Goal: Task Accomplishment & Management: Manage account settings

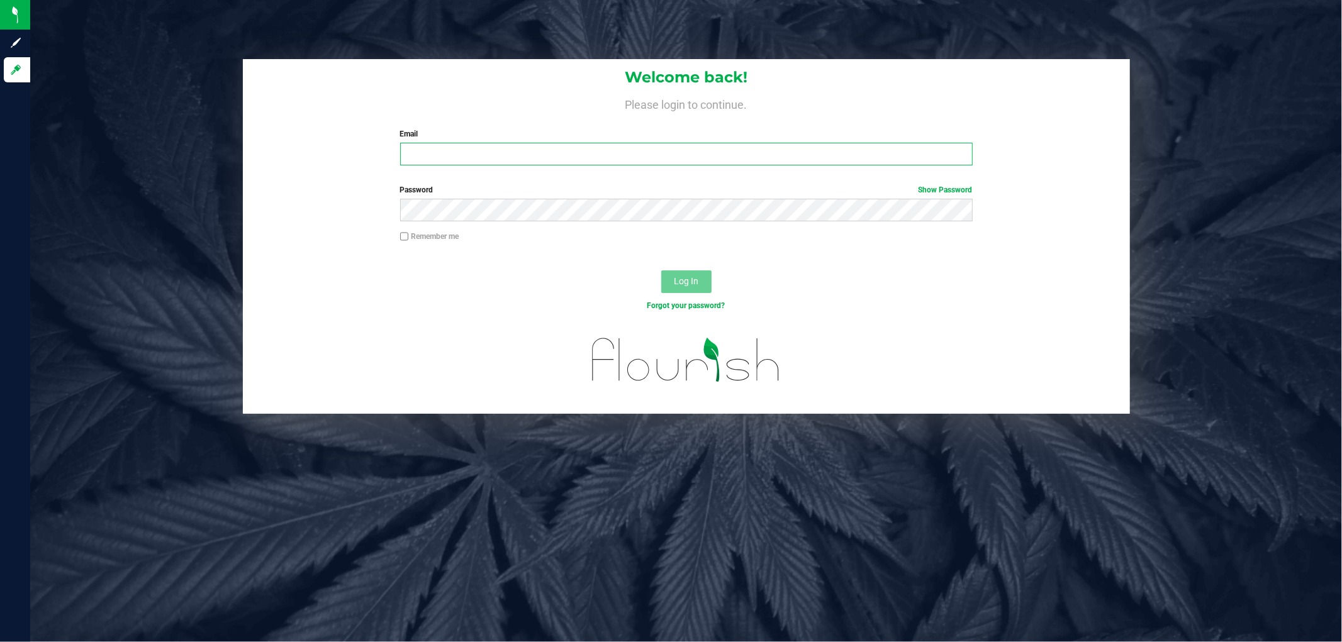
drag, startPoint x: 565, startPoint y: 156, endPoint x: 552, endPoint y: 128, distance: 30.7
click at [565, 156] on input "Email" at bounding box center [686, 154] width 573 height 23
type input "[EMAIL_ADDRESS][DOMAIN_NAME]"
click at [661, 271] on button "Log In" at bounding box center [686, 282] width 50 height 23
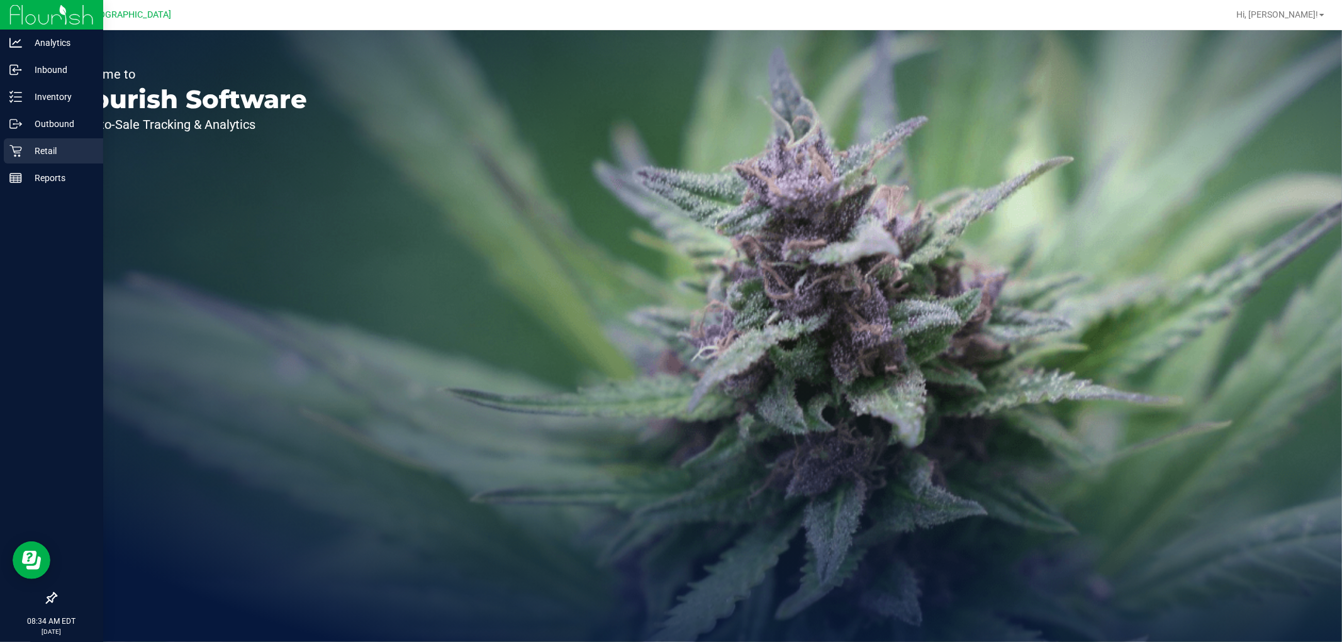
click at [55, 162] on div "Retail" at bounding box center [53, 150] width 99 height 25
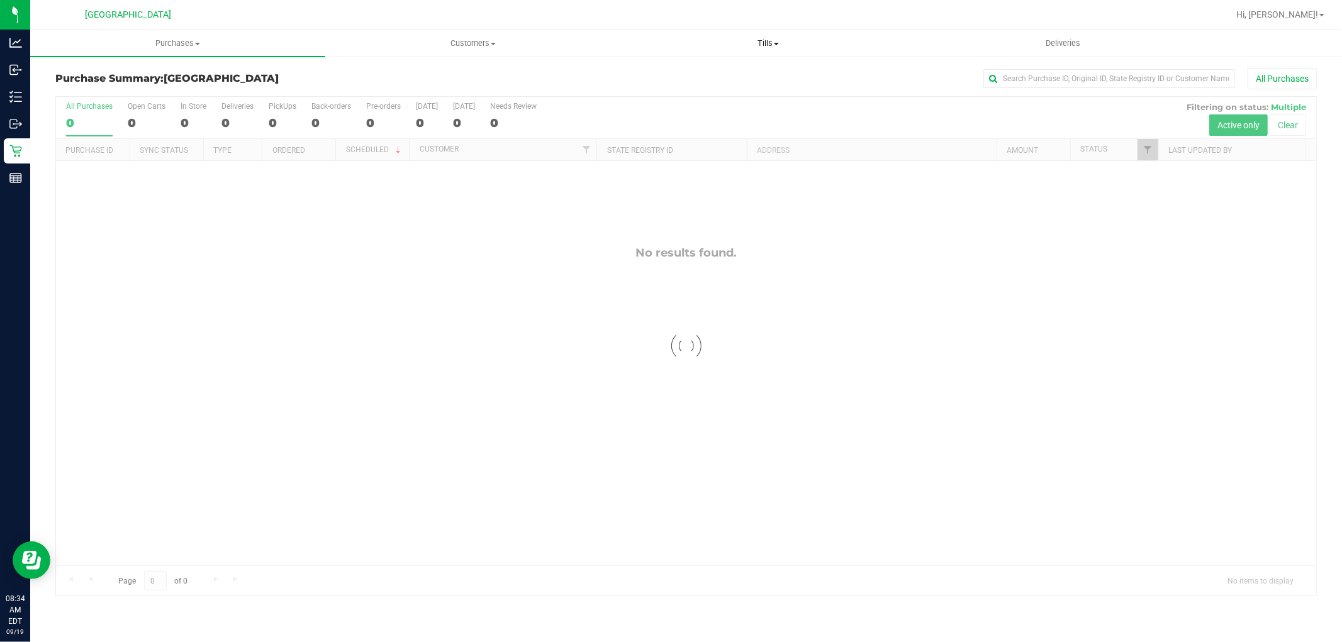
click at [766, 42] on span "Tills" at bounding box center [768, 43] width 294 height 11
click at [669, 74] on span "Manage tills" at bounding box center [662, 75] width 85 height 11
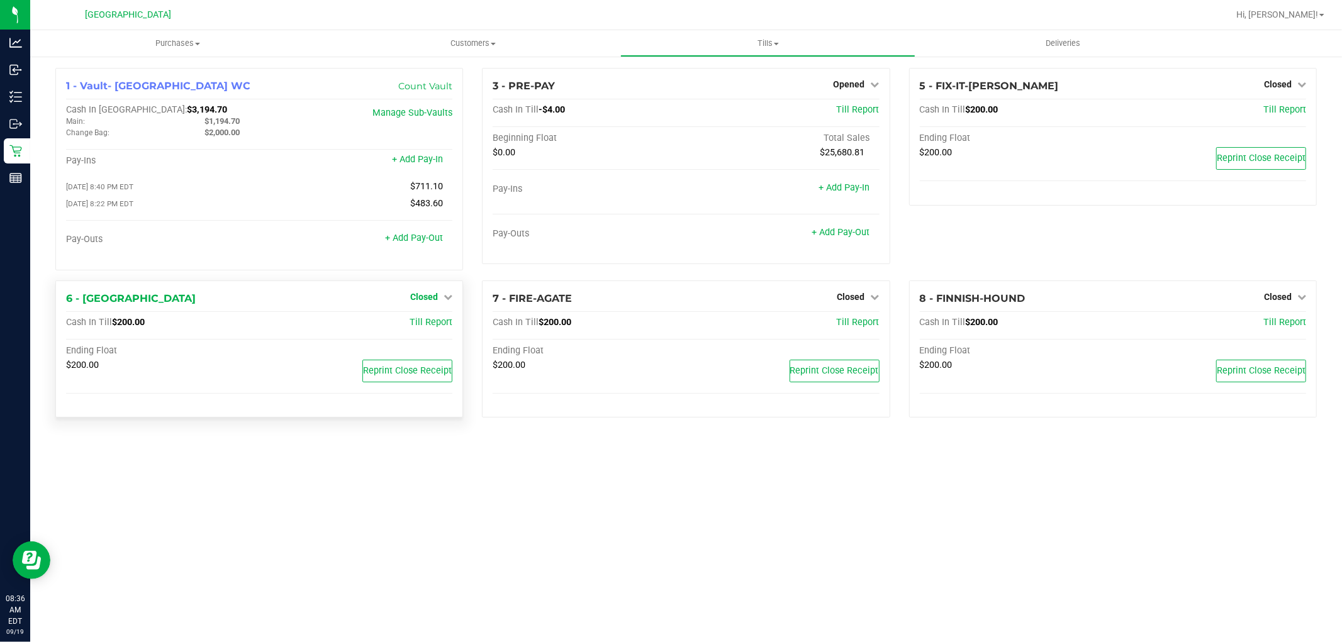
click at [428, 297] on span "Closed" at bounding box center [424, 297] width 28 height 10
click at [417, 323] on link "Open Till" at bounding box center [423, 323] width 33 height 10
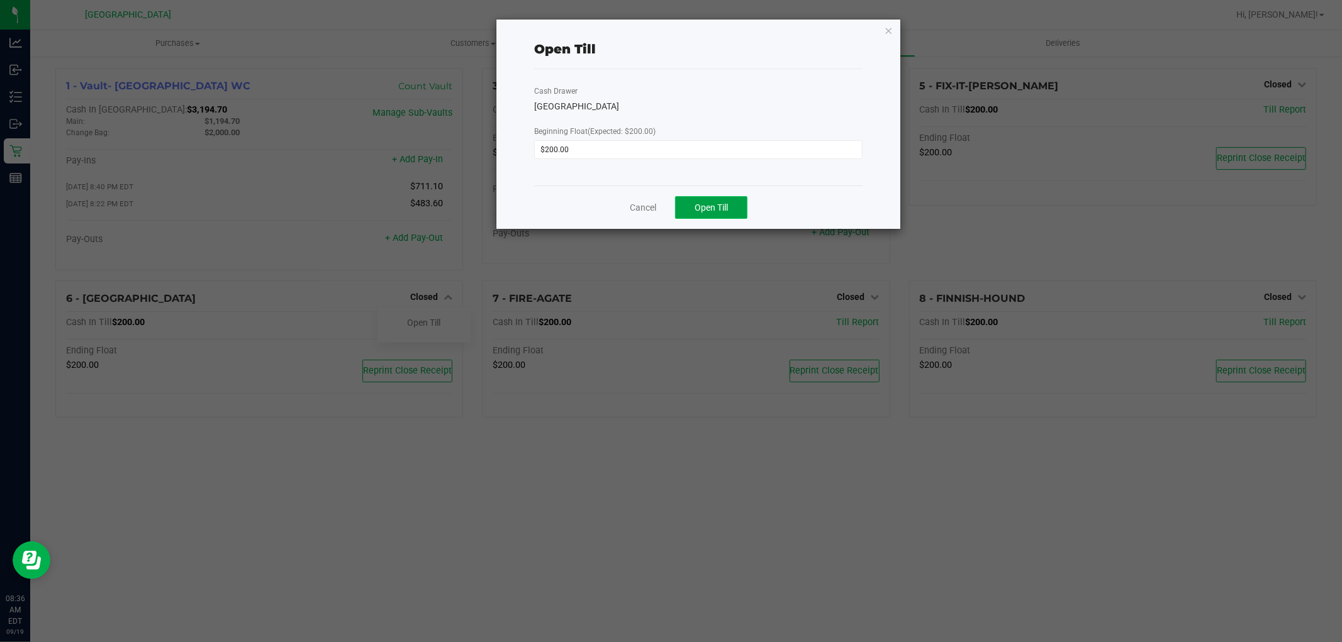
click at [700, 209] on span "Open Till" at bounding box center [711, 208] width 33 height 10
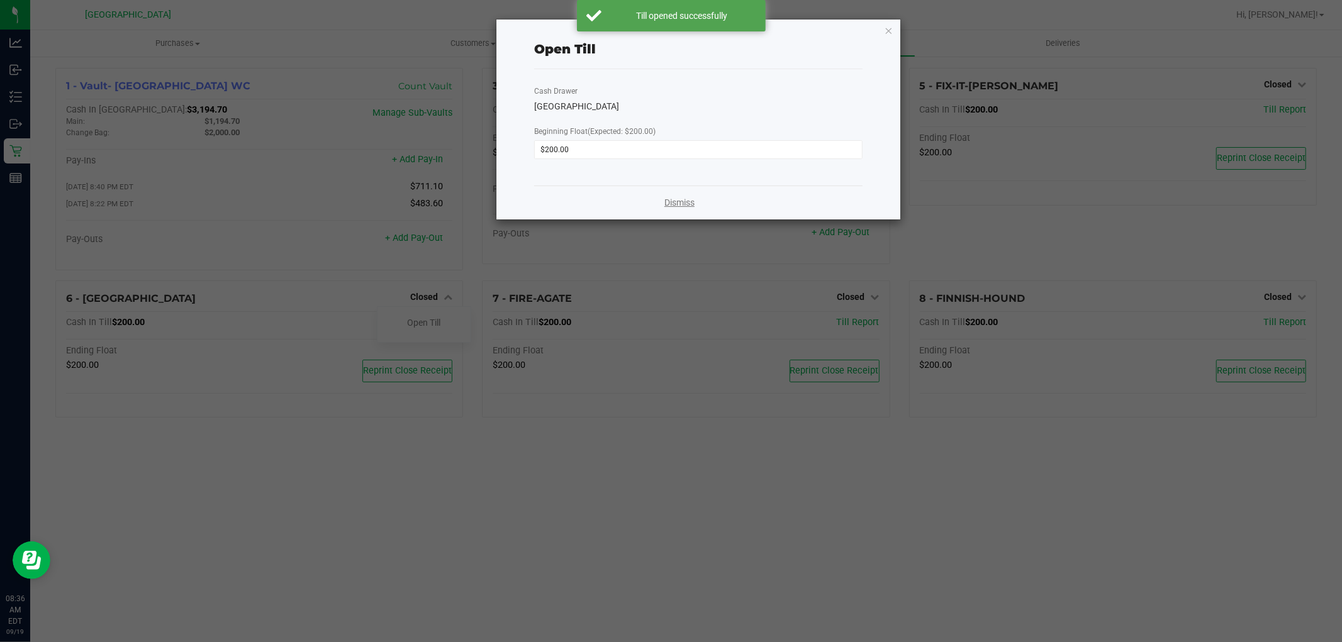
click at [669, 203] on link "Dismiss" at bounding box center [679, 202] width 30 height 13
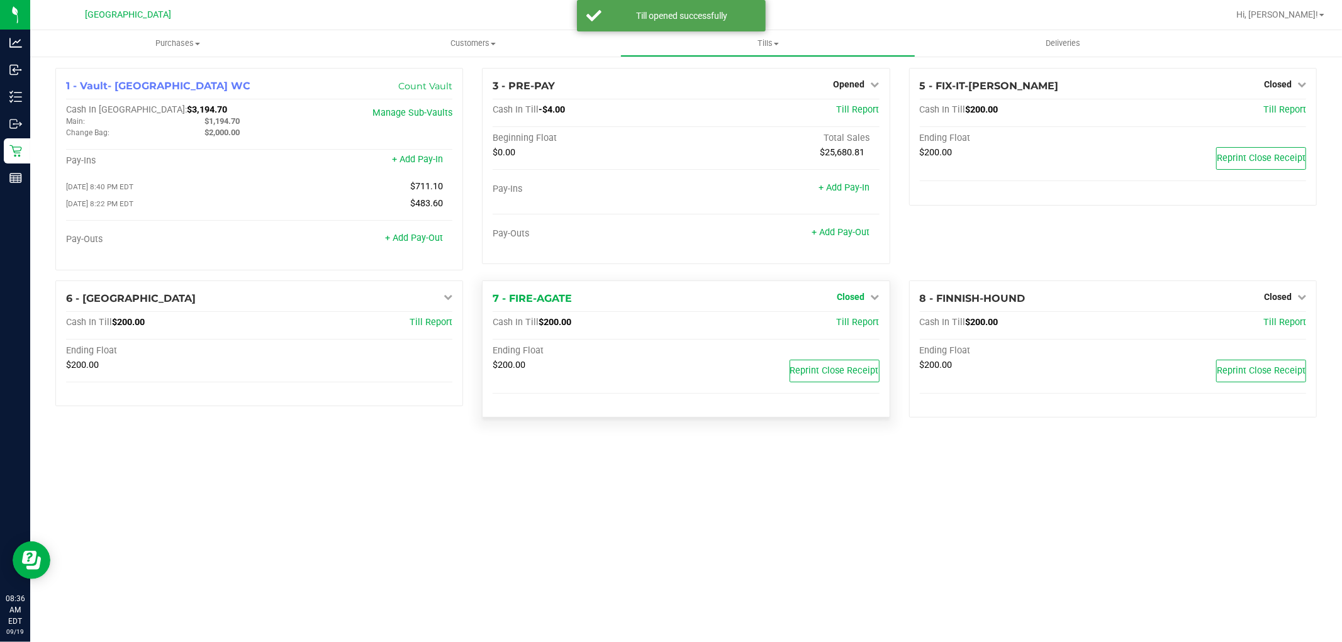
click at [851, 301] on span "Closed" at bounding box center [851, 297] width 28 height 10
click at [838, 324] on link "Open Till" at bounding box center [850, 323] width 33 height 10
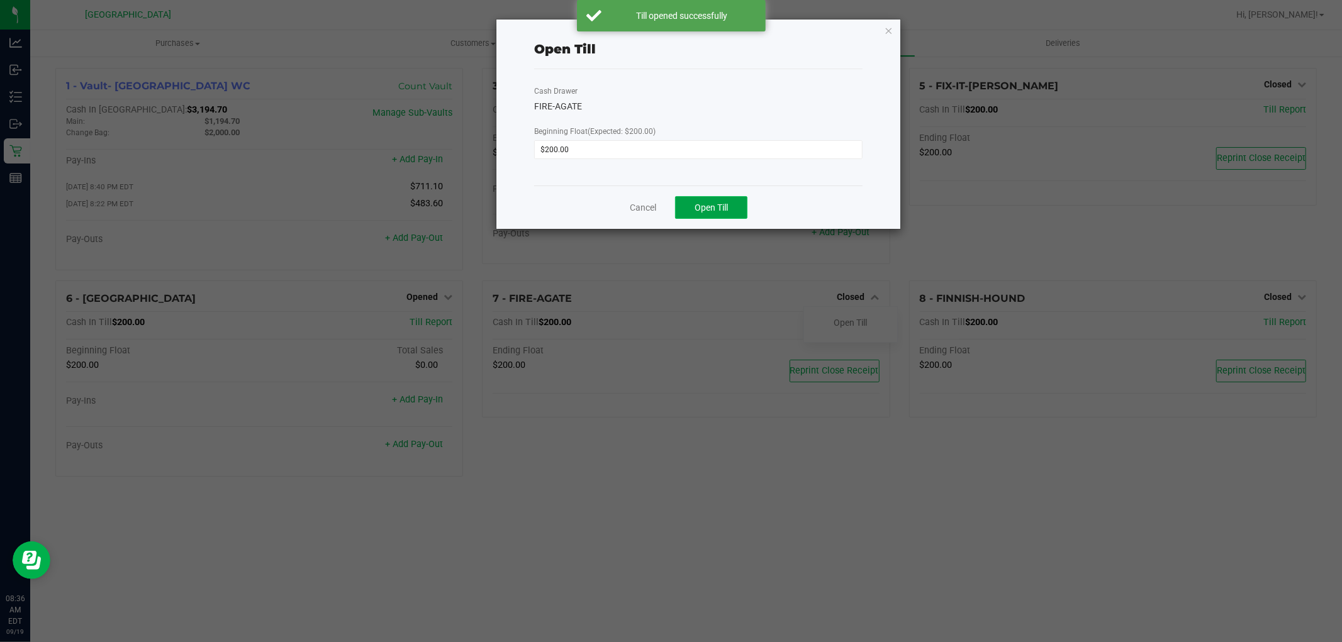
click at [722, 203] on button "Open Till" at bounding box center [711, 207] width 72 height 23
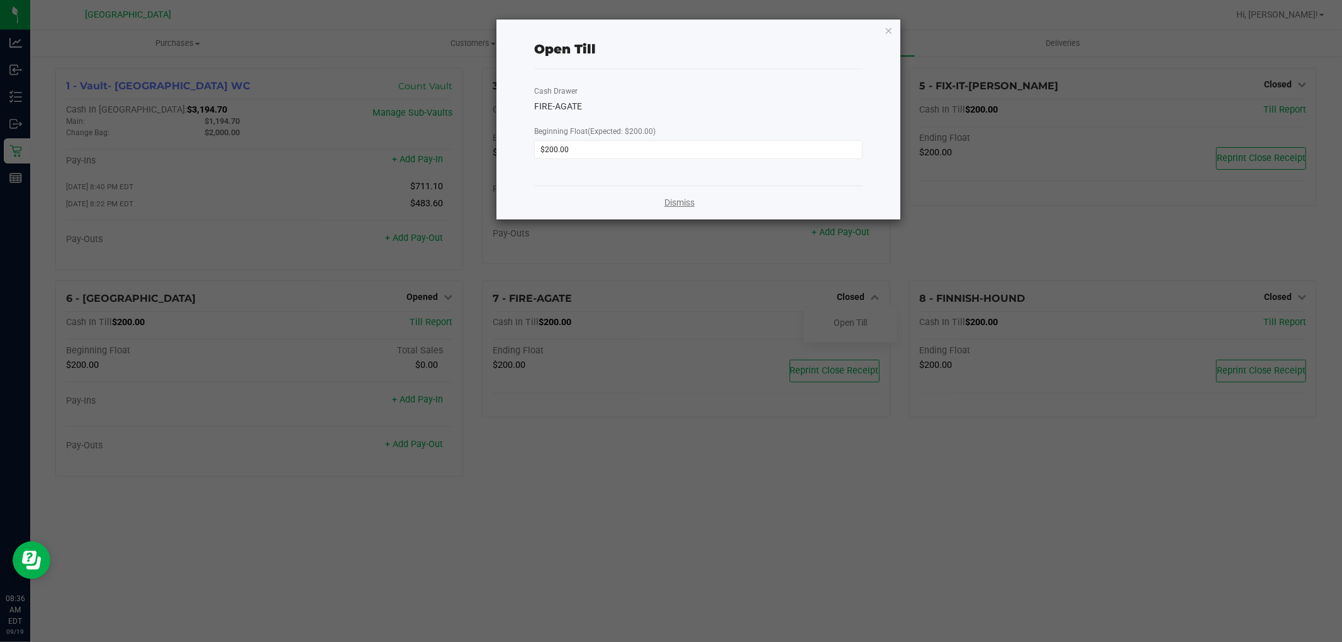
click at [684, 201] on link "Dismiss" at bounding box center [679, 202] width 30 height 13
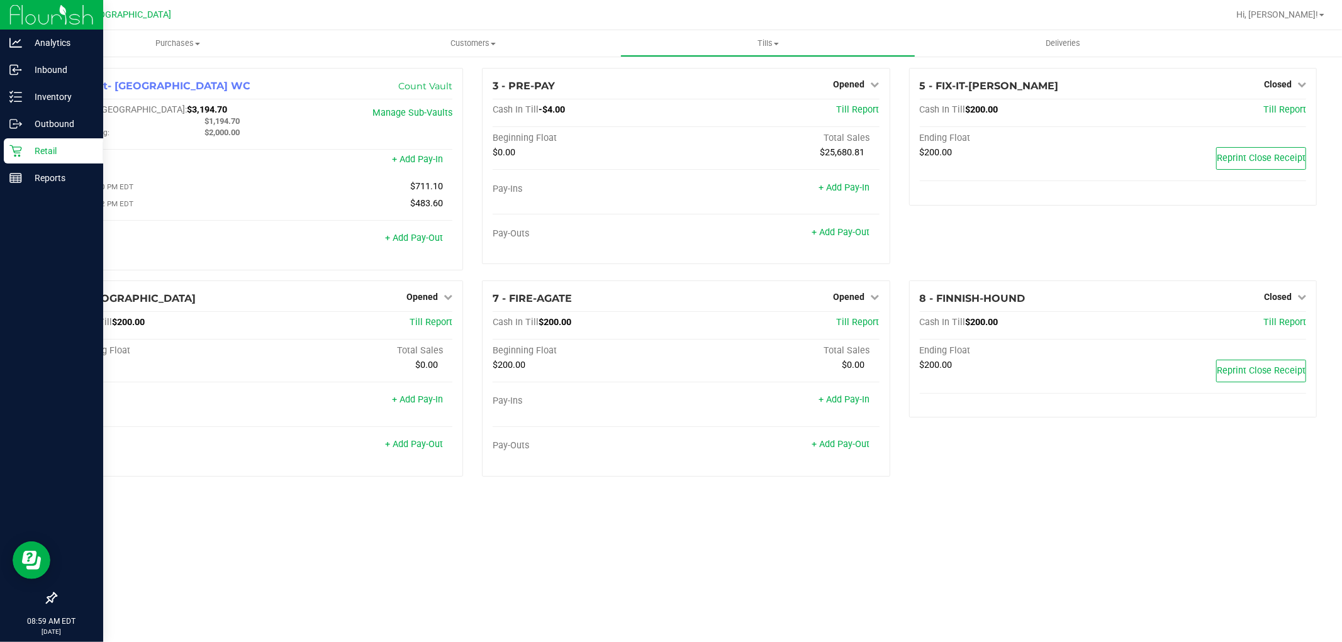
click at [31, 142] on div "Retail" at bounding box center [53, 150] width 99 height 25
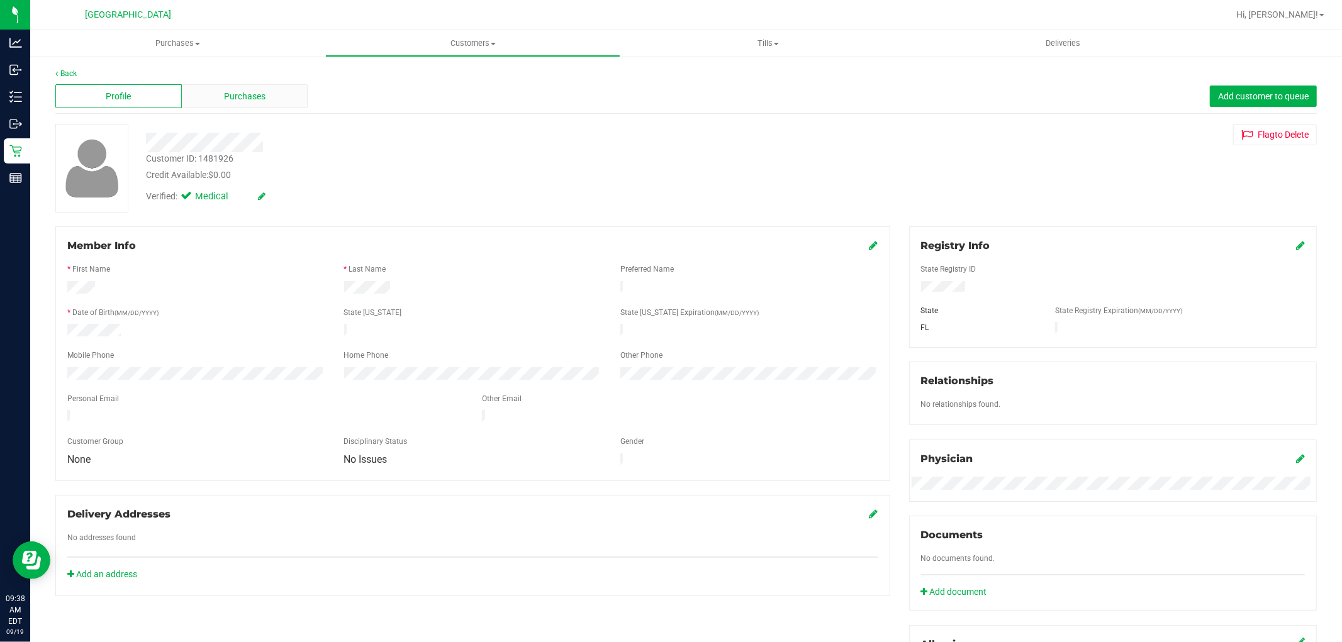
click at [236, 90] on span "Purchases" at bounding box center [245, 96] width 42 height 13
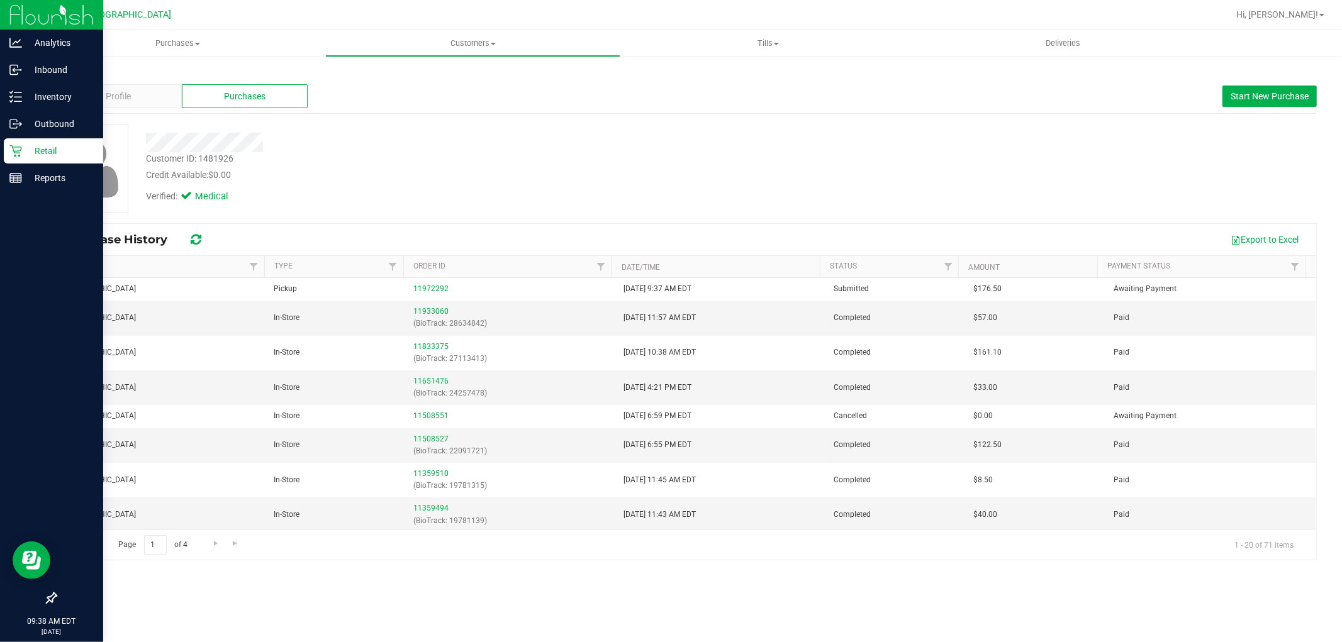
click at [27, 150] on p "Retail" at bounding box center [59, 150] width 75 height 15
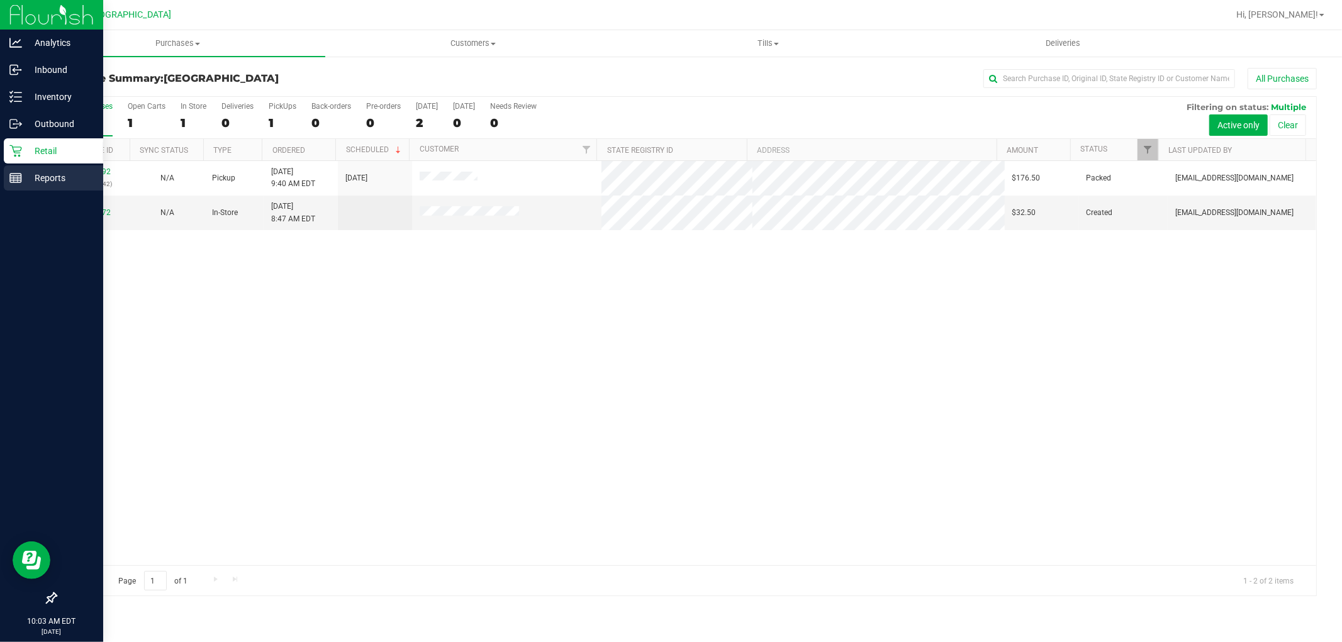
click at [21, 177] on rect at bounding box center [15, 178] width 11 height 9
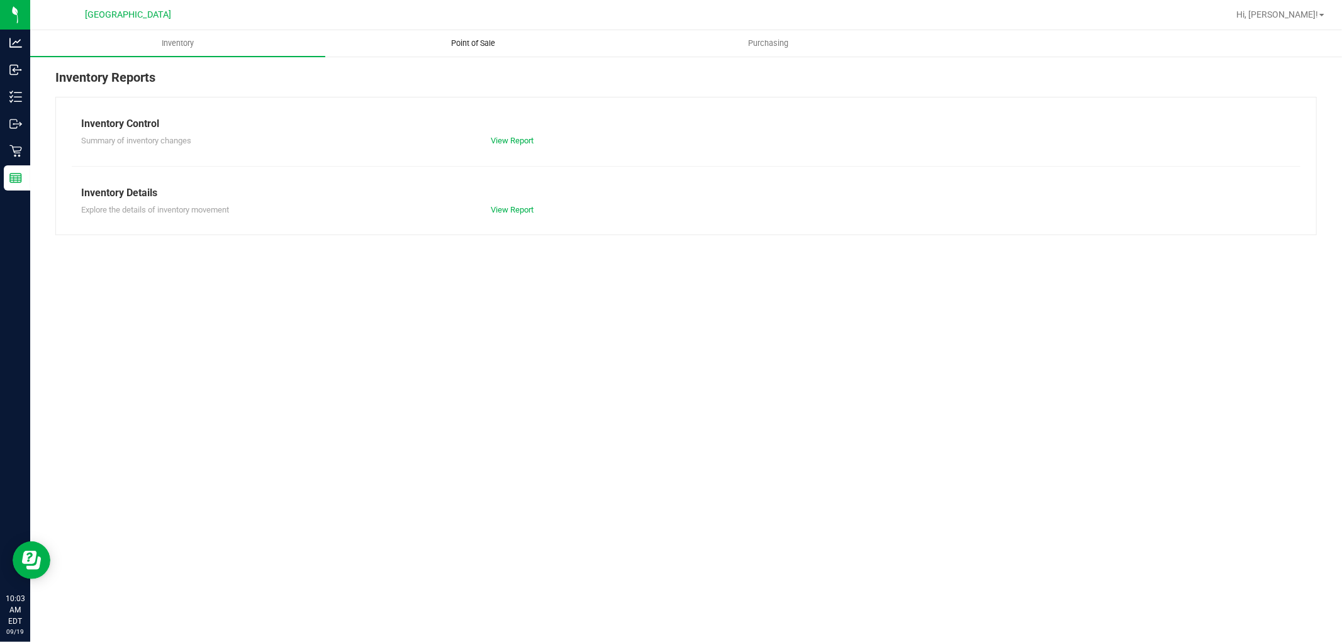
click at [482, 40] on span "Point of Sale" at bounding box center [473, 43] width 78 height 11
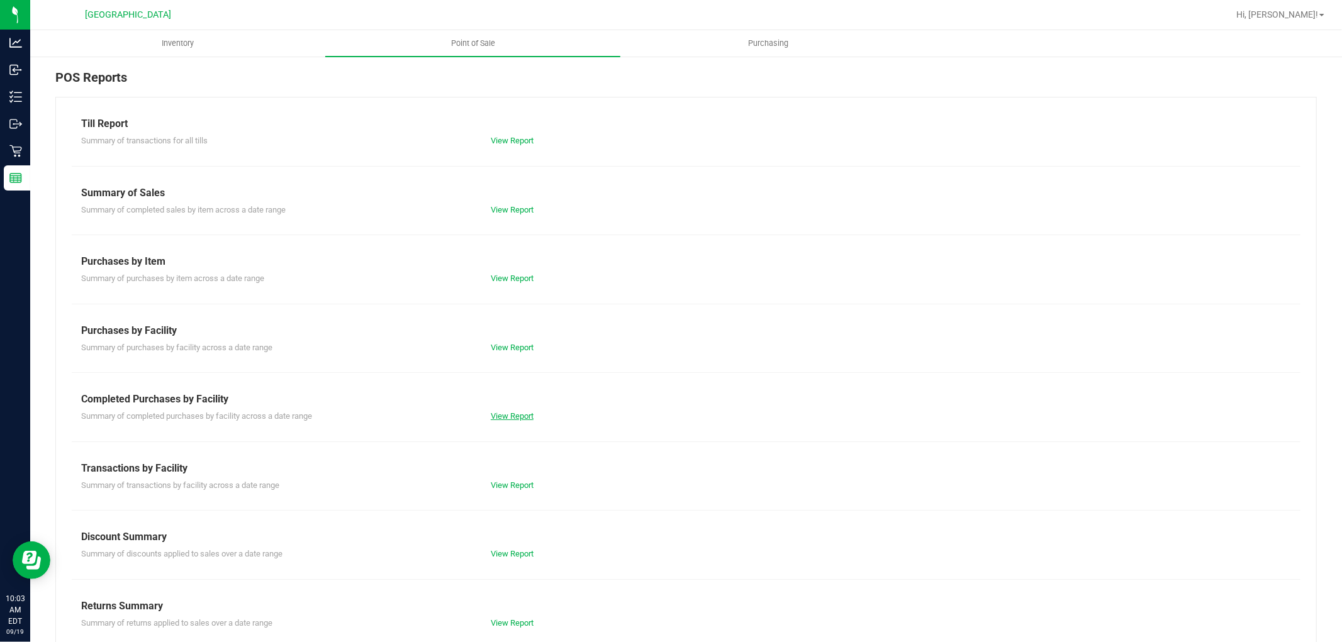
click at [491, 411] on link "View Report" at bounding box center [512, 415] width 43 height 9
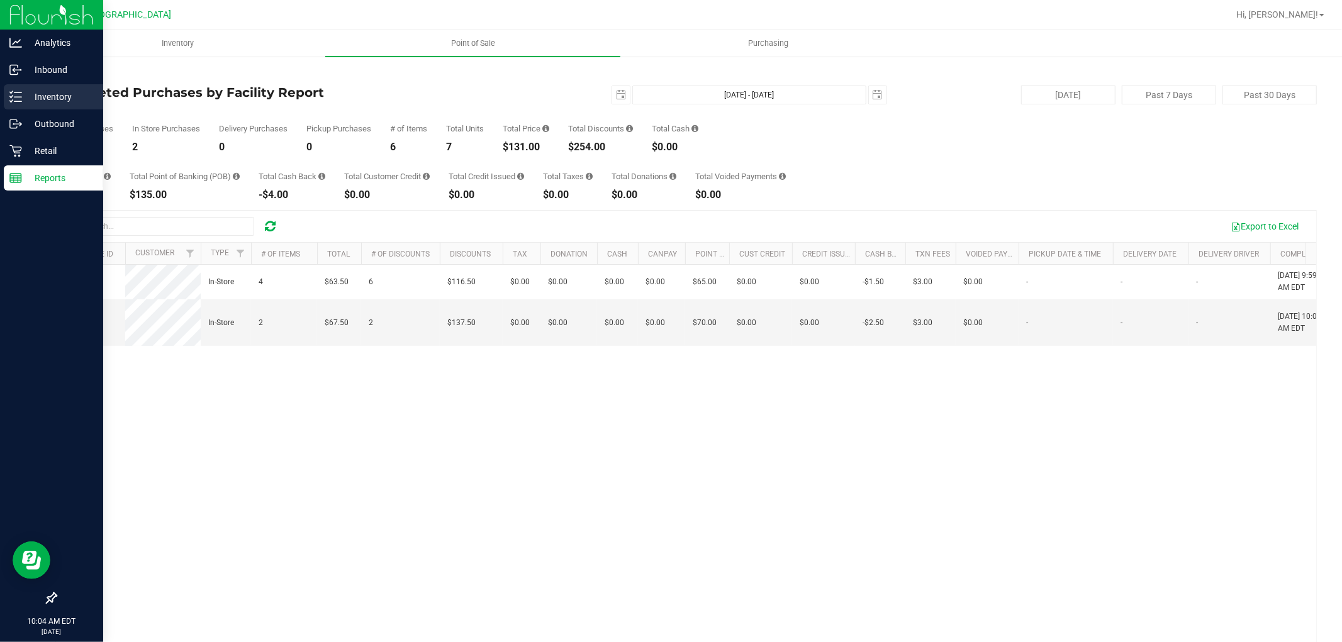
click at [28, 99] on p "Inventory" at bounding box center [59, 96] width 75 height 15
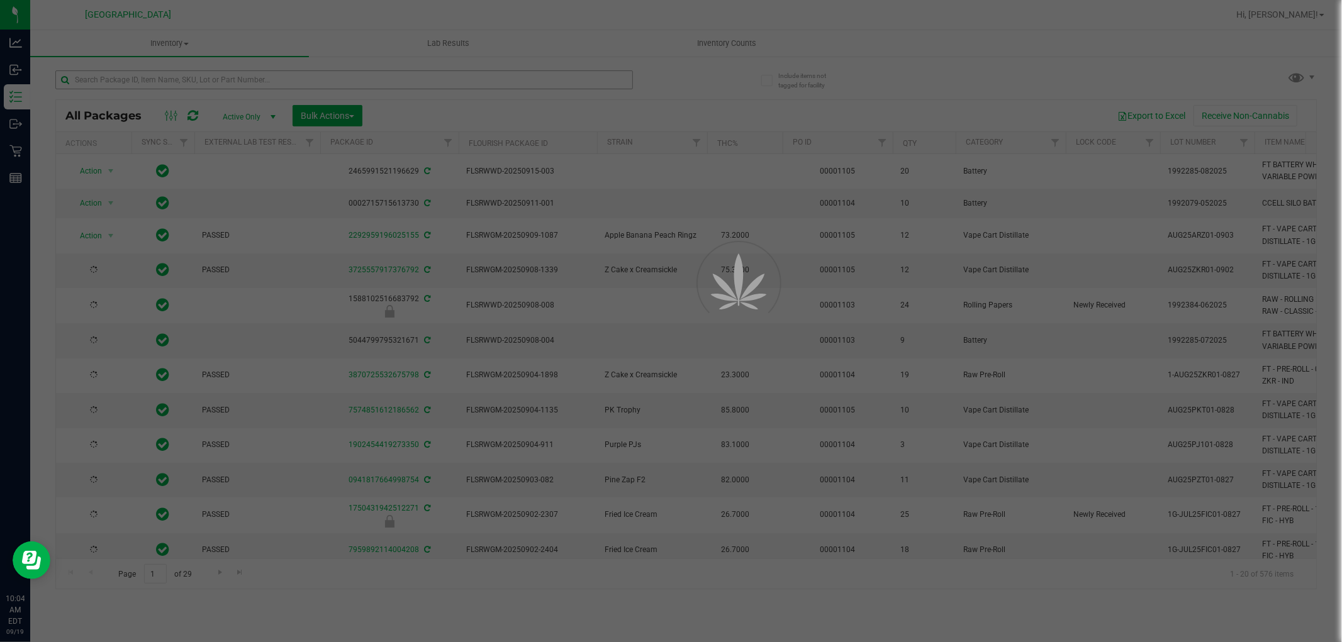
click at [156, 77] on div at bounding box center [671, 321] width 1342 height 642
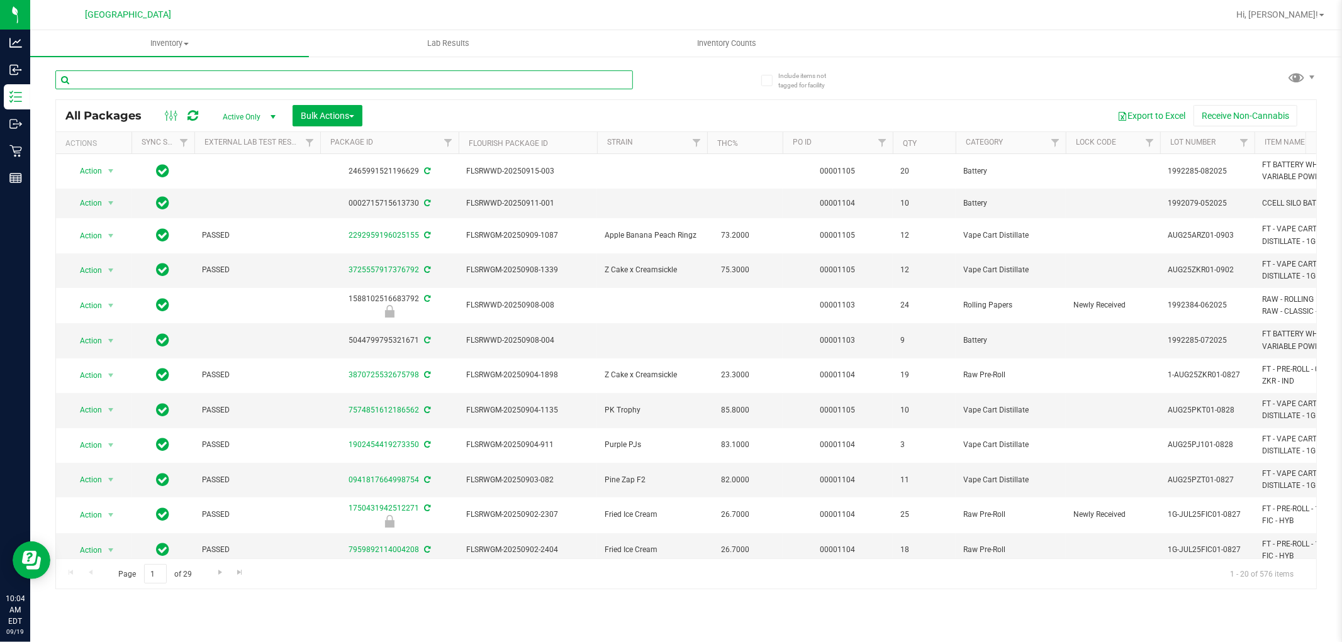
click at [156, 77] on input "text" at bounding box center [344, 79] width 578 height 19
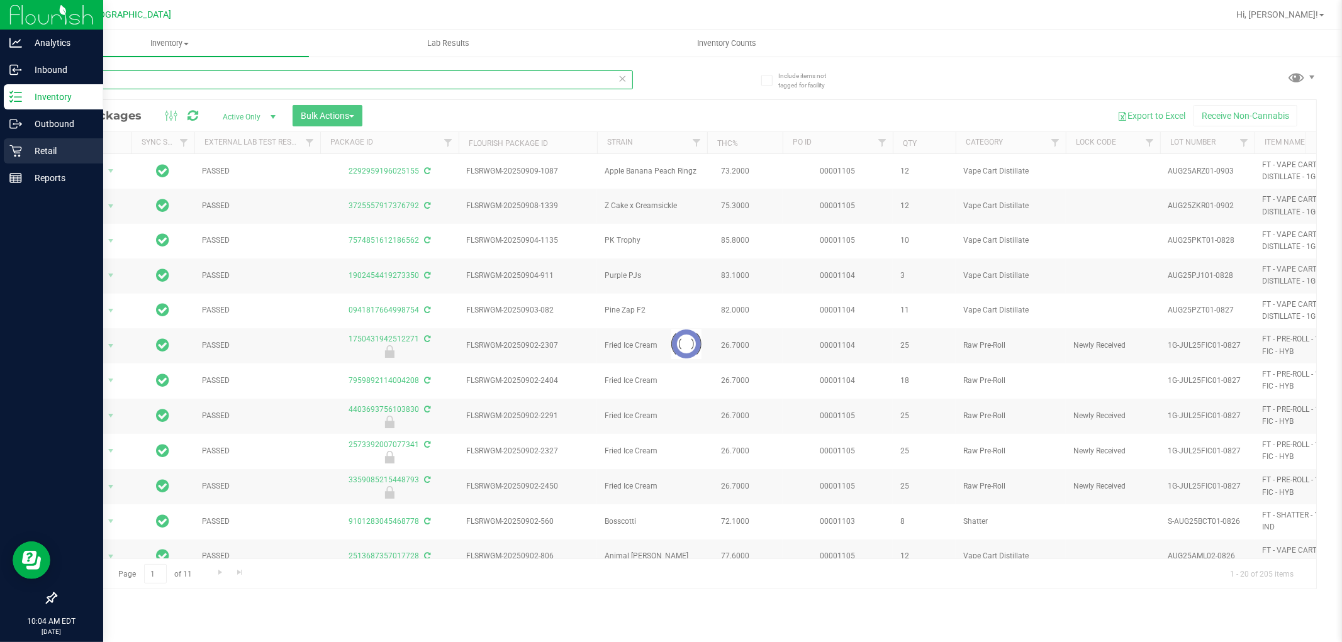
type input "1g"
click at [20, 150] on icon at bounding box center [15, 151] width 13 height 13
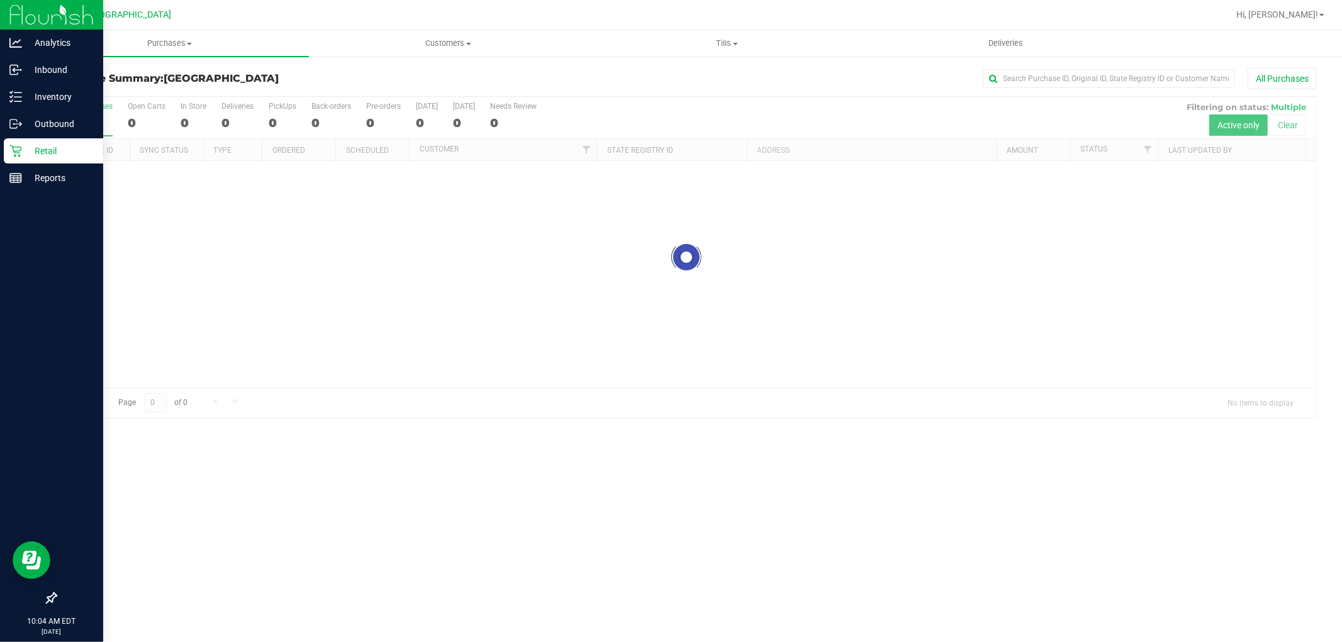
click at [35, 193] on div at bounding box center [51, 390] width 103 height 394
click at [36, 179] on p "Reports" at bounding box center [59, 177] width 75 height 15
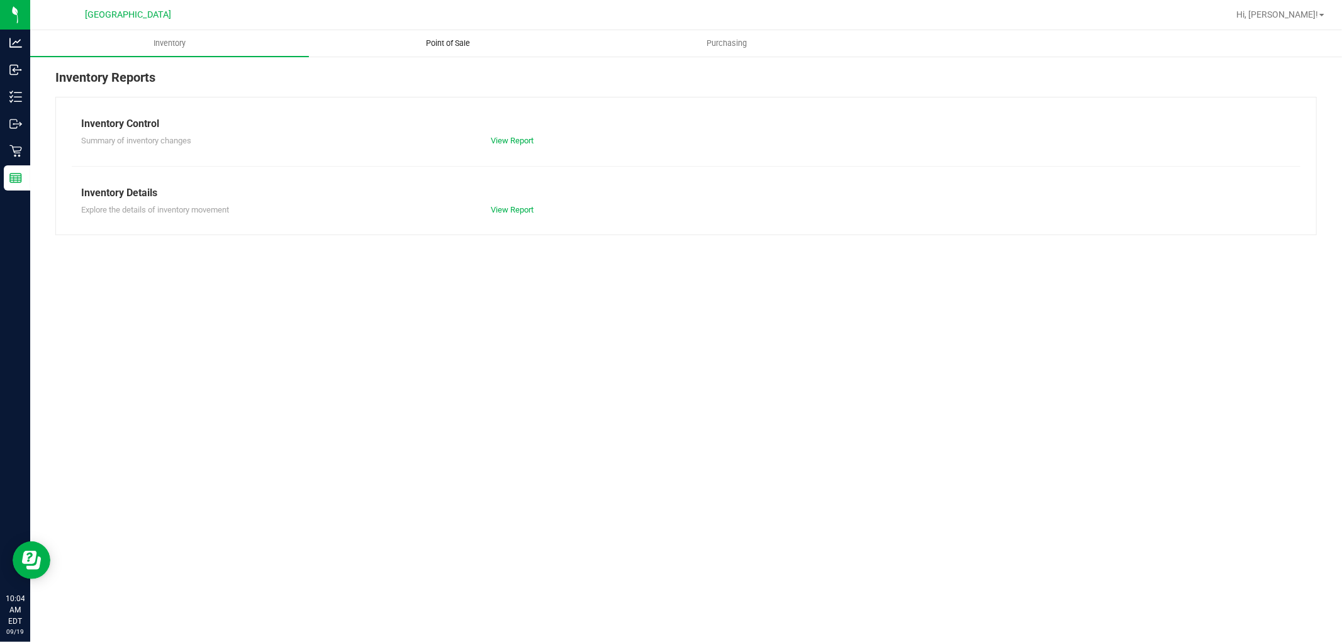
click at [458, 40] on span "Point of Sale" at bounding box center [449, 43] width 78 height 11
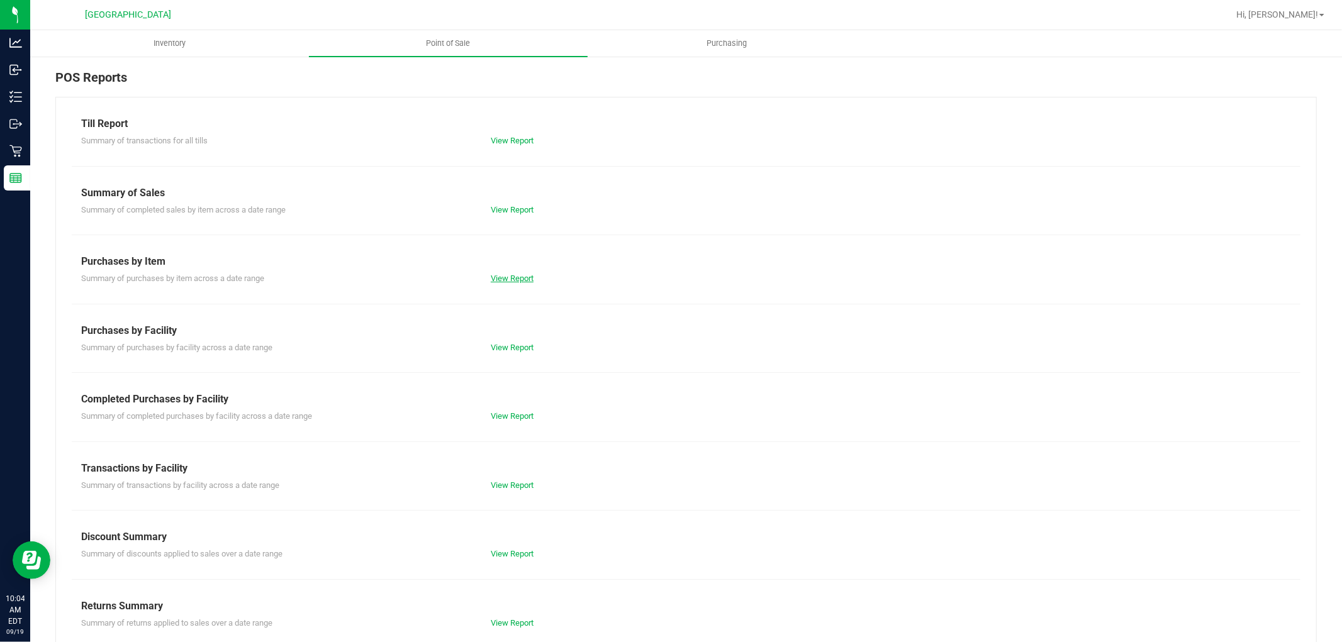
click at [519, 281] on link "View Report" at bounding box center [512, 278] width 43 height 9
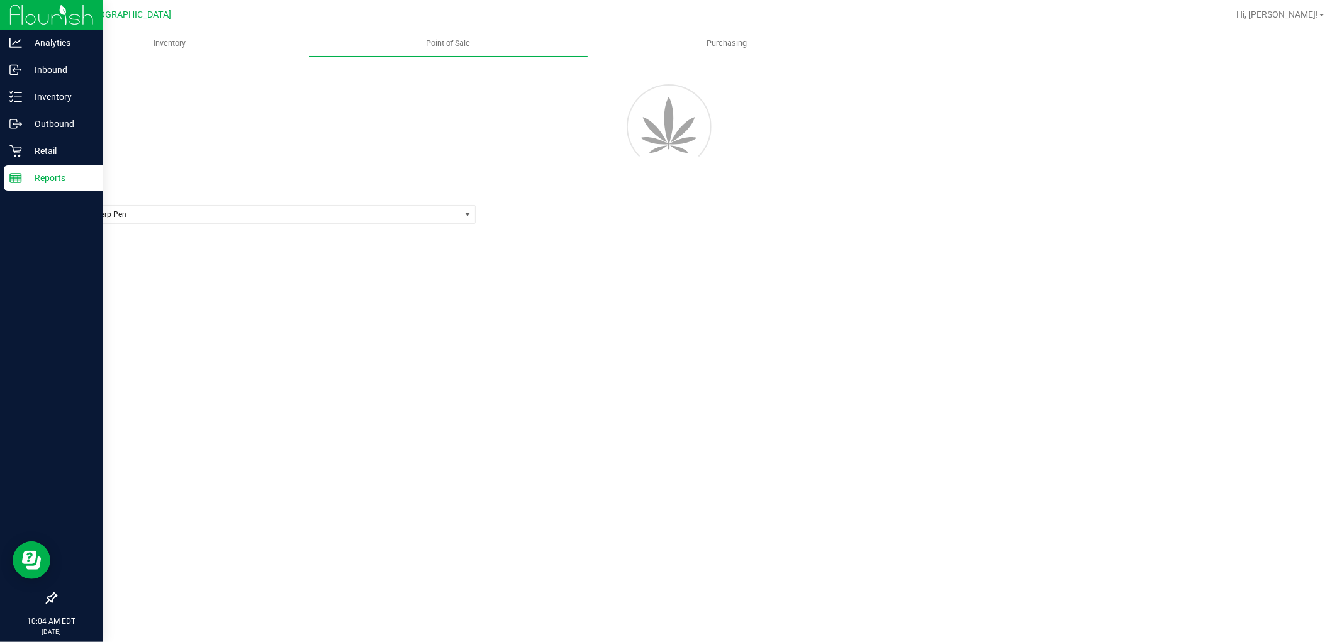
click at [33, 173] on p "Reports" at bounding box center [59, 177] width 75 height 15
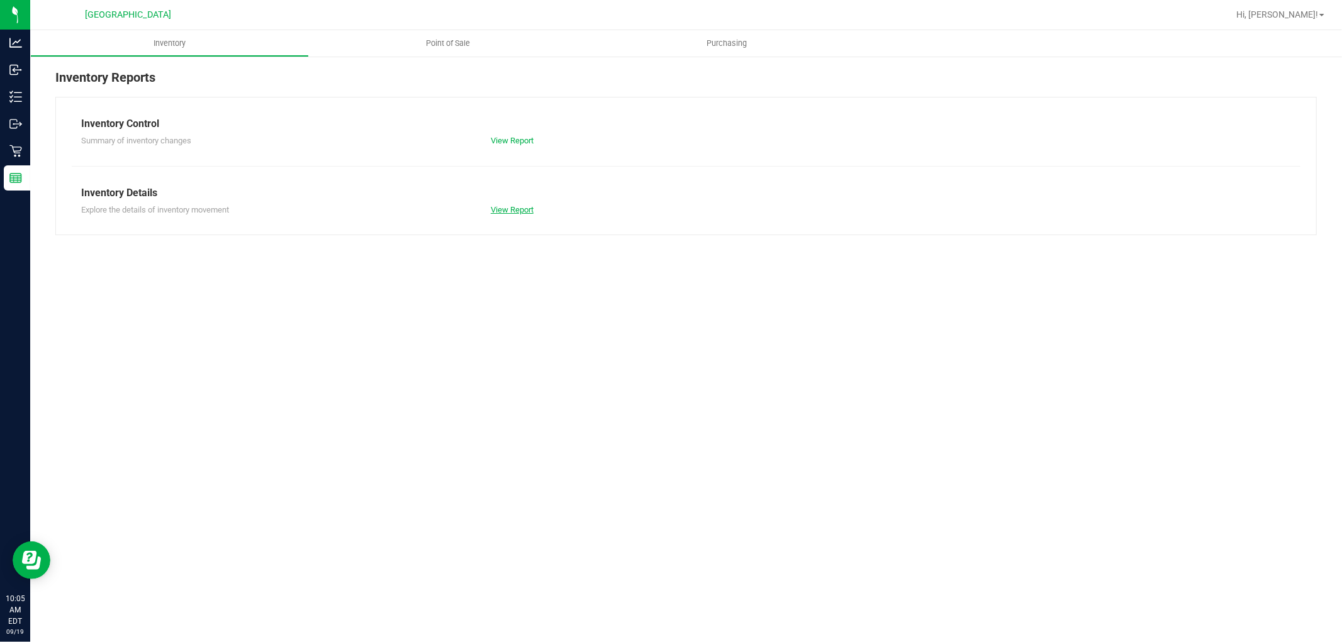
click at [514, 205] on link "View Report" at bounding box center [512, 209] width 43 height 9
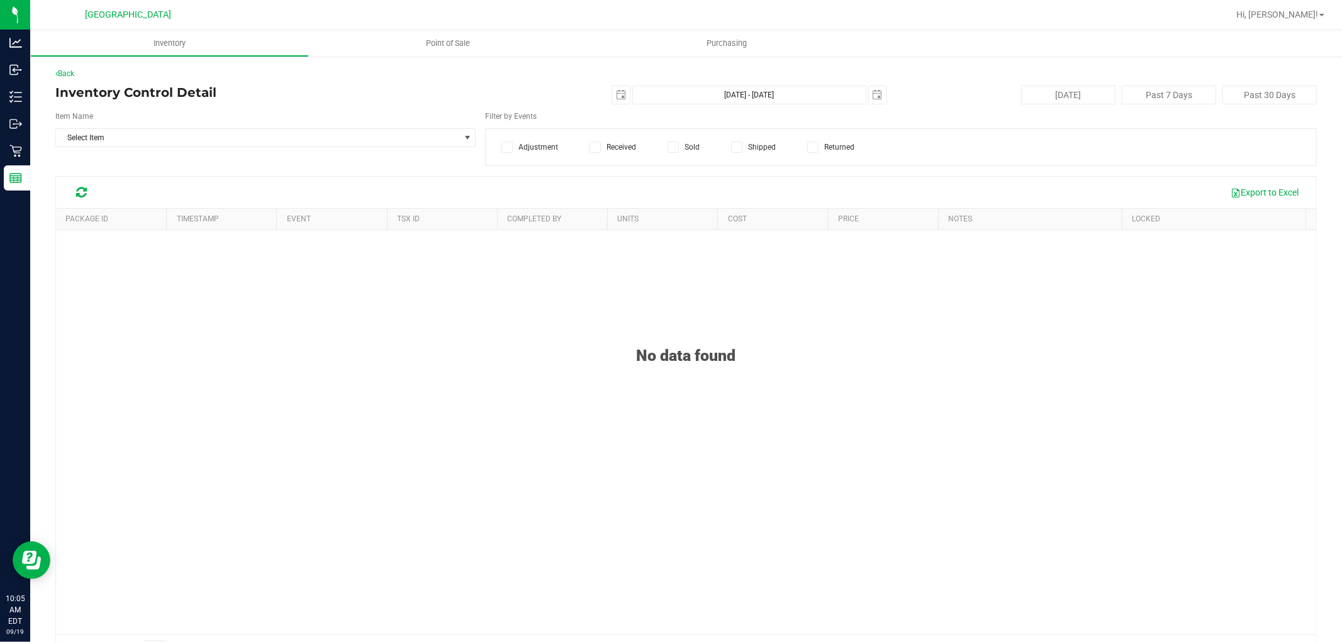
click at [672, 152] on span at bounding box center [673, 147] width 11 height 11
click at [0, 0] on input "Sold" at bounding box center [0, 0] width 0 height 0
click at [617, 91] on span "select" at bounding box center [621, 95] width 10 height 10
click at [633, 169] on link "1" at bounding box center [634, 165] width 18 height 20
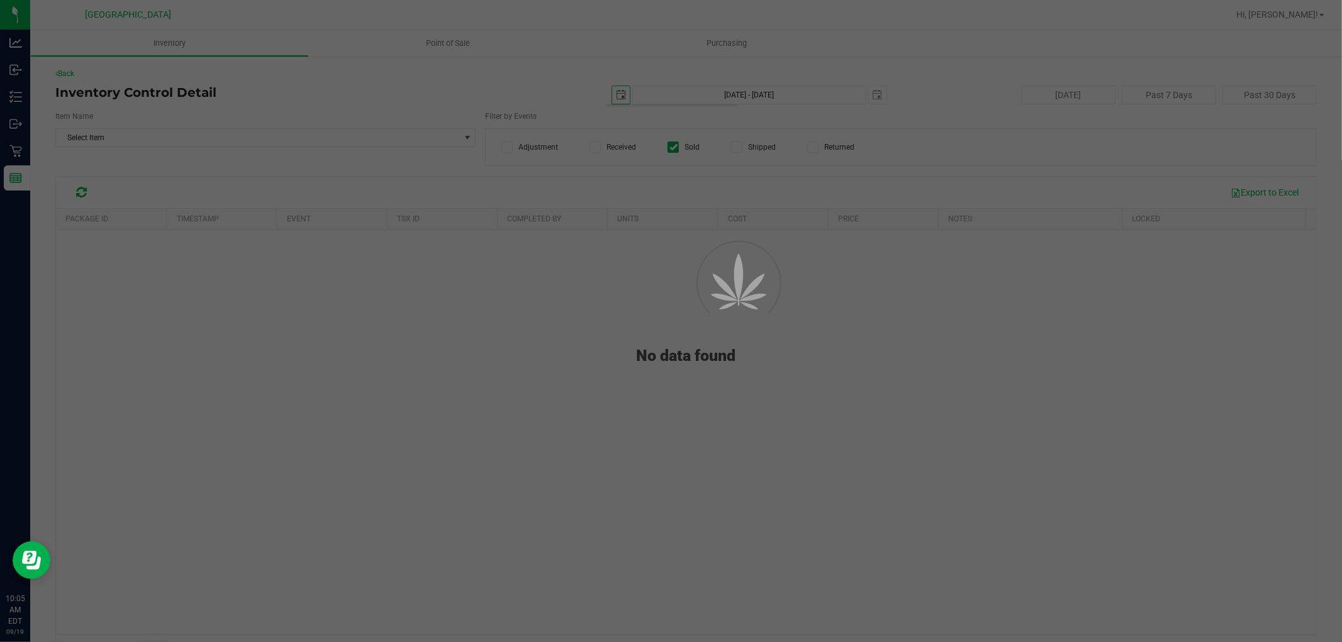
type input "[DATE]"
type input "[DATE] - [DATE]"
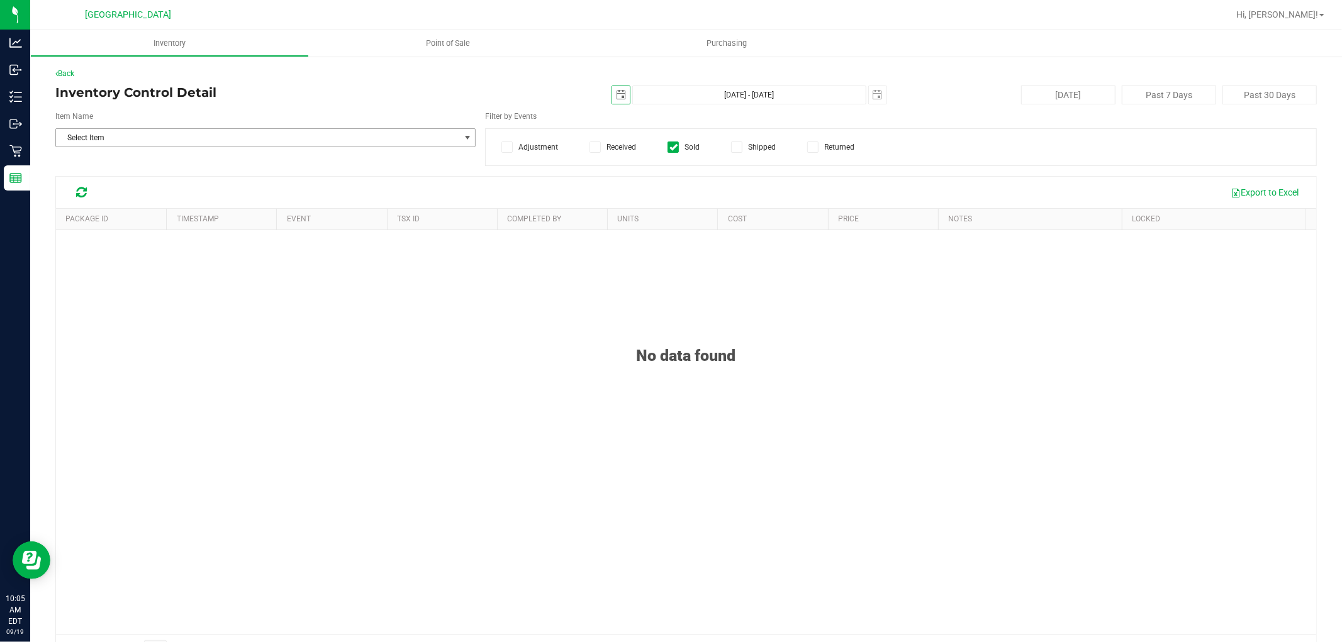
click at [240, 139] on span "Select Item" at bounding box center [257, 138] width 403 height 18
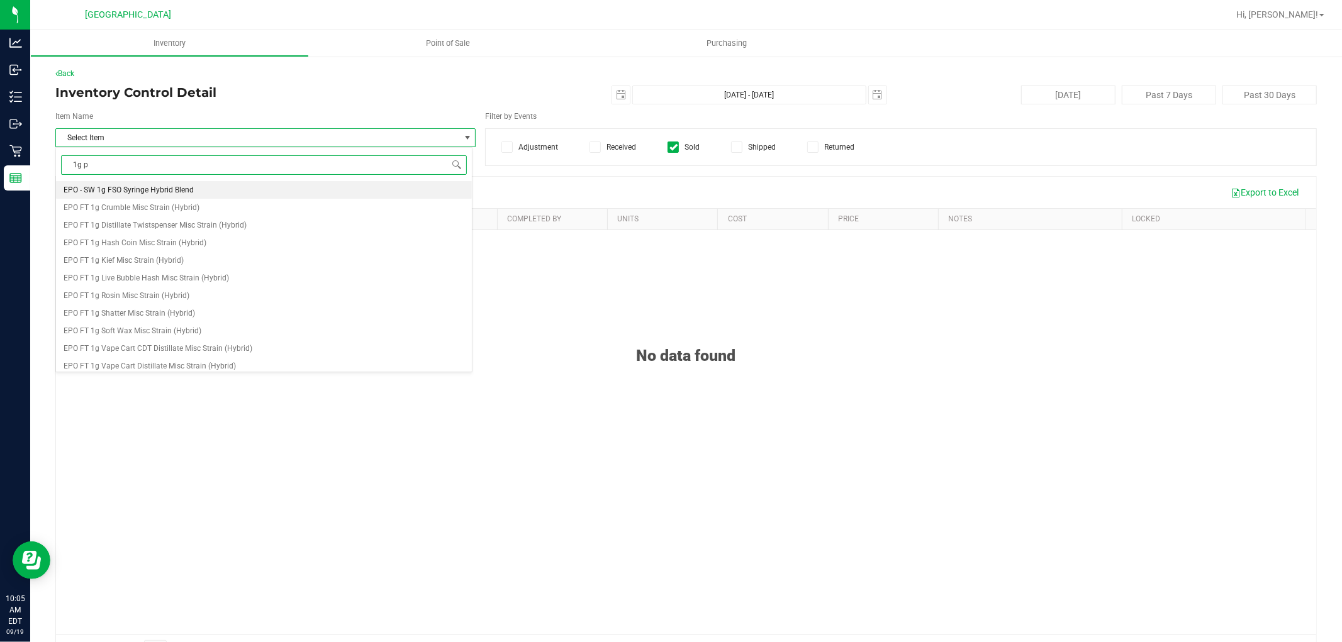
type input "1g pr"
click at [253, 276] on li "FT 1g Pre-Roll Apple Banana Peach Ringz (Hybrid) 1ct" at bounding box center [264, 278] width 416 height 18
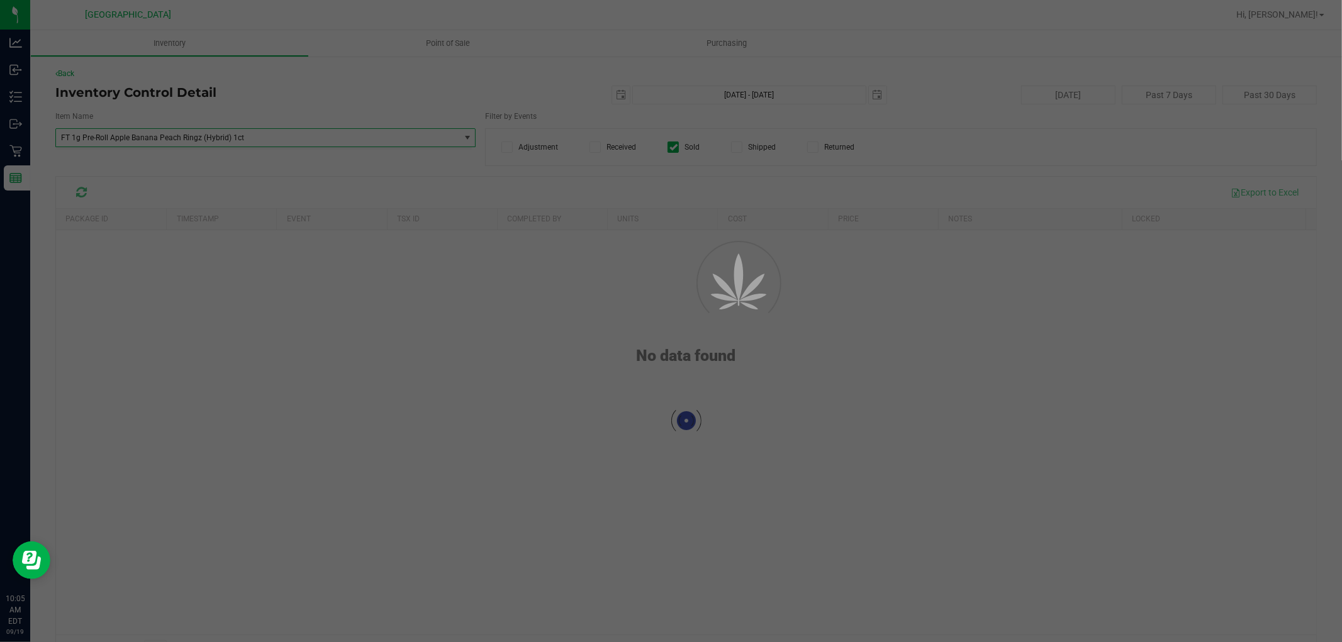
scroll to position [28836, 0]
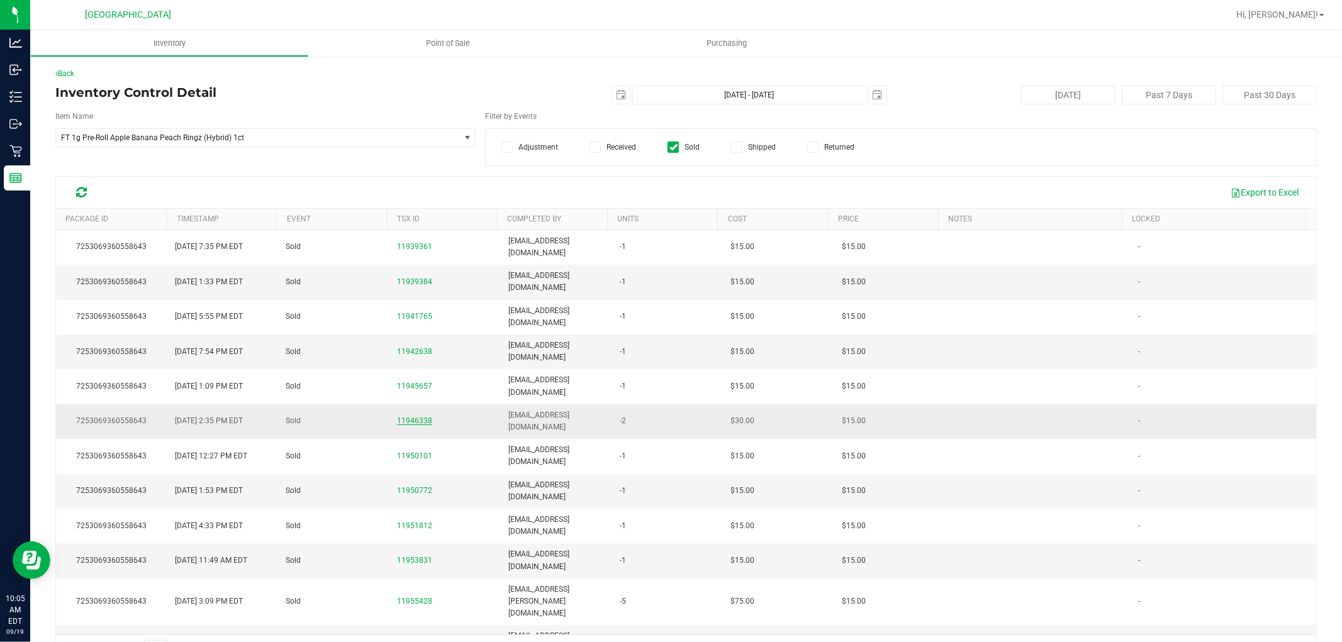
click at [415, 416] on span "11946338" at bounding box center [414, 420] width 35 height 9
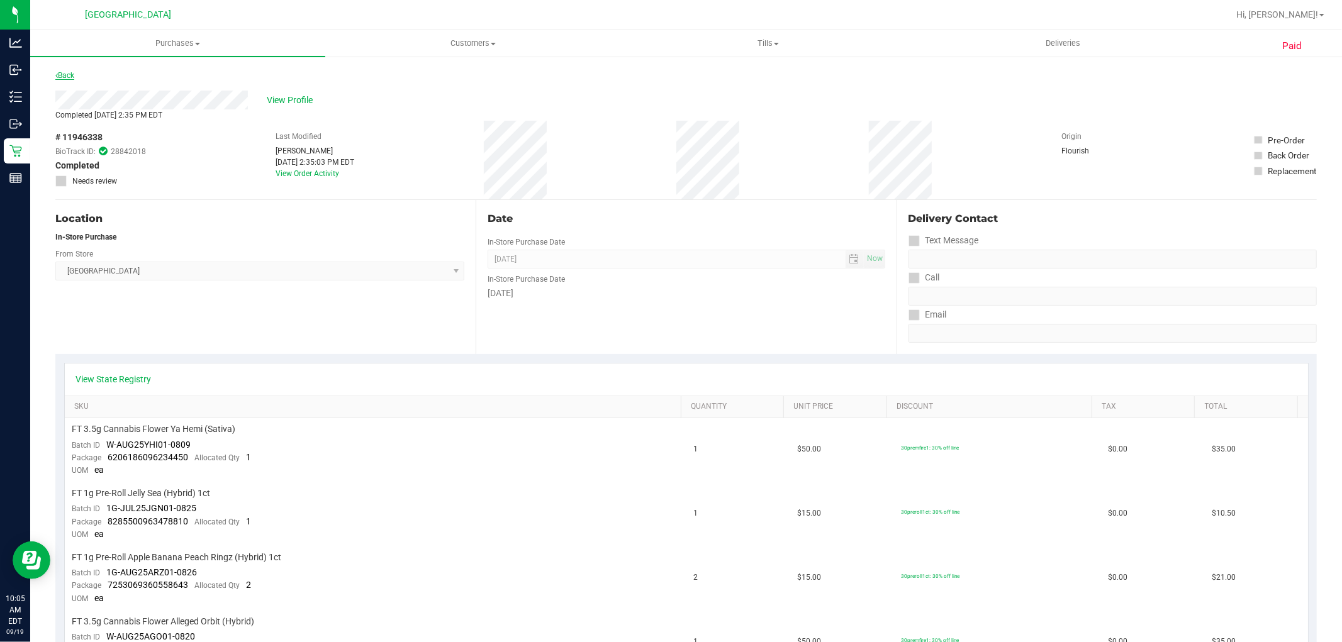
click at [72, 77] on link "Back" at bounding box center [64, 75] width 19 height 9
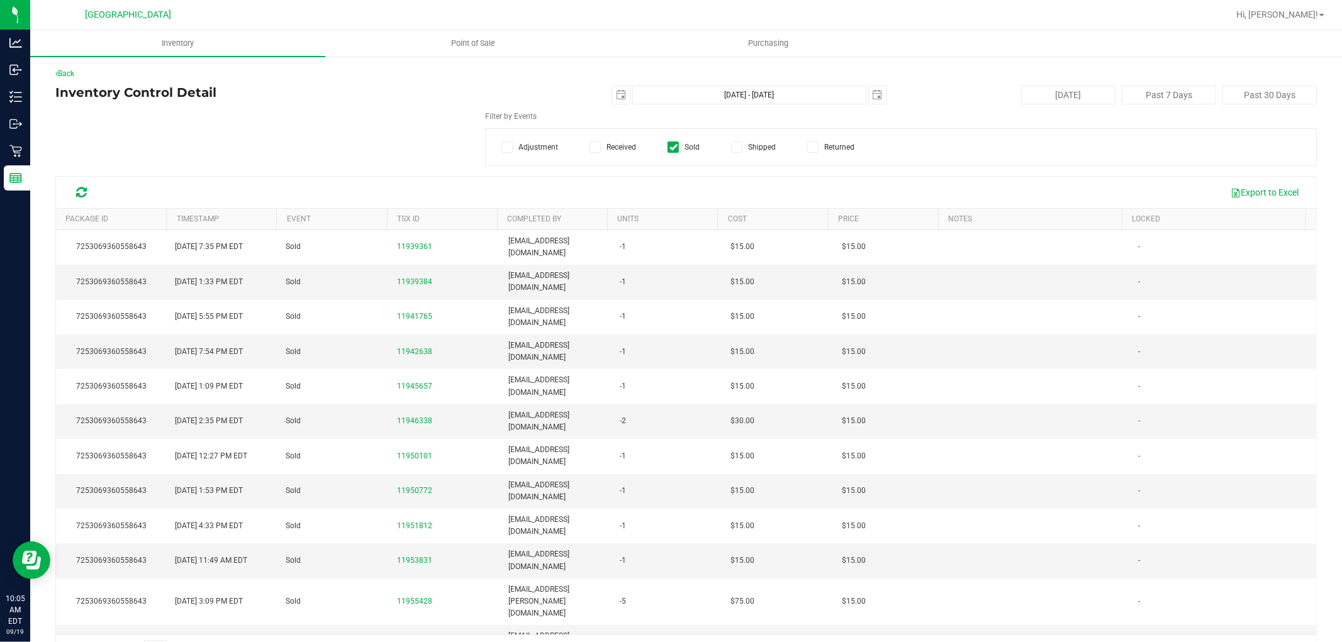
click at [357, 228] on th "Event" at bounding box center [331, 219] width 110 height 21
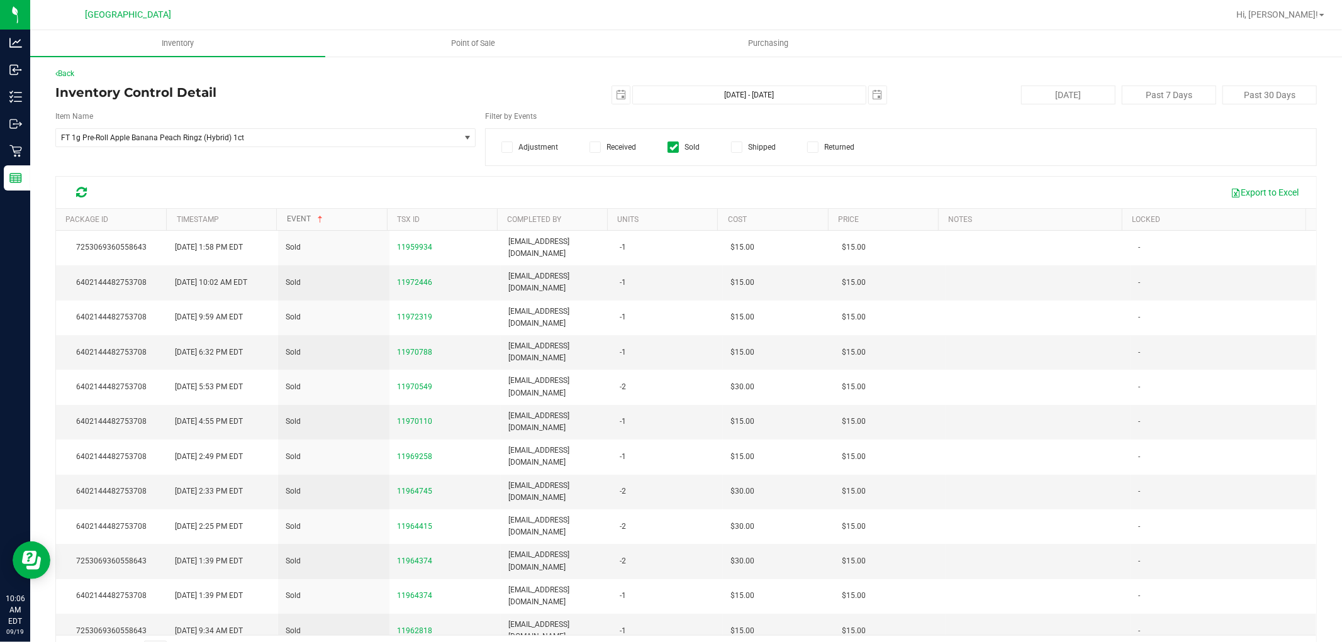
click at [315, 216] on span at bounding box center [320, 220] width 10 height 10
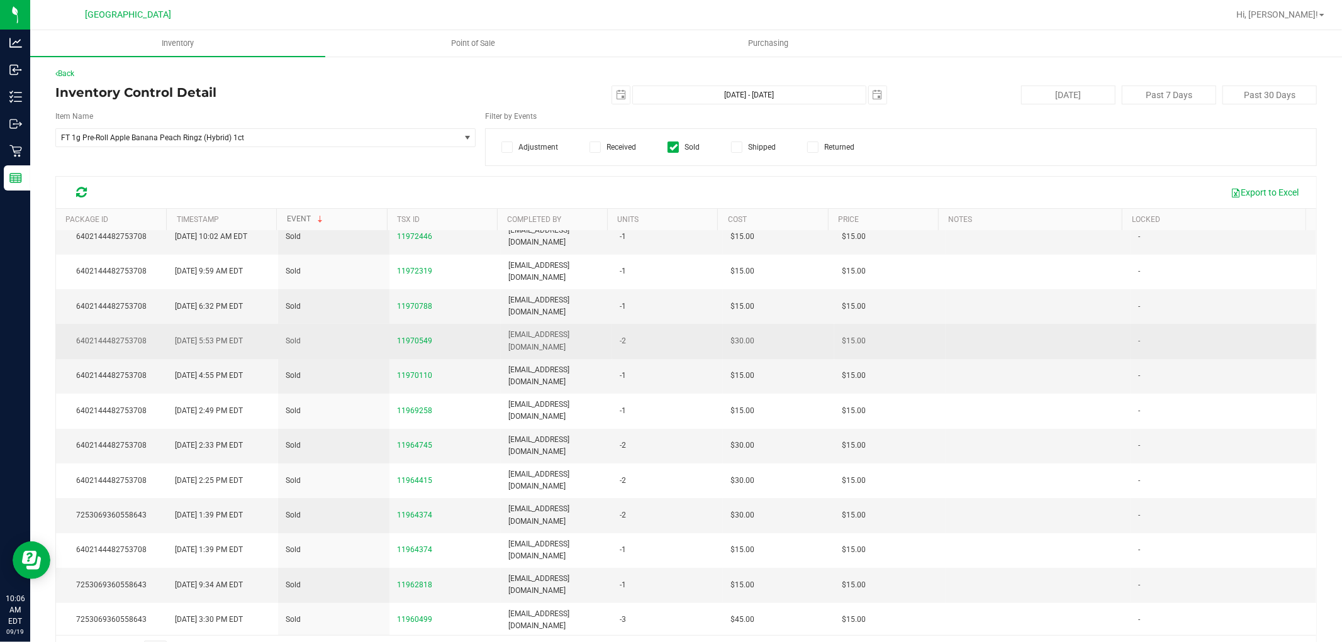
scroll to position [199, 0]
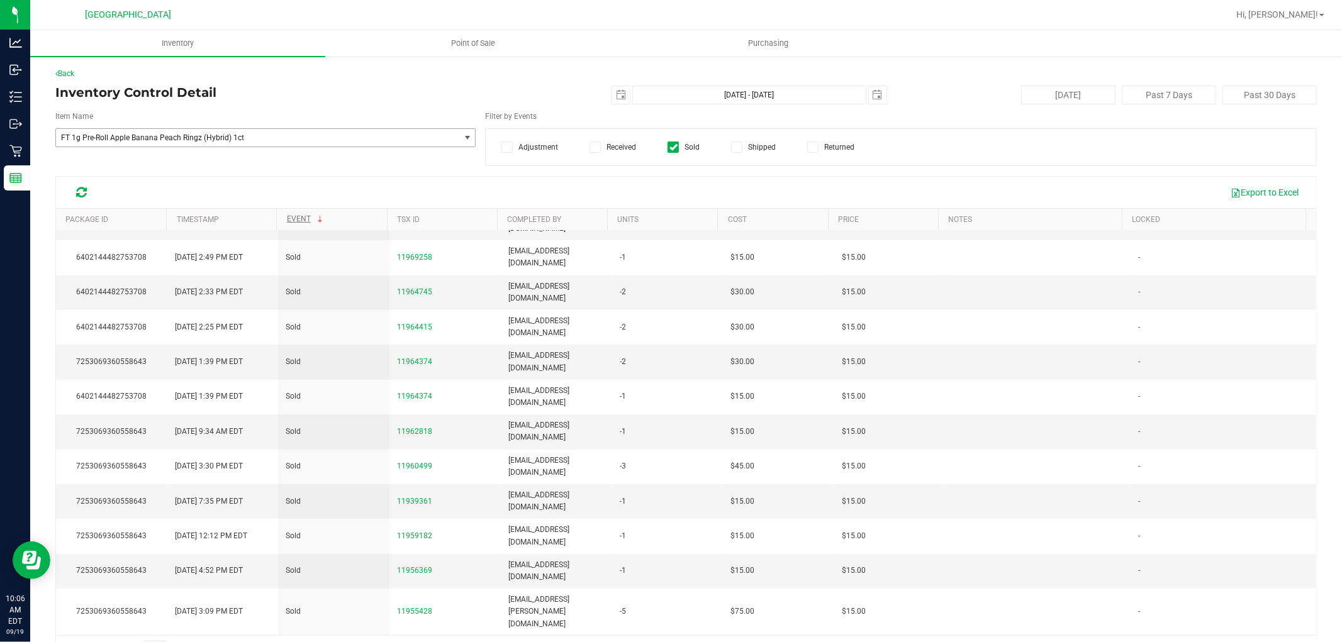
click at [462, 137] on span "select" at bounding box center [467, 138] width 10 height 10
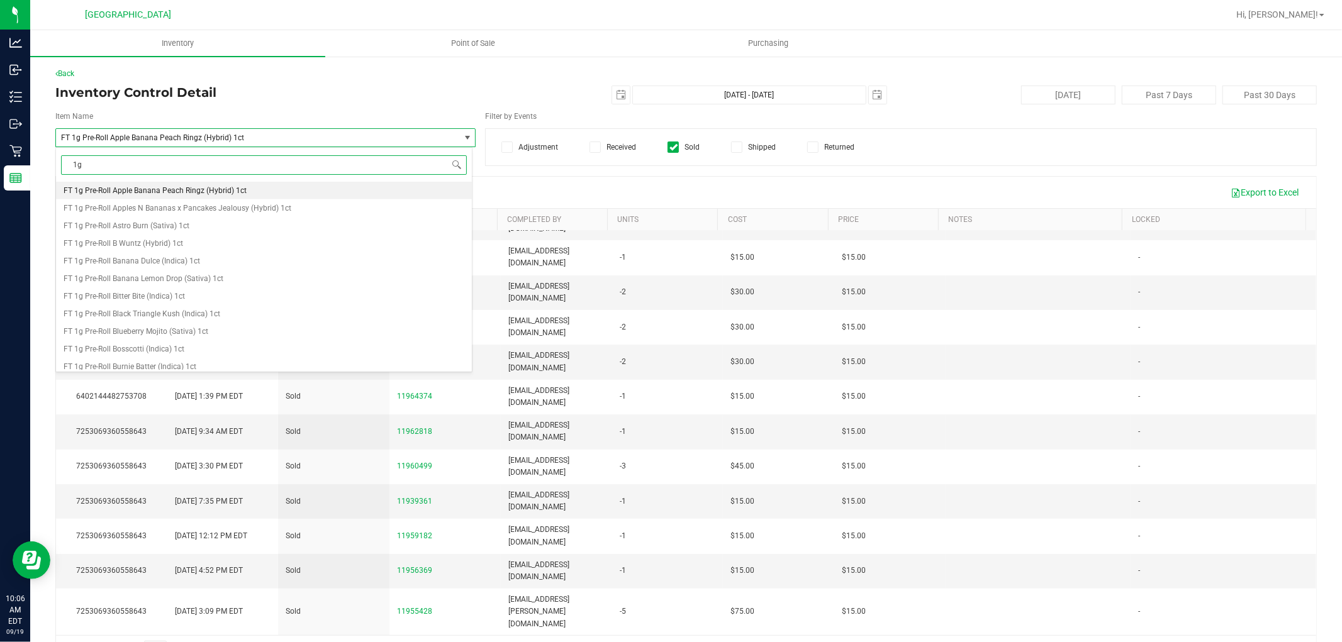
scroll to position [0, 0]
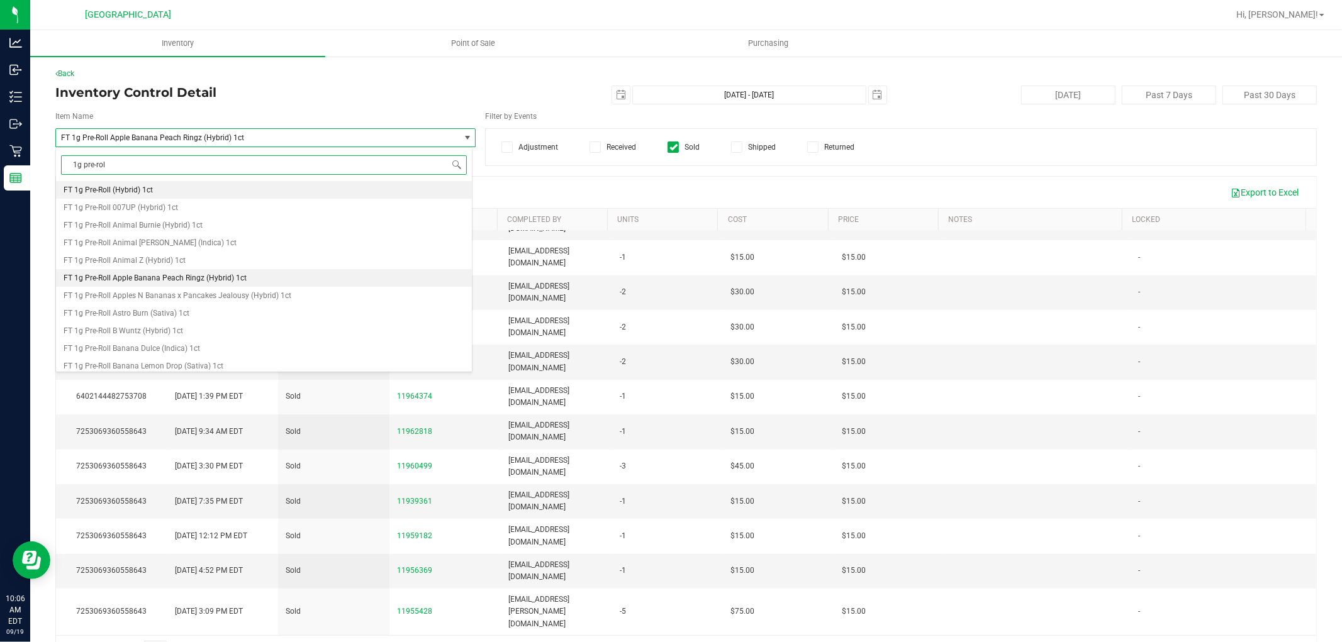
type input "1g pre-roll"
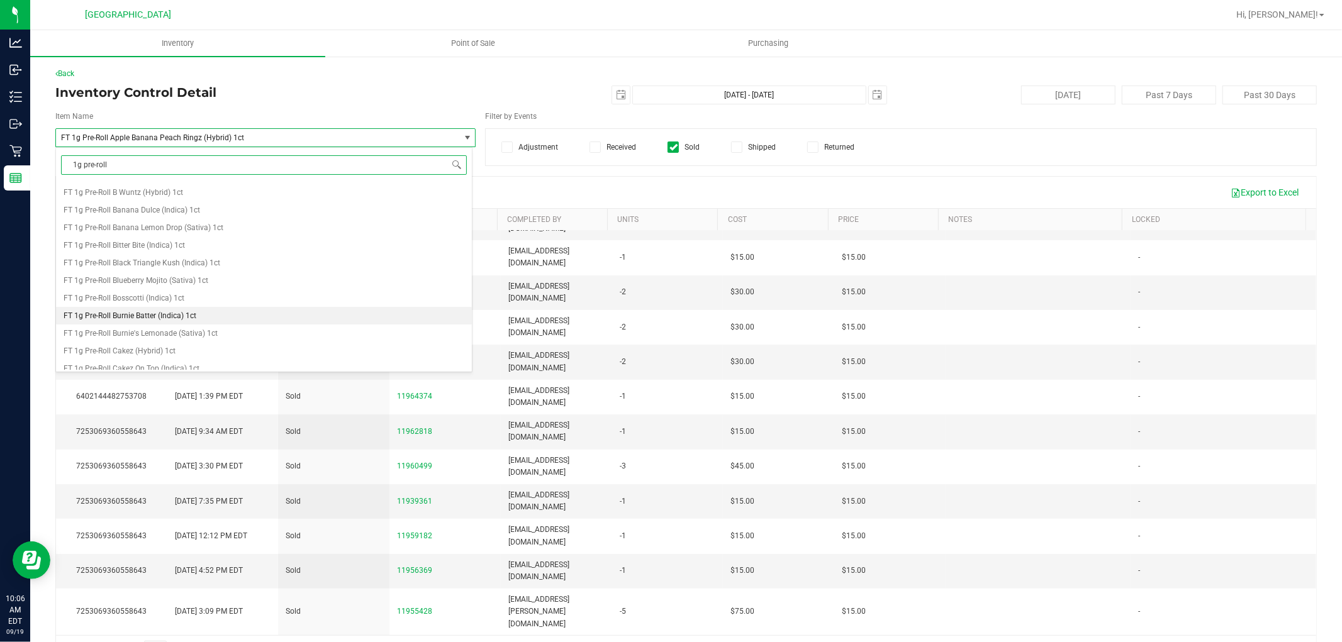
scroll to position [140, 0]
click at [221, 294] on li "FT 1g Pre-Roll Bosscotti (Indica) 1ct" at bounding box center [264, 297] width 416 height 18
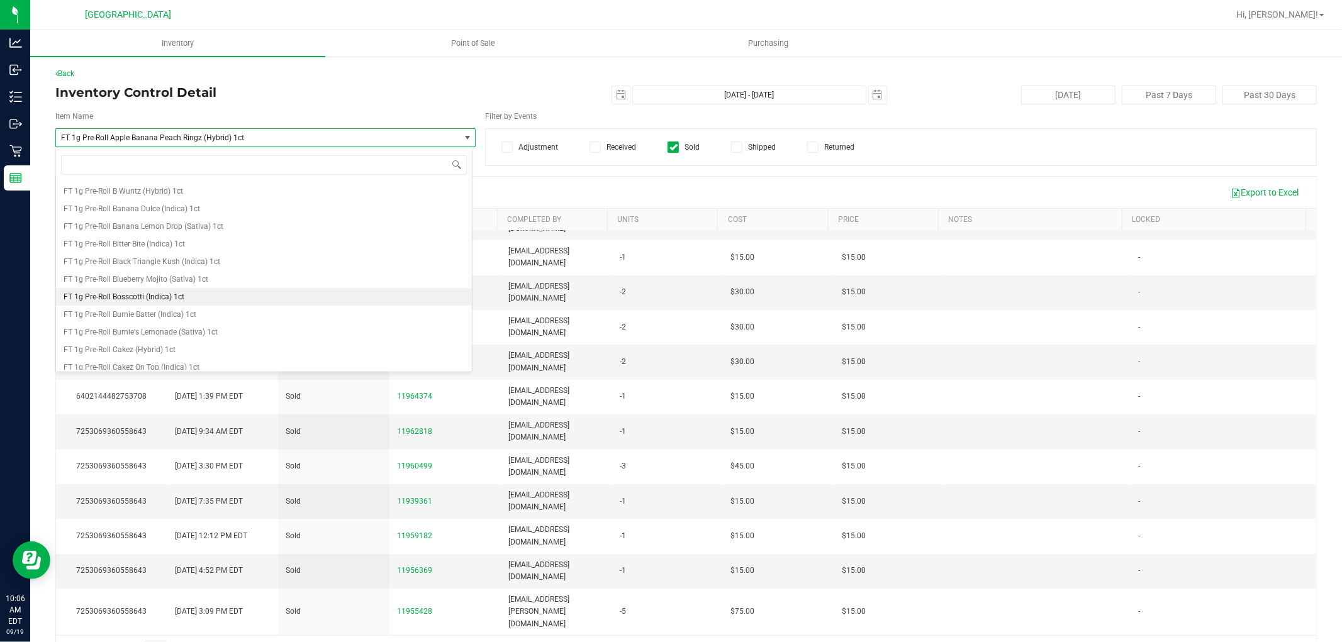
scroll to position [28995, 0]
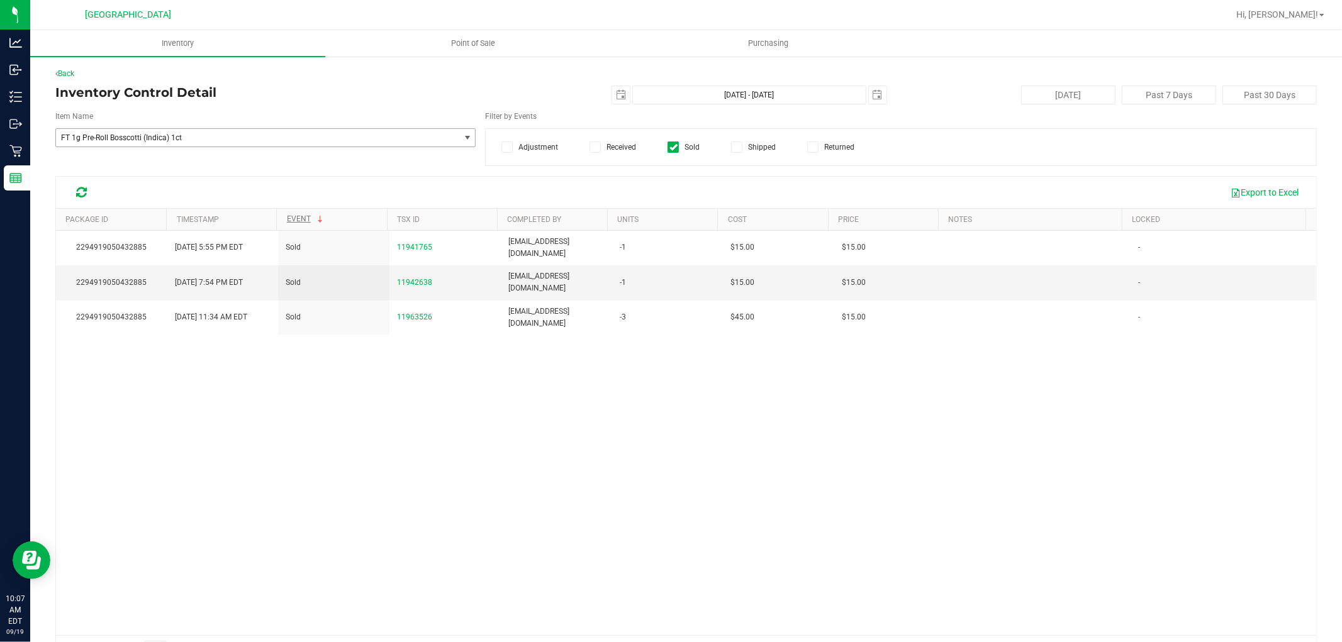
click at [405, 133] on span "FT 1g Pre-Roll Bosscotti (Indica) 1ct" at bounding box center [249, 137] width 377 height 9
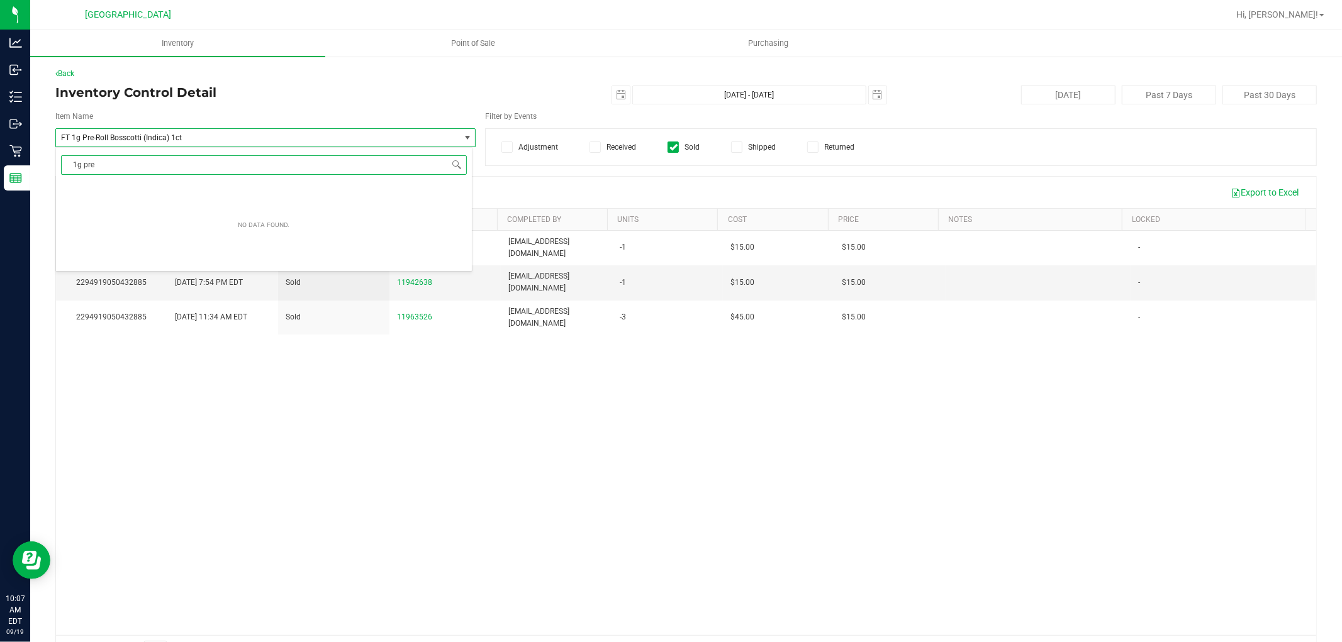
type input "1g pre"
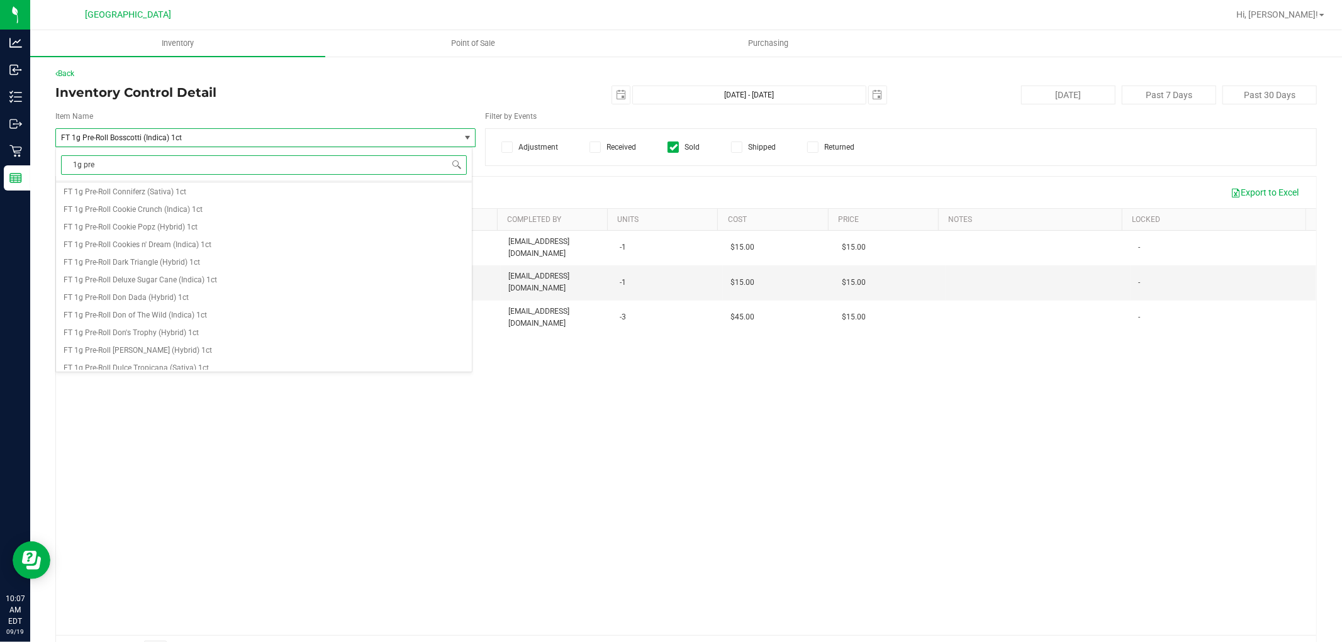
scroll to position [419, 0]
click at [184, 263] on span "FT 1g Pre-Roll Deluxe Sugar Cane (Indica) 1ct" at bounding box center [141, 264] width 154 height 9
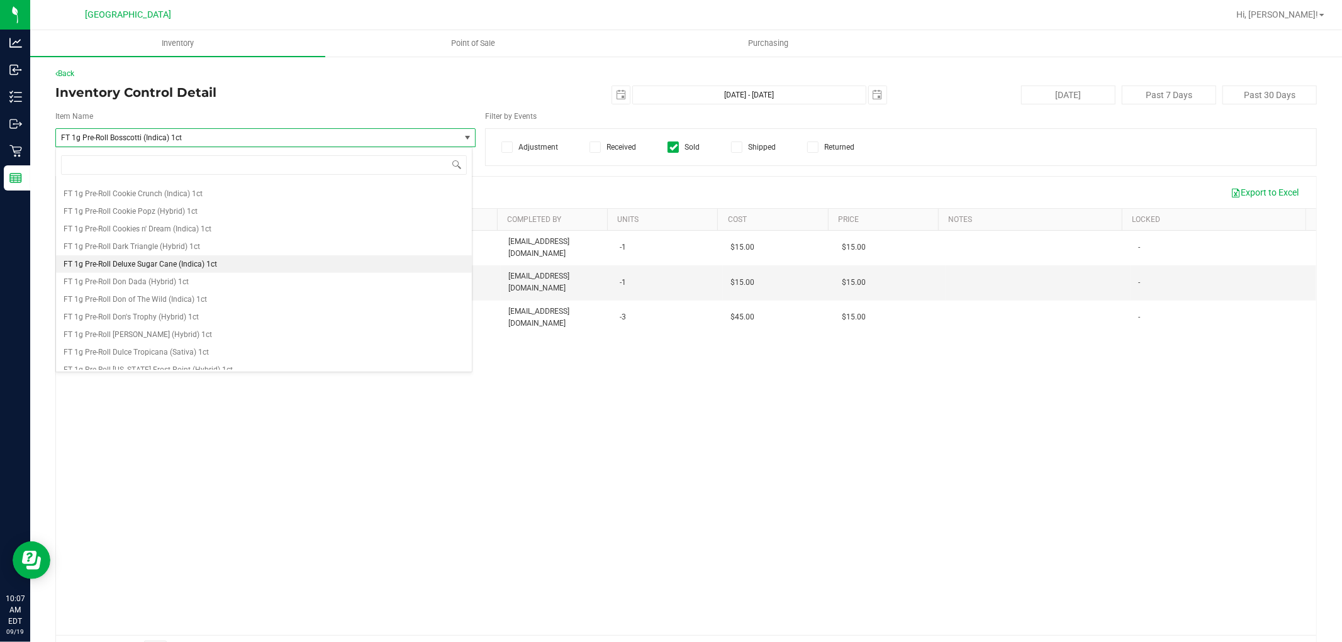
scroll to position [29242, 0]
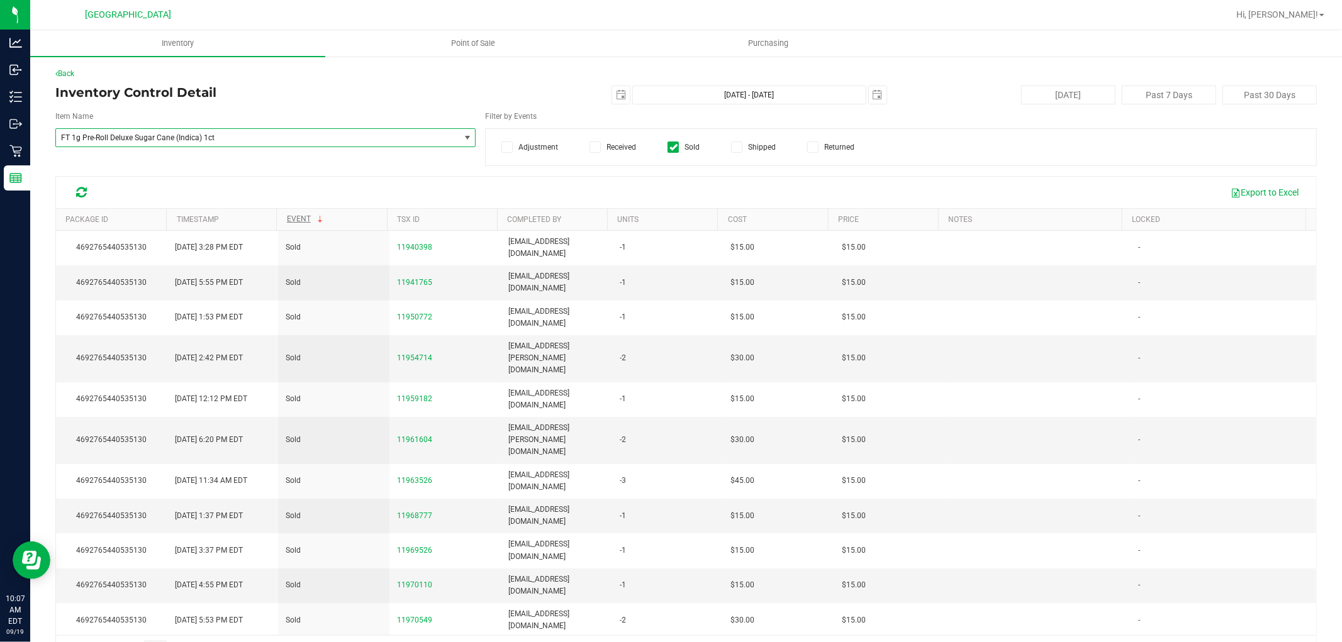
click at [330, 147] on span "FT 1g Pre-Roll Deluxe Sugar Cane (Indica) 1ct" at bounding box center [265, 137] width 420 height 19
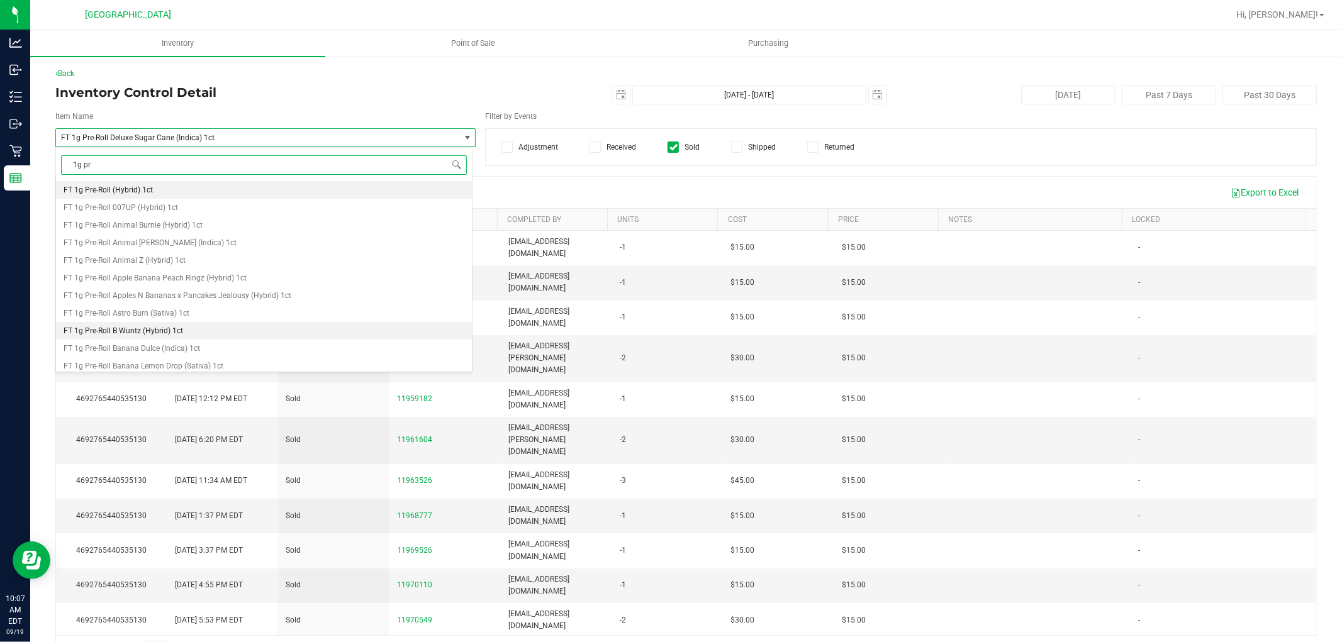
type input "1g pre"
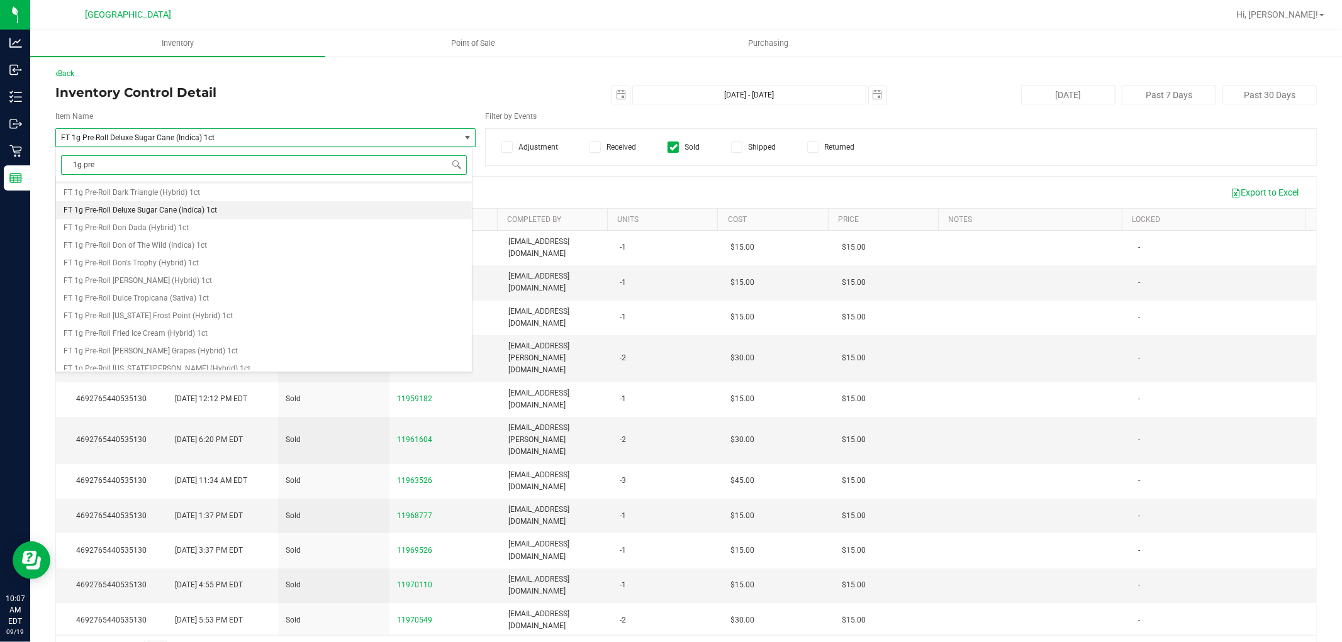
scroll to position [489, 0]
click at [180, 318] on span "FT 1g Pre-Roll Fried Ice Cream (Hybrid) 1ct" at bounding box center [136, 317] width 144 height 9
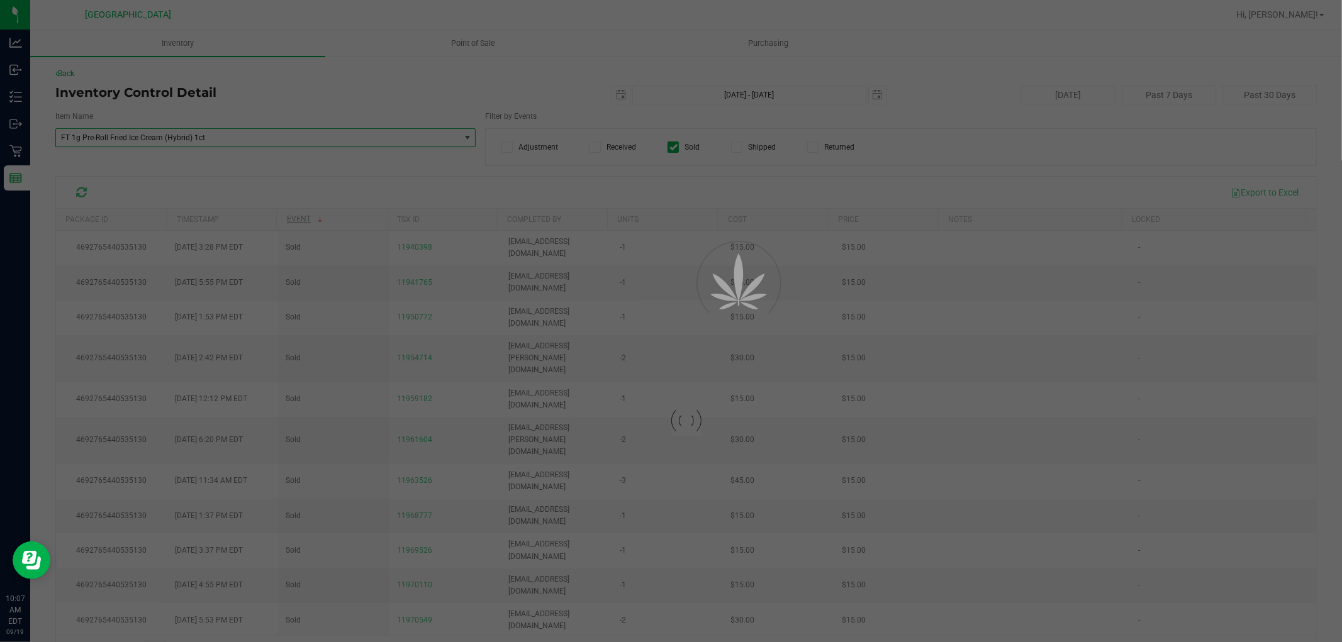
scroll to position [29365, 0]
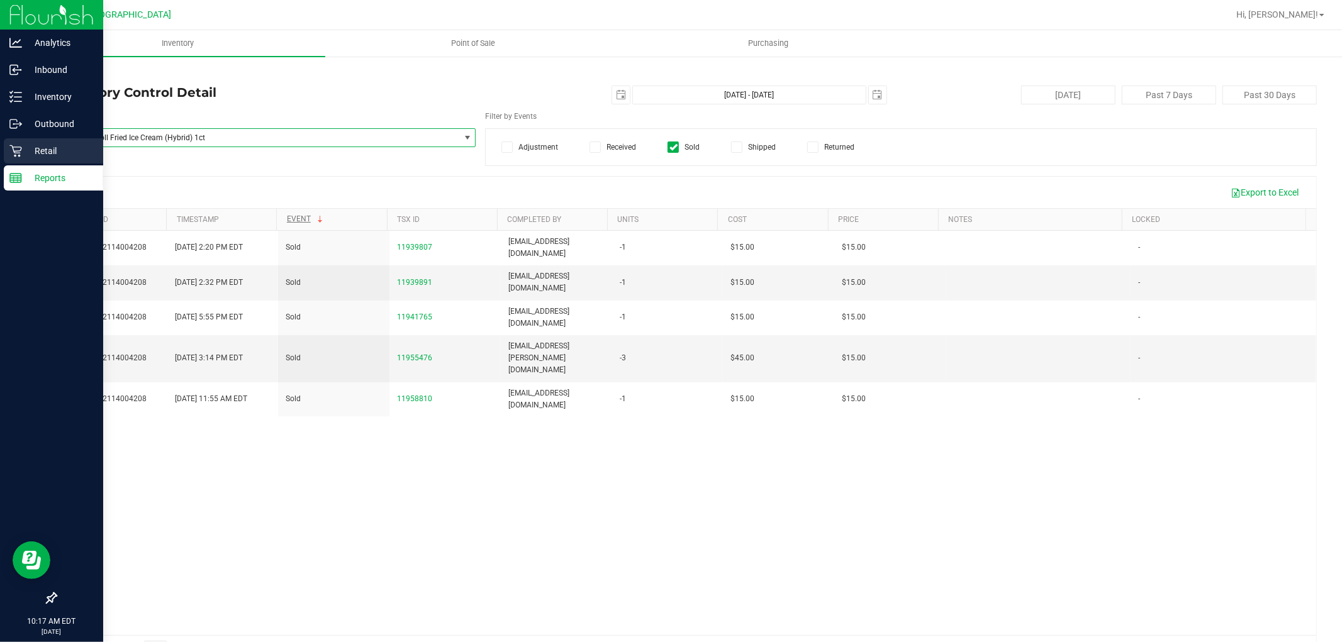
click at [33, 158] on div "Retail" at bounding box center [53, 150] width 99 height 25
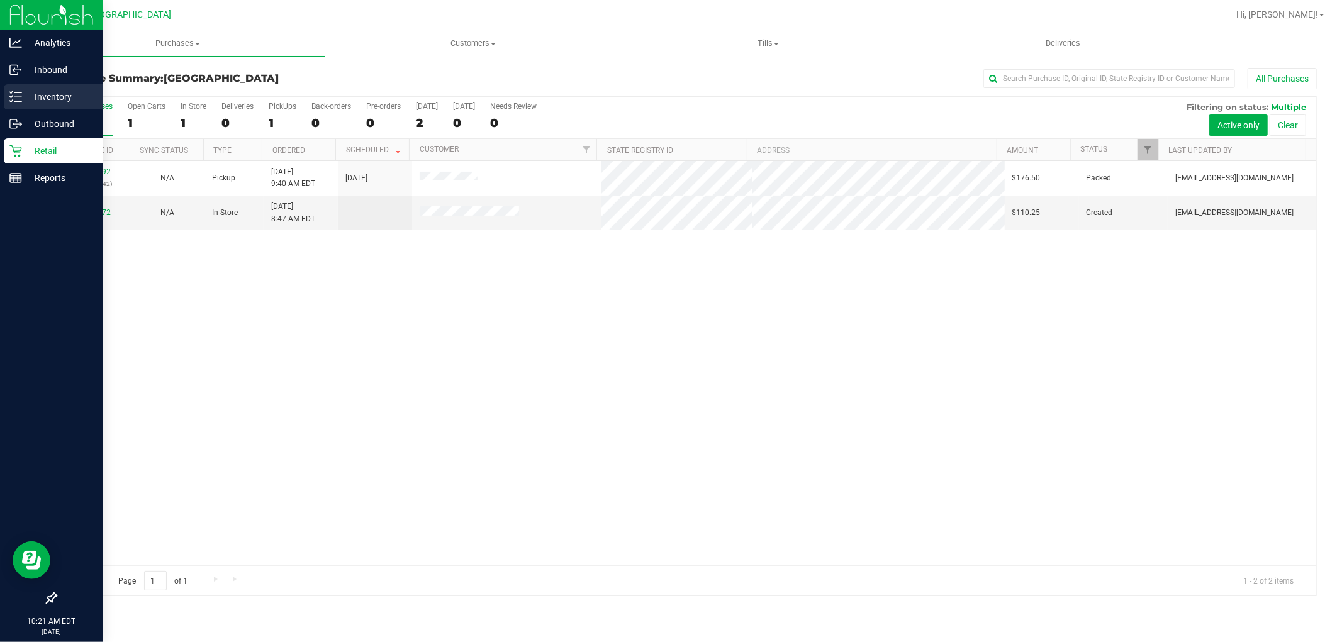
click at [1, 91] on link "Inventory" at bounding box center [51, 97] width 103 height 27
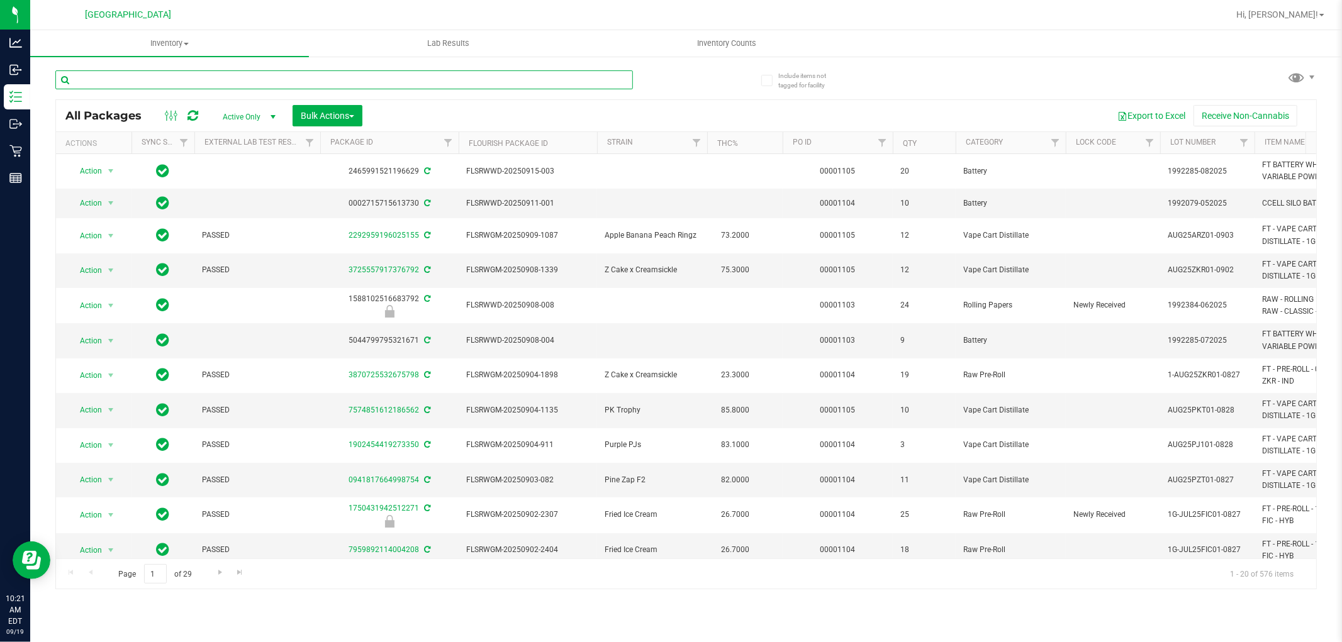
click at [337, 78] on input "text" at bounding box center [344, 79] width 578 height 19
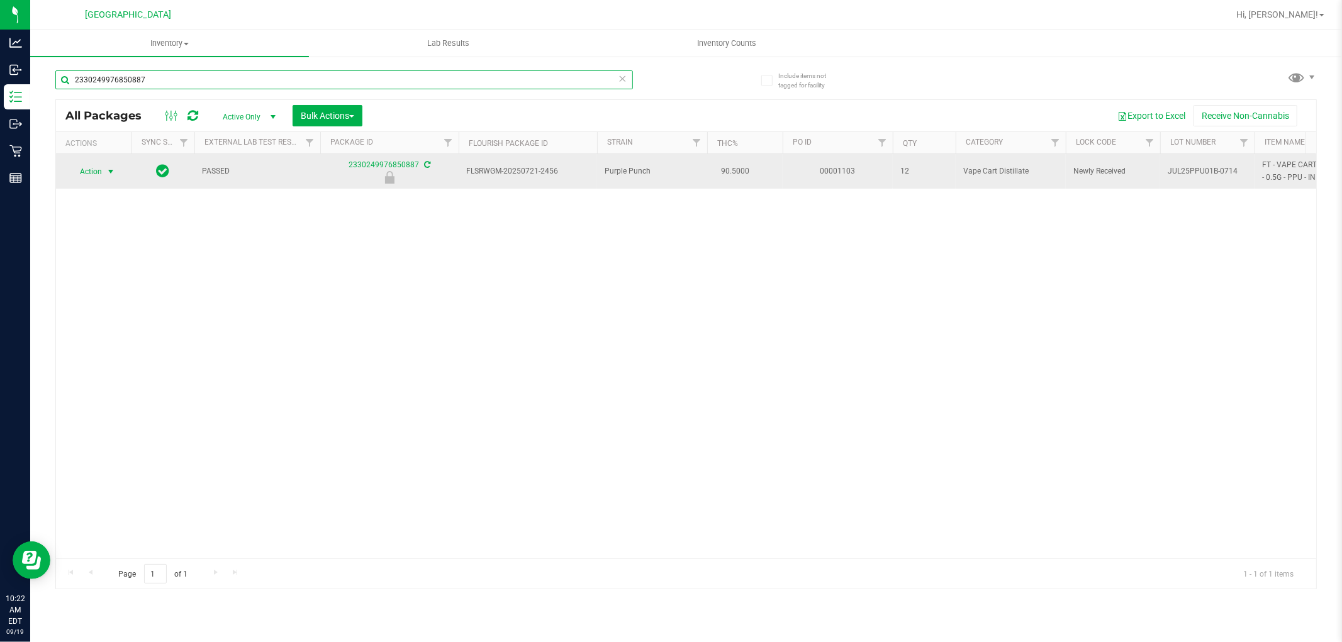
type input "2330249976850887"
click at [116, 172] on span "select" at bounding box center [111, 172] width 16 height 18
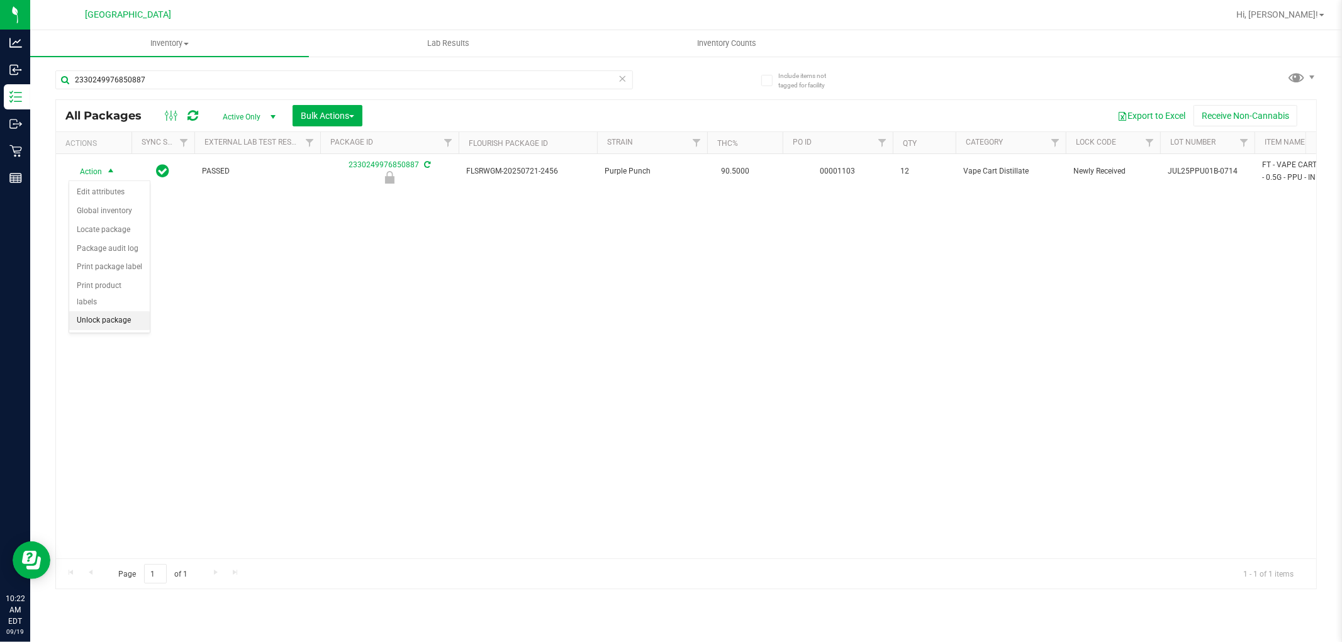
click at [120, 315] on li "Unlock package" at bounding box center [109, 320] width 81 height 19
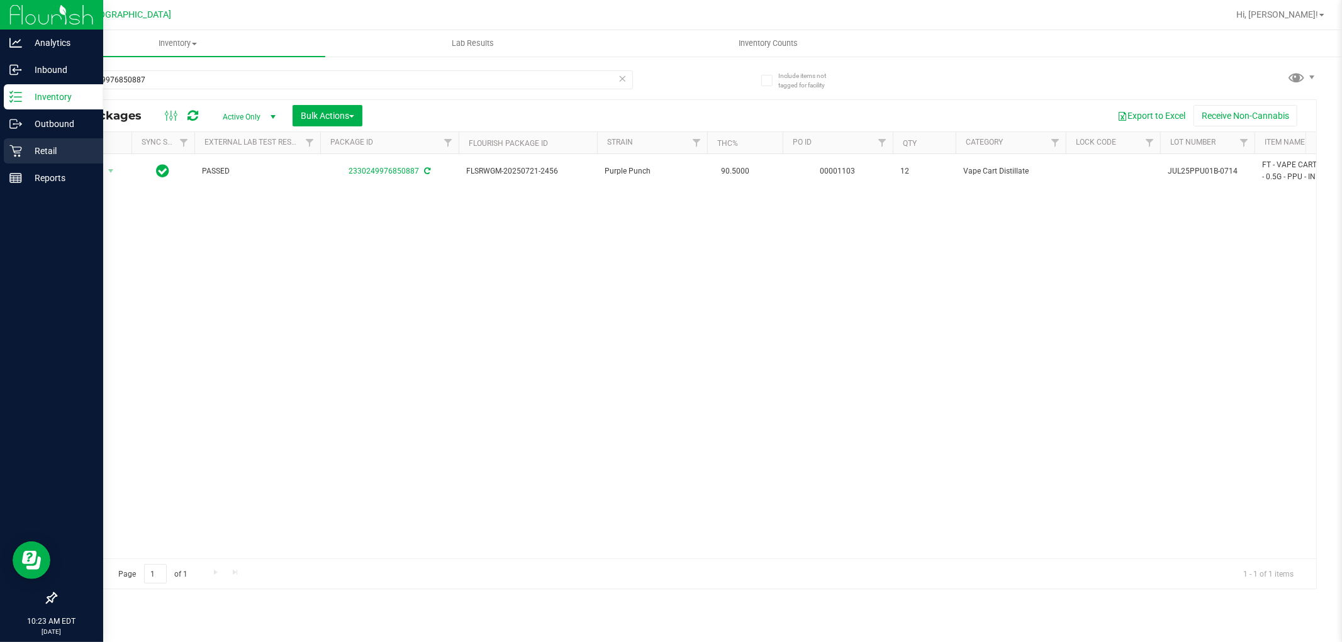
click at [22, 154] on p "Retail" at bounding box center [59, 150] width 75 height 15
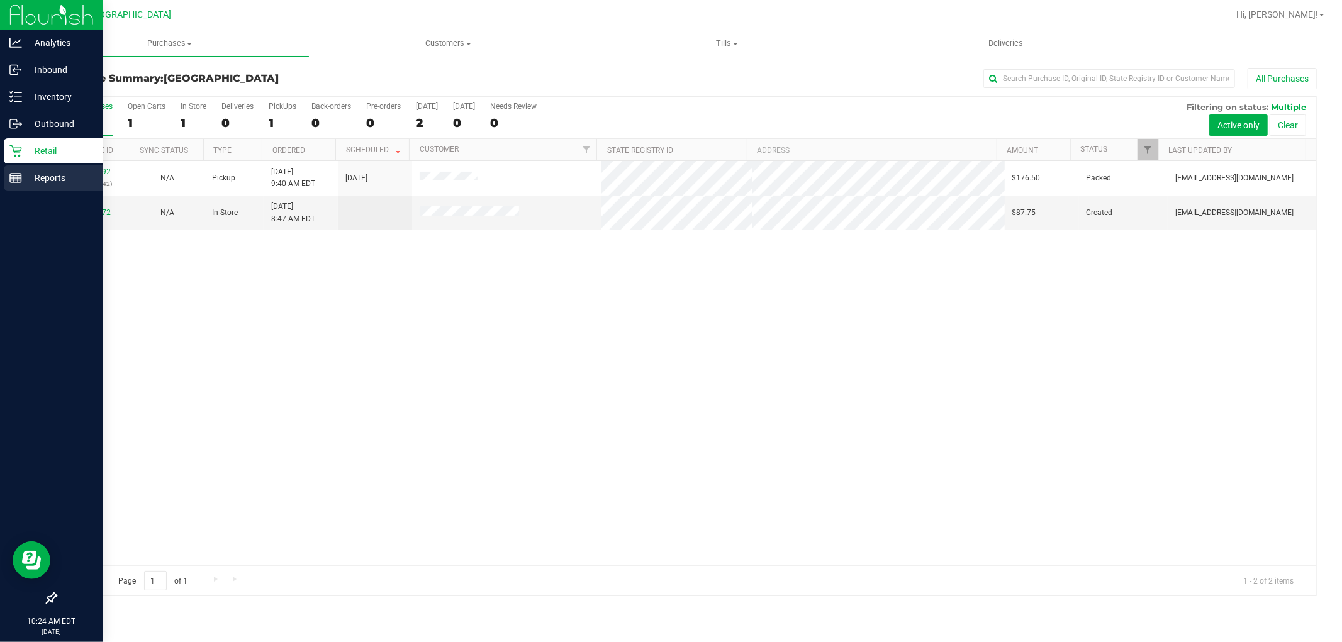
click at [42, 179] on p "Reports" at bounding box center [59, 177] width 75 height 15
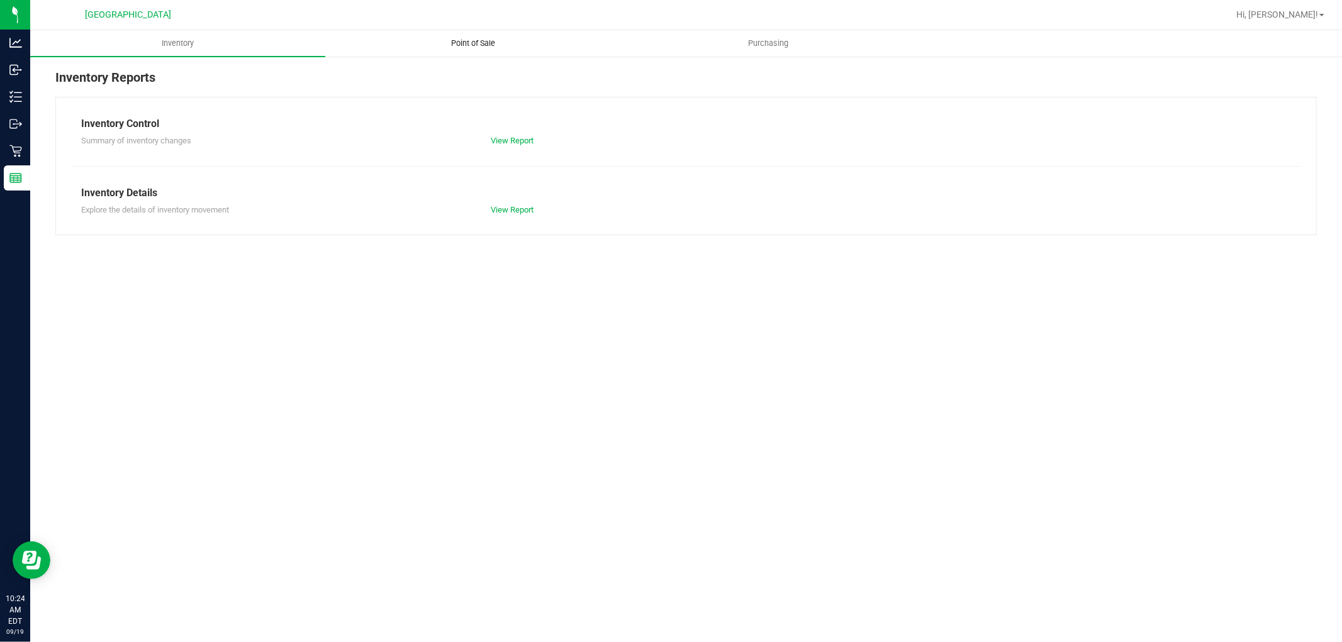
click at [489, 42] on span "Point of Sale" at bounding box center [473, 43] width 78 height 11
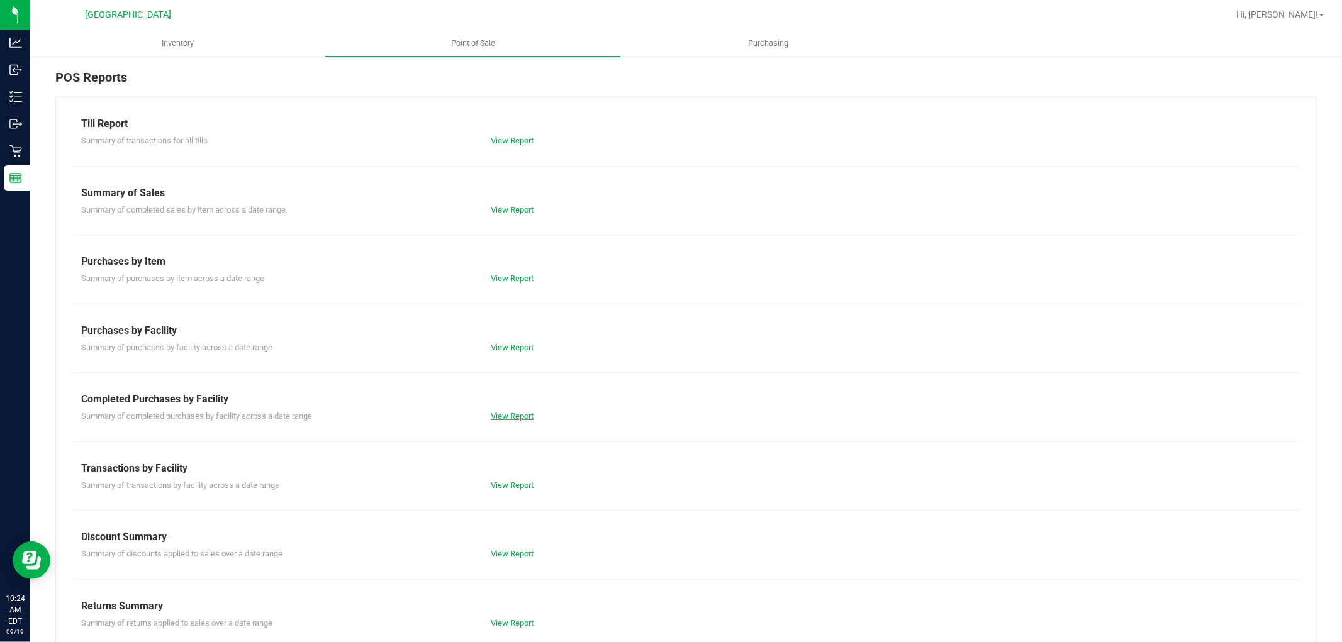
click at [515, 418] on link "View Report" at bounding box center [512, 415] width 43 height 9
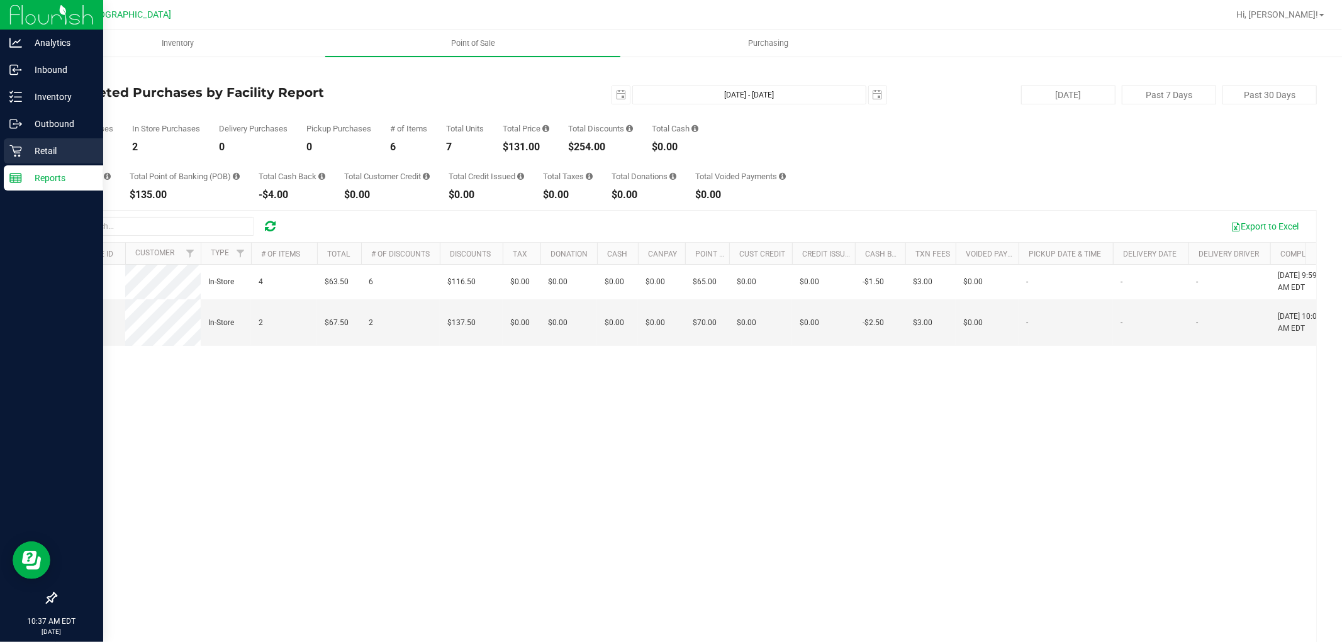
click at [24, 152] on p "Retail" at bounding box center [59, 150] width 75 height 15
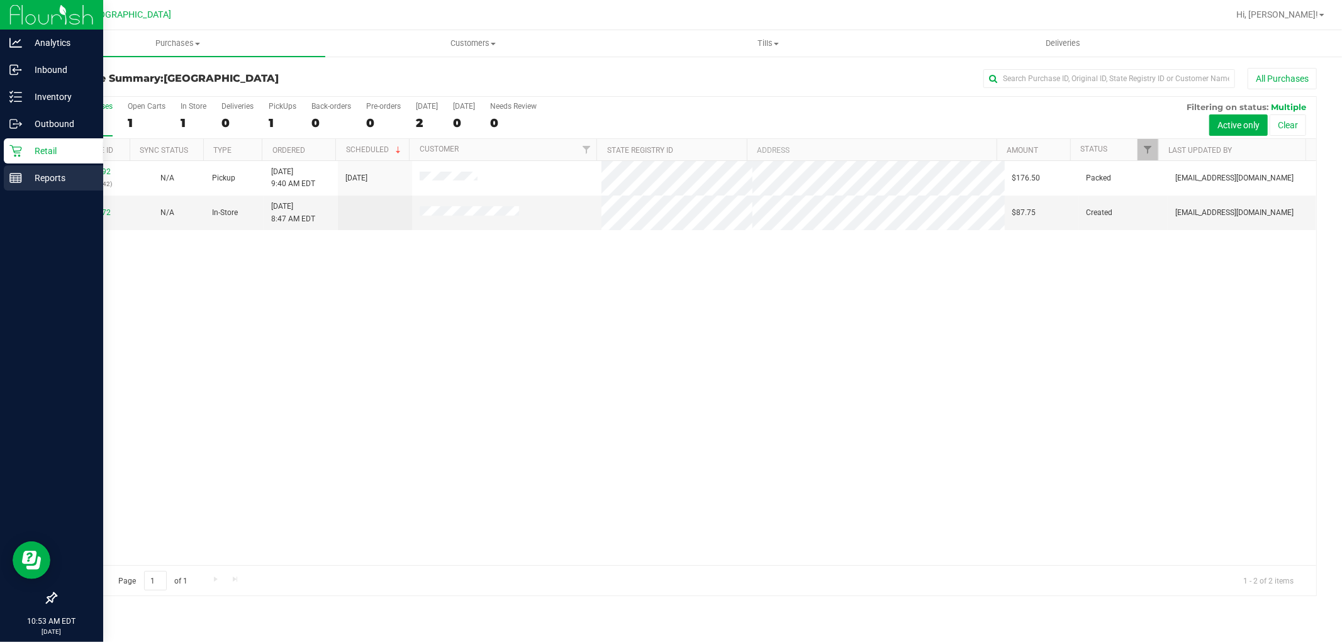
click at [87, 191] on link "Reports" at bounding box center [51, 178] width 103 height 27
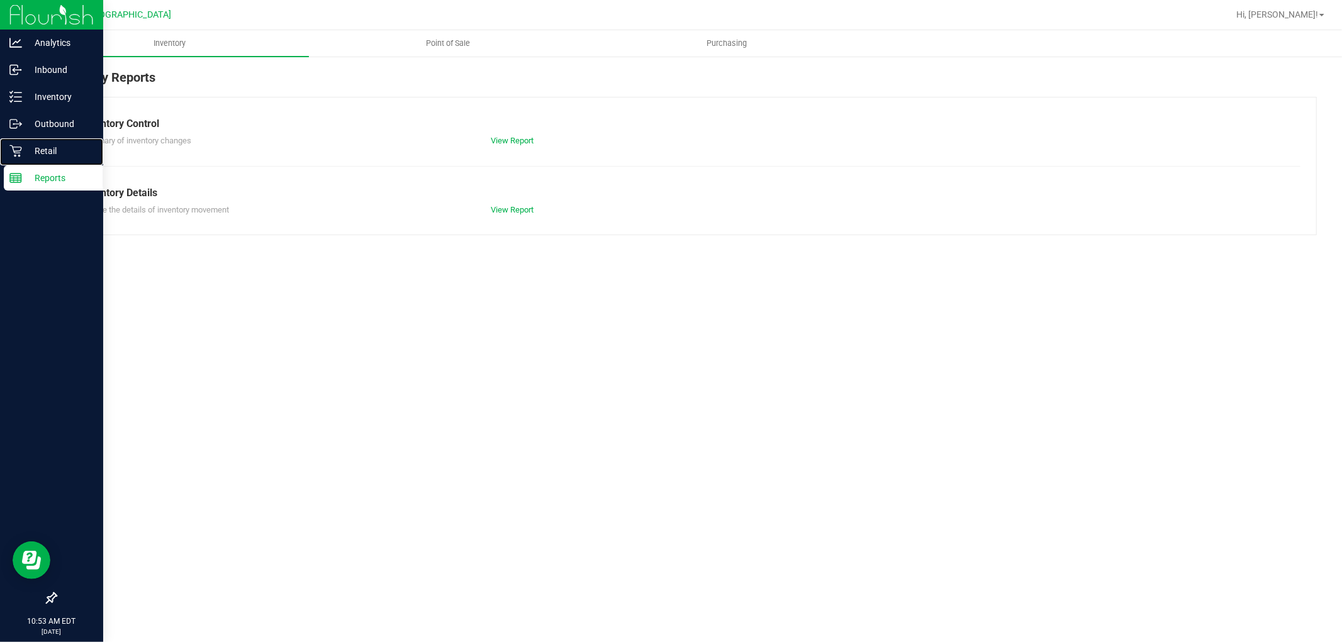
click at [85, 151] on p "Retail" at bounding box center [59, 150] width 75 height 15
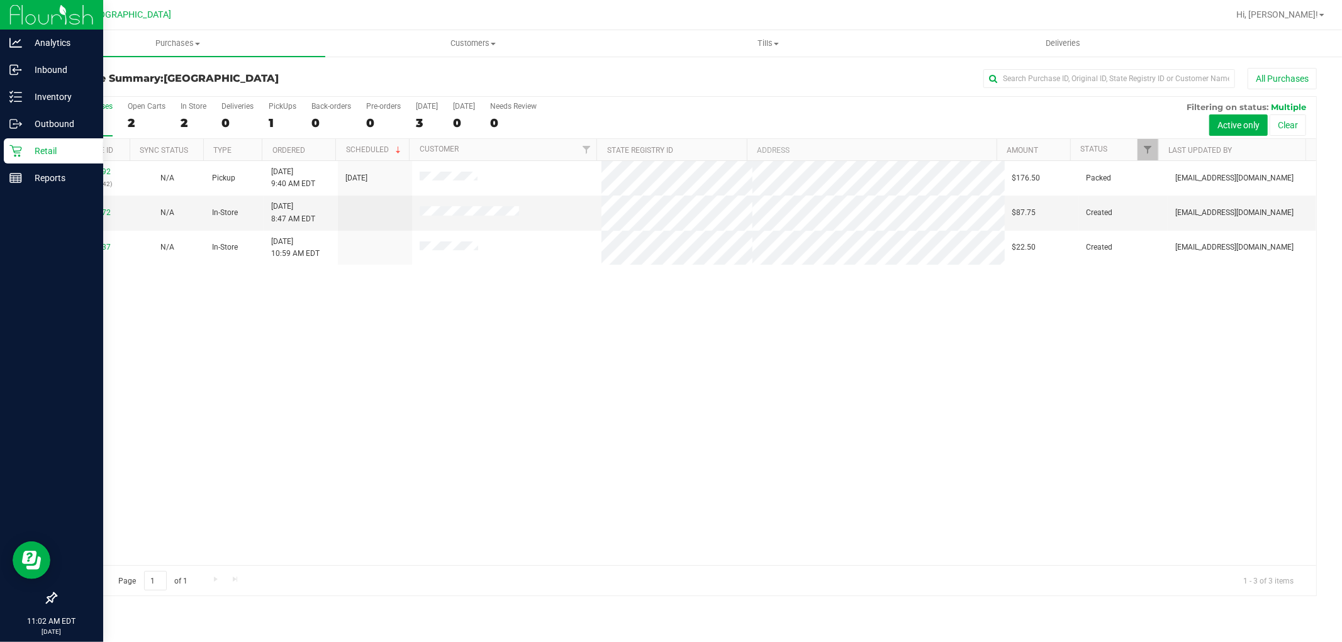
click at [24, 151] on p "Retail" at bounding box center [59, 150] width 75 height 15
click at [20, 170] on div "Reports" at bounding box center [53, 177] width 99 height 25
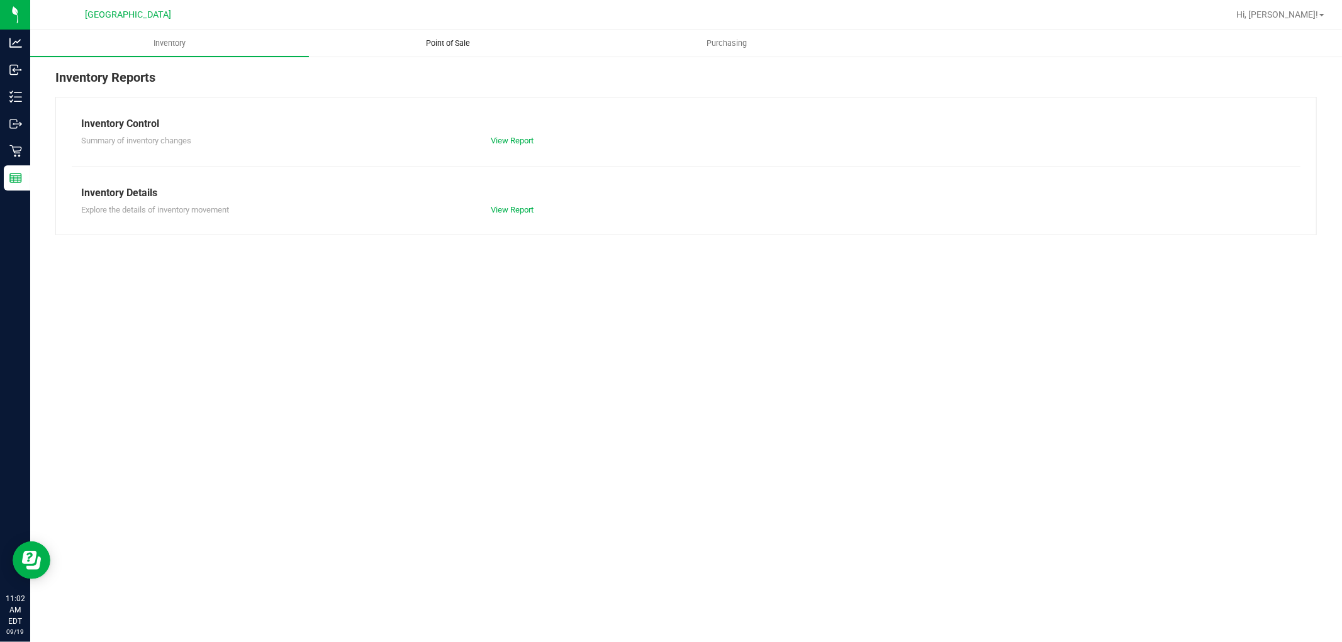
click at [437, 38] on span "Point of Sale" at bounding box center [449, 43] width 78 height 11
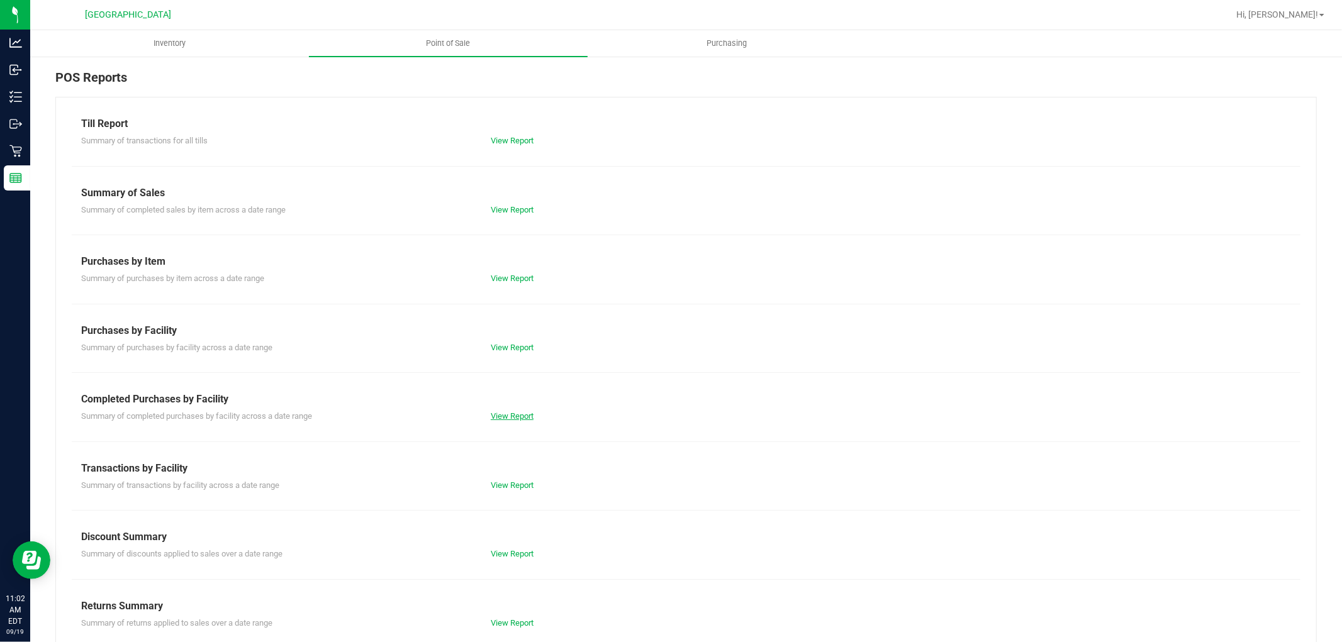
click at [507, 418] on link "View Report" at bounding box center [512, 415] width 43 height 9
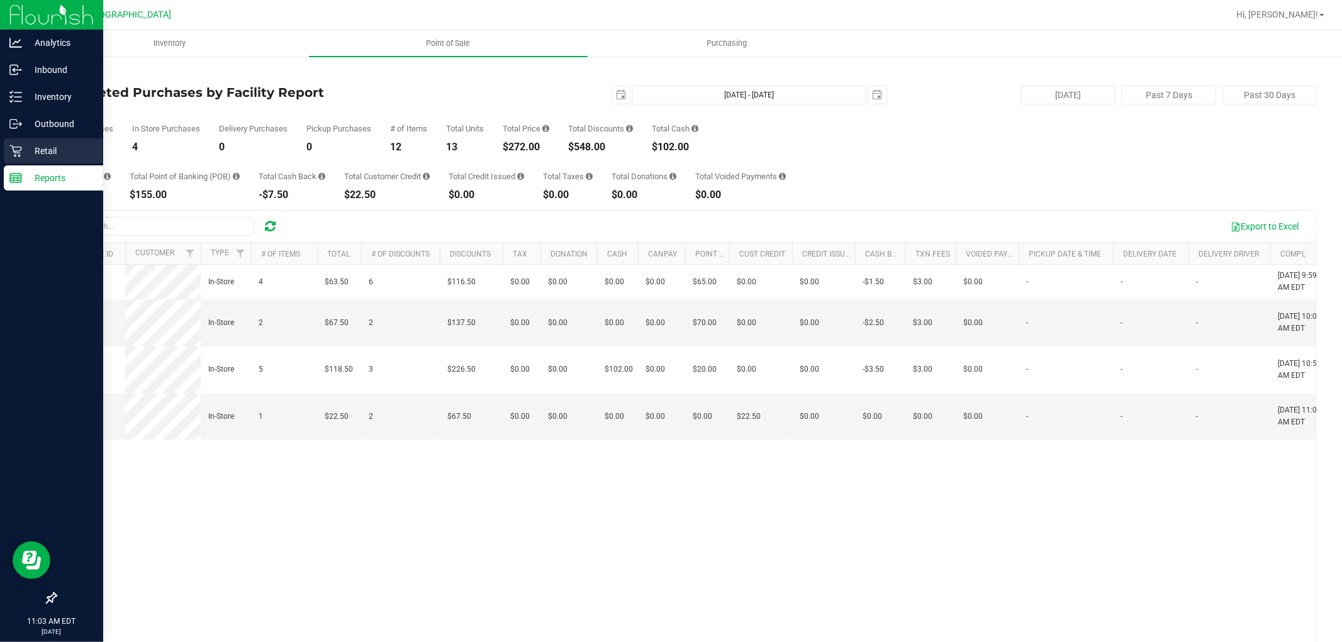
click at [51, 148] on p "Retail" at bounding box center [59, 150] width 75 height 15
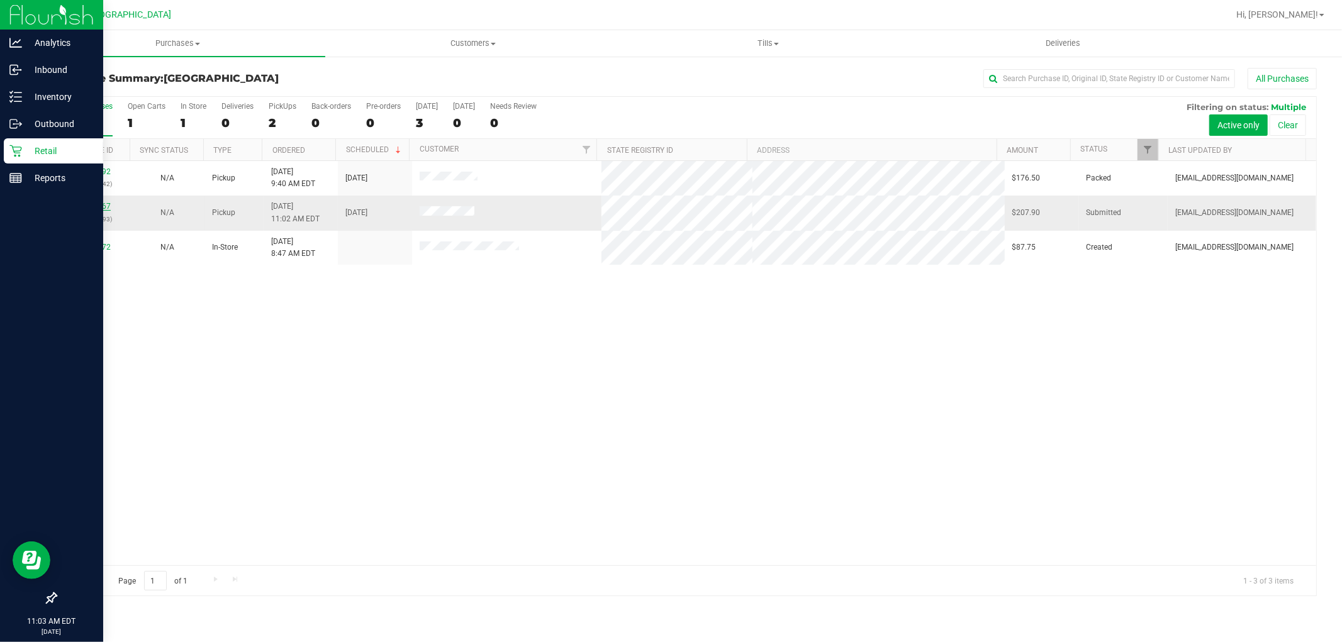
click at [86, 208] on link "11972967" at bounding box center [92, 206] width 35 height 9
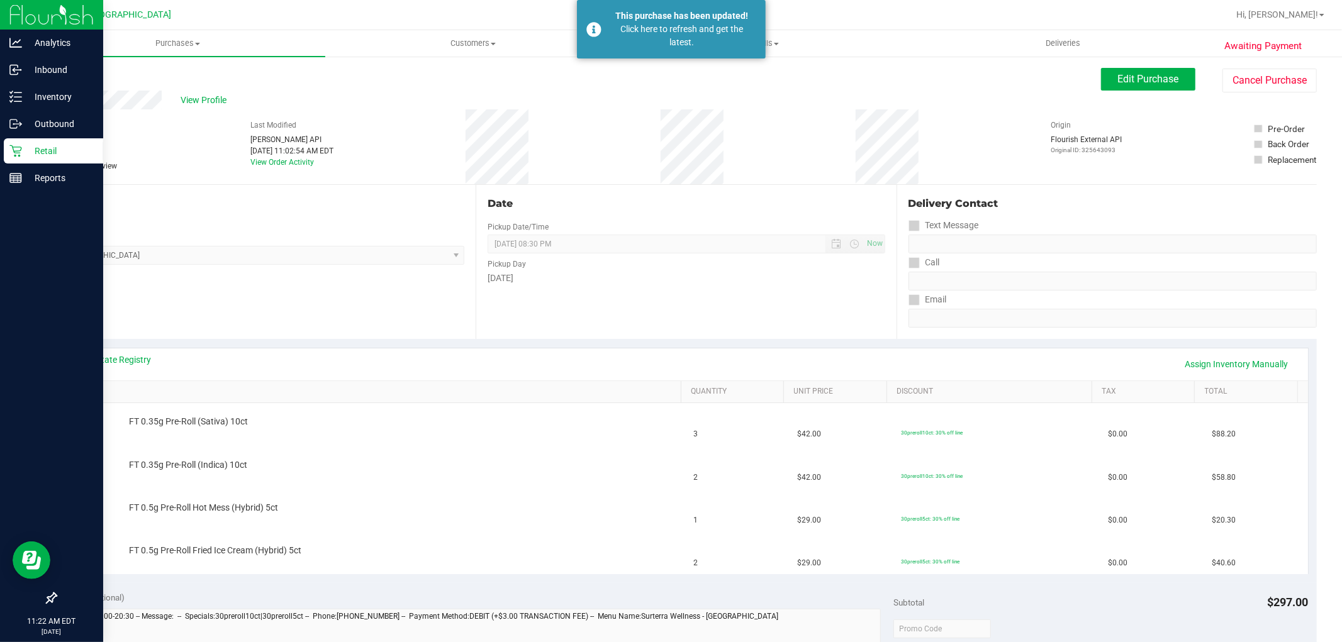
click at [36, 153] on p "Retail" at bounding box center [59, 150] width 75 height 15
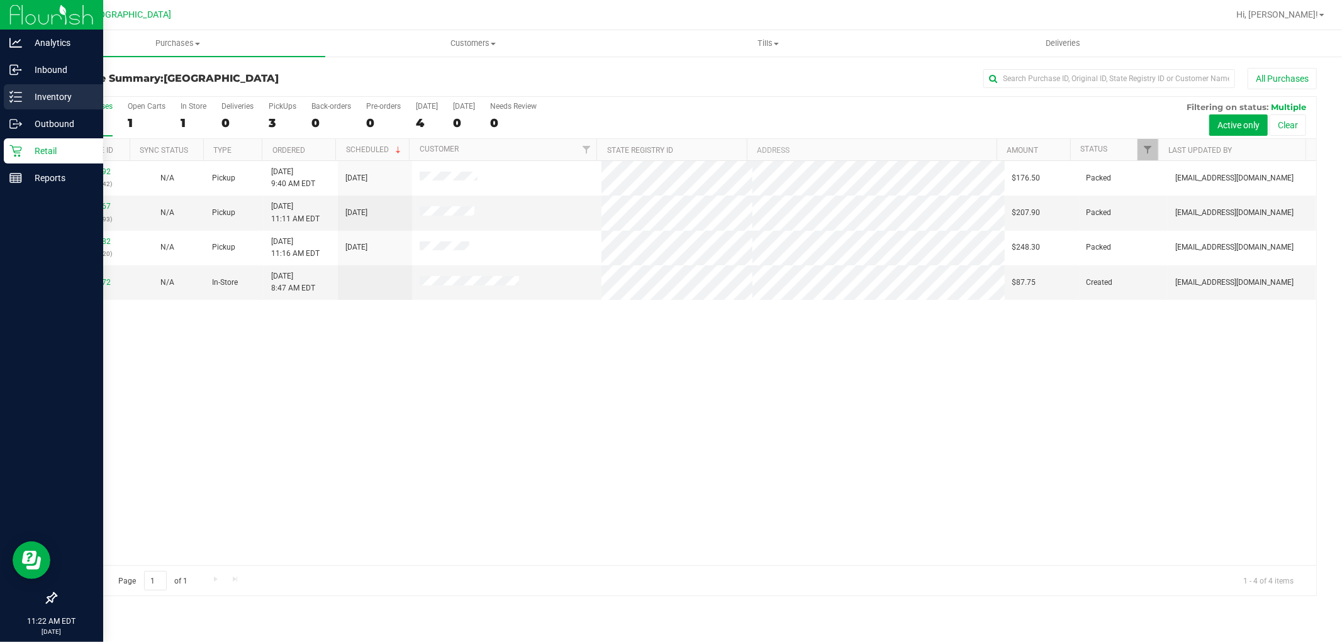
click at [23, 95] on p "Inventory" at bounding box center [59, 96] width 75 height 15
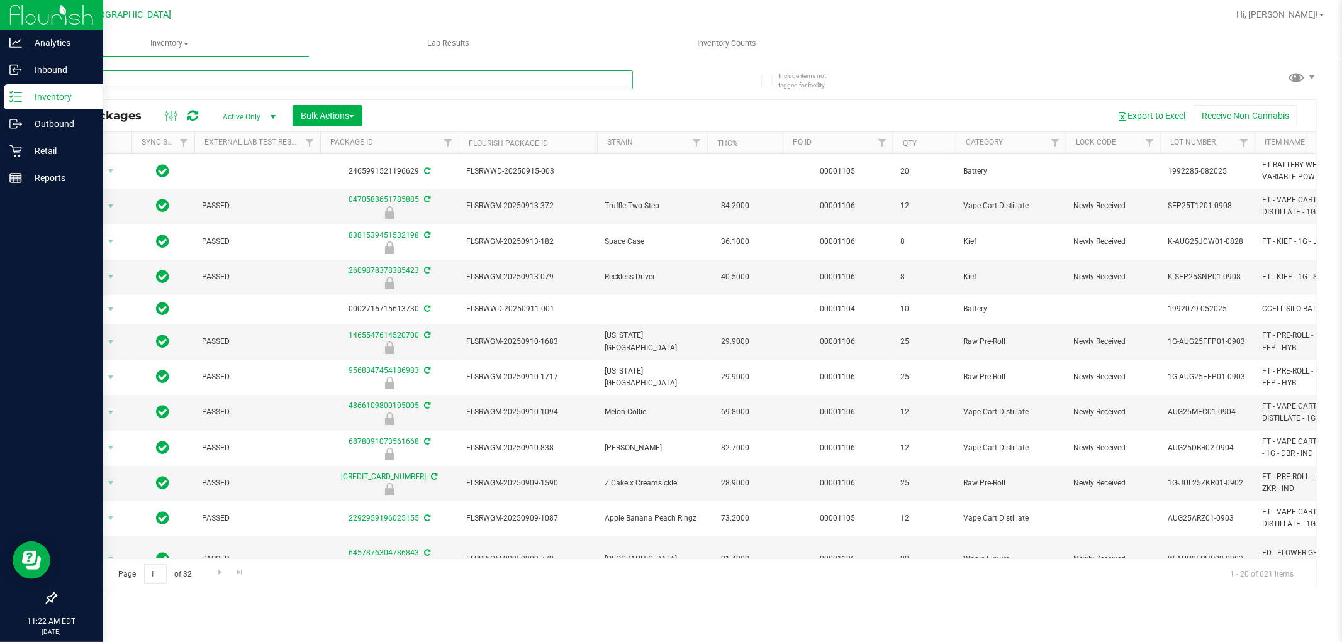
click at [222, 83] on input "text" at bounding box center [344, 79] width 578 height 19
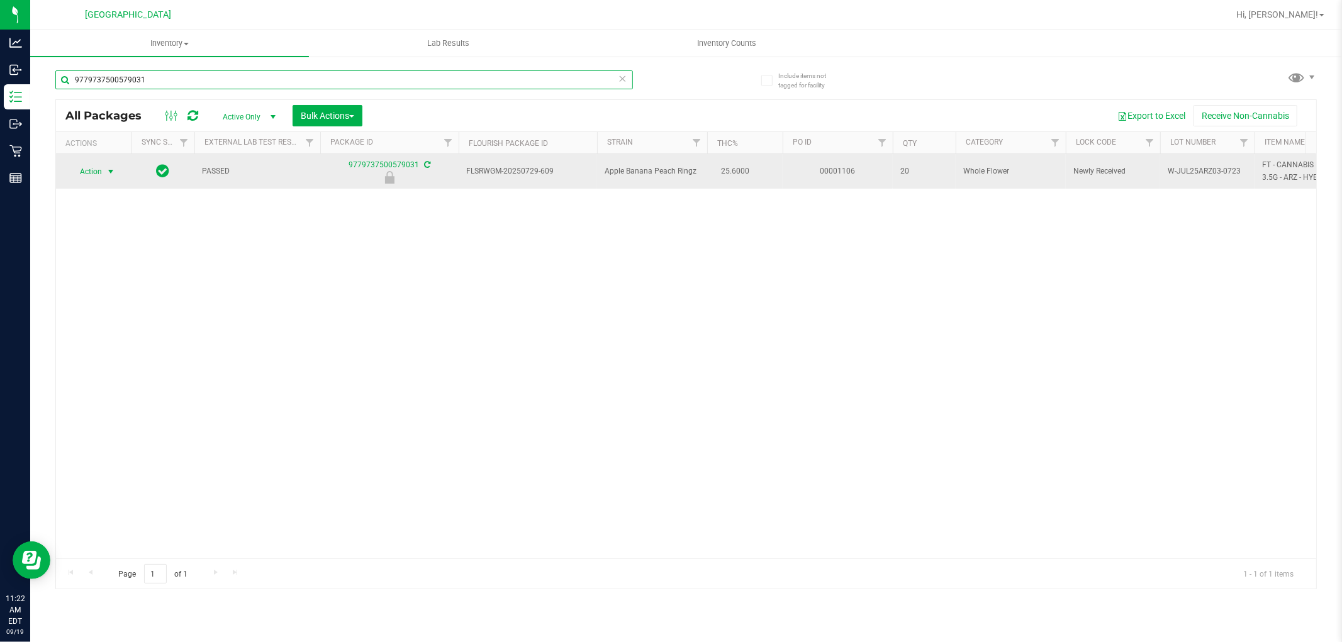
type input "9779737500579031"
click at [88, 170] on span "Action" at bounding box center [86, 172] width 34 height 18
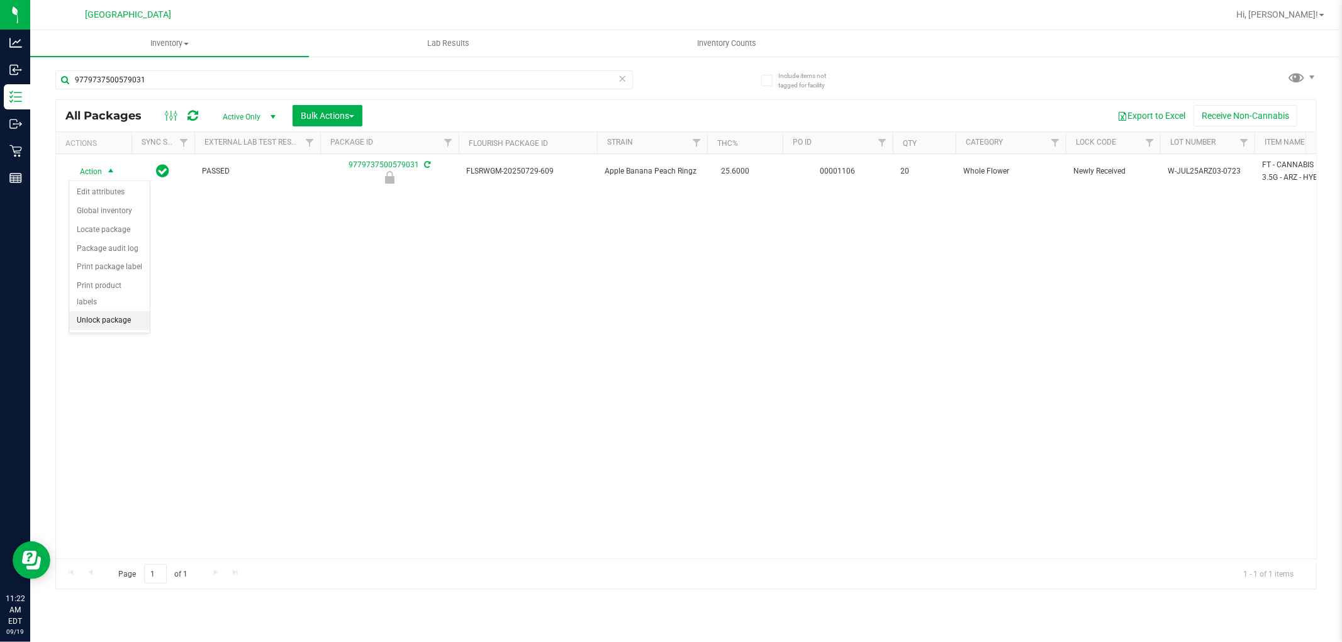
click at [133, 324] on li "Unlock package" at bounding box center [109, 320] width 81 height 19
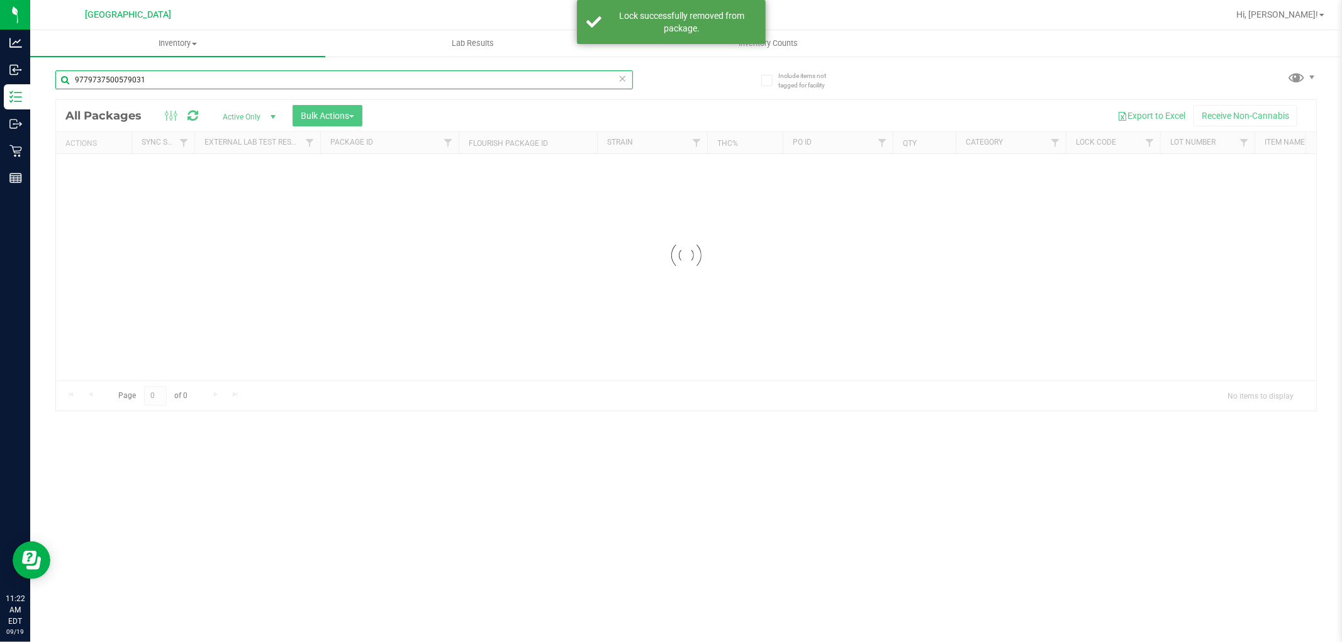
click at [269, 82] on input "9779737500579031" at bounding box center [344, 79] width 578 height 19
click at [271, 86] on input "9779737500579031" at bounding box center [344, 79] width 578 height 19
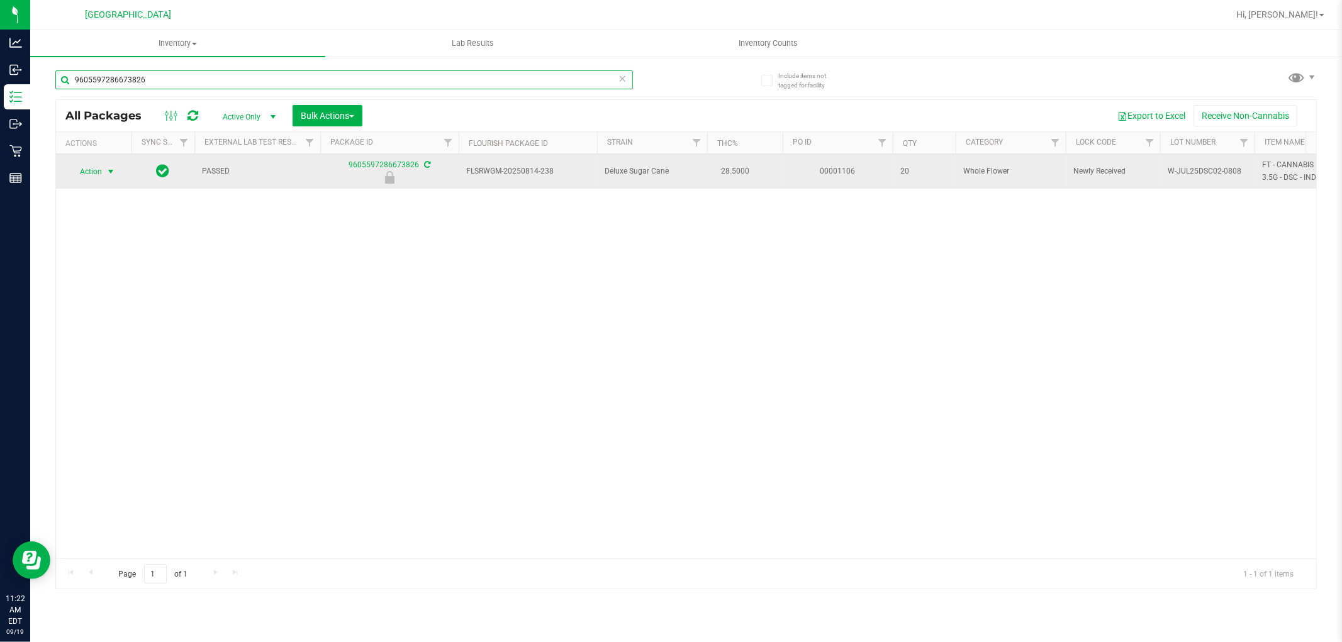
type input "9605597286673826"
click at [111, 175] on span "select" at bounding box center [111, 172] width 10 height 10
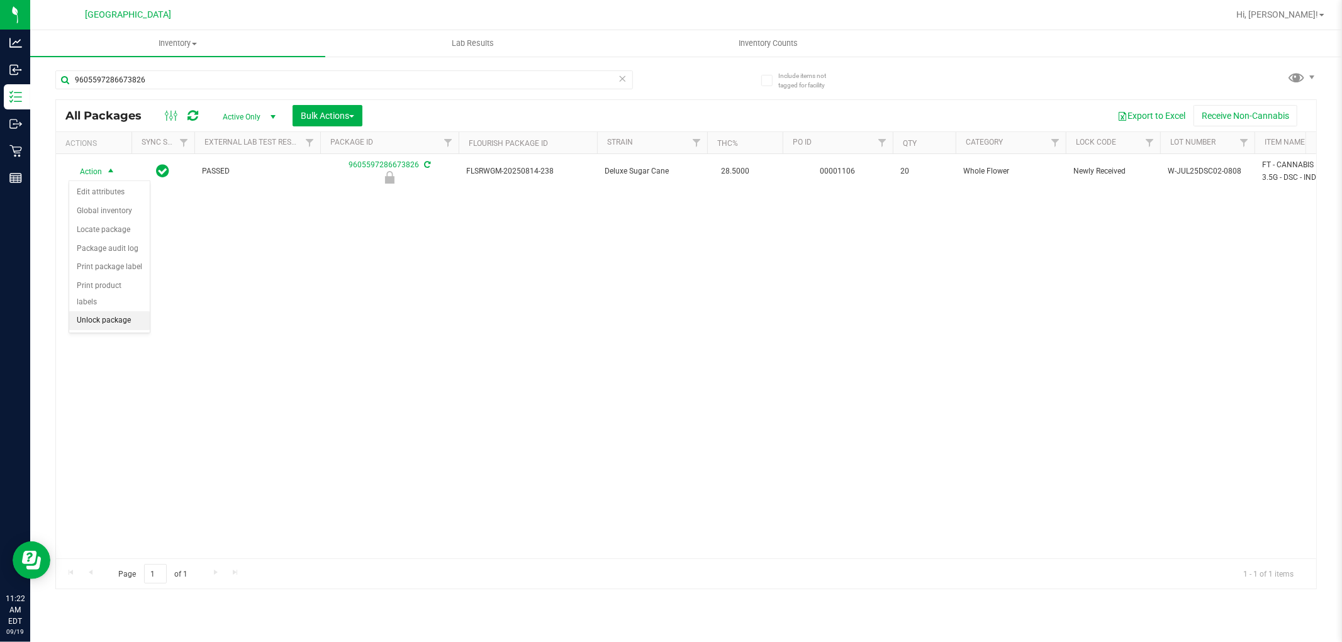
click at [118, 325] on li "Unlock package" at bounding box center [109, 320] width 81 height 19
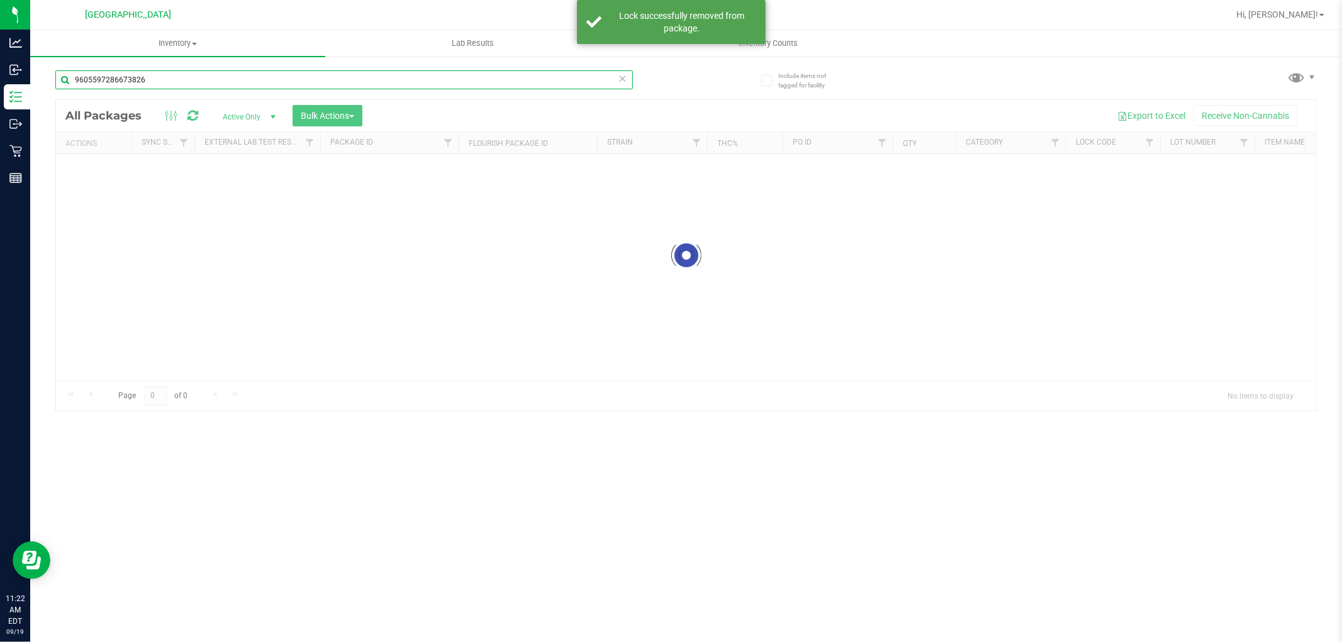
click at [236, 84] on input "9605597286673826" at bounding box center [344, 79] width 578 height 19
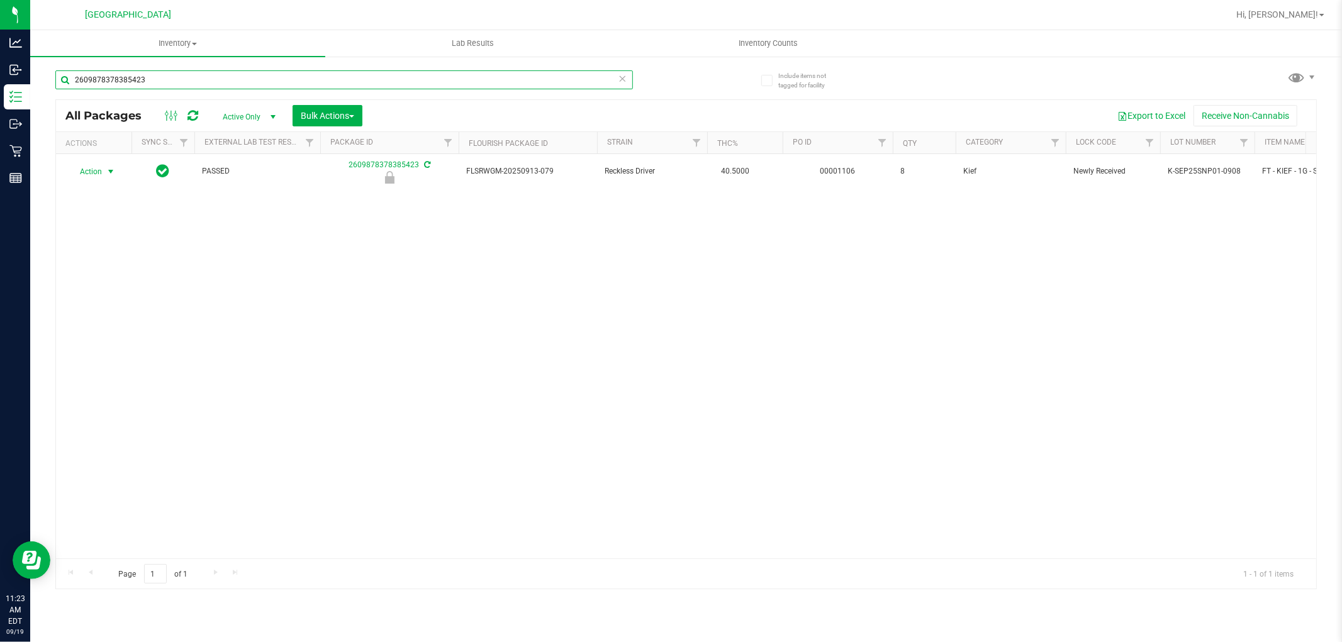
type input "2609878378385423"
click at [110, 175] on span "select" at bounding box center [111, 172] width 10 height 10
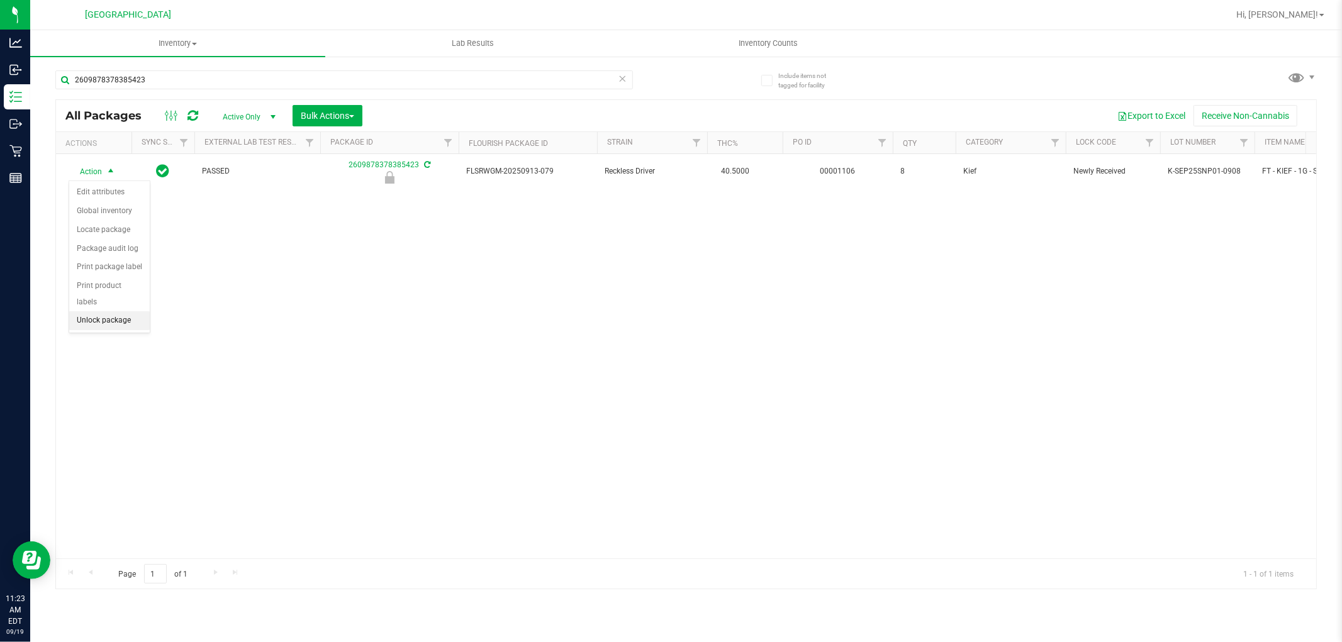
click at [122, 322] on li "Unlock package" at bounding box center [109, 320] width 81 height 19
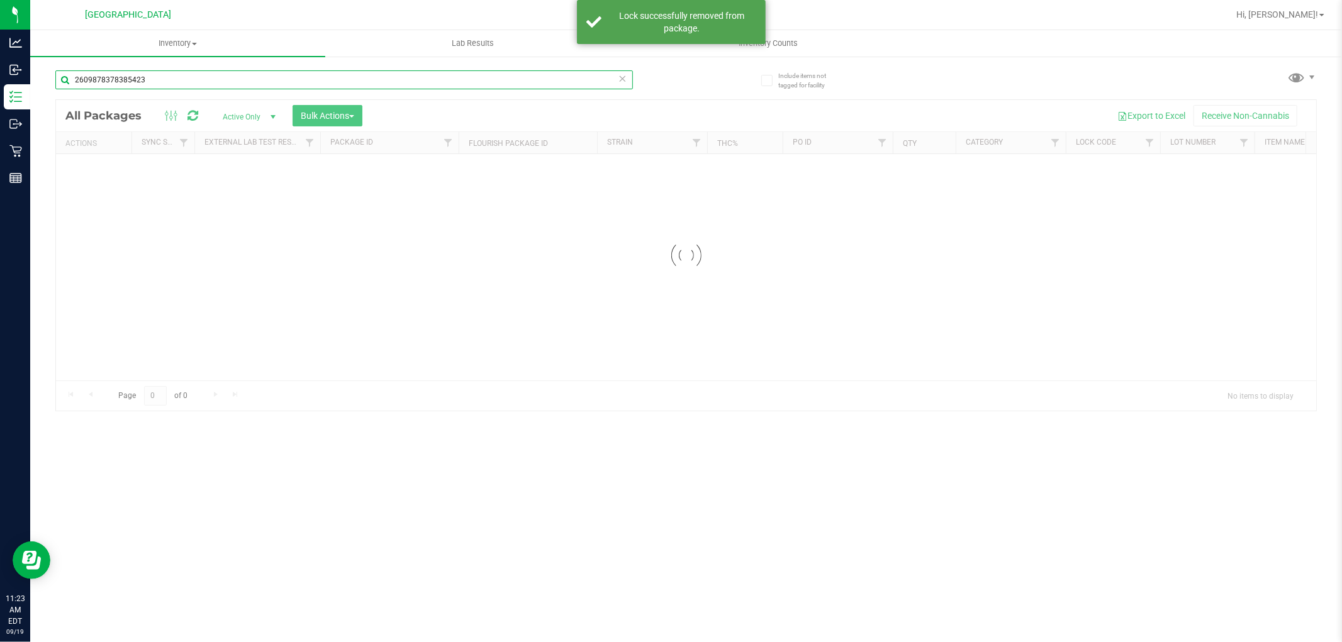
click at [221, 81] on input "2609878378385423" at bounding box center [344, 79] width 578 height 19
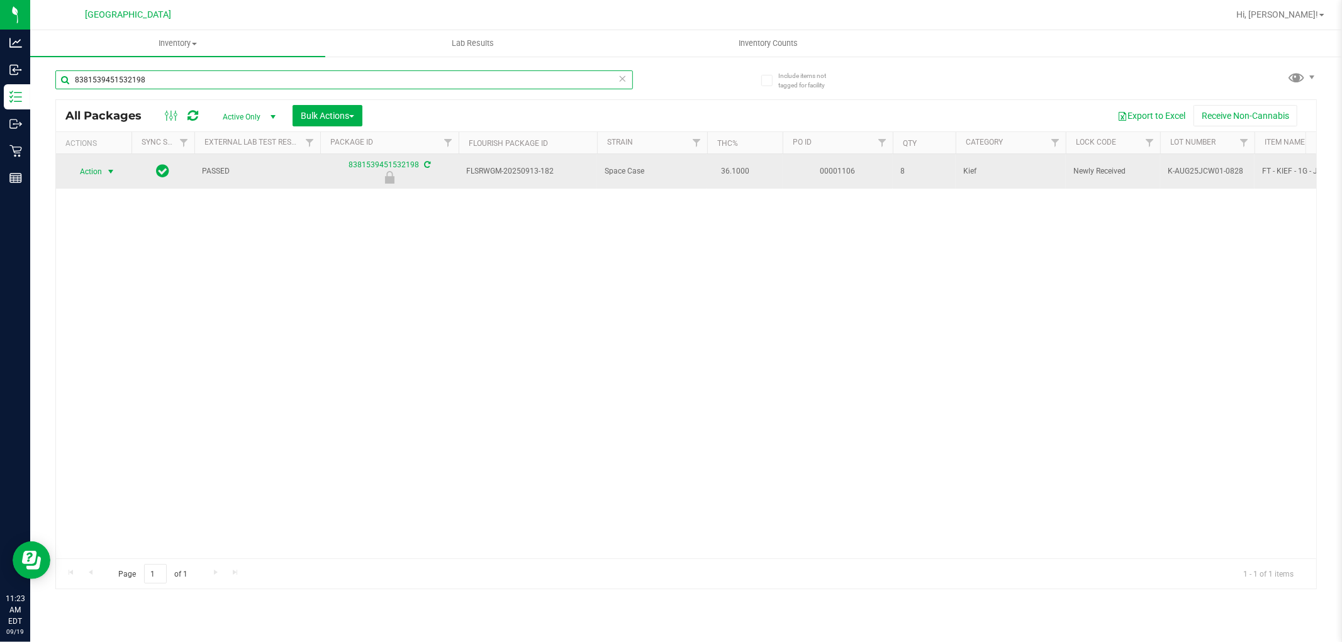
type input "8381539451532198"
click at [106, 176] on span "select" at bounding box center [111, 172] width 10 height 10
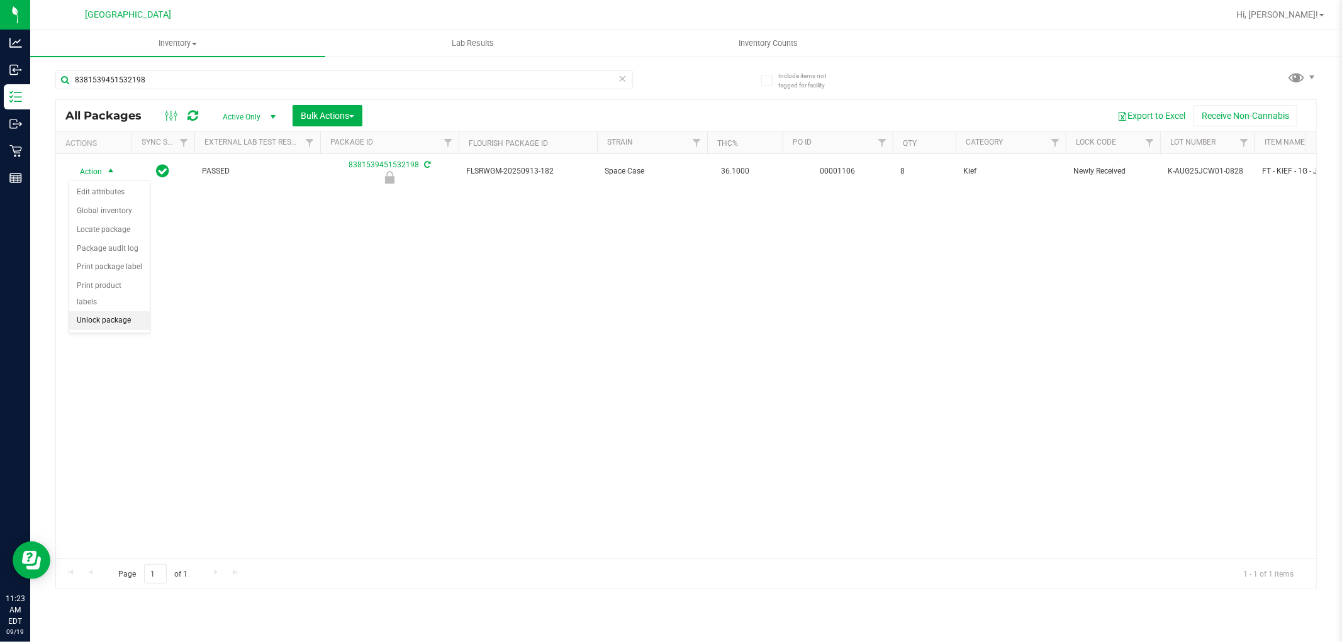
click at [124, 318] on li "Unlock package" at bounding box center [109, 320] width 81 height 19
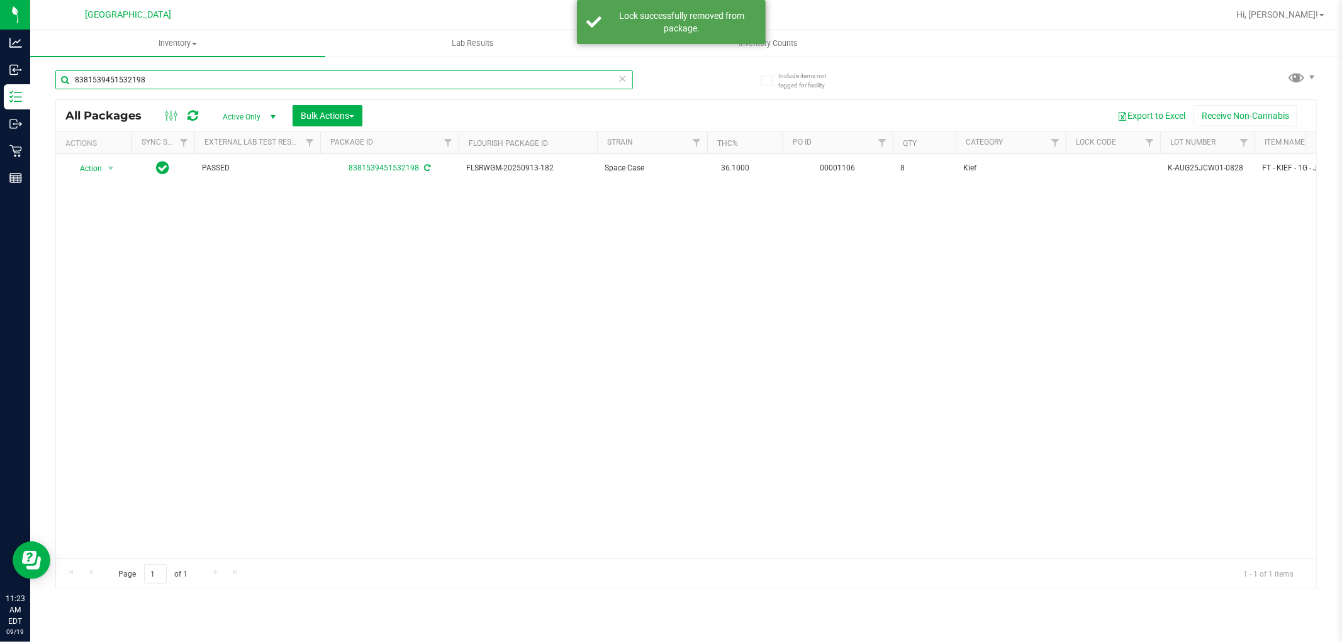
click at [210, 78] on input "8381539451532198" at bounding box center [344, 79] width 578 height 19
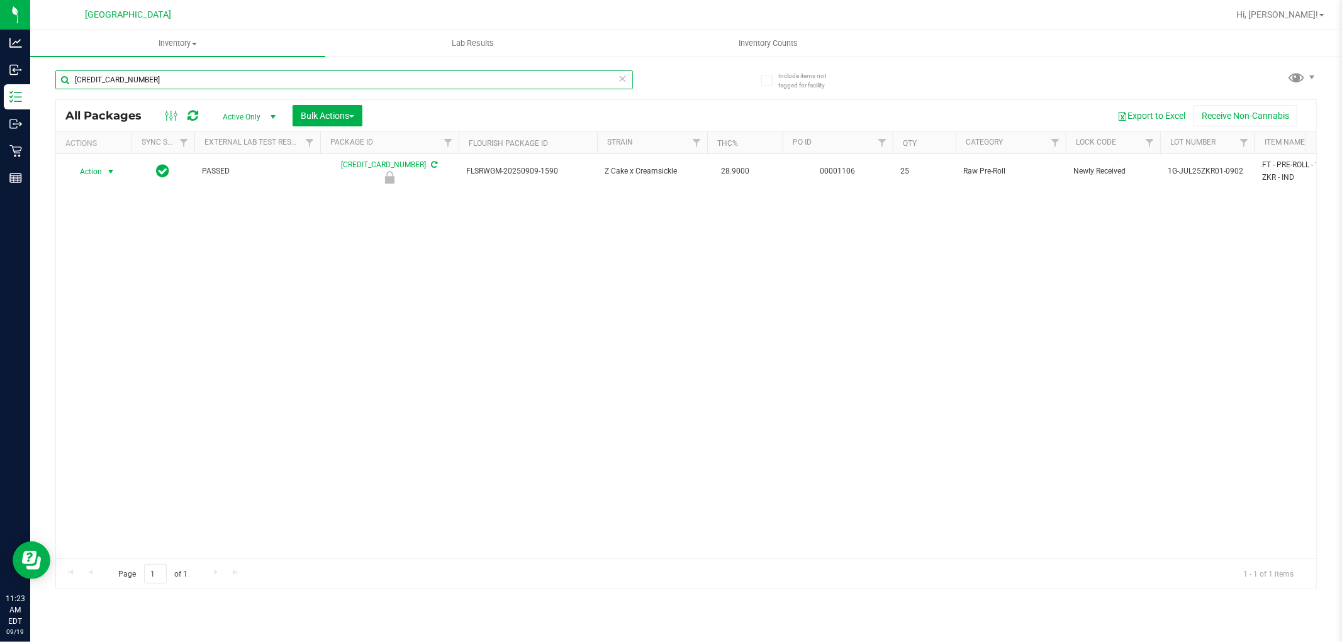
type input "[CREDIT_CARD_NUMBER]"
click at [108, 172] on span "select" at bounding box center [111, 172] width 10 height 10
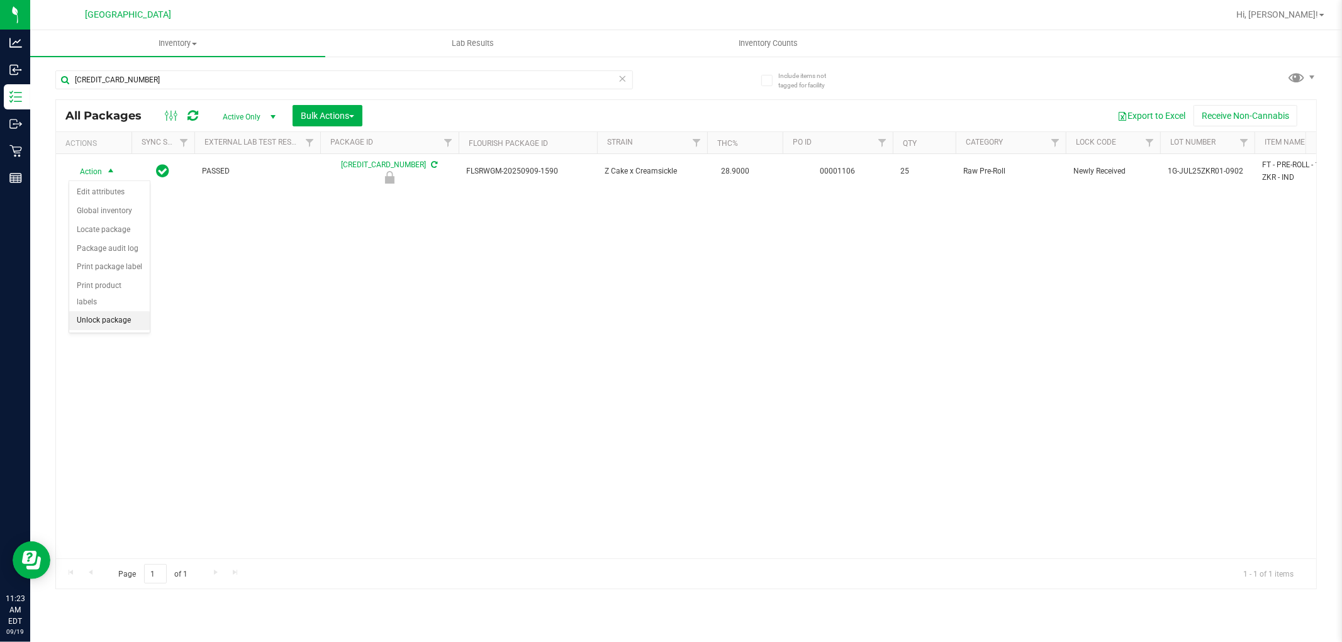
click at [118, 322] on li "Unlock package" at bounding box center [109, 320] width 81 height 19
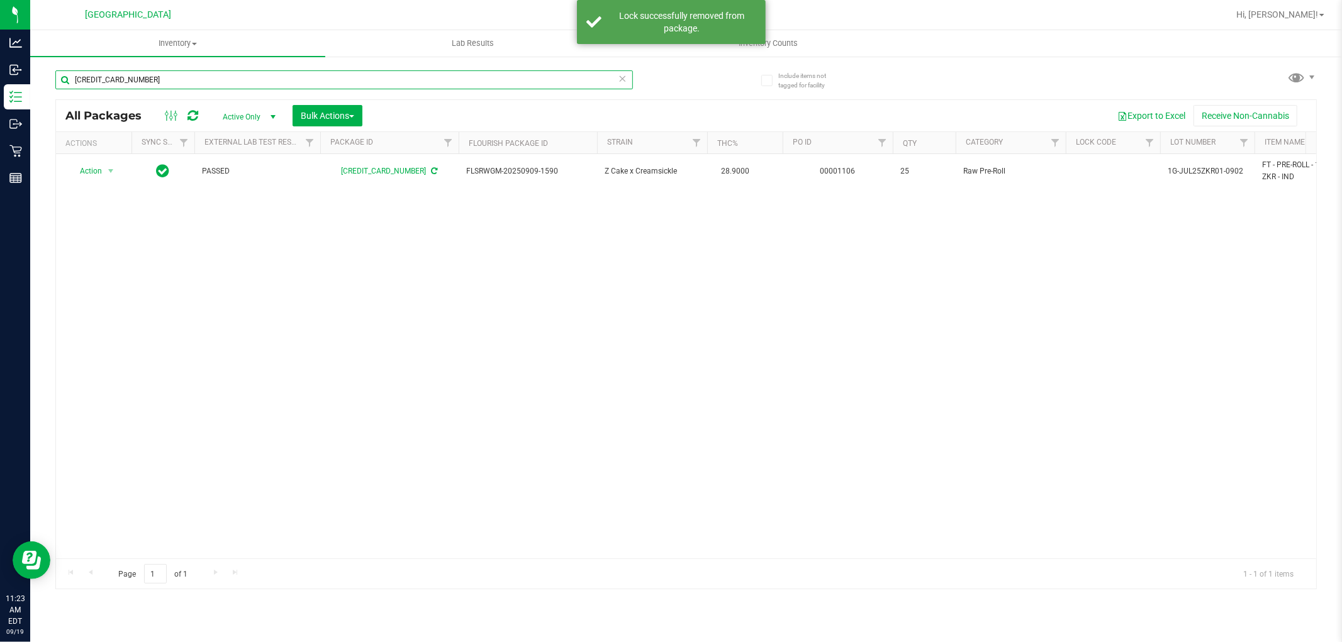
click at [205, 81] on input "[CREDIT_CARD_NUMBER]" at bounding box center [344, 79] width 578 height 19
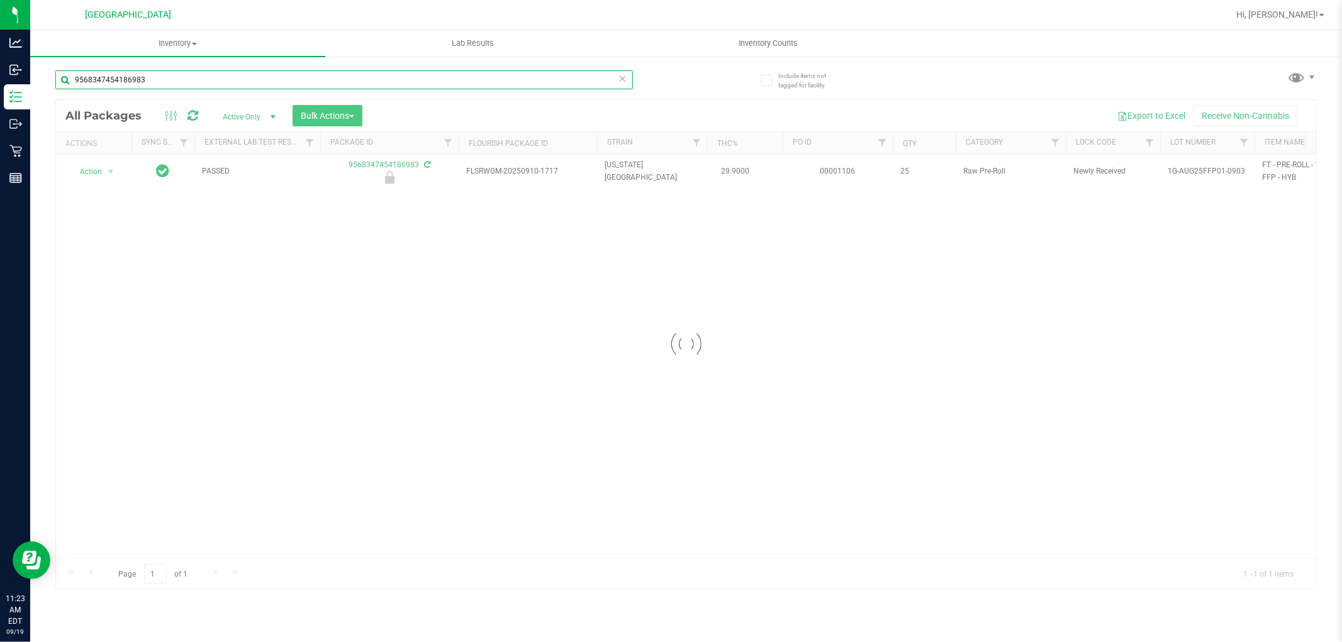
type input "9568347454186983"
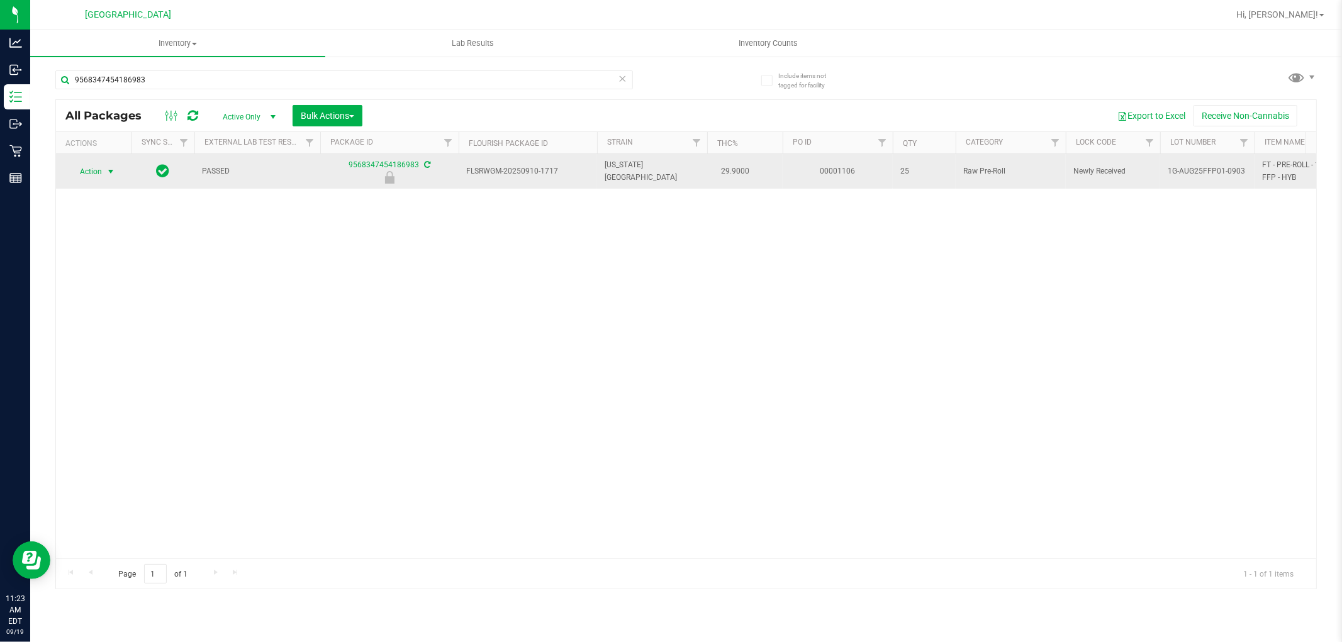
click at [104, 172] on span "select" at bounding box center [111, 172] width 16 height 18
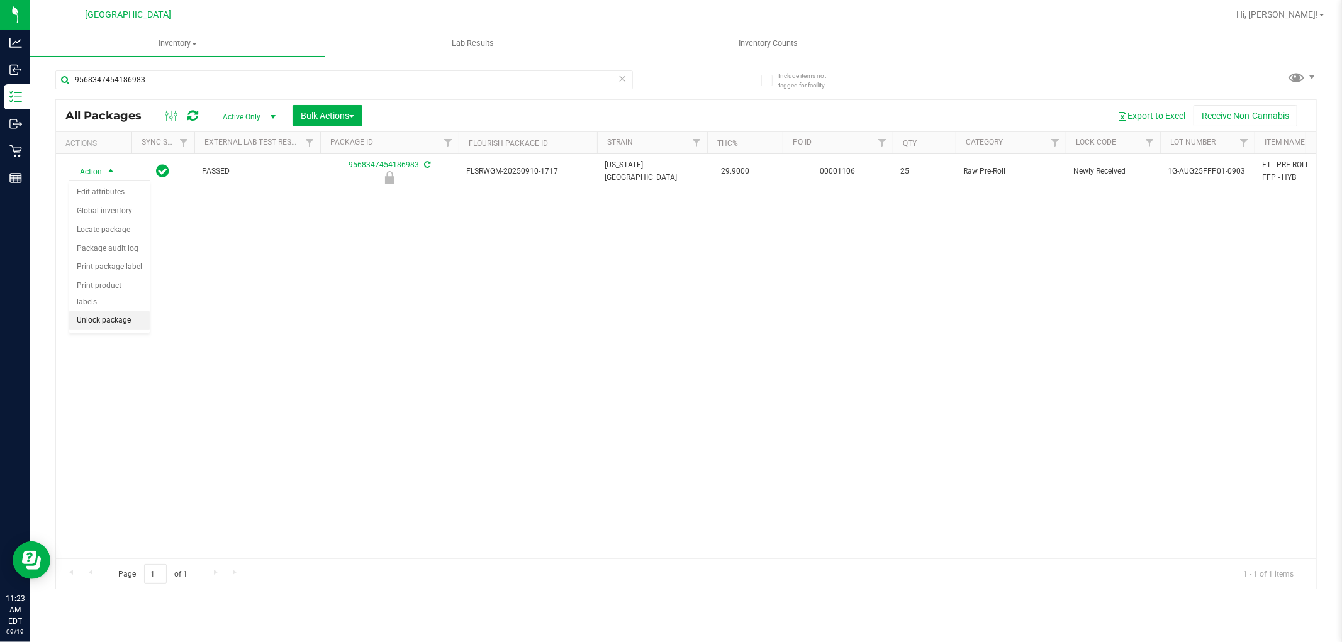
click at [122, 321] on li "Unlock package" at bounding box center [109, 320] width 81 height 19
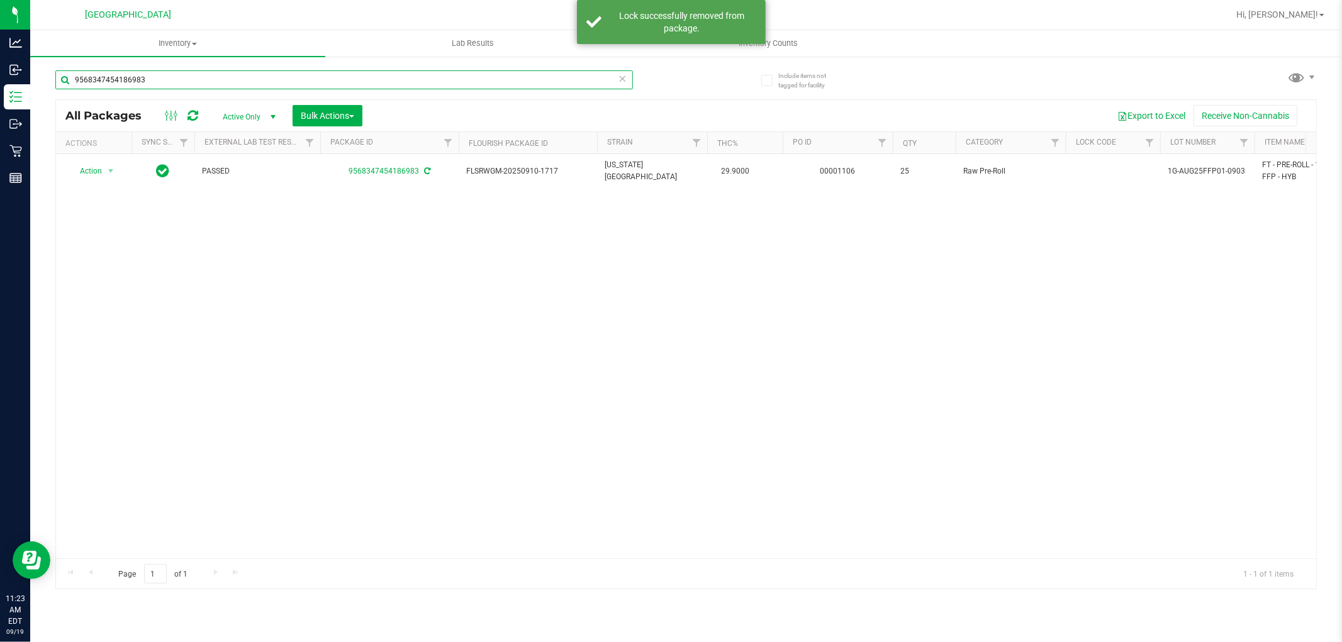
click at [244, 81] on input "9568347454186983" at bounding box center [344, 79] width 578 height 19
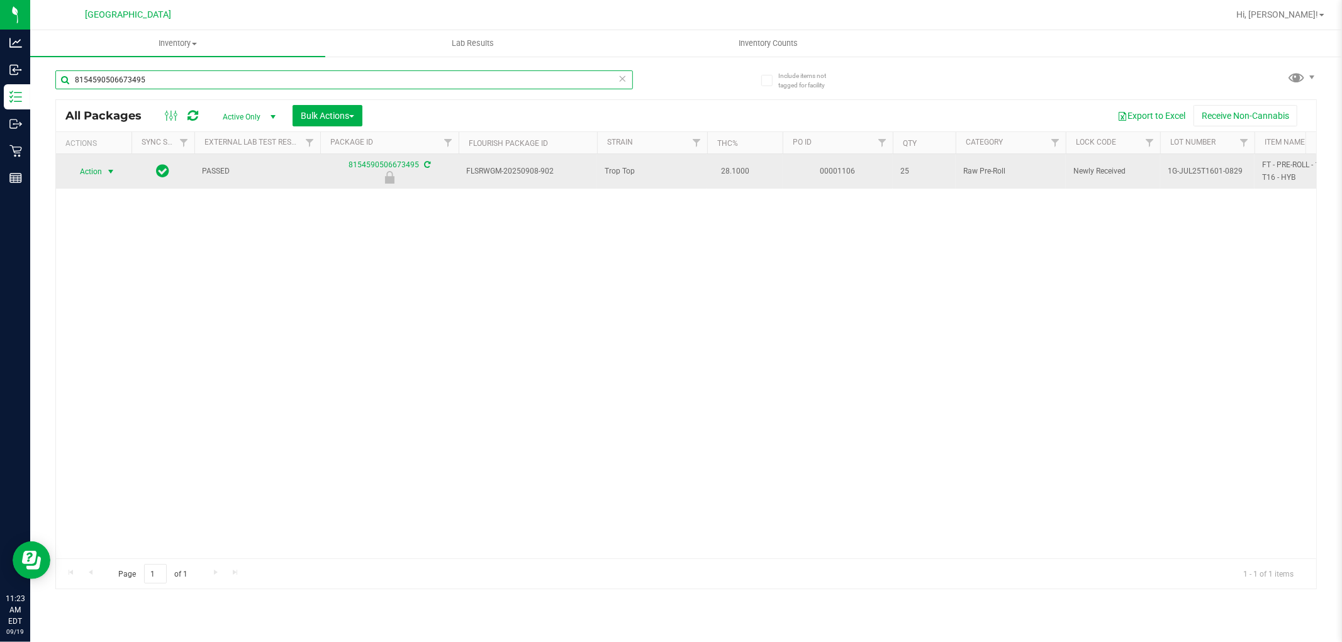
type input "8154590506673495"
click at [110, 171] on span "select" at bounding box center [111, 172] width 10 height 10
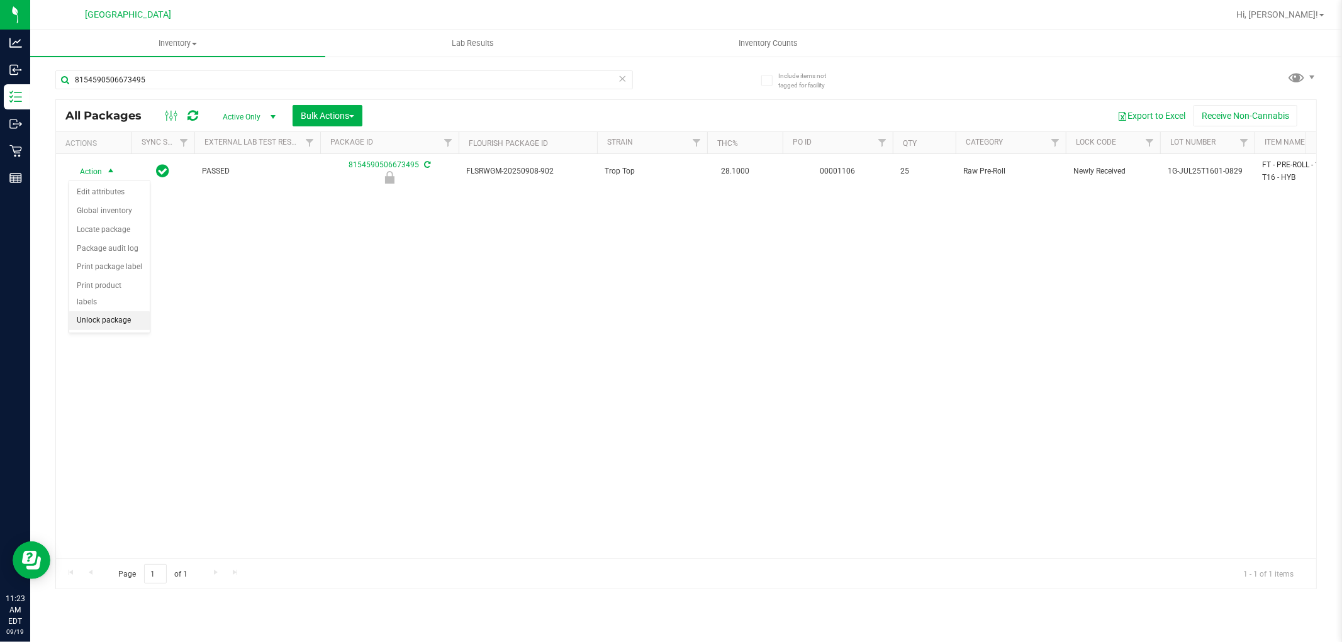
click at [130, 318] on li "Unlock package" at bounding box center [109, 320] width 81 height 19
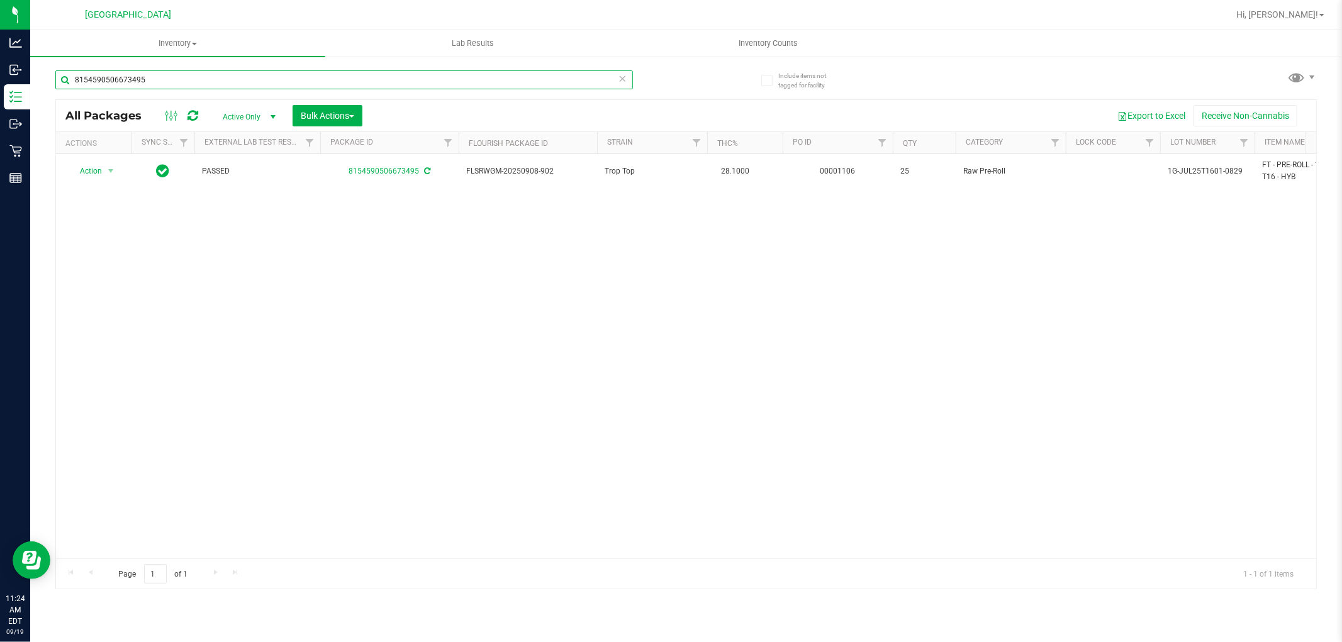
click at [150, 74] on input "8154590506673495" at bounding box center [344, 79] width 578 height 19
type input "8"
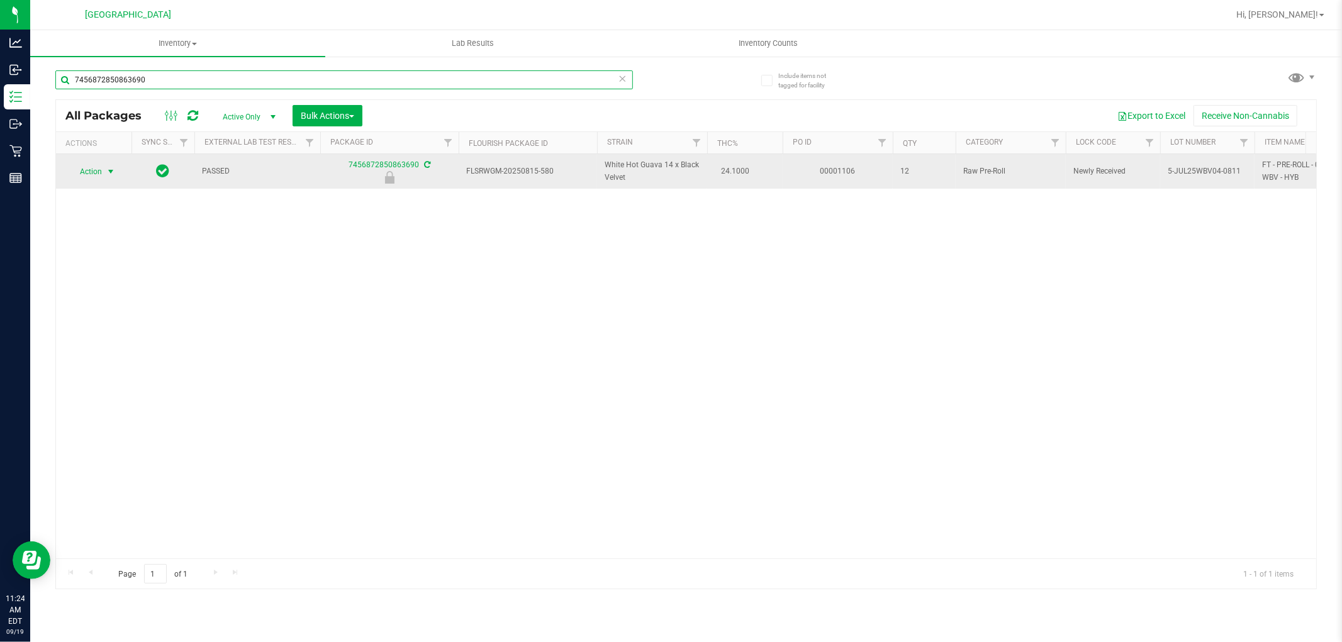
type input "7456872850863690"
click at [109, 174] on span "select" at bounding box center [111, 172] width 10 height 10
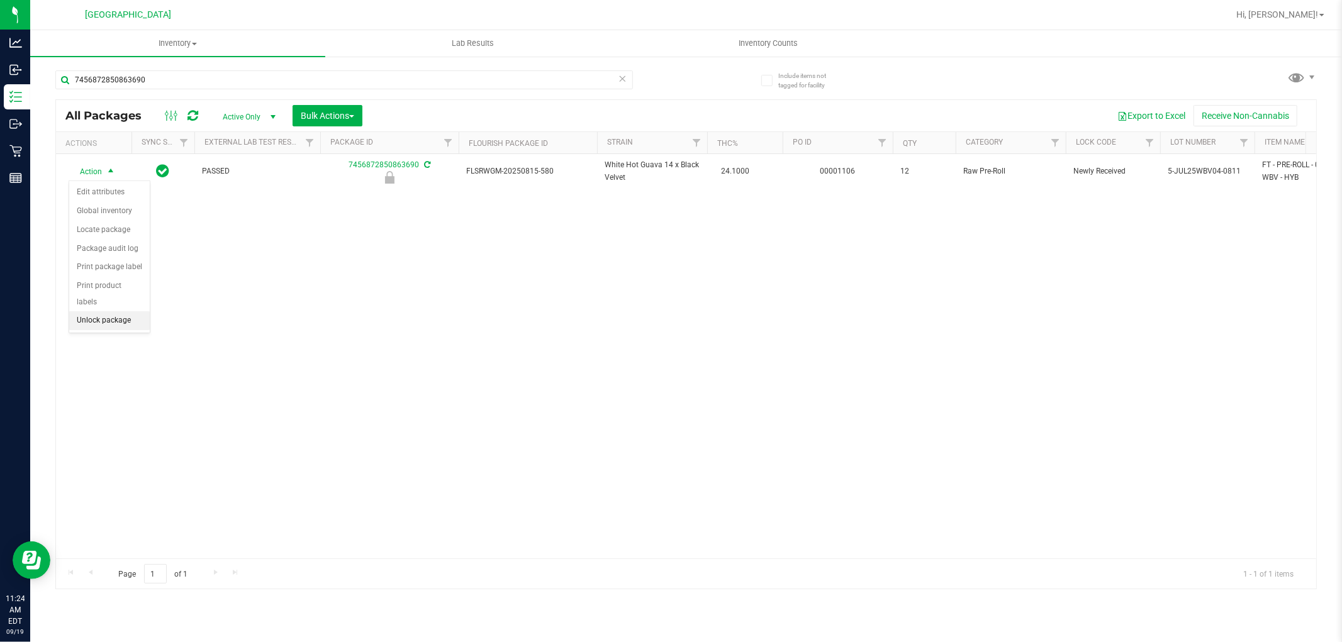
click at [140, 322] on li "Unlock package" at bounding box center [109, 320] width 81 height 19
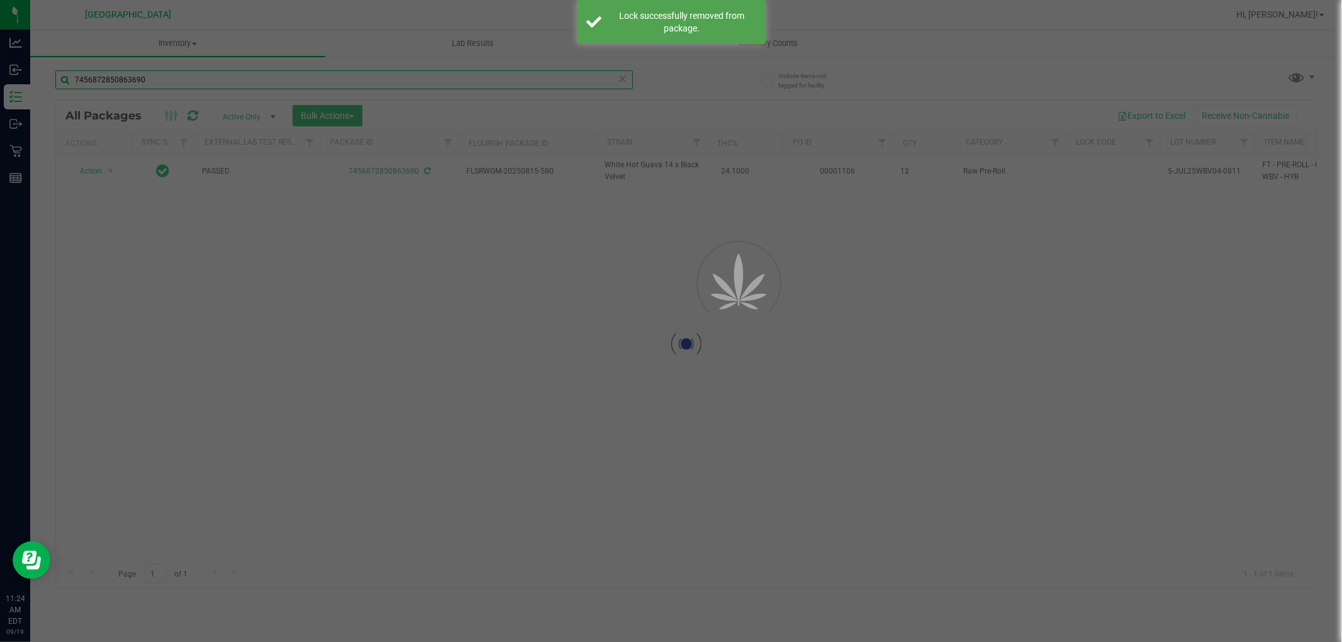
click at [235, 84] on input "7456872850863690" at bounding box center [344, 79] width 578 height 19
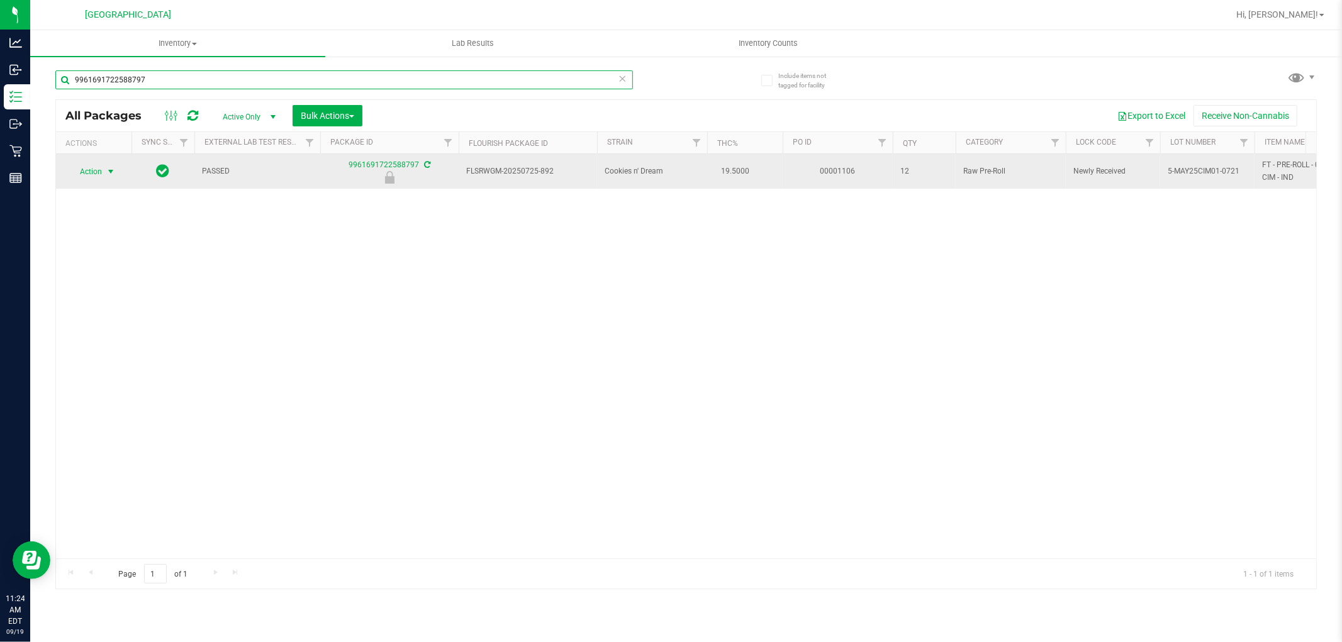
type input "9961691722588797"
click at [114, 174] on span "select" at bounding box center [111, 172] width 10 height 10
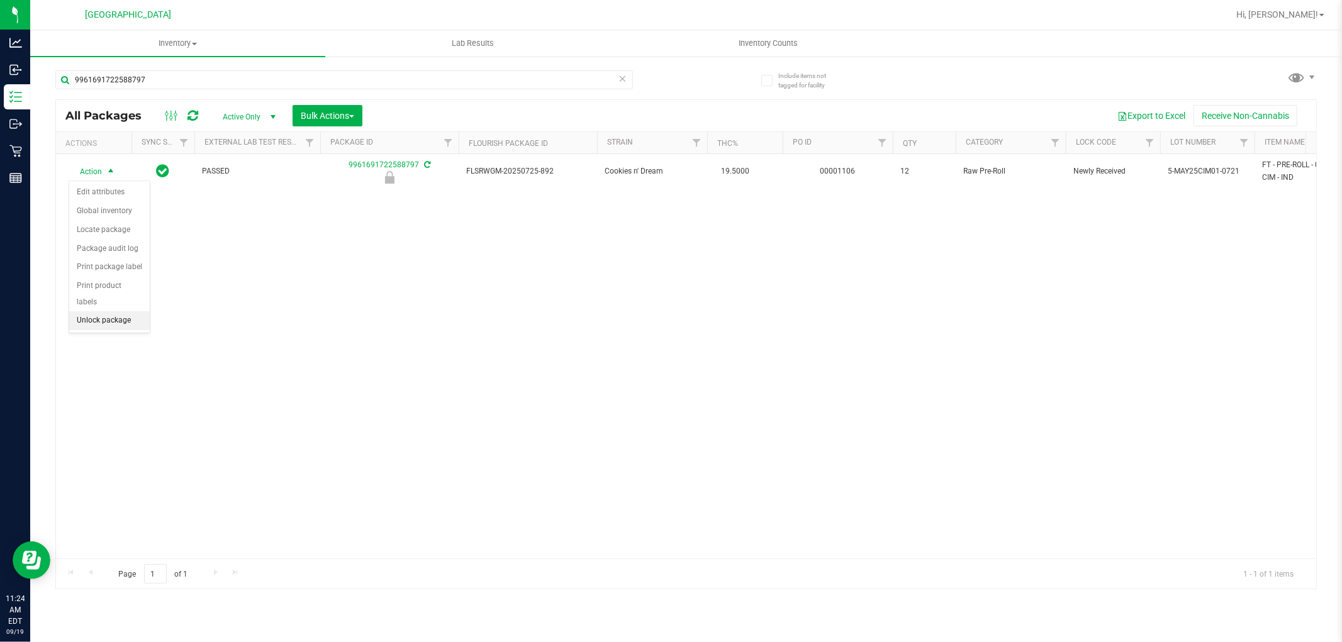
click at [115, 323] on li "Unlock package" at bounding box center [109, 320] width 81 height 19
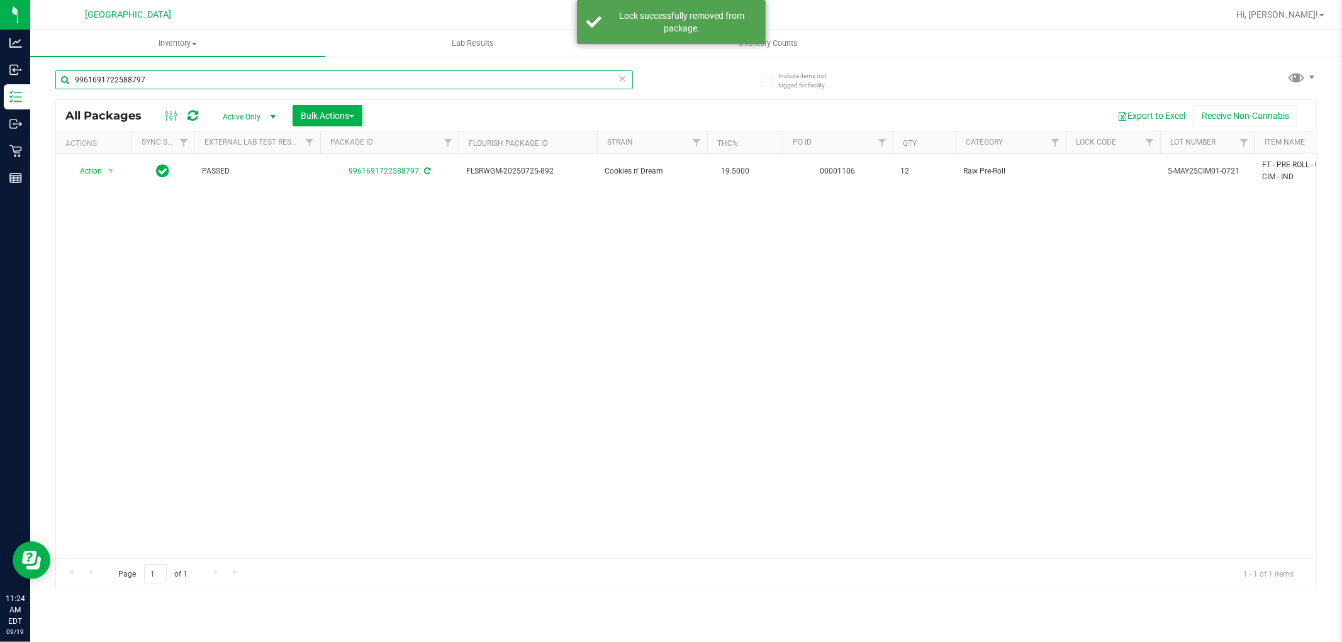
click at [320, 82] on input "9961691722588797" at bounding box center [344, 79] width 578 height 19
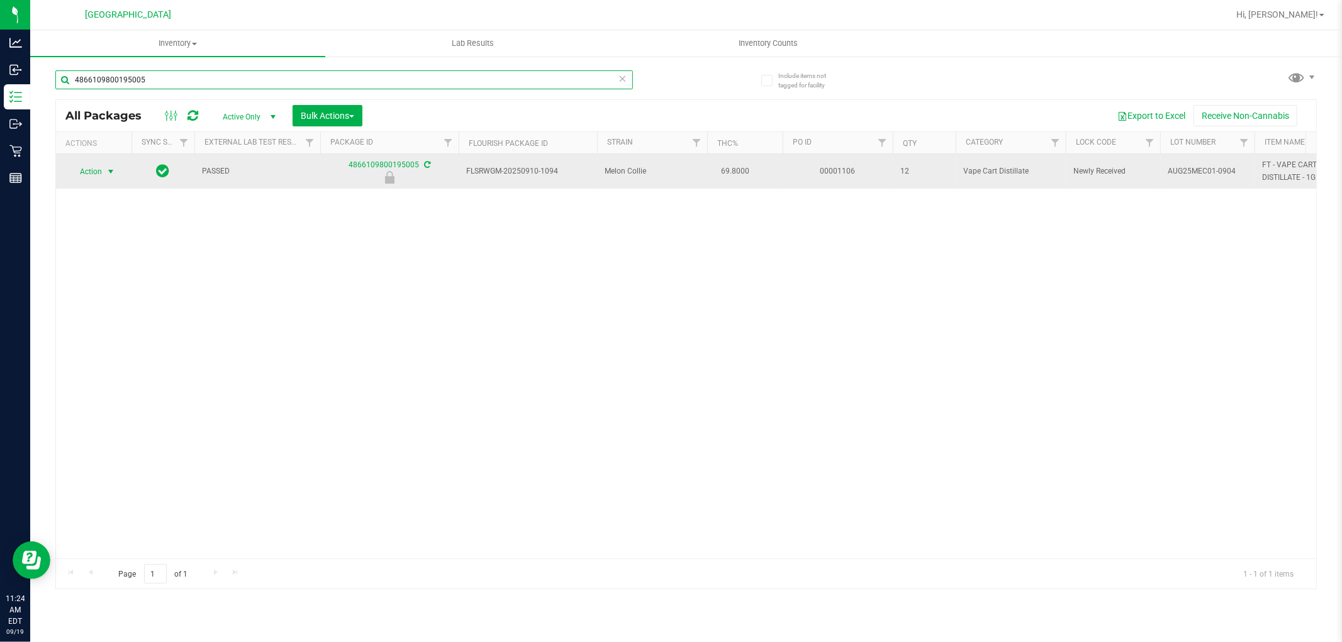
type input "4866109800195005"
click at [111, 174] on span "select" at bounding box center [111, 172] width 10 height 10
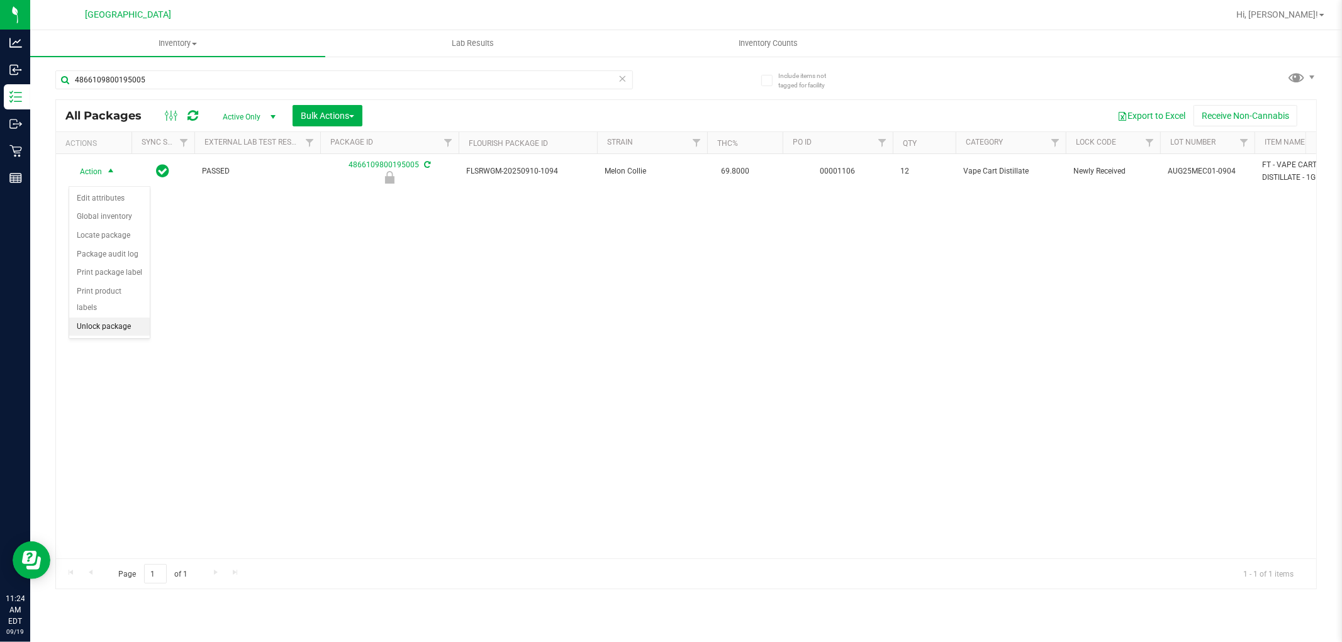
click at [136, 328] on li "Unlock package" at bounding box center [109, 327] width 81 height 19
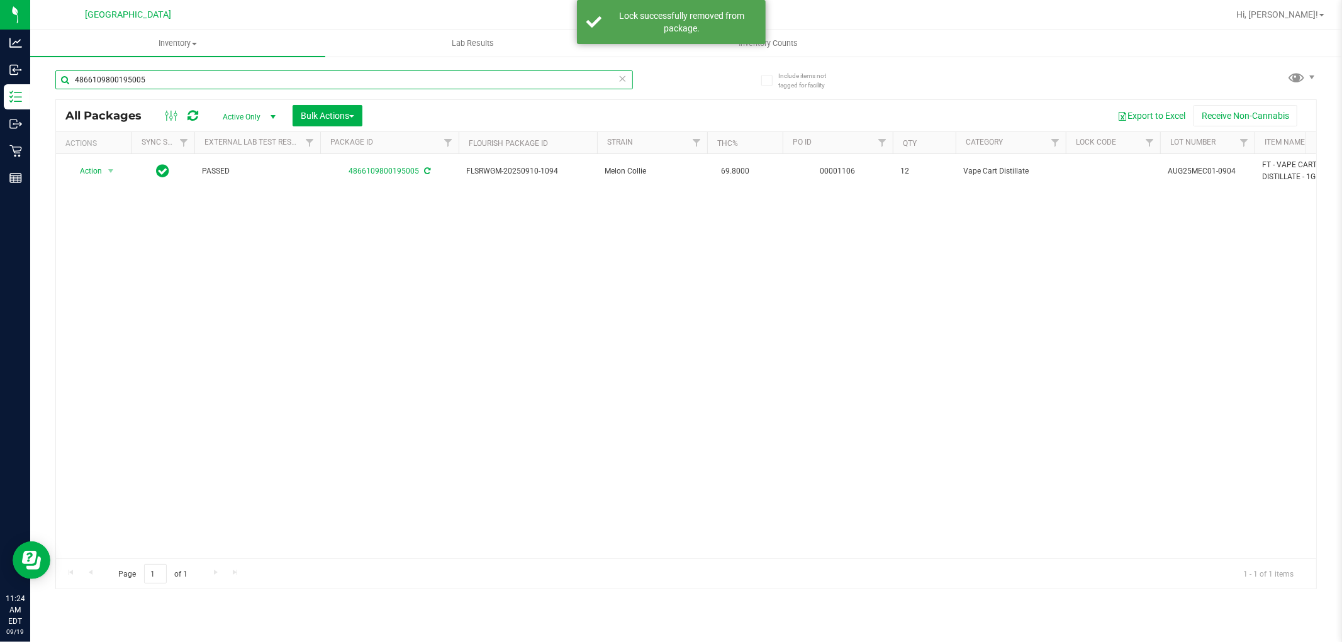
click at [539, 79] on input "4866109800195005" at bounding box center [344, 79] width 578 height 19
click at [440, 84] on input "4866109800195005" at bounding box center [344, 79] width 578 height 19
click at [433, 75] on input "4866109800195005" at bounding box center [344, 79] width 578 height 19
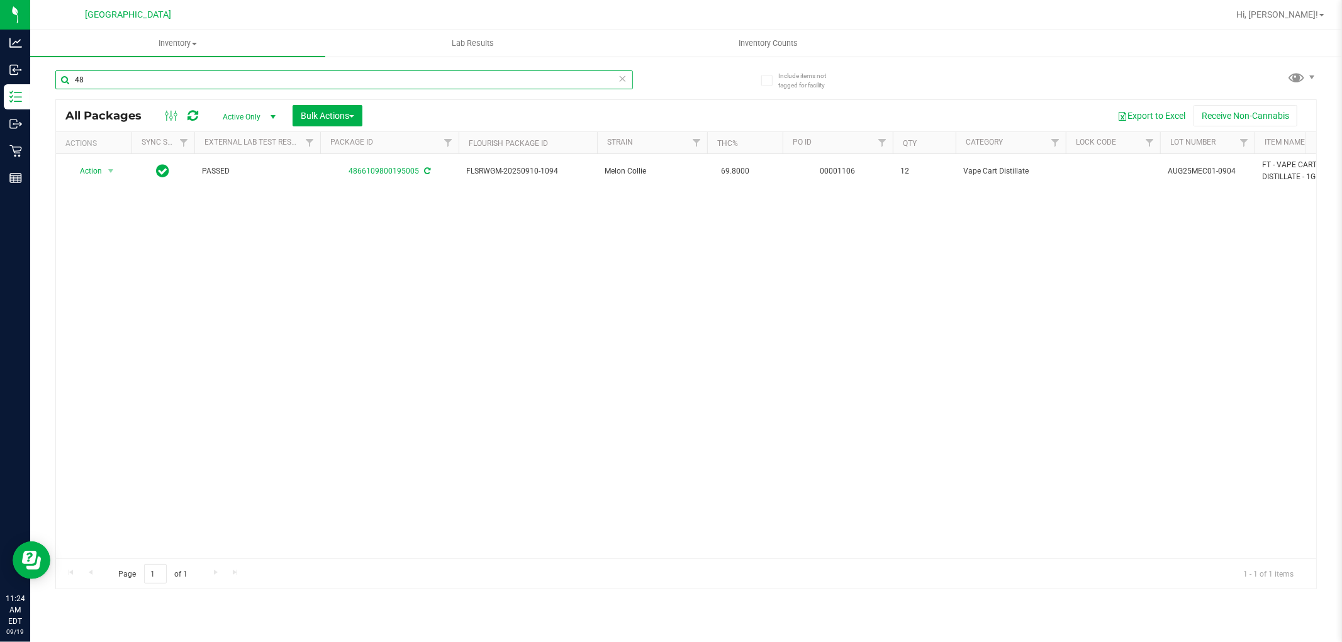
type input "4"
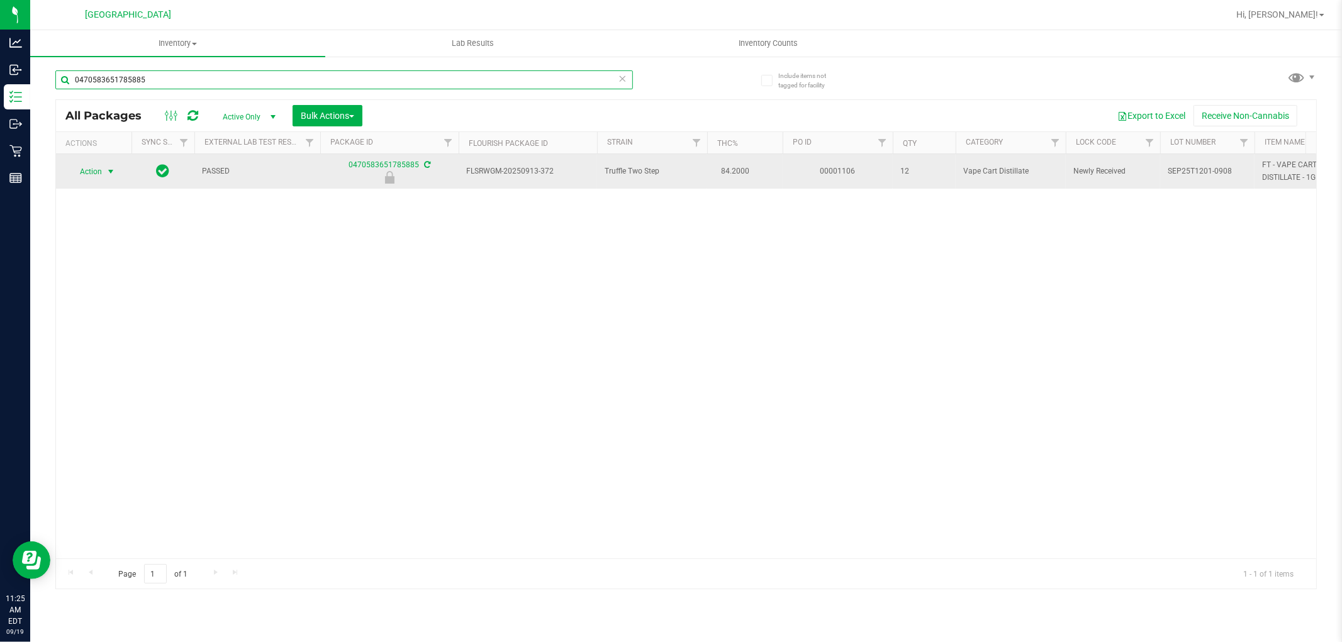
type input "0470583651785885"
click at [85, 172] on span "Action" at bounding box center [86, 172] width 34 height 18
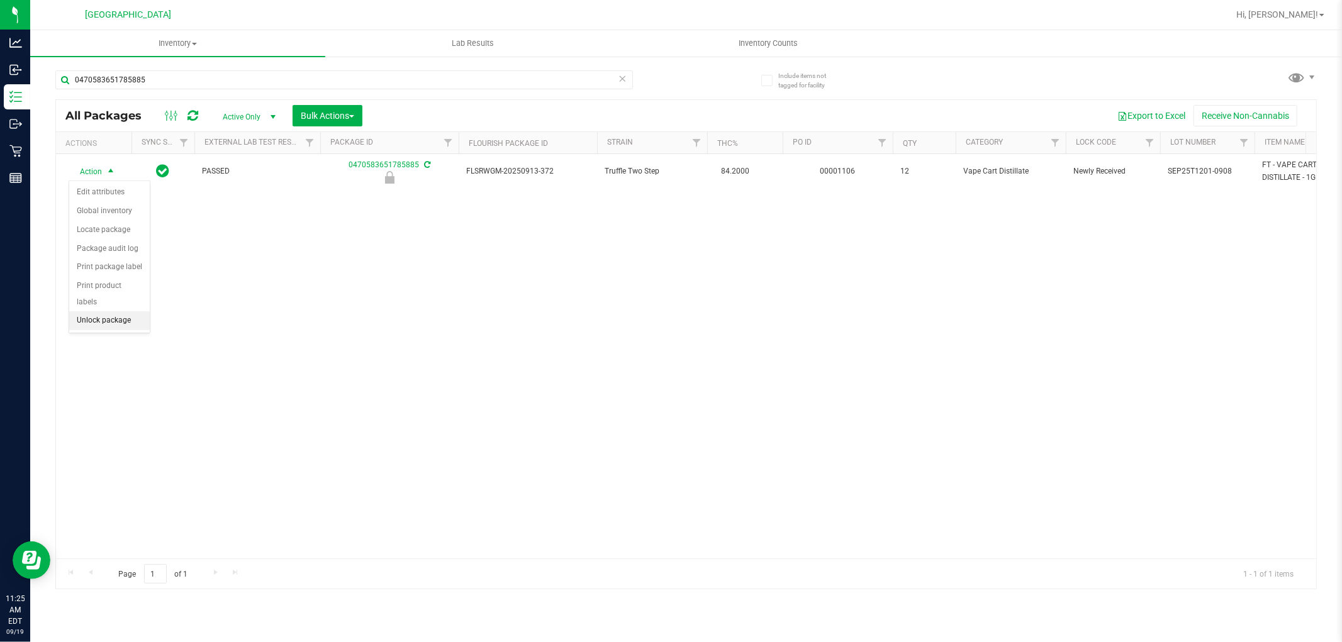
click at [121, 318] on li "Unlock package" at bounding box center [109, 320] width 81 height 19
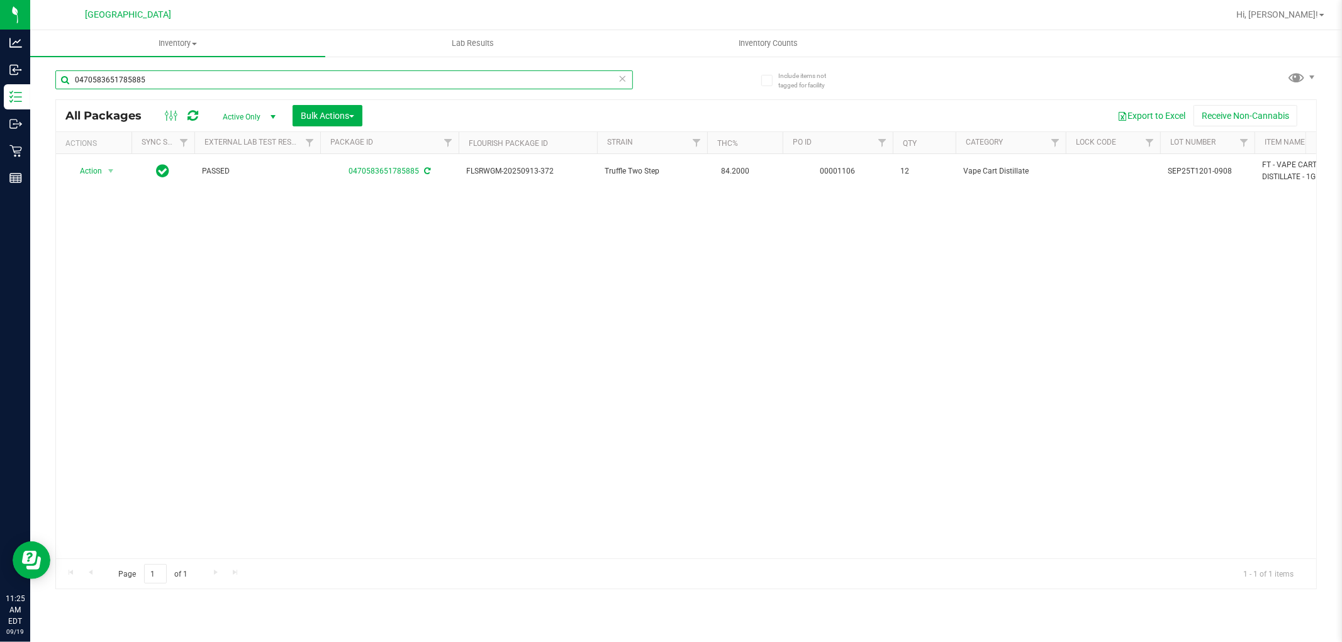
click at [325, 82] on input "0470583651785885" at bounding box center [344, 79] width 578 height 19
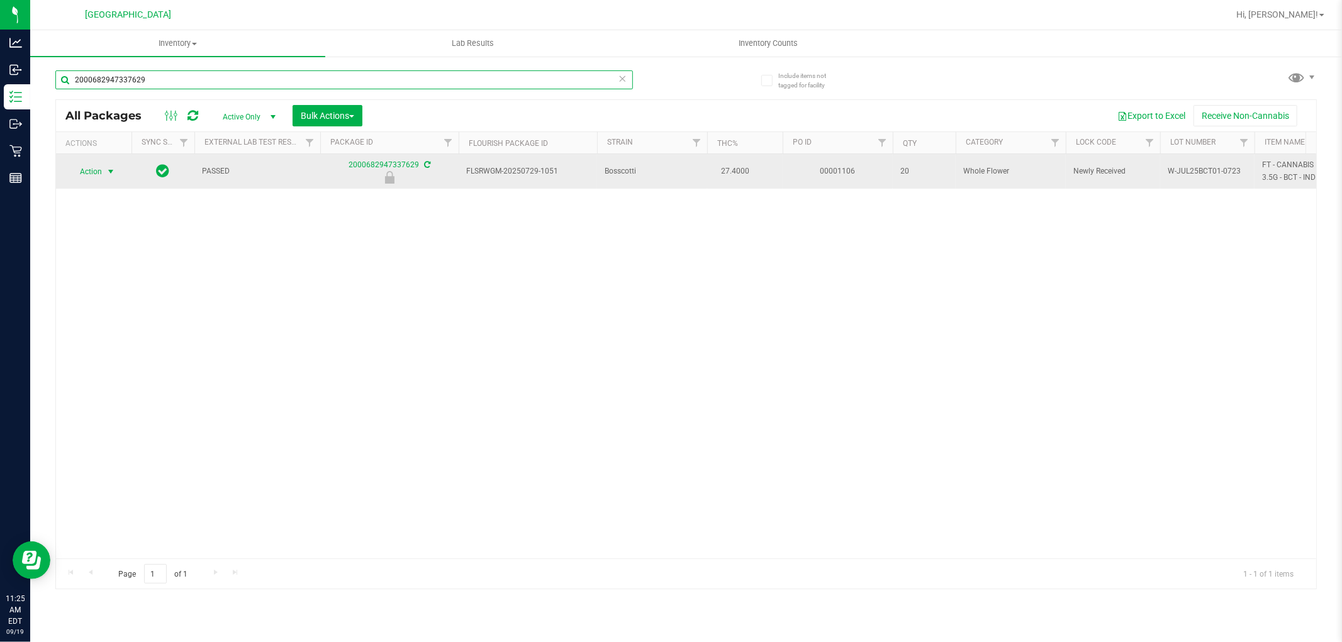
type input "2000682947337629"
click at [106, 174] on span "select" at bounding box center [111, 172] width 10 height 10
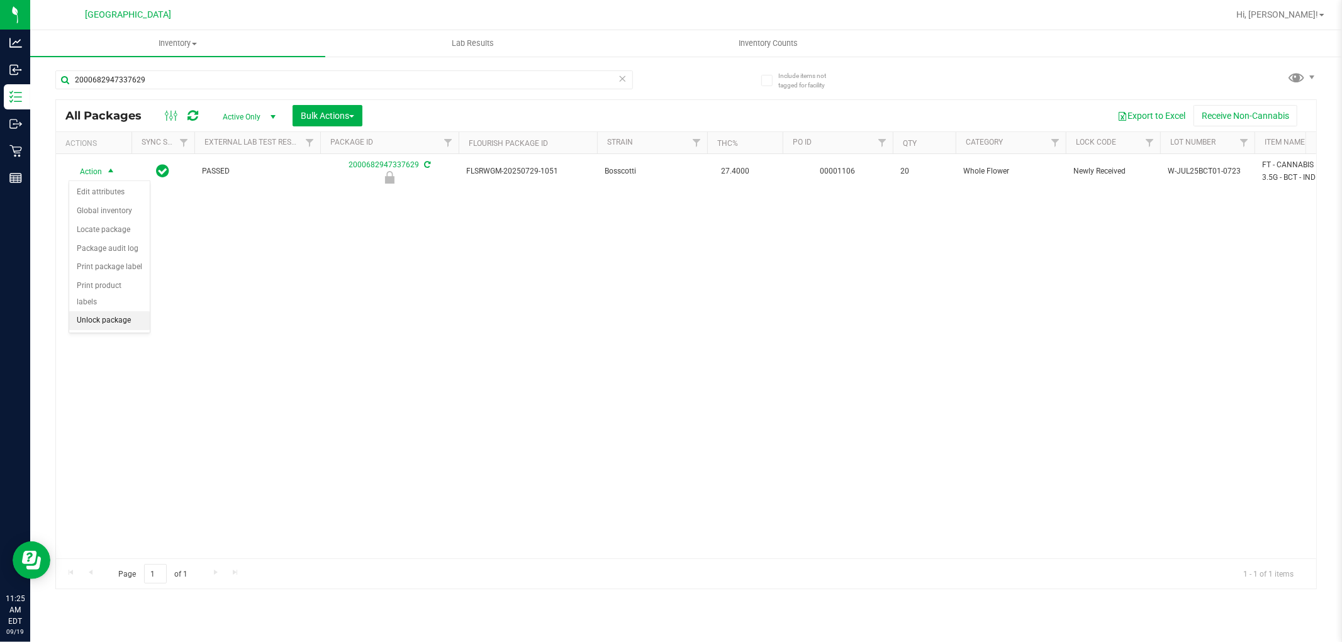
click at [135, 318] on li "Unlock package" at bounding box center [109, 320] width 81 height 19
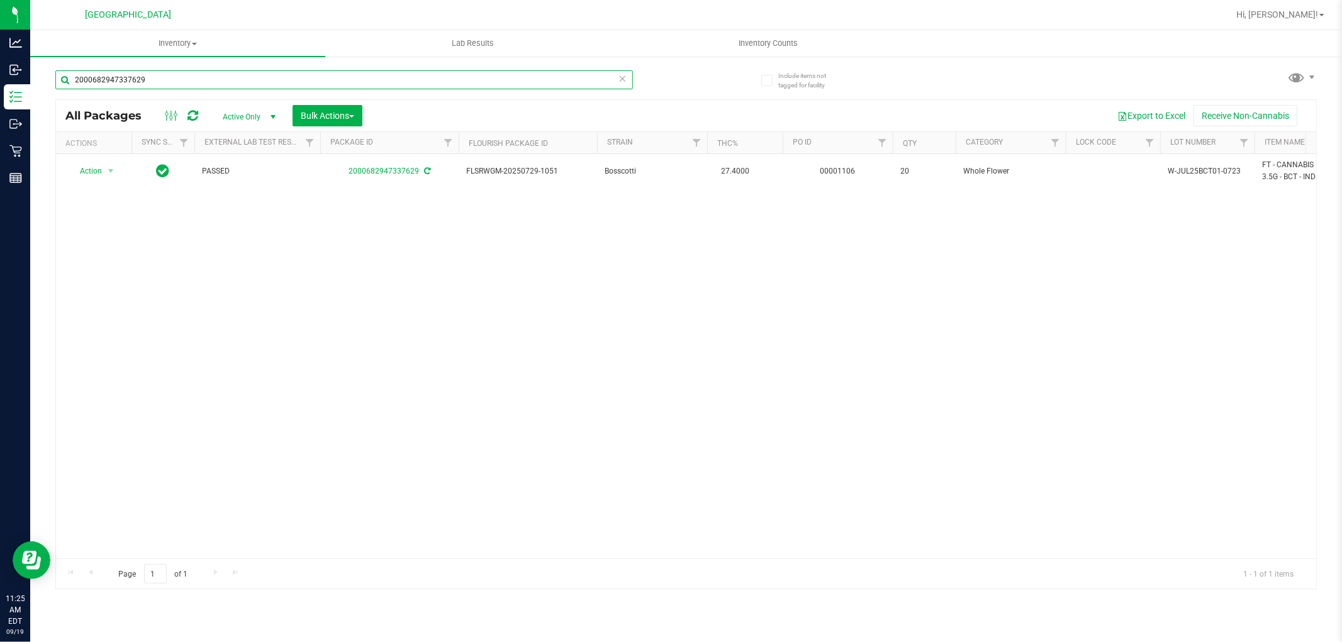
click at [388, 79] on input "2000682947337629" at bounding box center [344, 79] width 578 height 19
type input "2"
type input "6457876304786843"
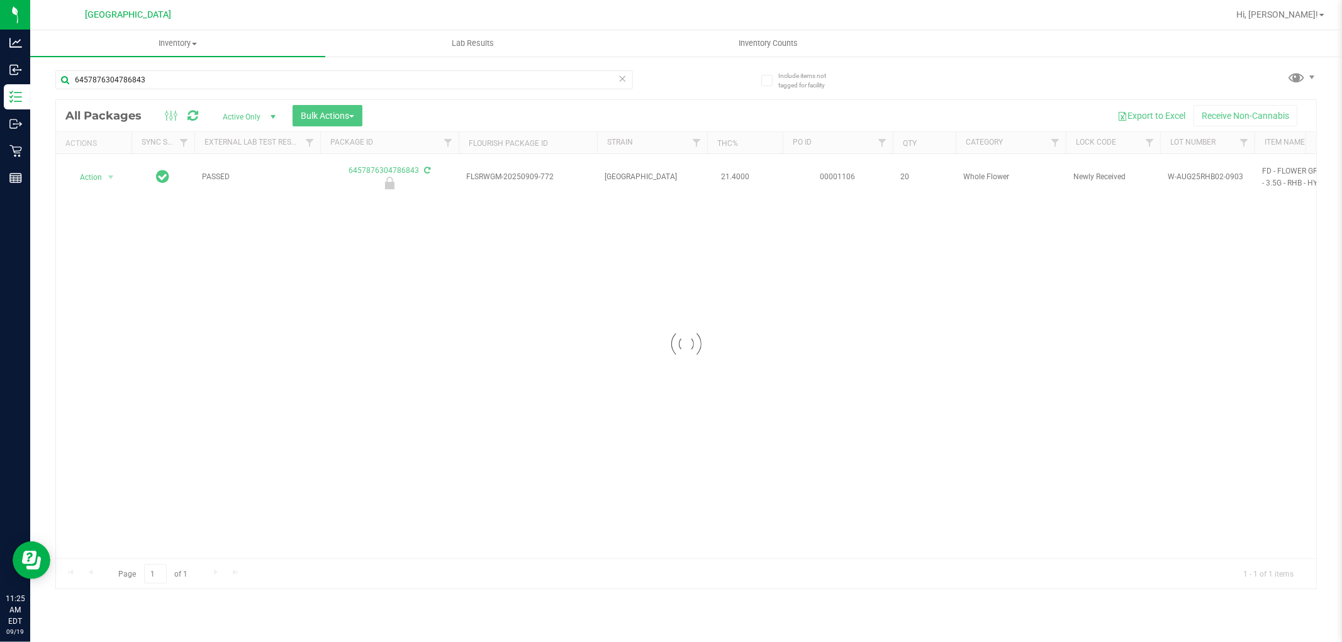
click at [111, 170] on div at bounding box center [686, 344] width 1260 height 489
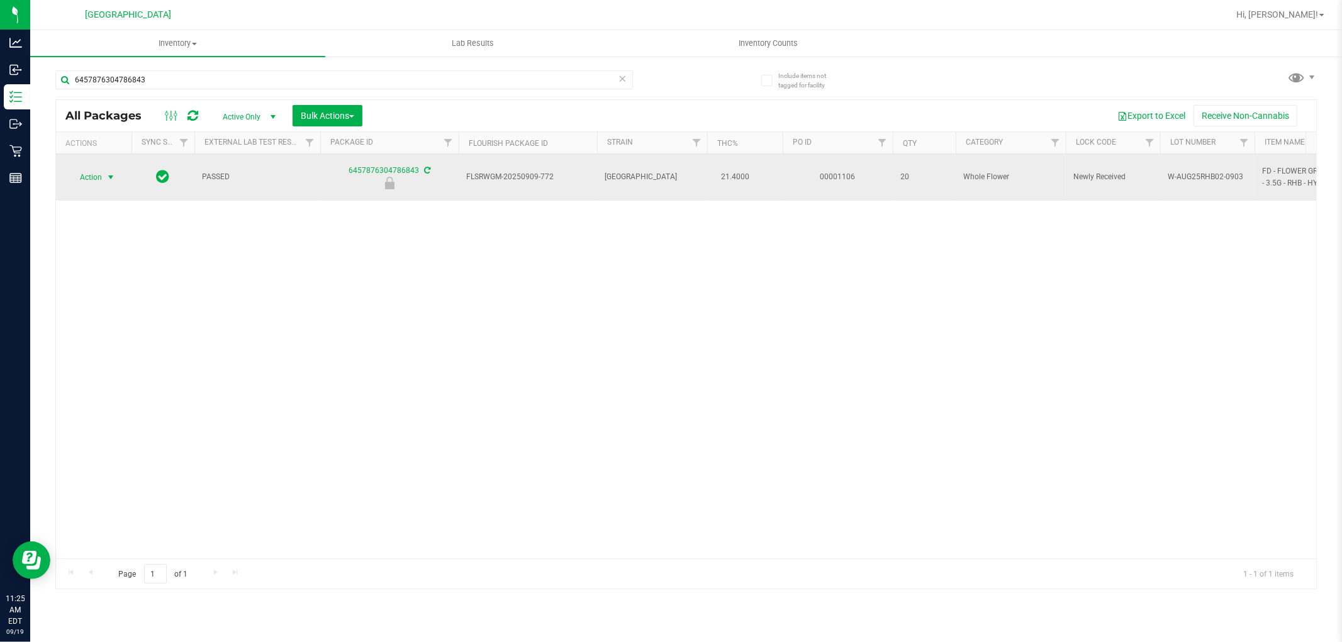
click at [106, 172] on span "select" at bounding box center [111, 177] width 10 height 10
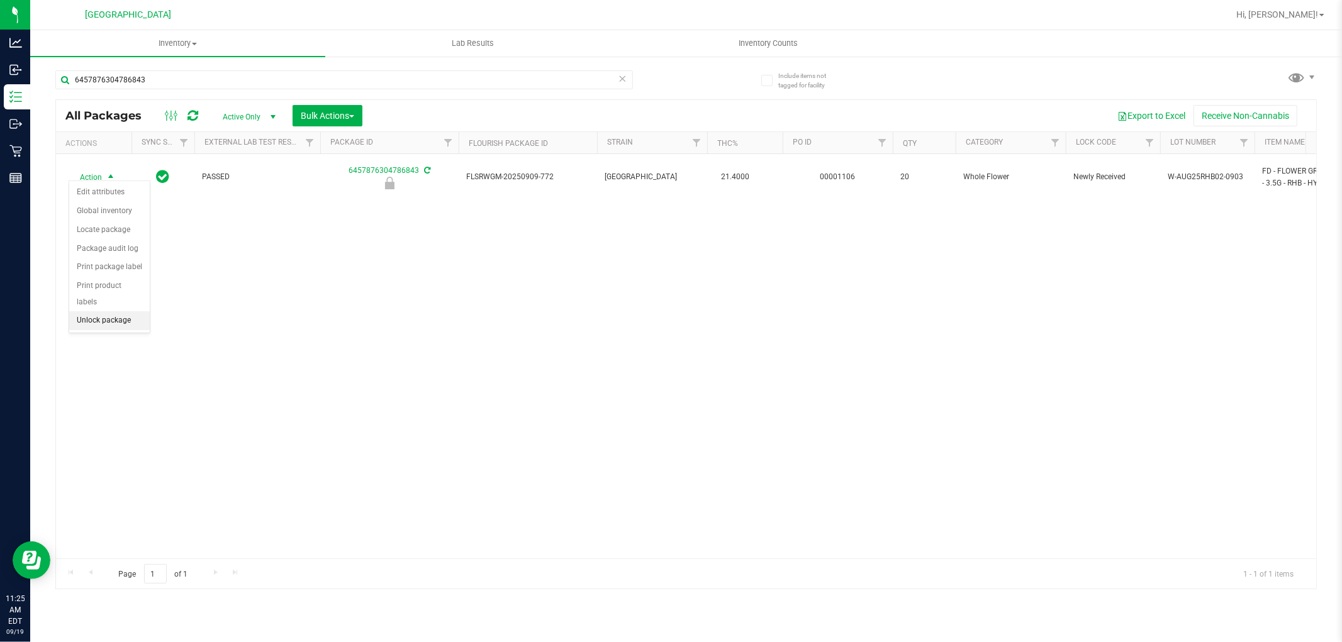
click at [123, 322] on li "Unlock package" at bounding box center [109, 320] width 81 height 19
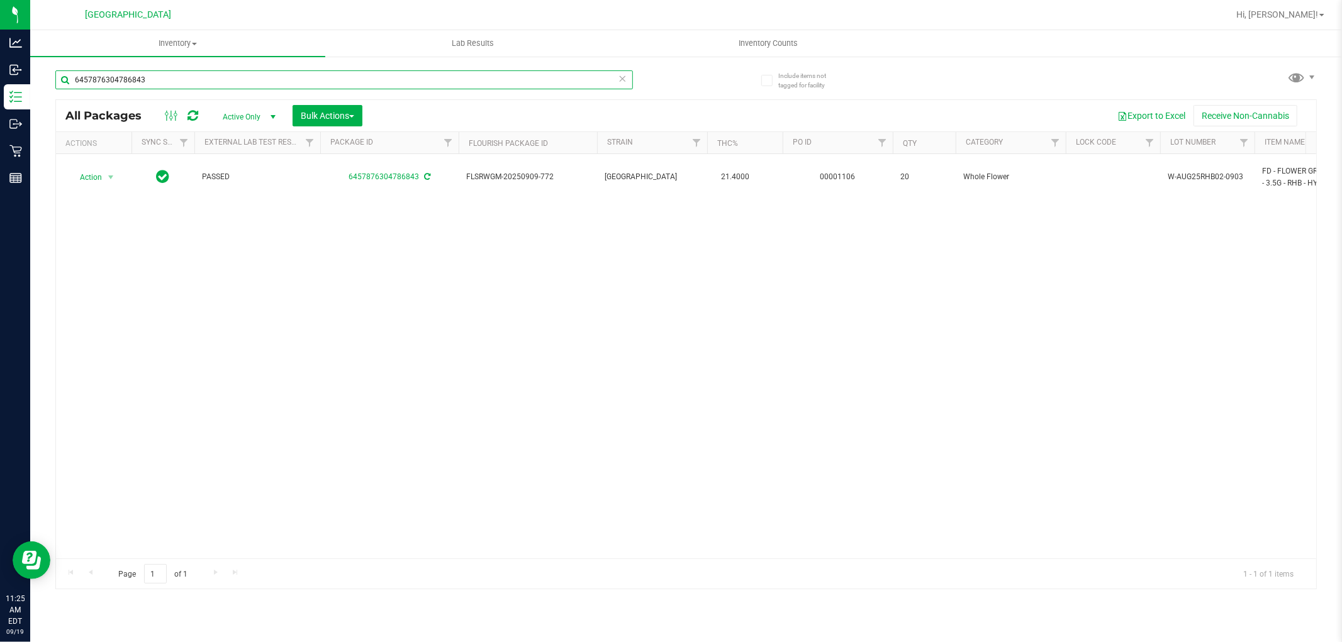
click at [560, 84] on input "6457876304786843" at bounding box center [344, 79] width 578 height 19
click at [561, 84] on input "6457876304786843" at bounding box center [344, 79] width 578 height 19
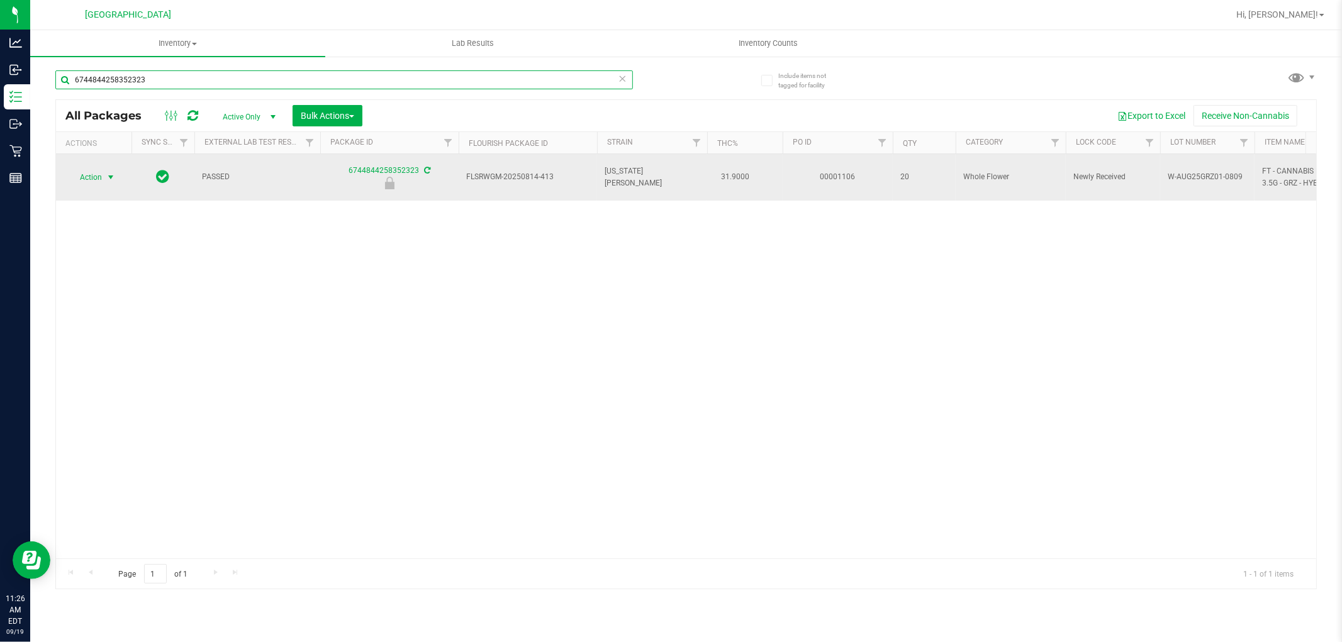
type input "6744844258352323"
click at [112, 172] on span "select" at bounding box center [111, 177] width 10 height 10
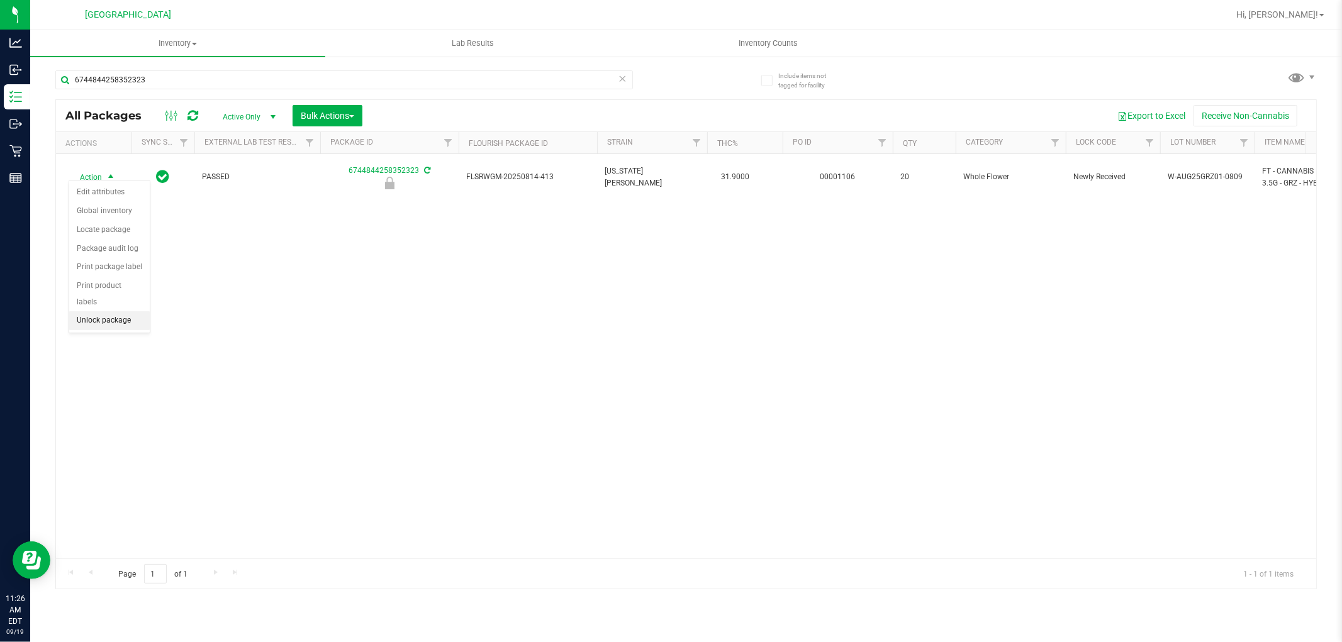
click at [99, 320] on li "Unlock package" at bounding box center [109, 320] width 81 height 19
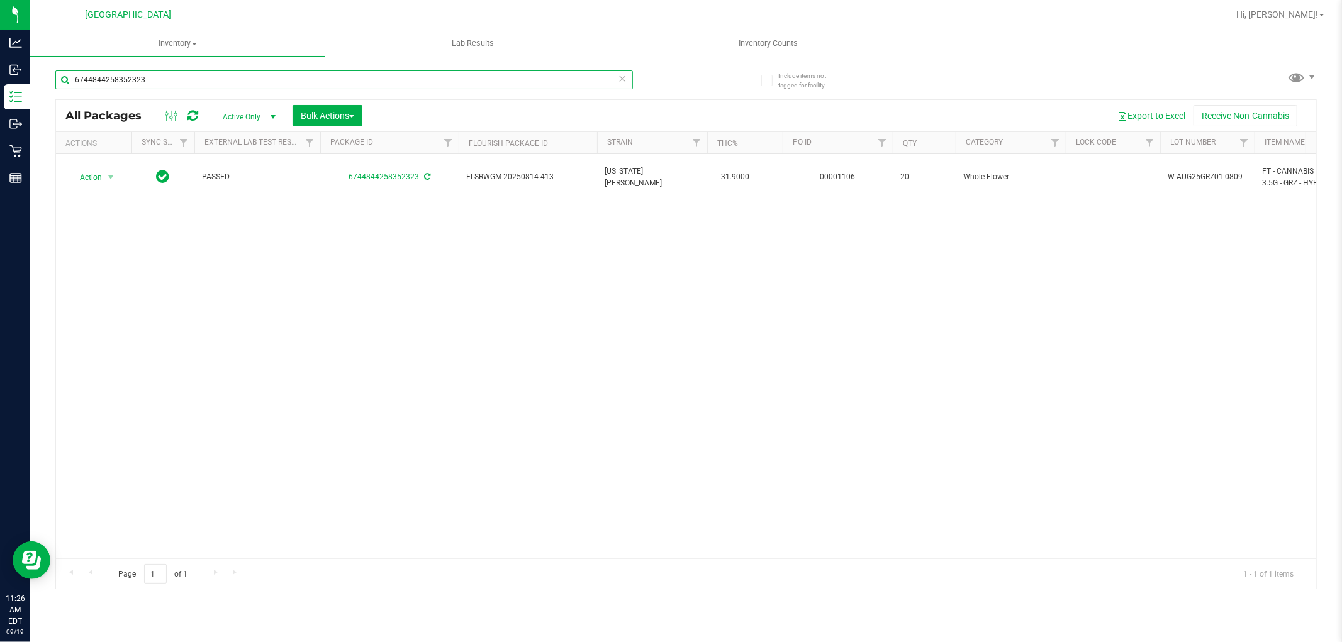
click at [604, 86] on input "6744844258352323" at bounding box center [344, 79] width 578 height 19
type input "6457876304786843"
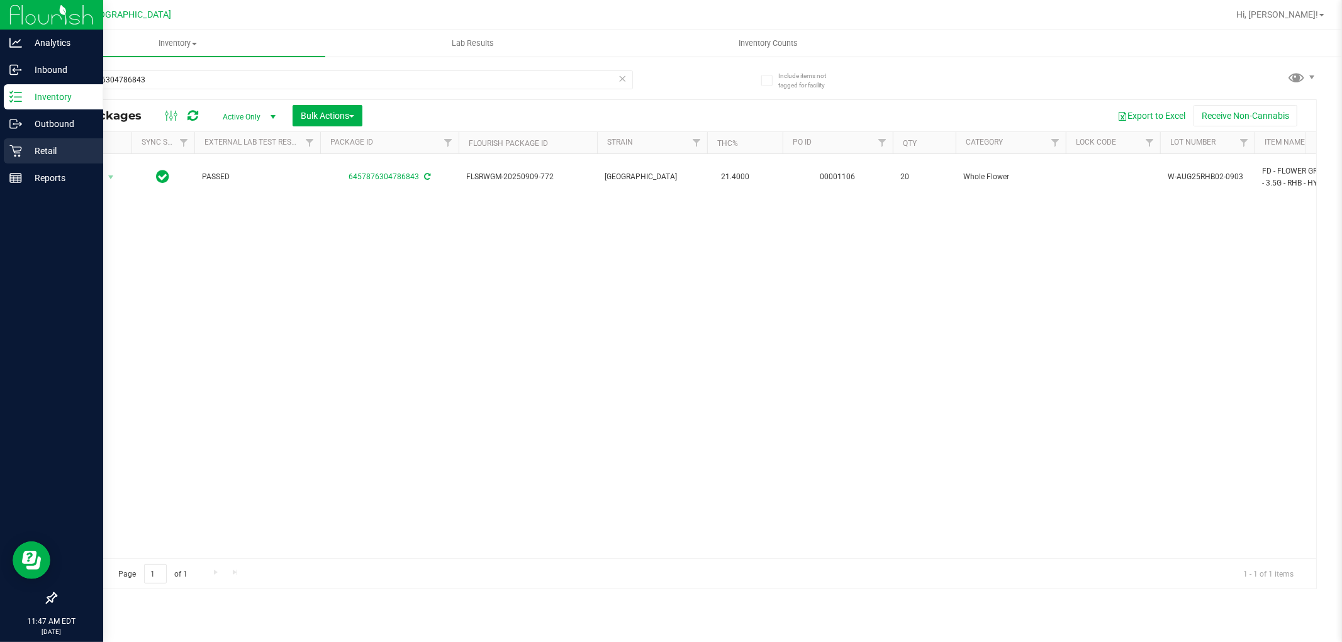
click at [14, 149] on icon at bounding box center [15, 151] width 13 height 13
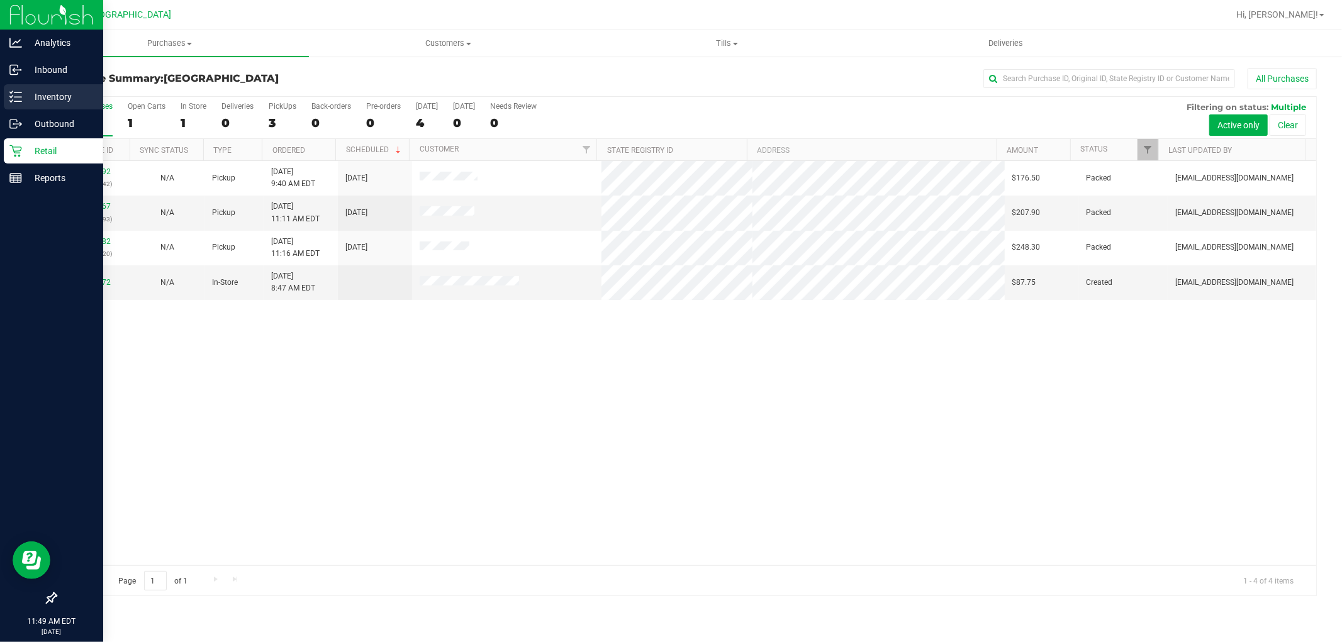
click at [16, 97] on line at bounding box center [17, 97] width 7 height 0
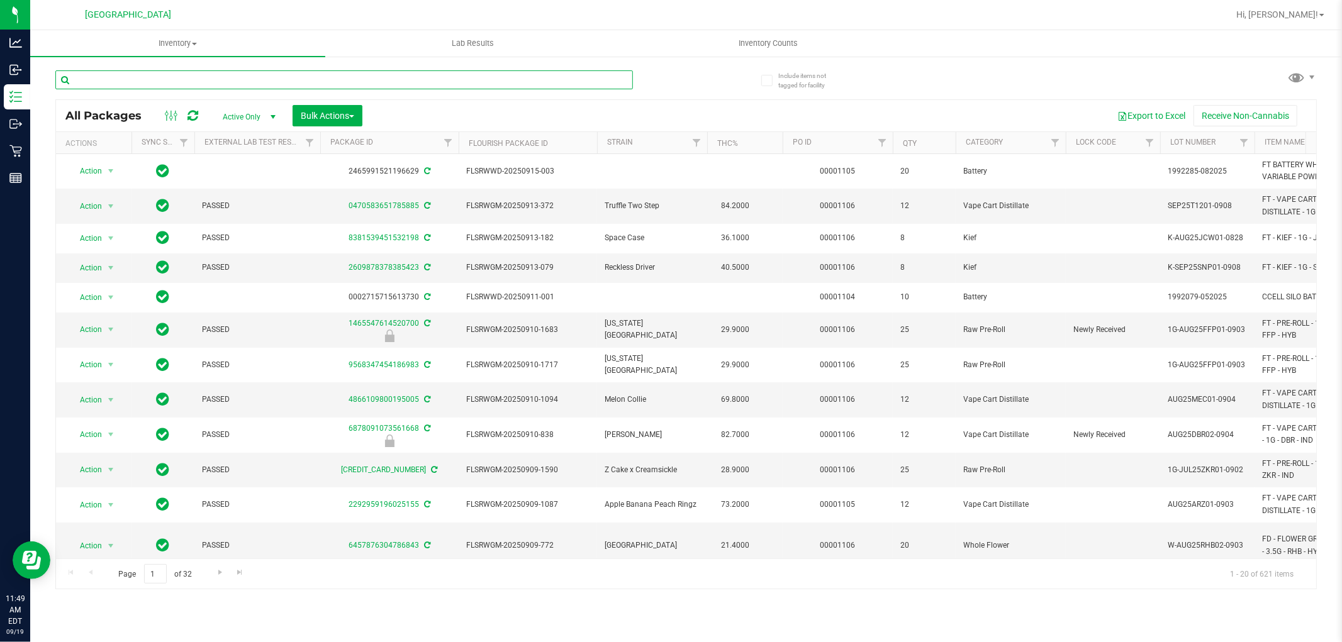
click at [260, 86] on input "text" at bounding box center [344, 79] width 578 height 19
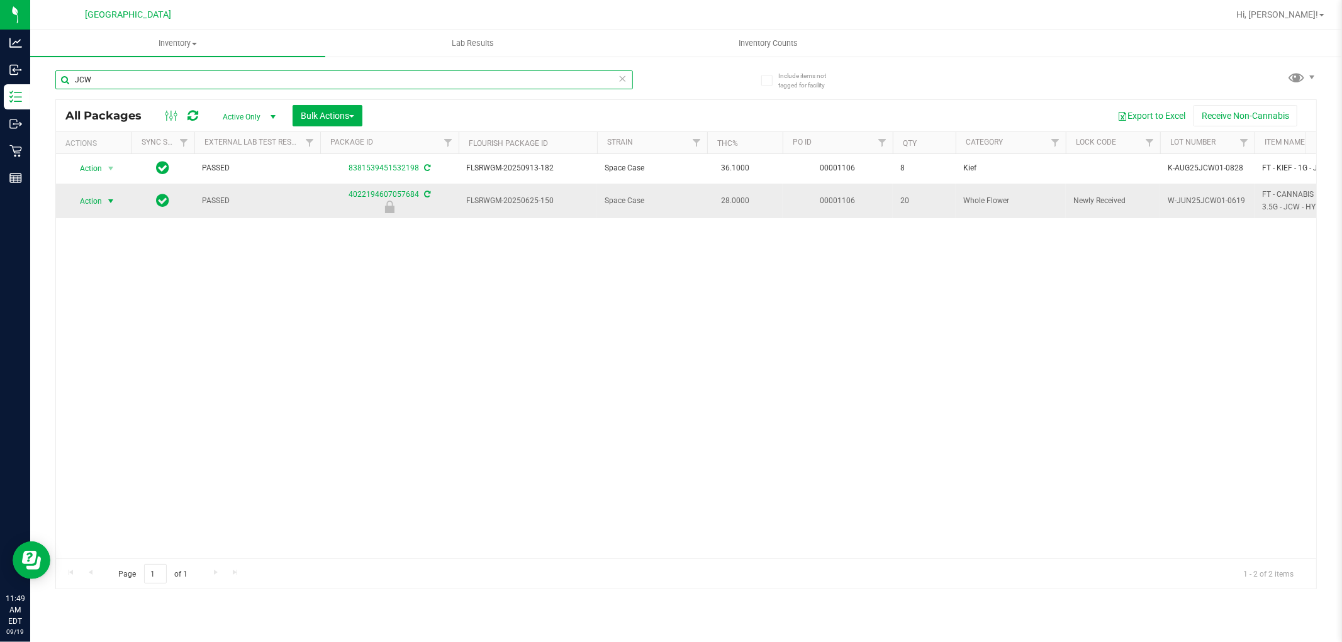
type input "JCW"
click at [106, 198] on span "select" at bounding box center [111, 201] width 10 height 10
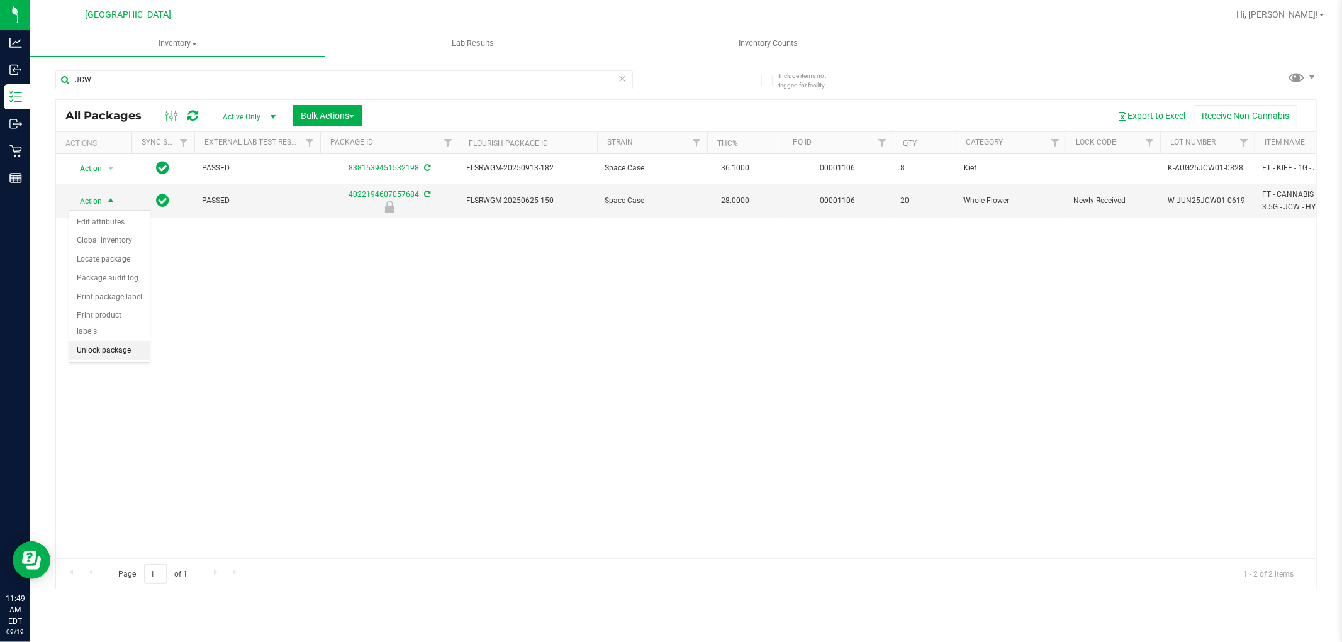
click at [108, 356] on li "Unlock package" at bounding box center [109, 351] width 81 height 19
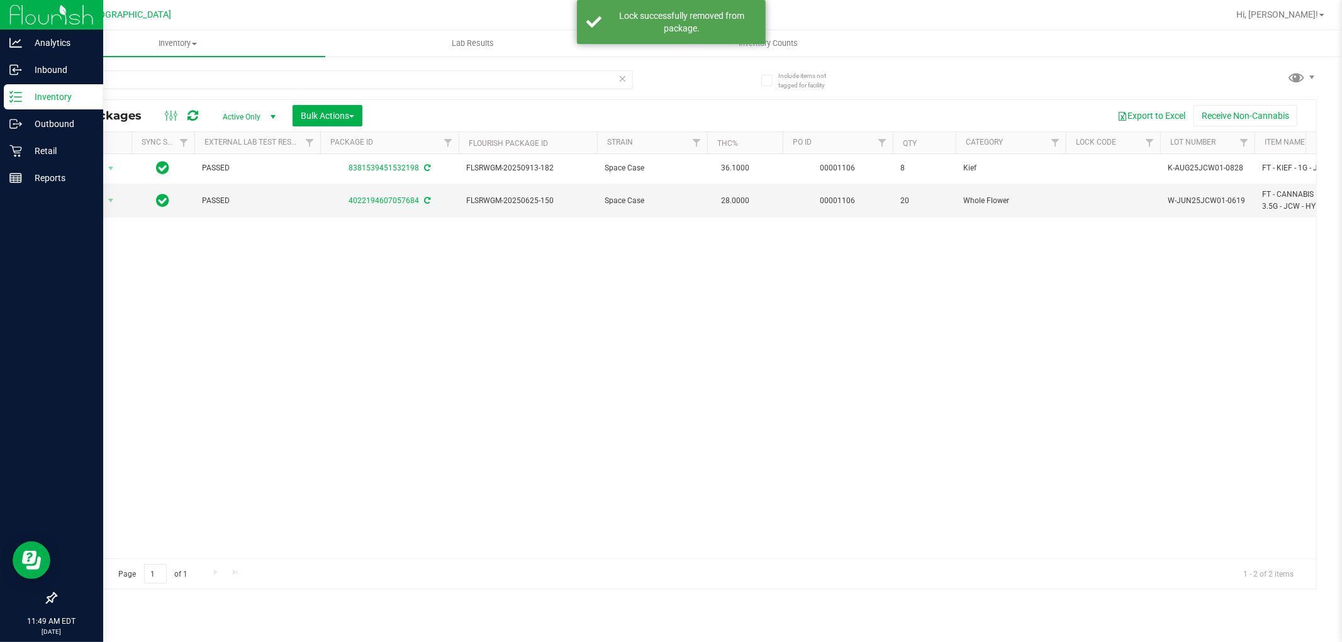
click at [13, 92] on icon at bounding box center [15, 97] width 13 height 13
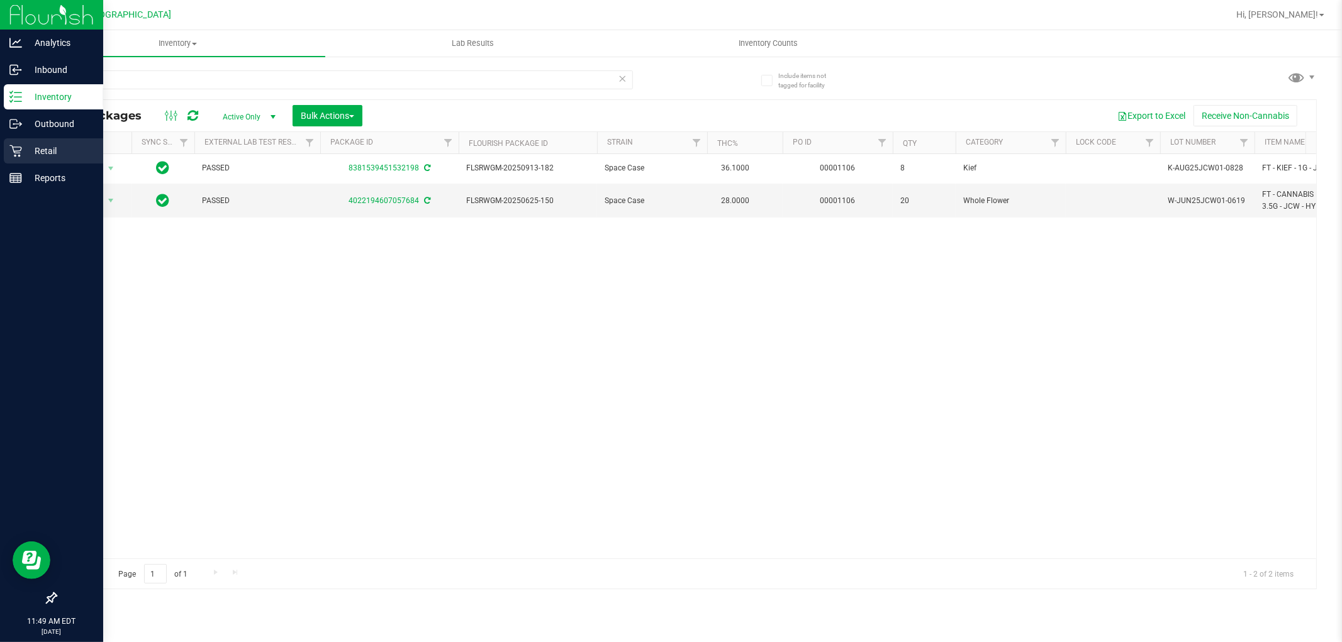
click at [41, 155] on p "Retail" at bounding box center [59, 150] width 75 height 15
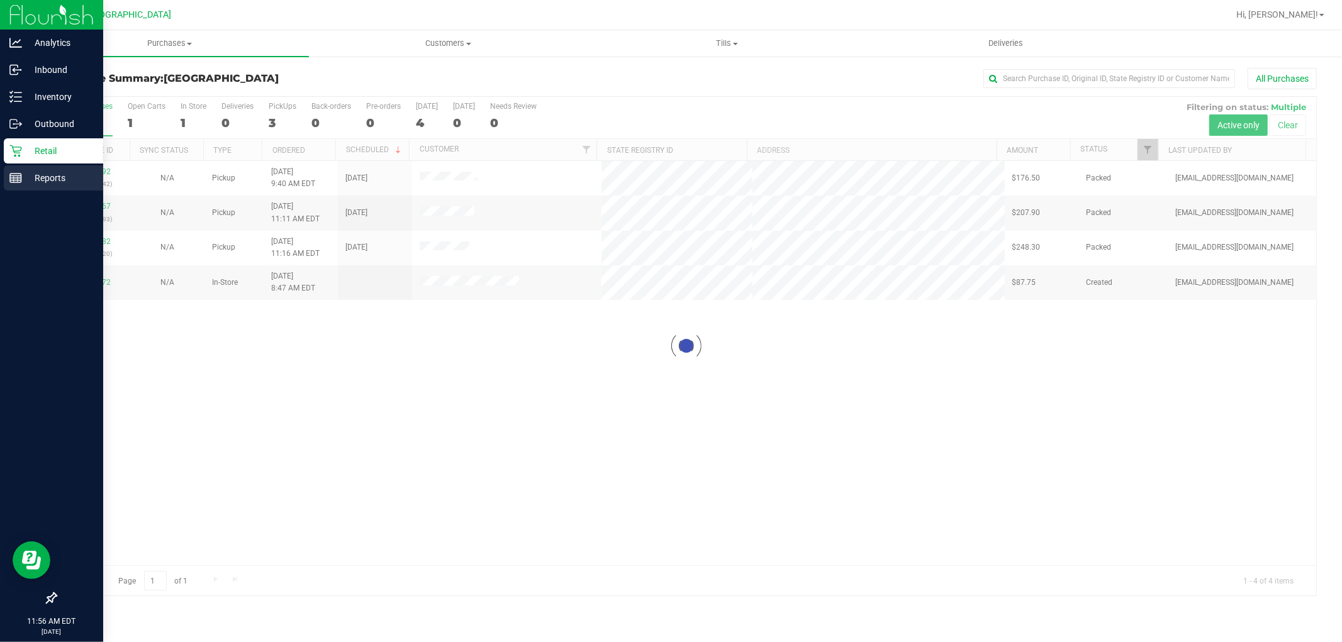
click at [36, 182] on p "Reports" at bounding box center [59, 177] width 75 height 15
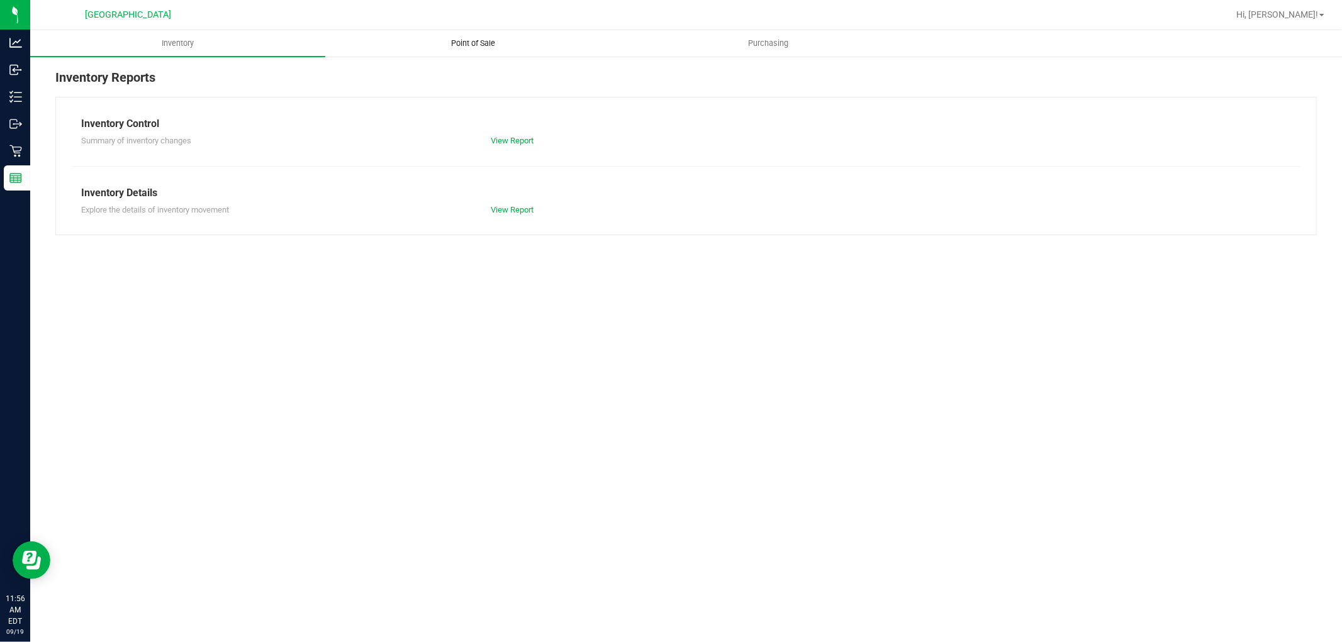
click at [483, 43] on span "Point of Sale" at bounding box center [473, 43] width 78 height 11
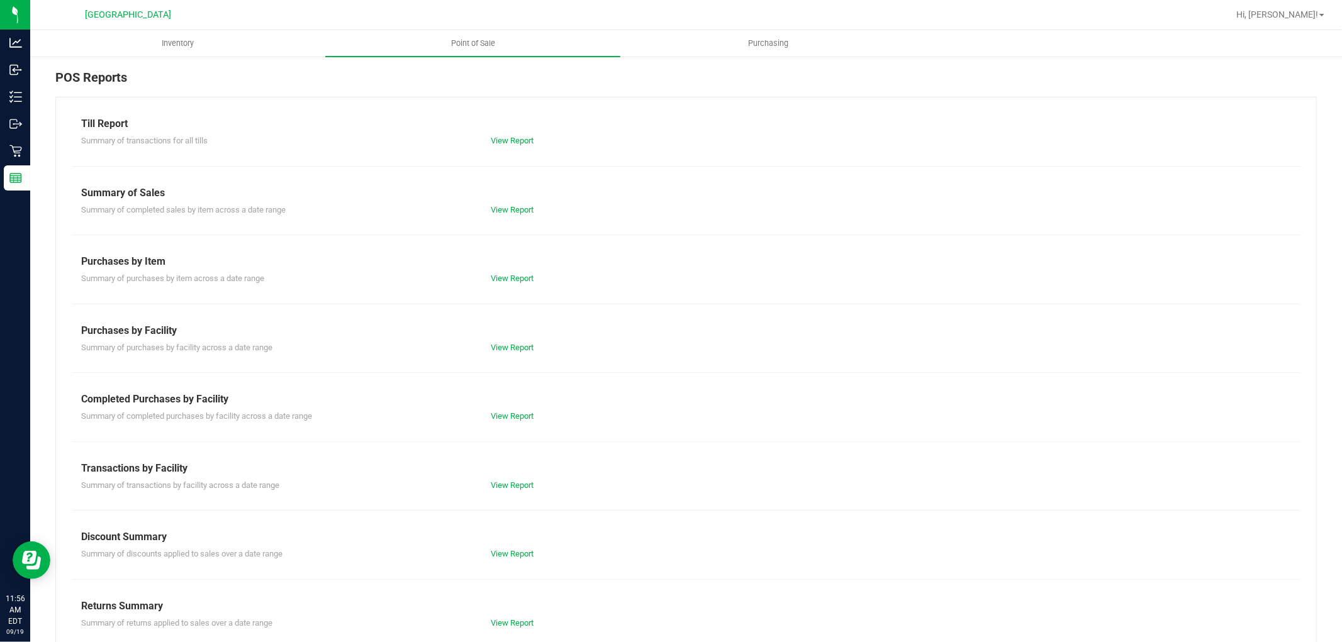
click at [494, 410] on div "View Report" at bounding box center [583, 416] width 204 height 13
click at [502, 413] on link "View Report" at bounding box center [512, 415] width 43 height 9
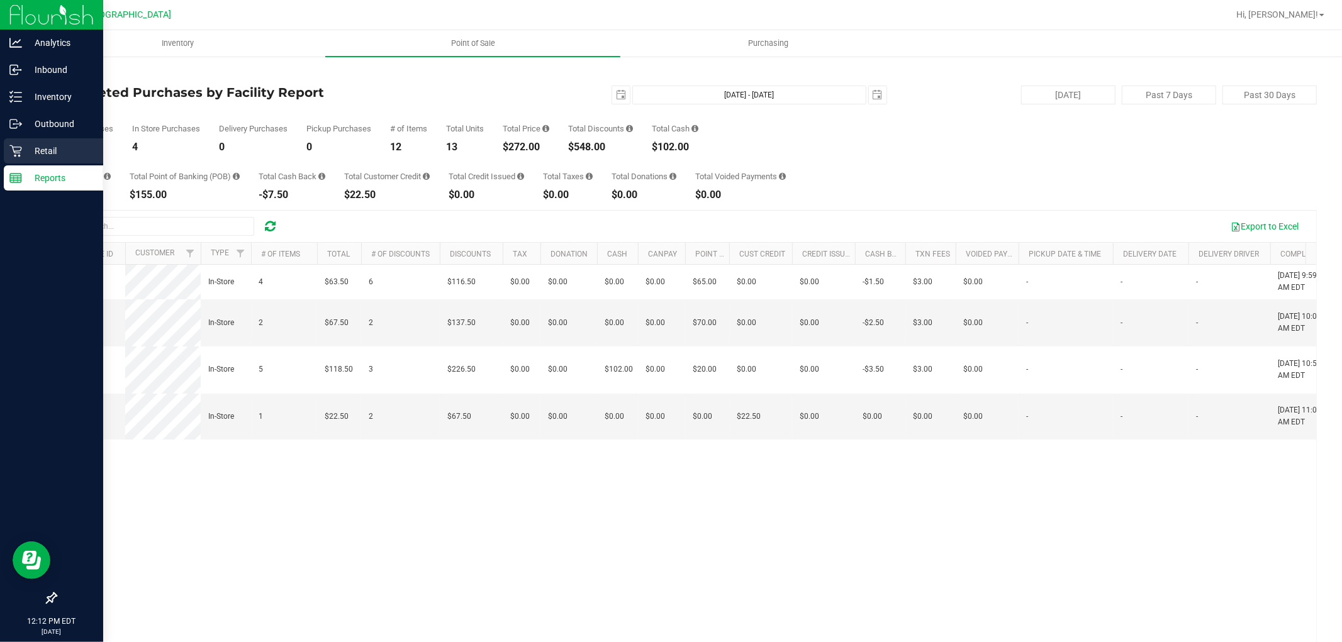
click at [23, 152] on p "Retail" at bounding box center [59, 150] width 75 height 15
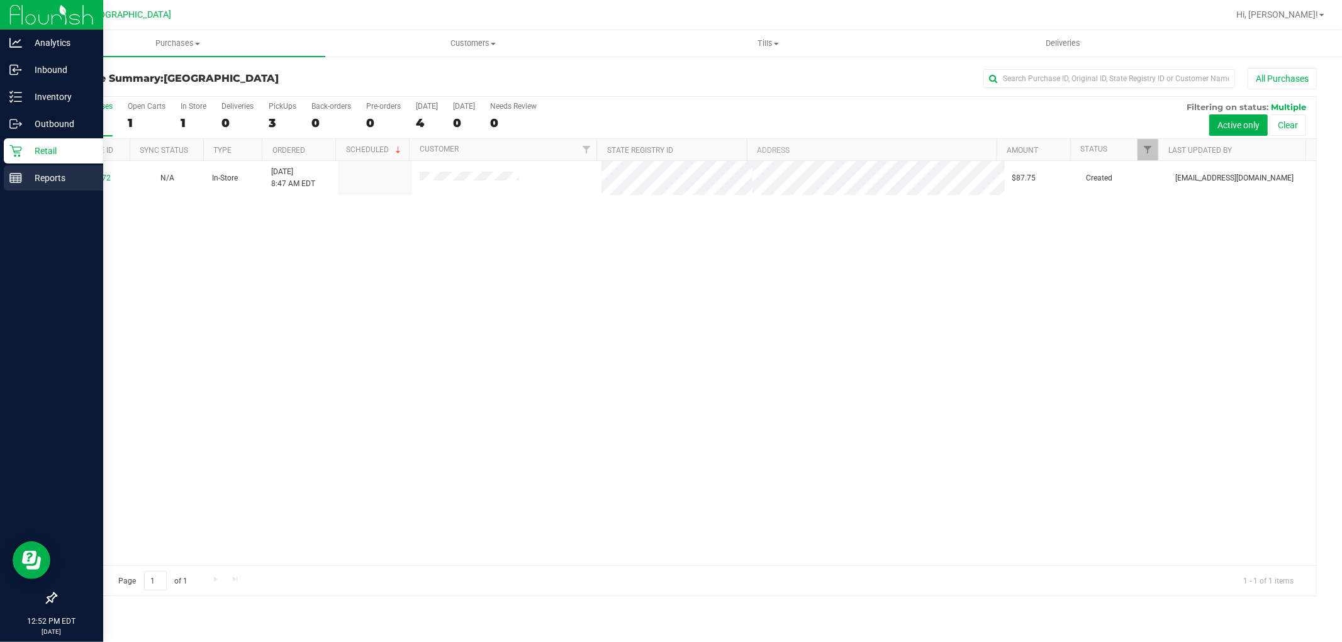
click at [18, 177] on icon at bounding box center [15, 178] width 13 height 13
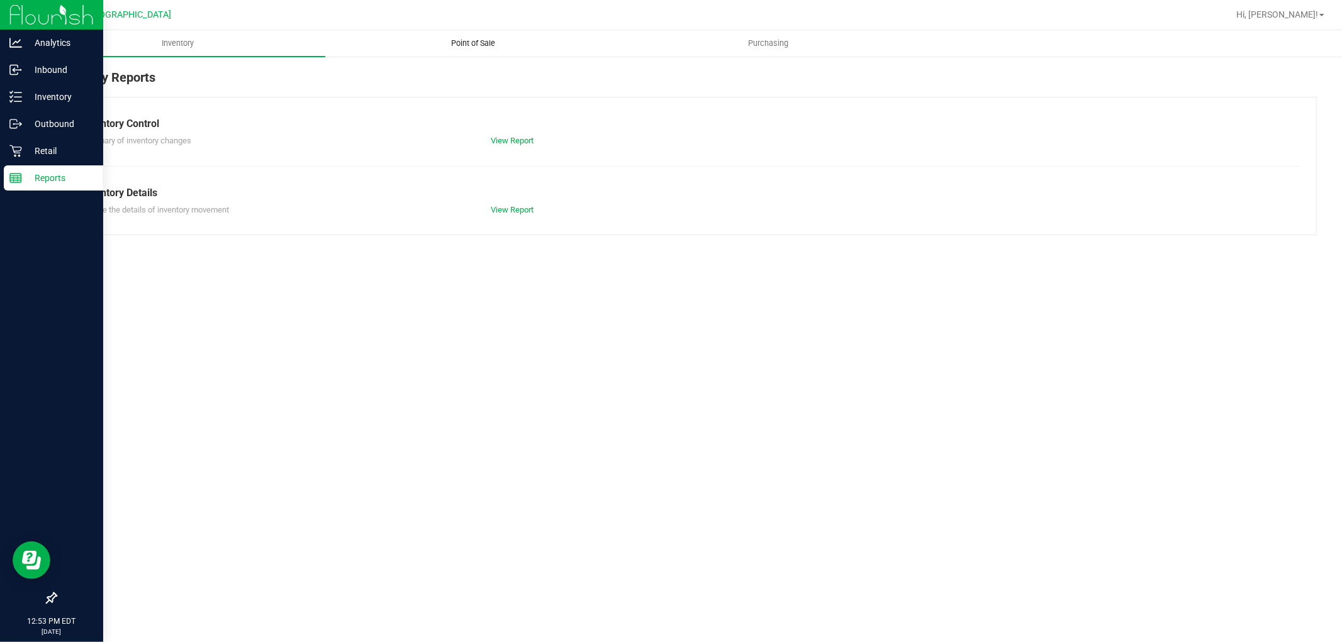
click at [467, 38] on span "Point of Sale" at bounding box center [473, 43] width 78 height 11
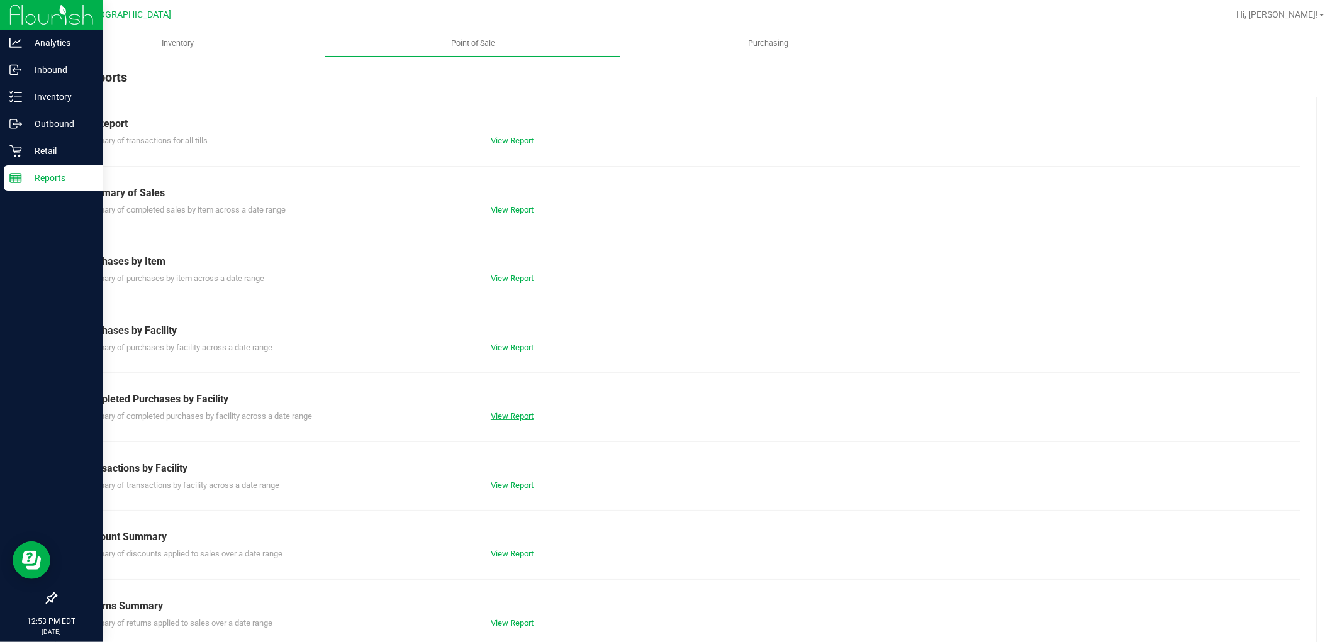
click at [517, 416] on link "View Report" at bounding box center [512, 415] width 43 height 9
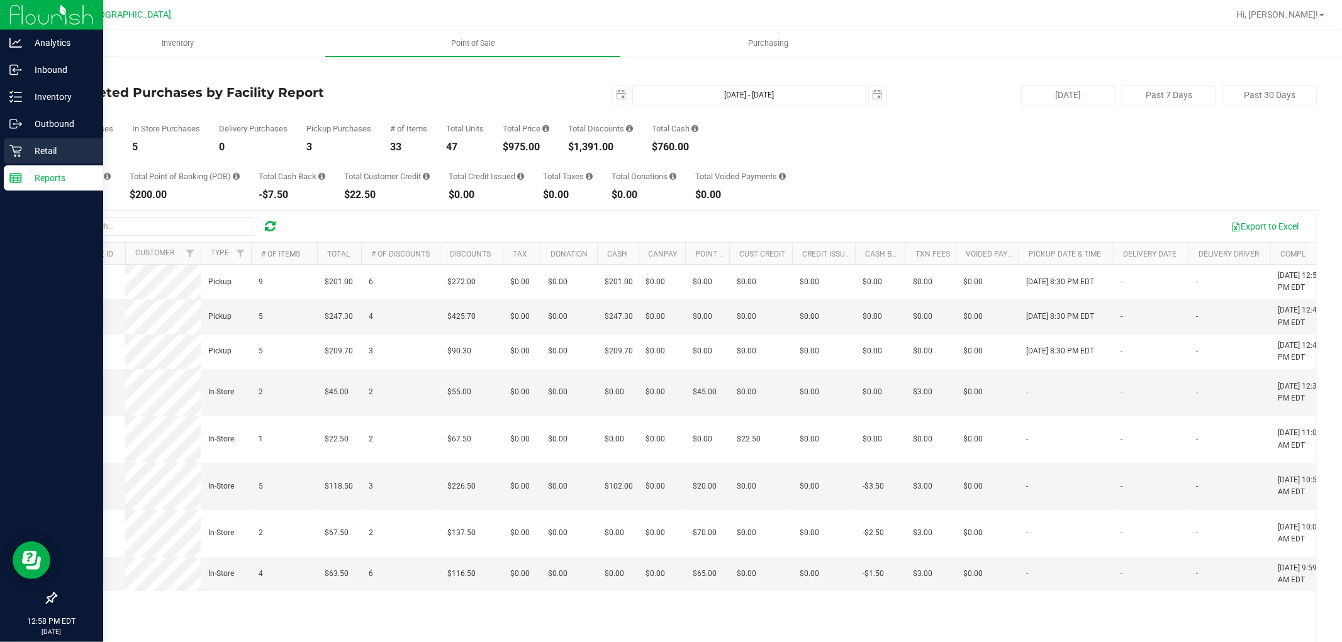
click at [42, 151] on p "Retail" at bounding box center [59, 150] width 75 height 15
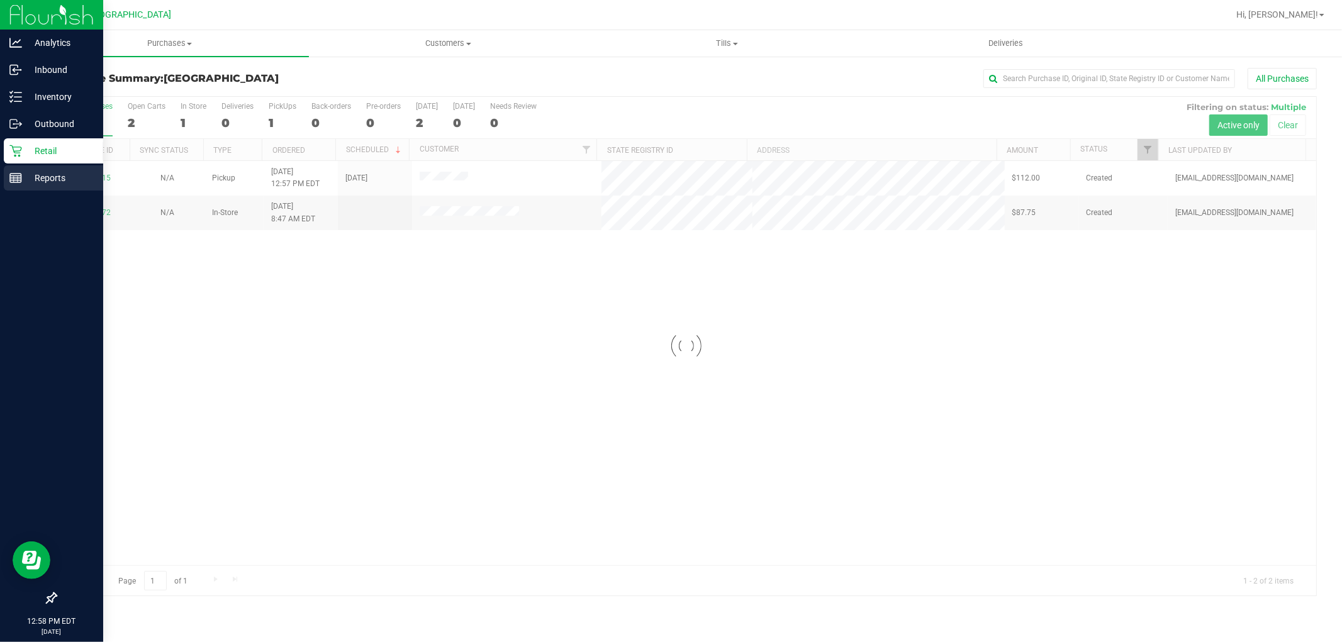
click at [22, 181] on p "Reports" at bounding box center [59, 177] width 75 height 15
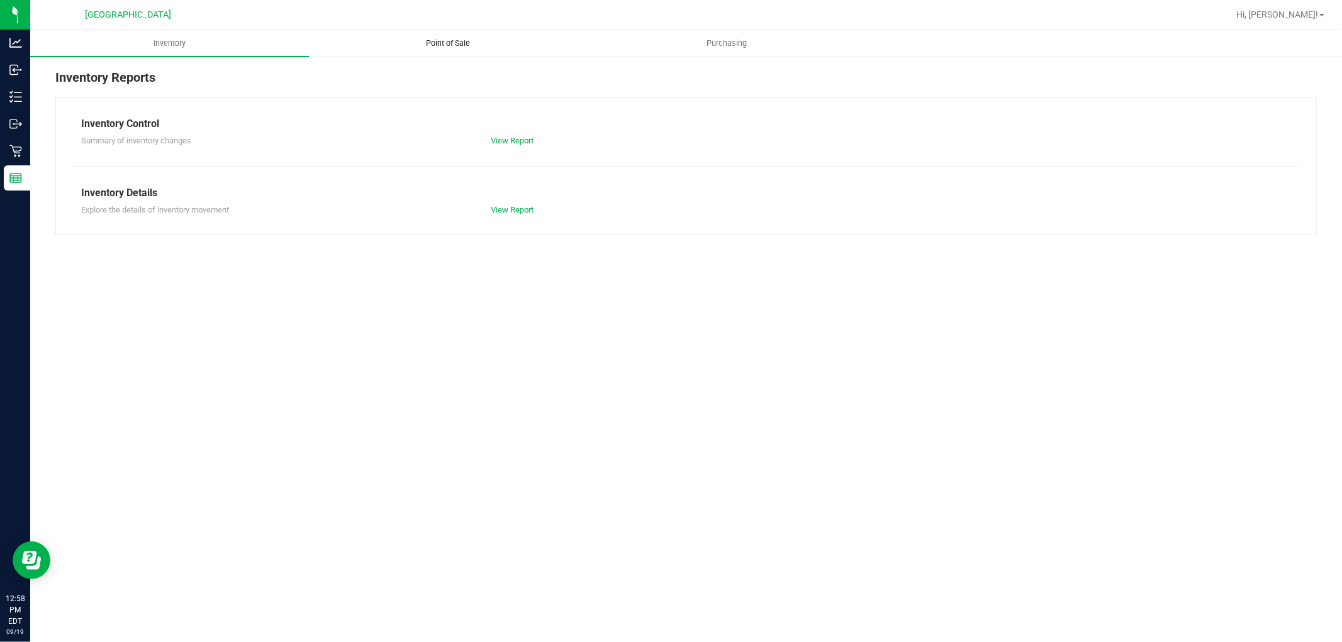
click at [448, 38] on span "Point of Sale" at bounding box center [449, 43] width 78 height 11
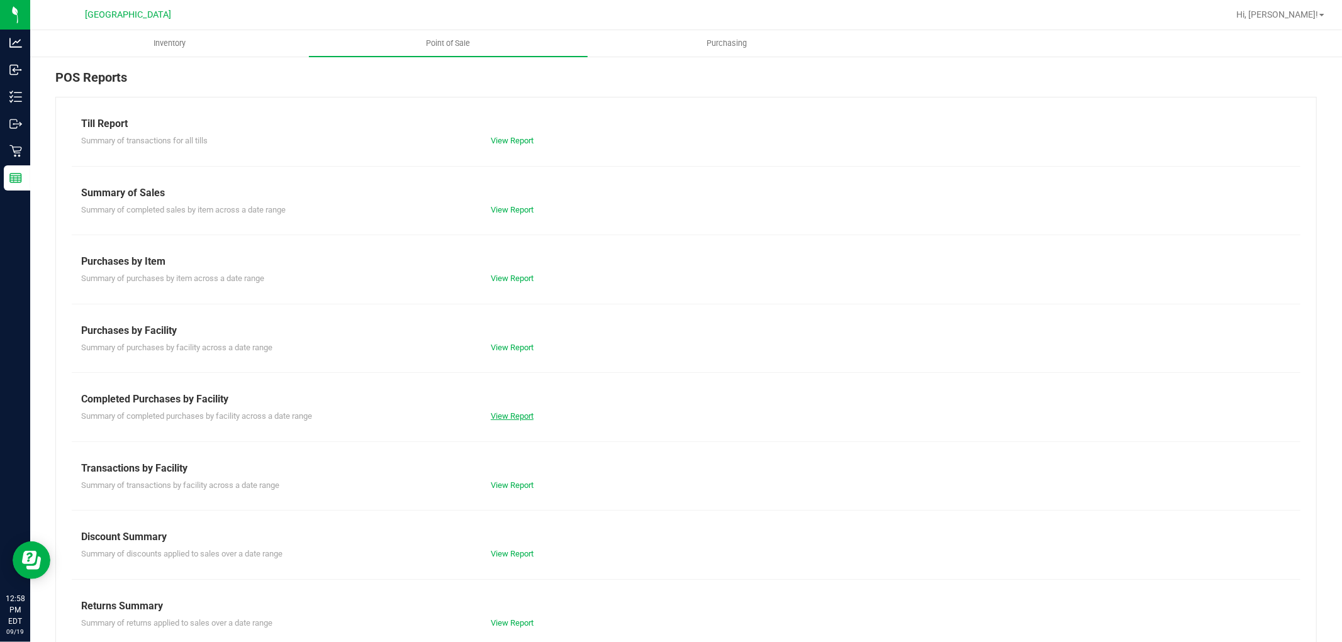
click at [502, 413] on link "View Report" at bounding box center [512, 415] width 43 height 9
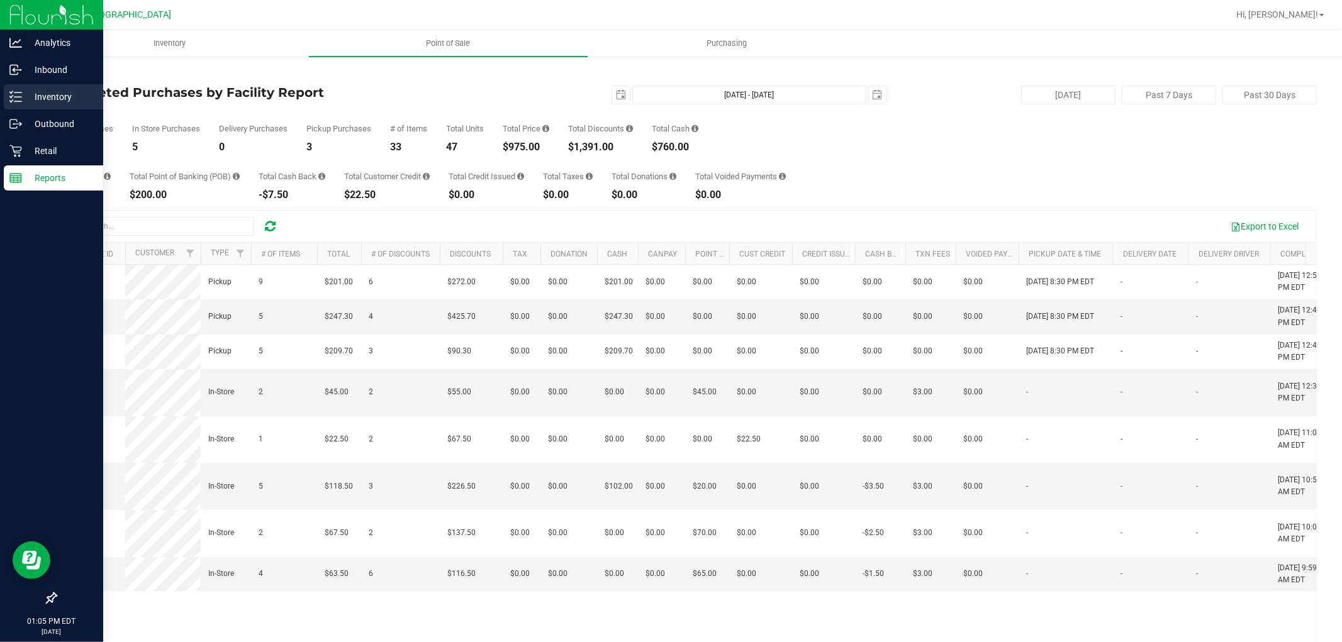
click at [14, 89] on div "Inventory" at bounding box center [53, 96] width 99 height 25
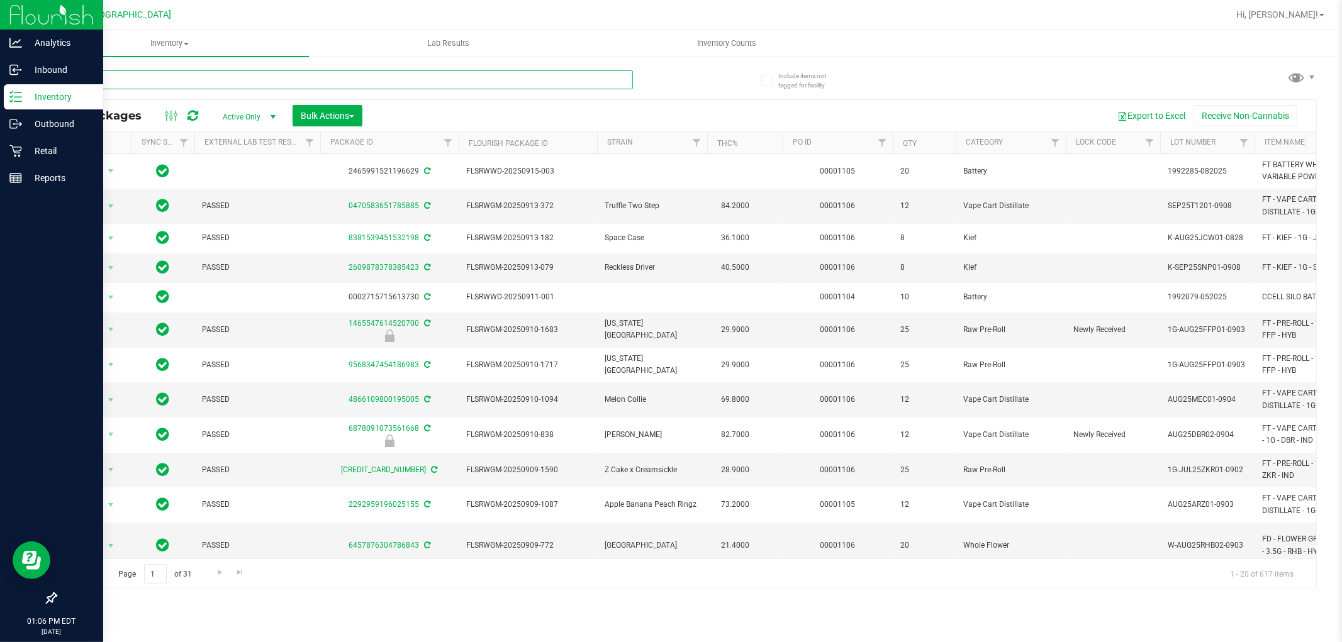
click at [140, 79] on input "text" at bounding box center [344, 79] width 578 height 19
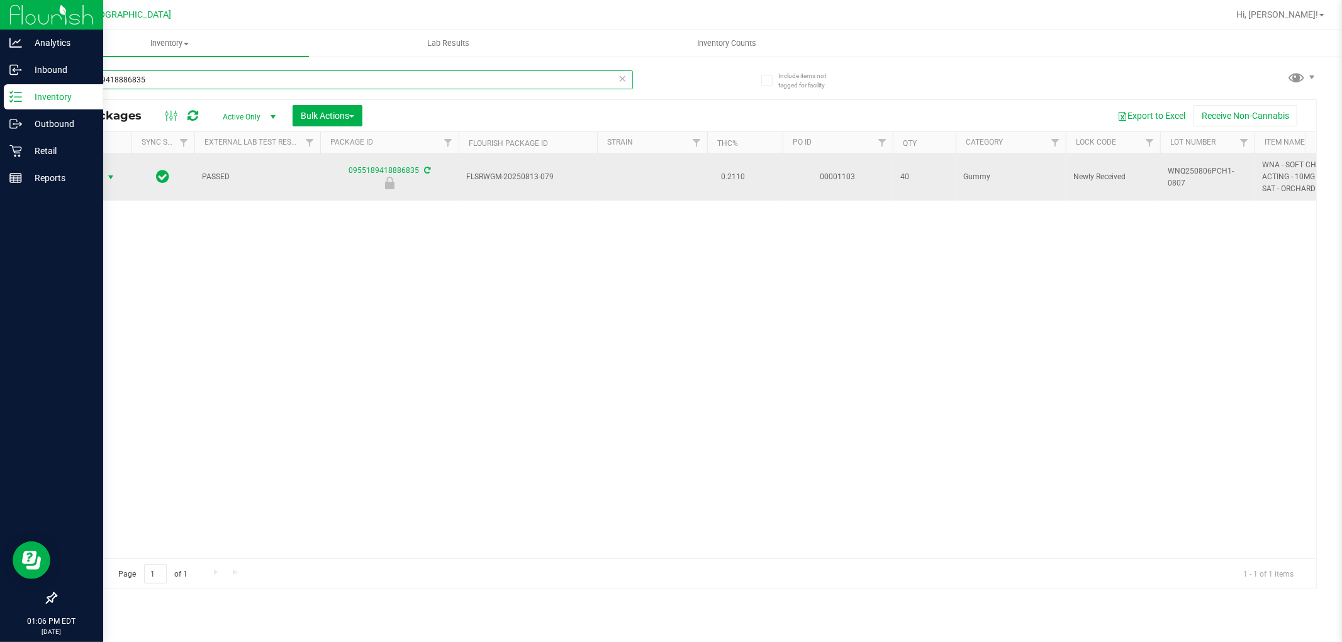
type input "0955189418886835"
click at [106, 174] on span "select" at bounding box center [111, 177] width 10 height 10
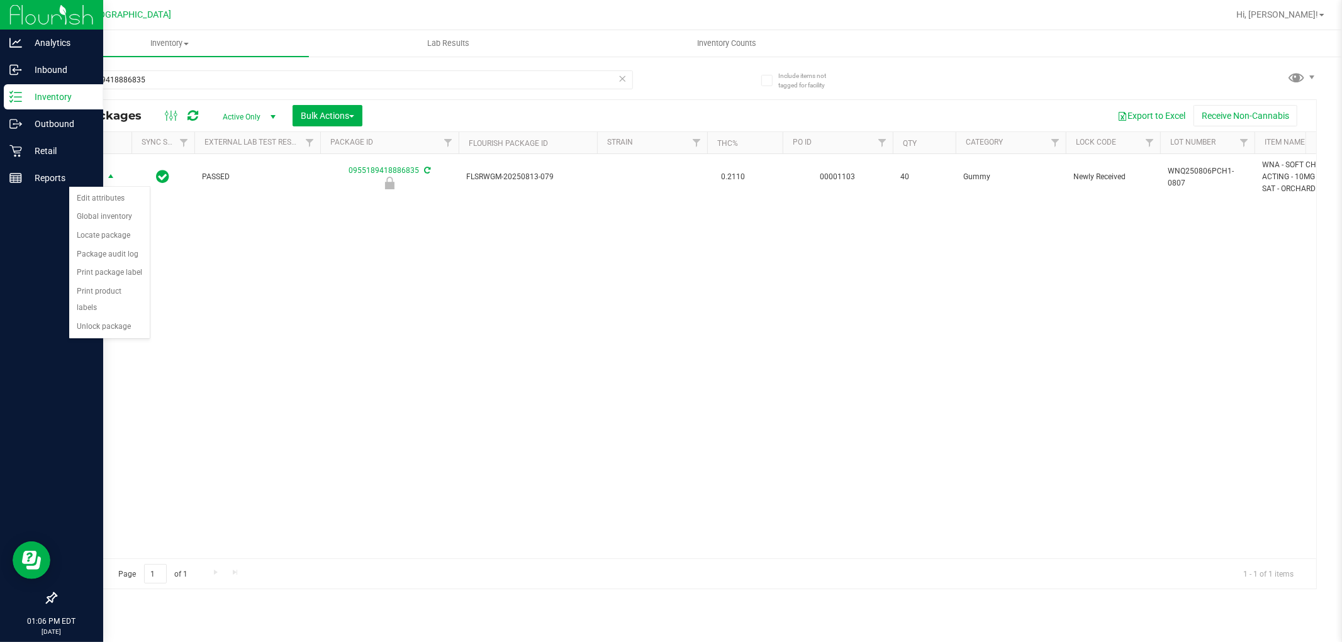
click at [110, 343] on div "Action Action Edit attributes Global inventory Locate package Package audit log…" at bounding box center [686, 356] width 1260 height 405
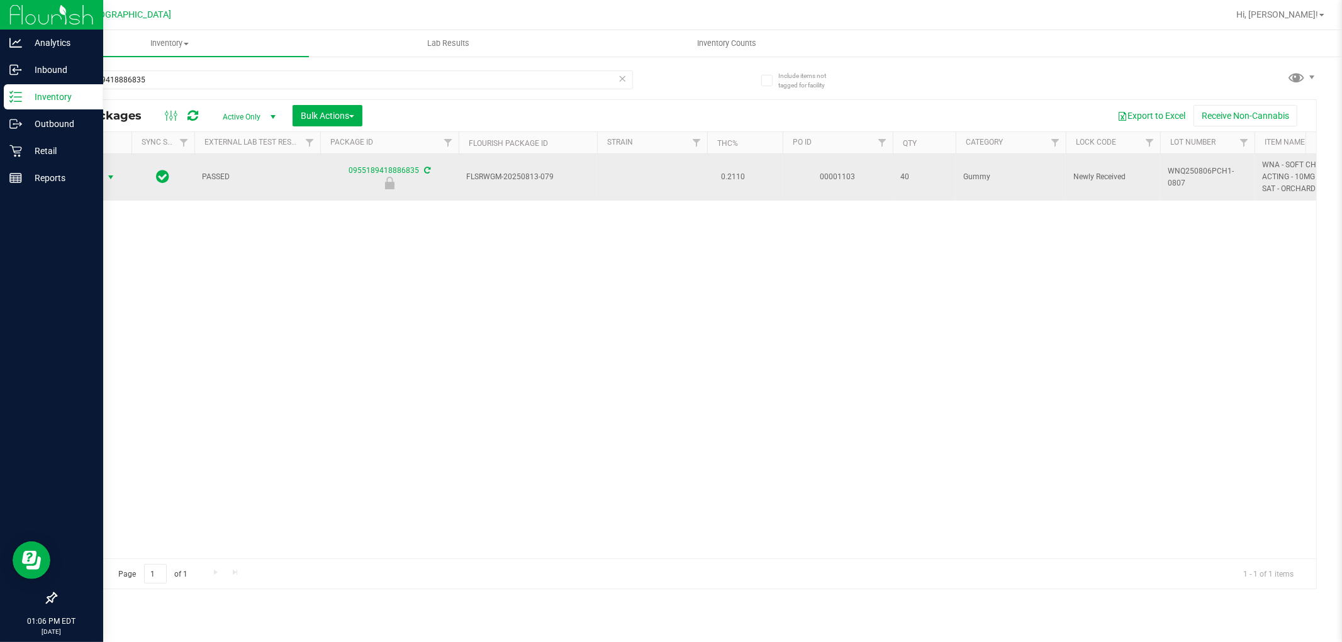
click at [108, 177] on span "select" at bounding box center [111, 177] width 10 height 10
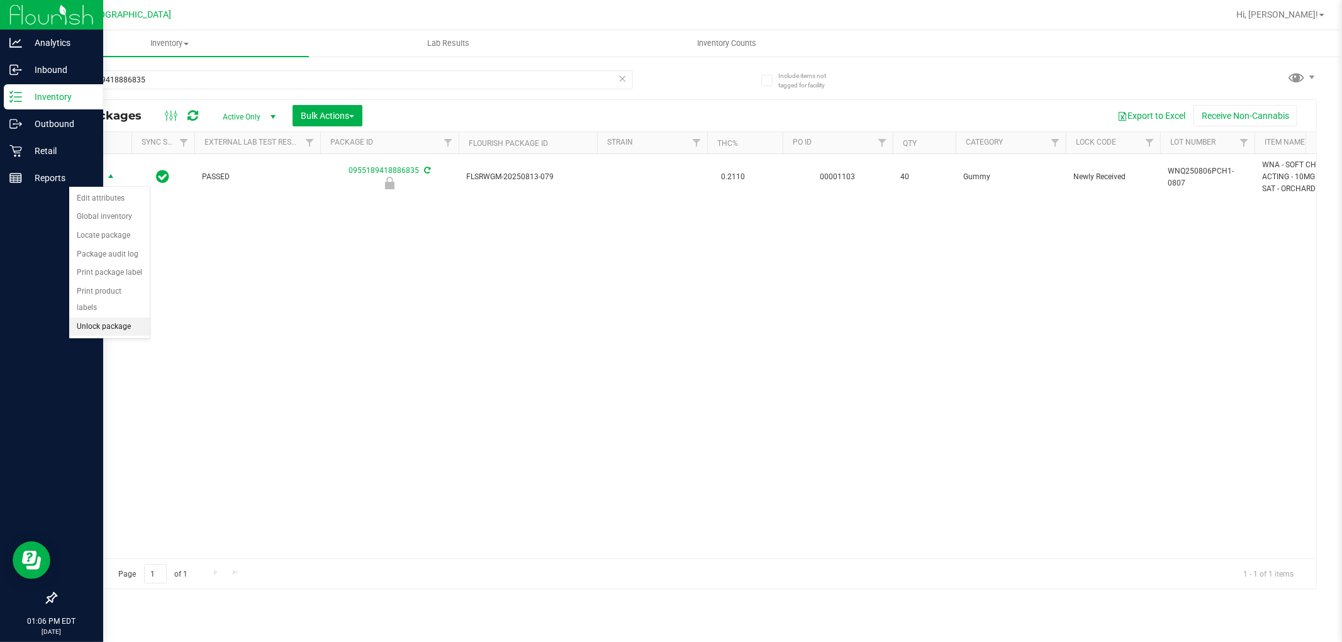
click at [128, 325] on li "Unlock package" at bounding box center [109, 327] width 81 height 19
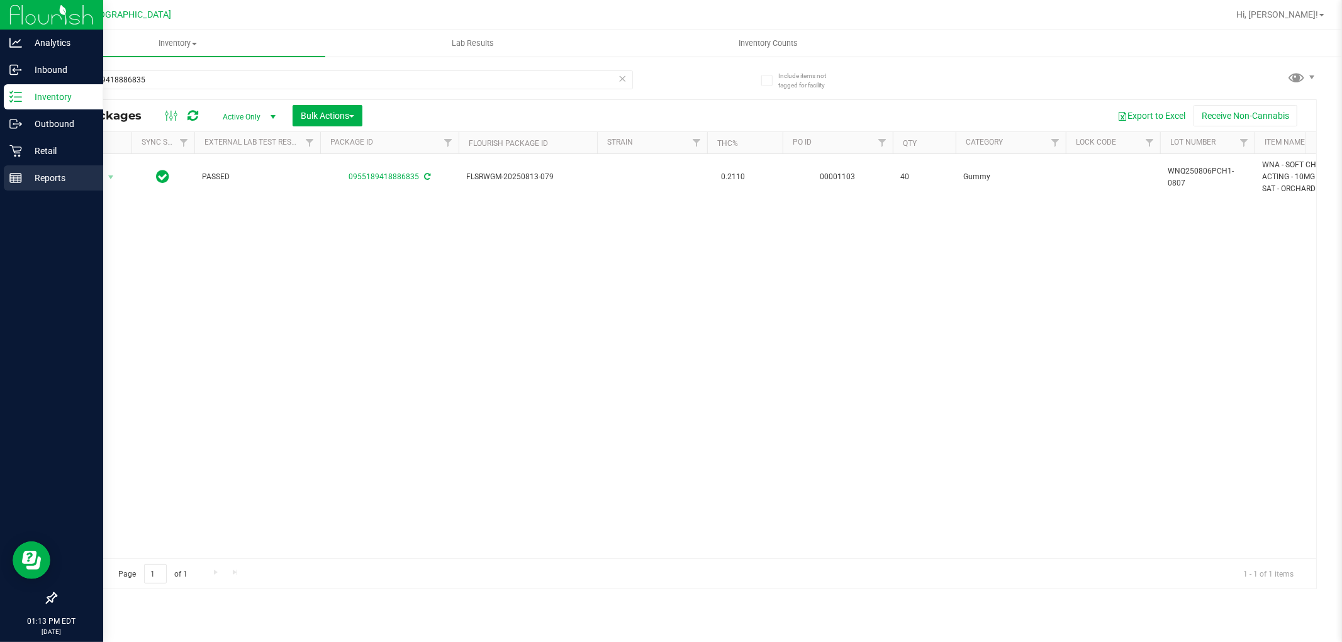
click at [11, 174] on rect at bounding box center [15, 178] width 11 height 9
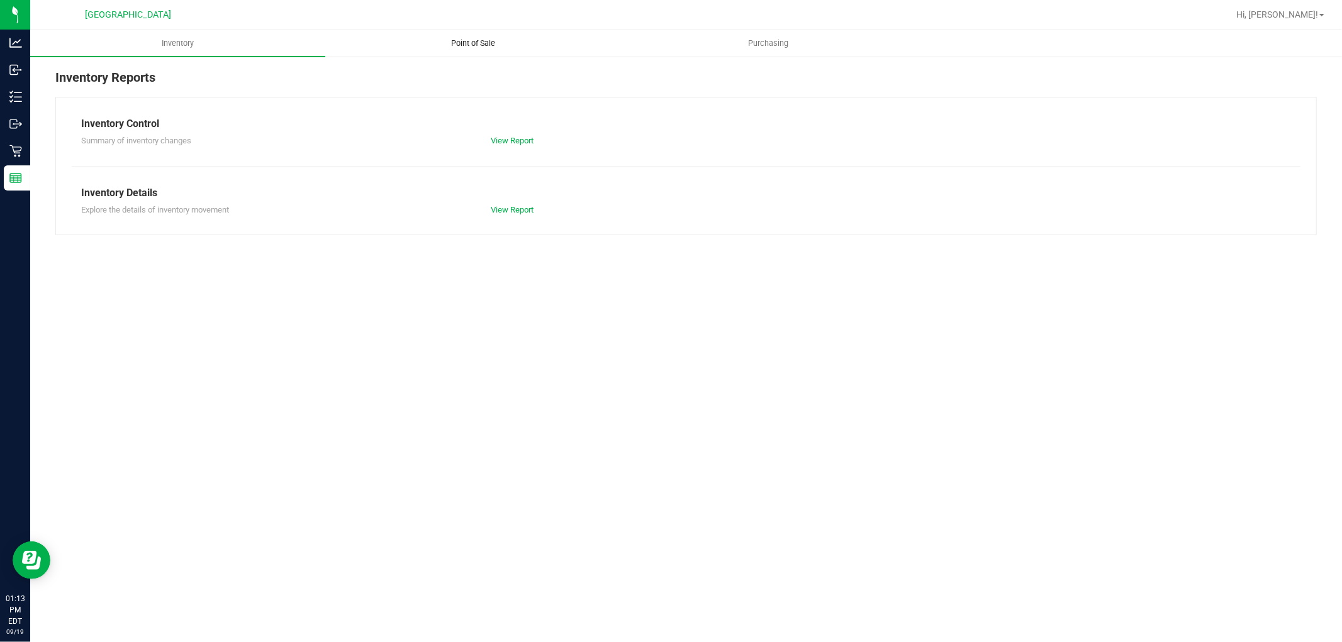
click at [471, 44] on span "Point of Sale" at bounding box center [473, 43] width 78 height 11
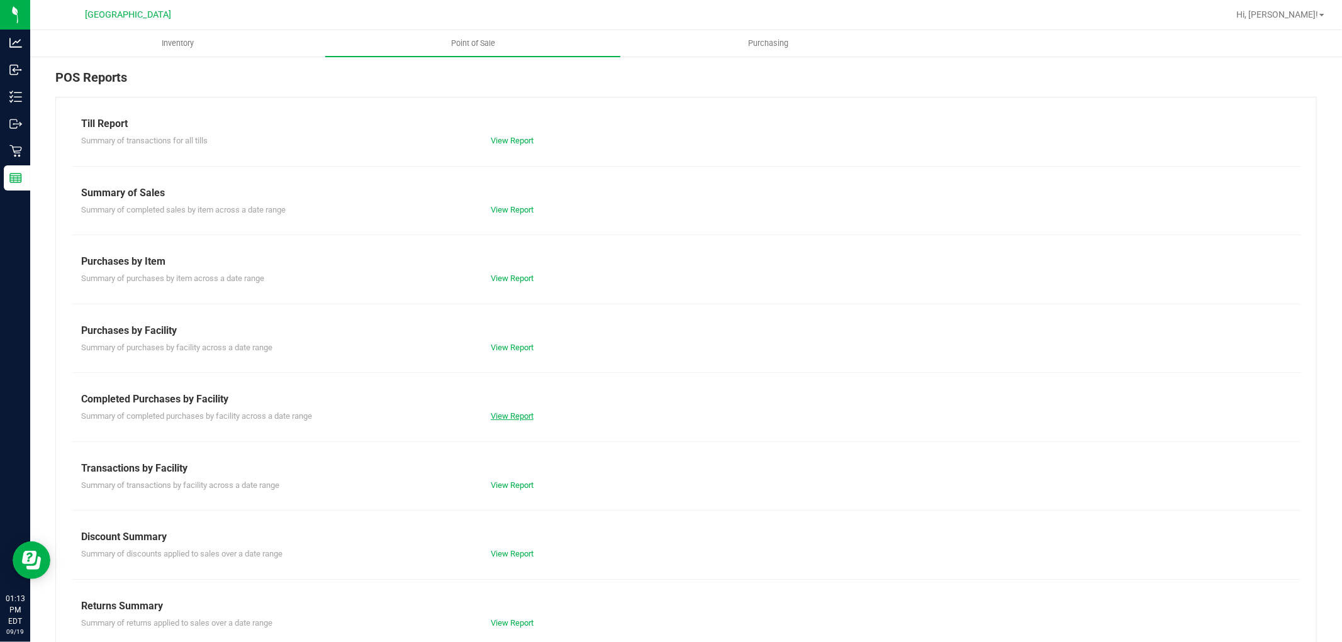
click at [507, 413] on link "View Report" at bounding box center [512, 415] width 43 height 9
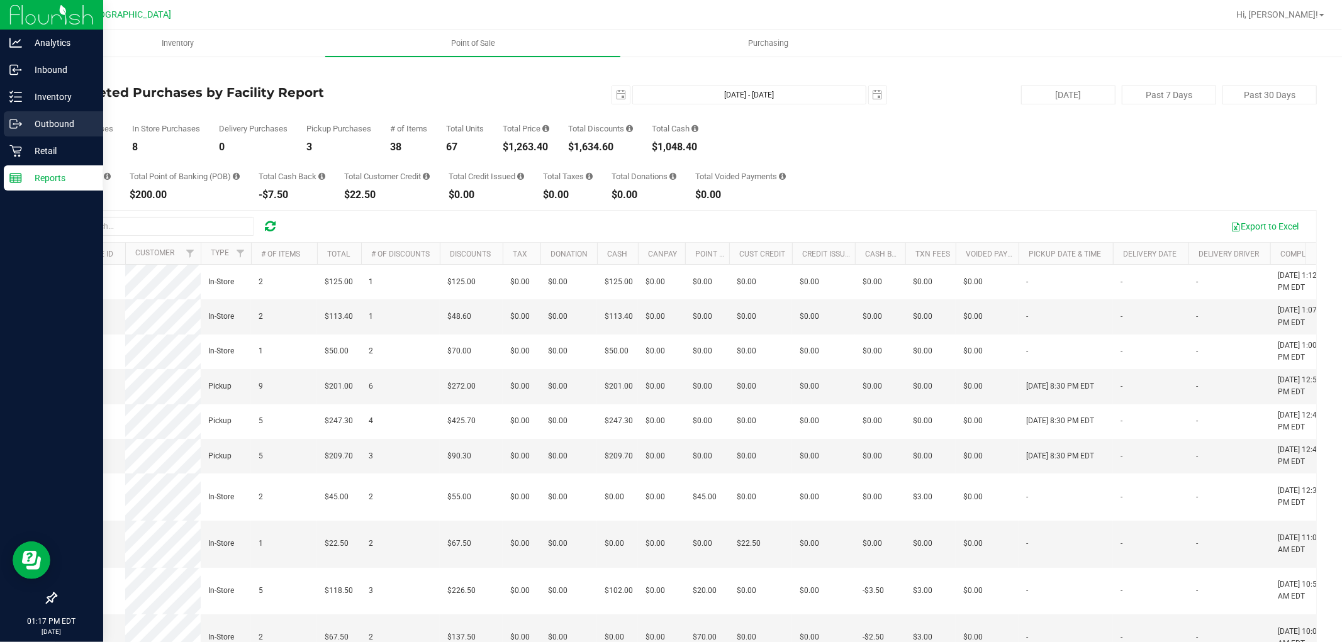
click at [14, 134] on div "Outbound" at bounding box center [53, 123] width 99 height 25
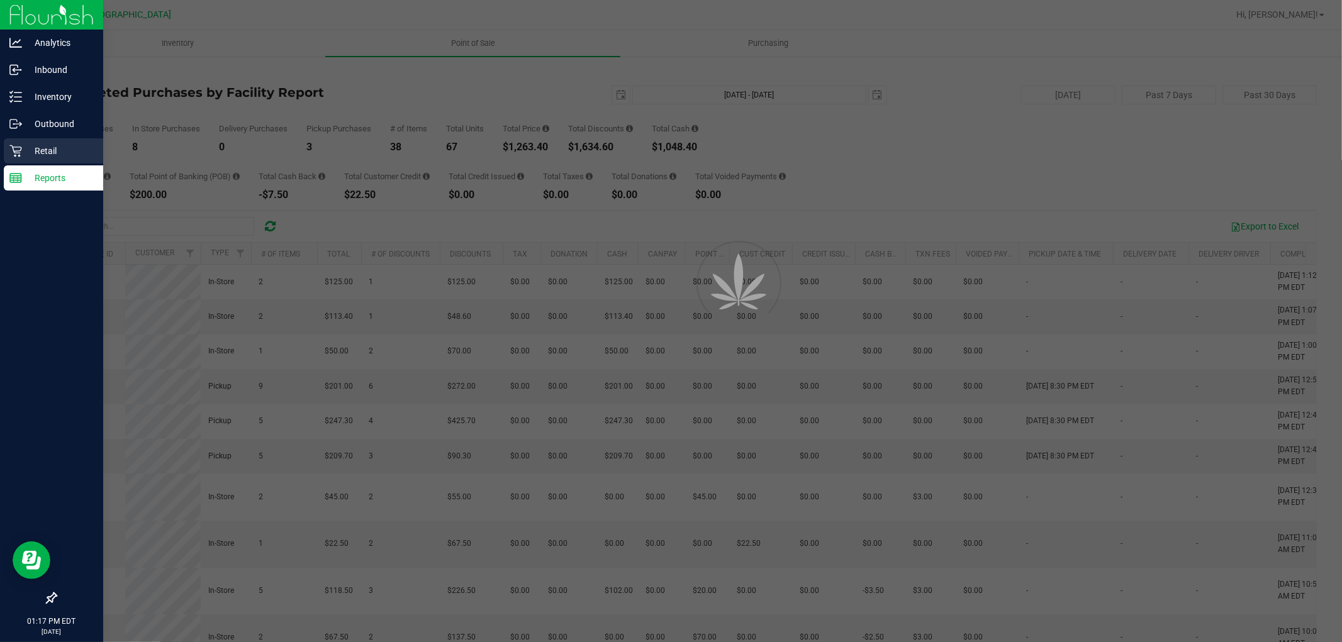
click at [38, 142] on div "Retail" at bounding box center [53, 150] width 99 height 25
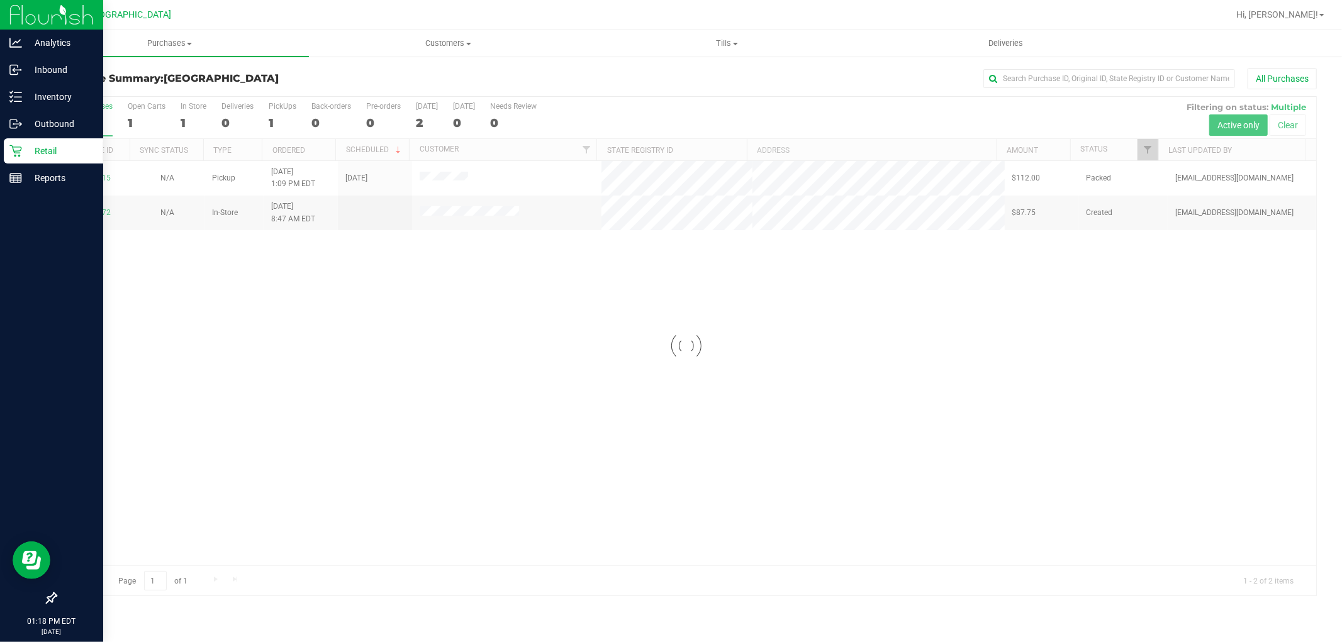
click at [374, 386] on div at bounding box center [686, 346] width 1260 height 499
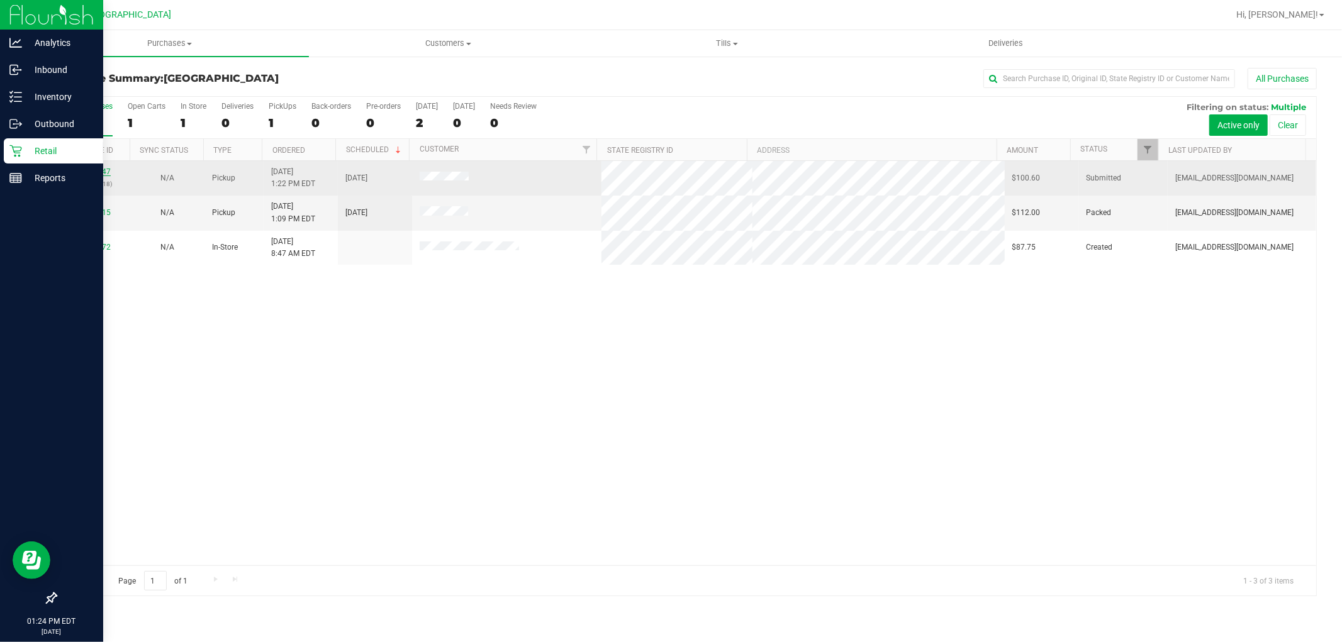
click at [104, 172] on link "11974247" at bounding box center [92, 171] width 35 height 9
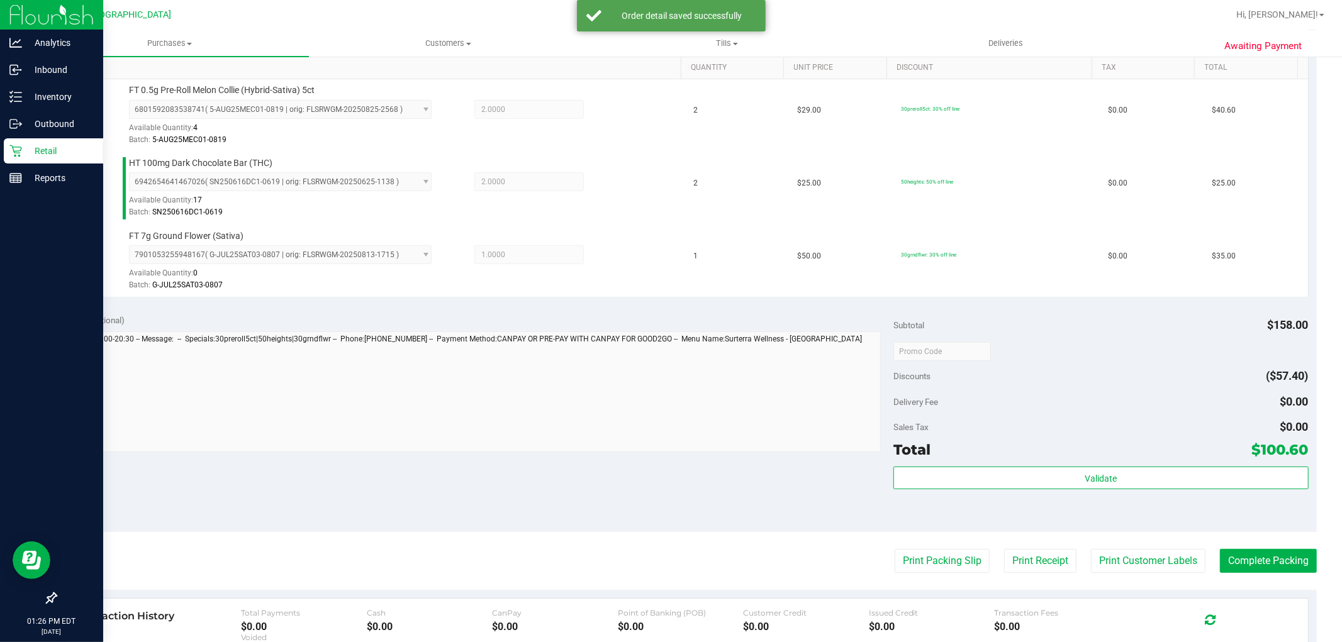
scroll to position [345, 0]
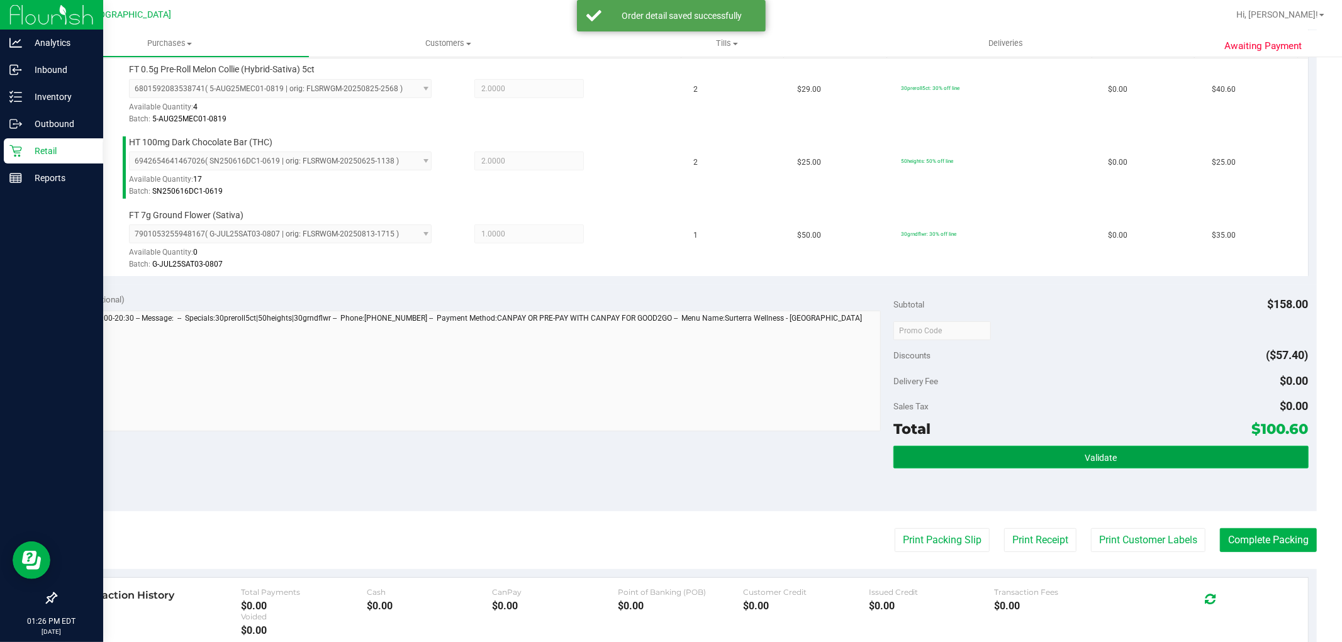
click at [1009, 447] on button "Validate" at bounding box center [1100, 457] width 415 height 23
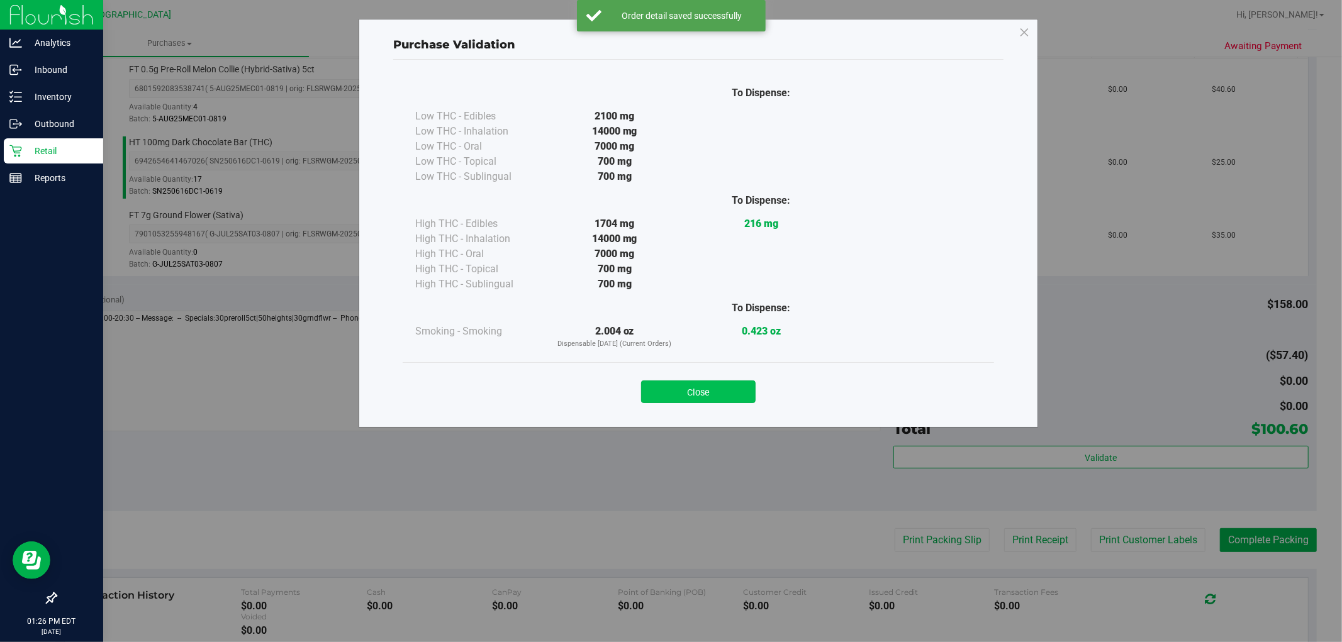
click at [701, 381] on button "Close" at bounding box center [698, 392] width 115 height 23
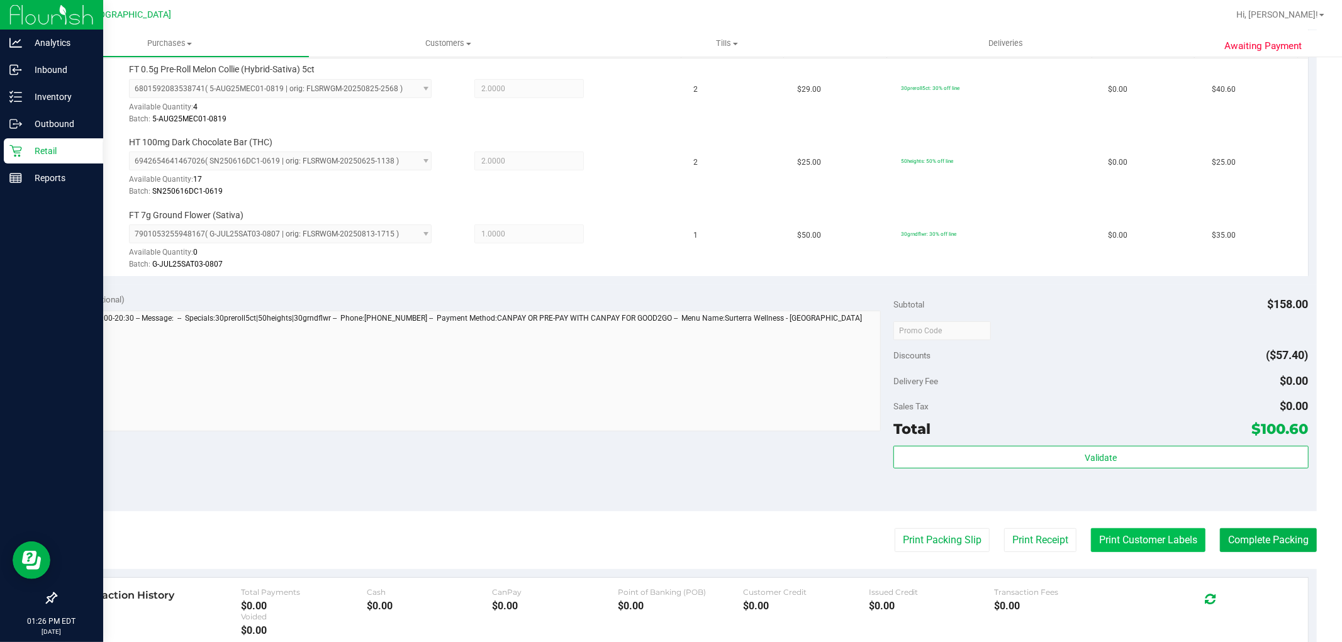
click at [1115, 541] on button "Print Customer Labels" at bounding box center [1148, 540] width 115 height 24
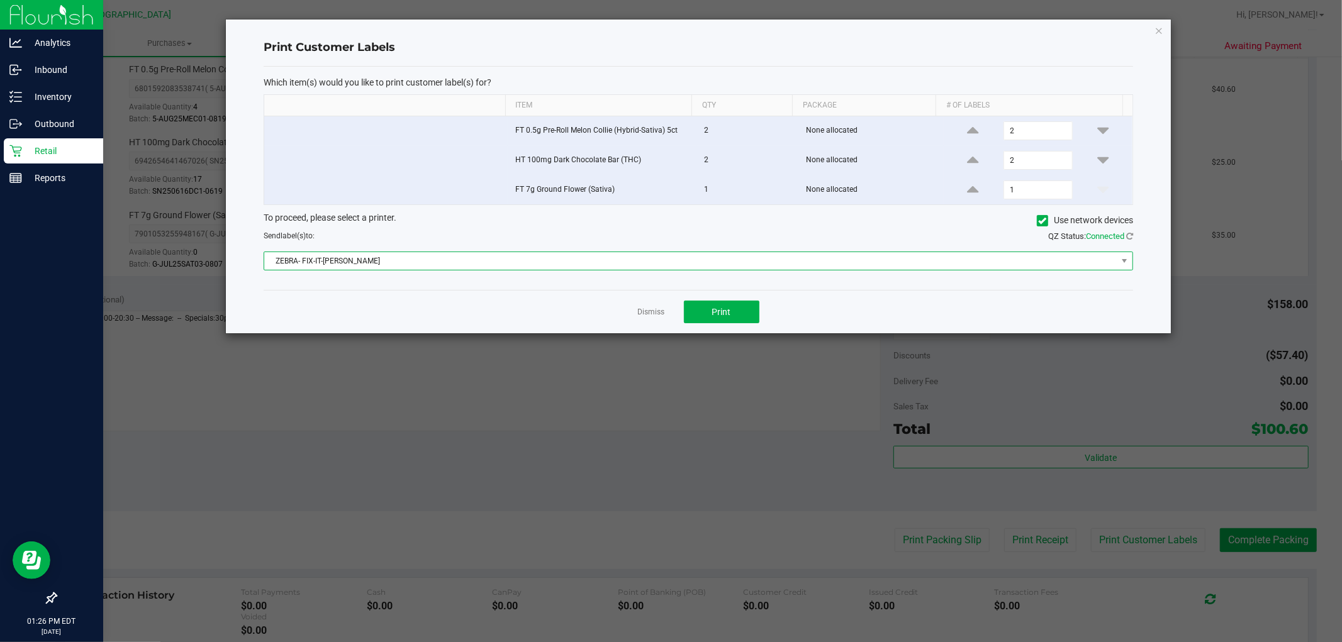
click at [497, 267] on span "ZEBRA- FIX-IT-[PERSON_NAME]" at bounding box center [690, 261] width 852 height 18
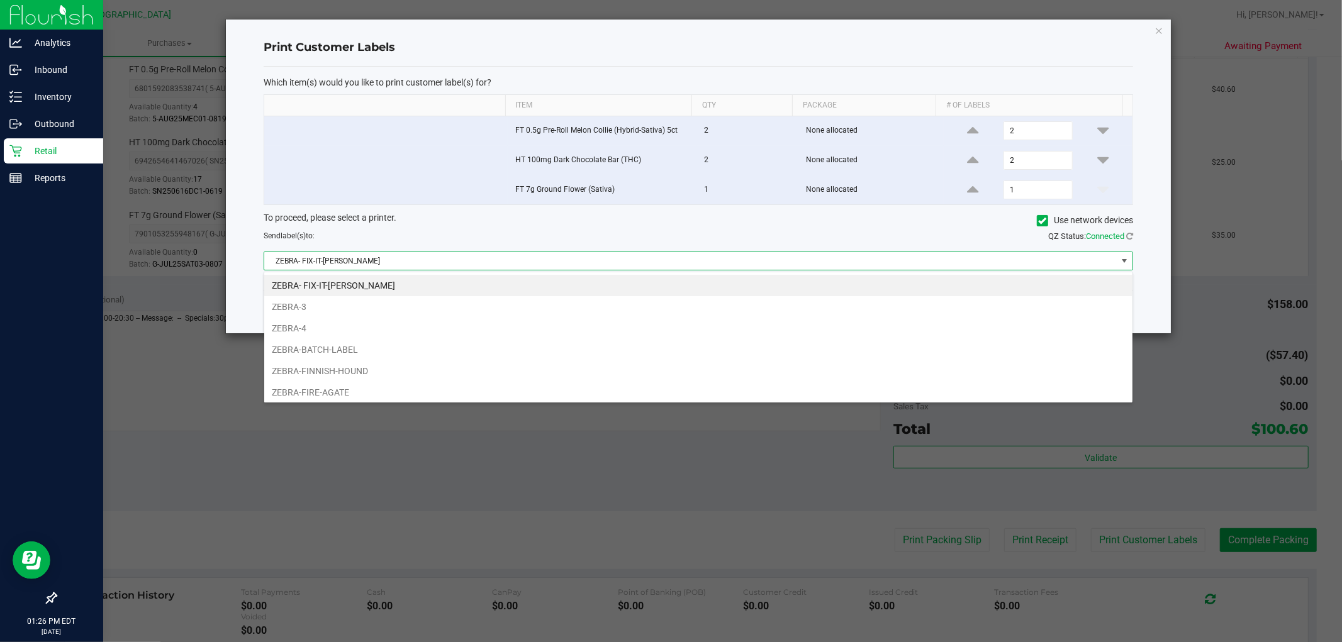
scroll to position [19, 869]
click at [362, 362] on li "ZEBRA-FINNISH-HOUND" at bounding box center [698, 370] width 868 height 21
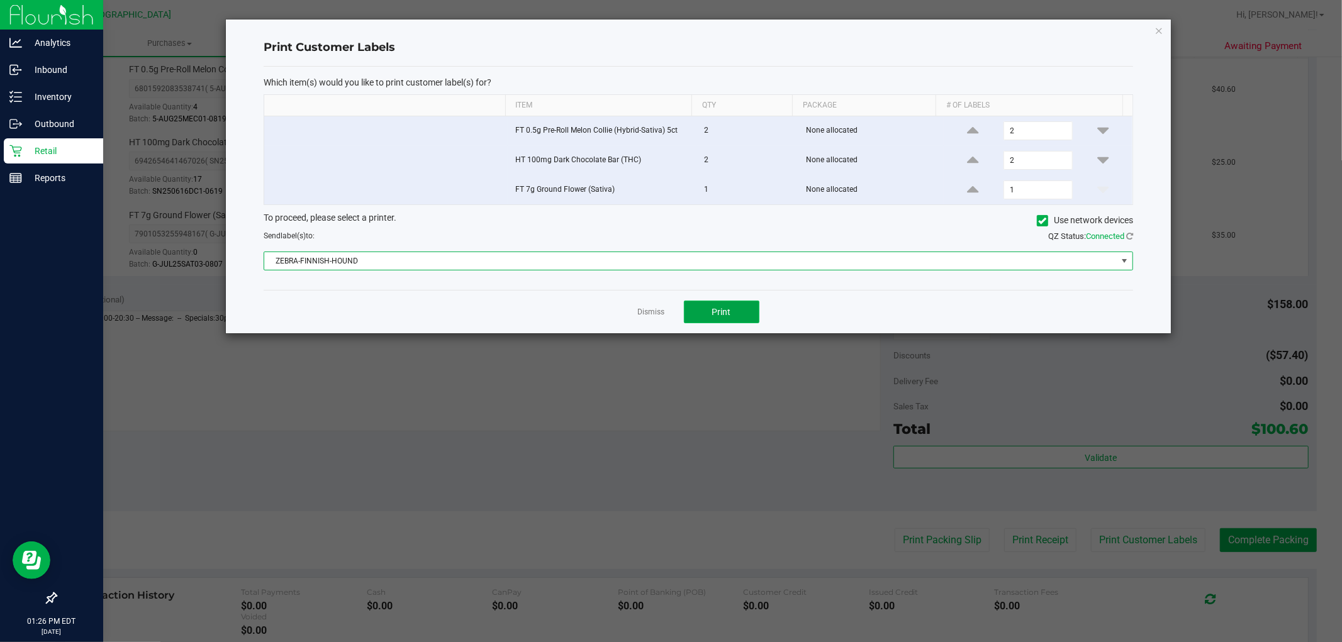
click at [727, 313] on span "Print" at bounding box center [721, 312] width 19 height 10
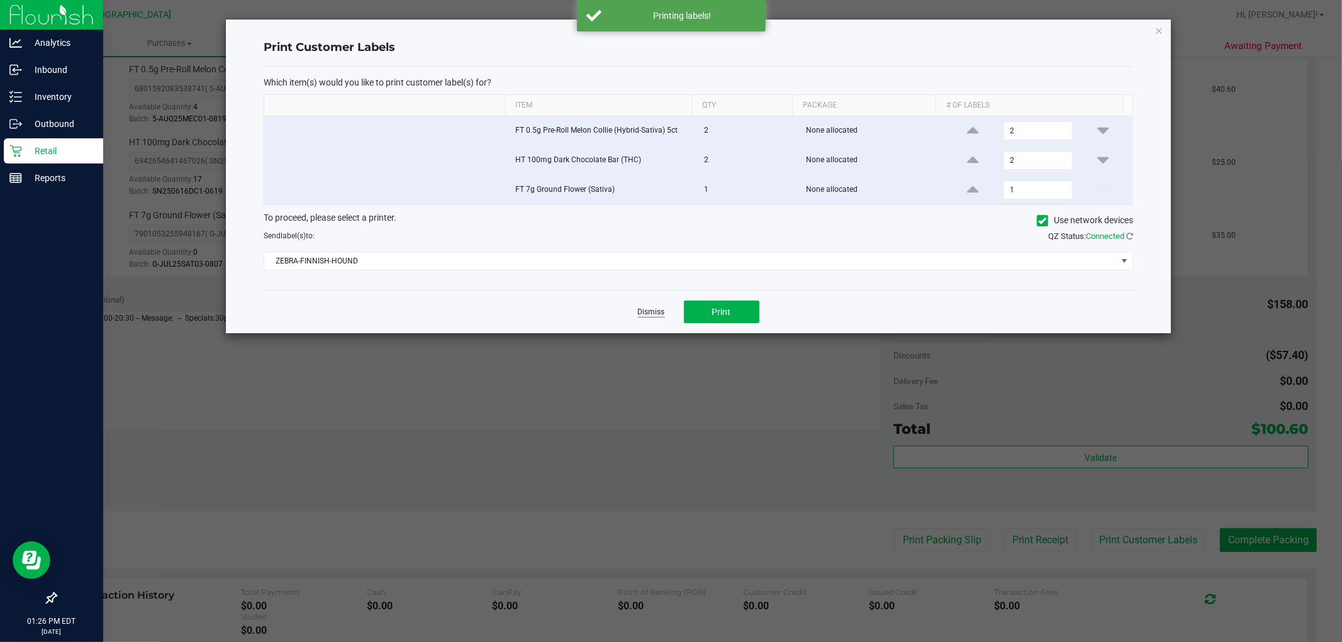
click at [639, 313] on link "Dismiss" at bounding box center [651, 312] width 27 height 11
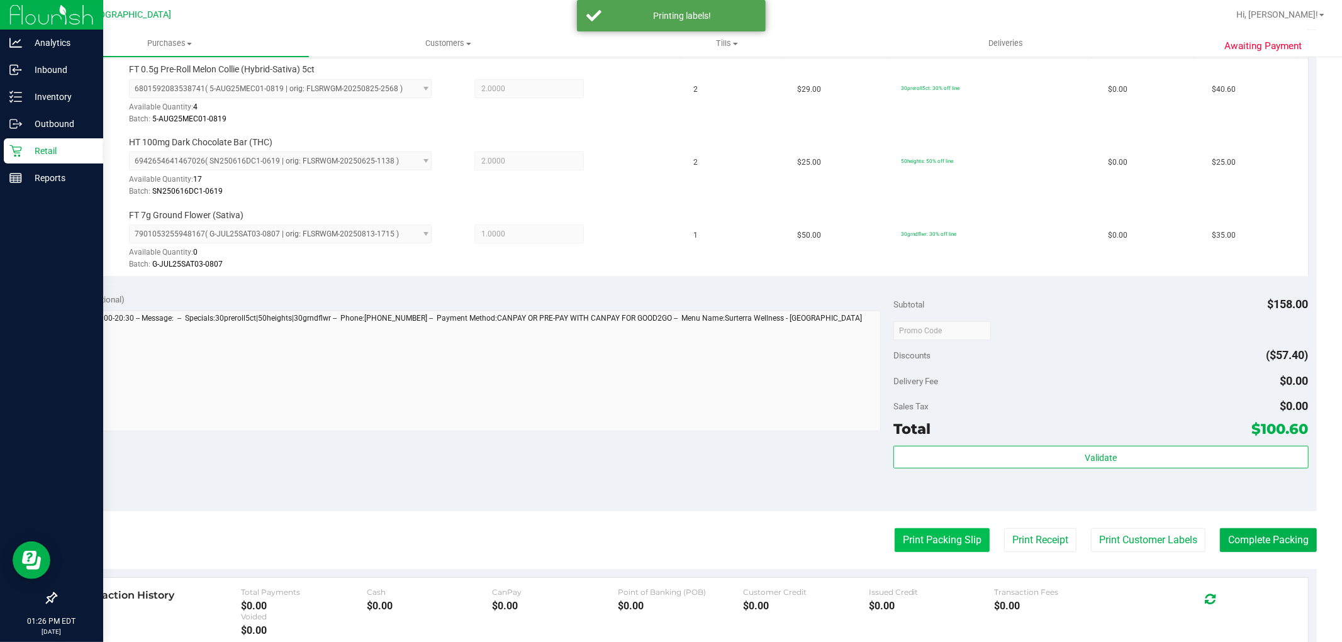
click at [915, 541] on button "Print Packing Slip" at bounding box center [942, 540] width 95 height 24
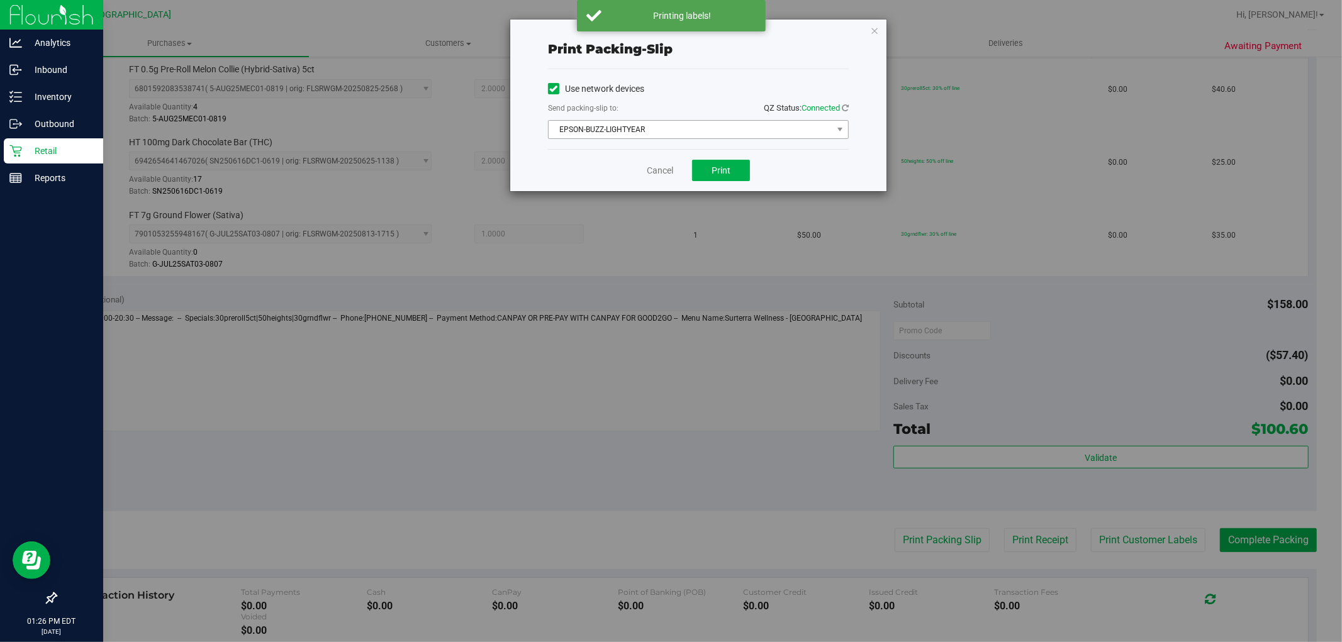
click at [611, 127] on span "EPSON-BUZZ-LIGHTYEAR" at bounding box center [691, 130] width 284 height 18
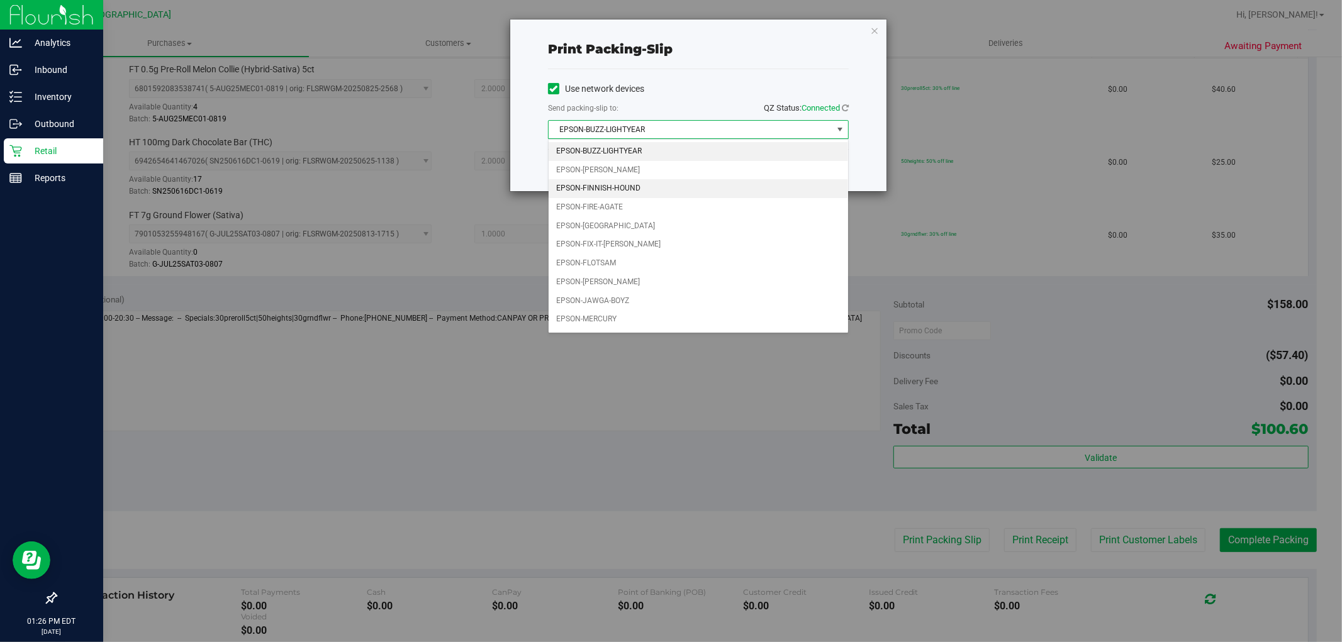
click at [637, 186] on li "EPSON-FINNISH-HOUND" at bounding box center [698, 188] width 299 height 19
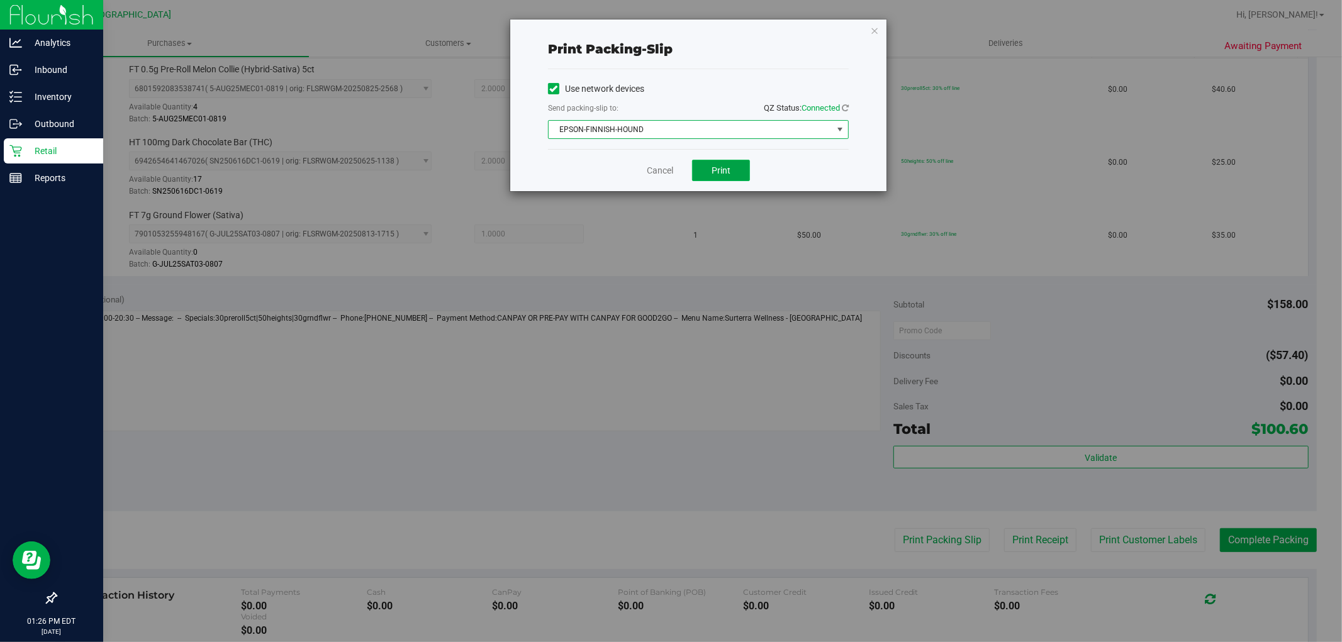
click at [734, 162] on button "Print" at bounding box center [721, 170] width 58 height 21
click at [663, 167] on link "Cancel" at bounding box center [660, 170] width 26 height 13
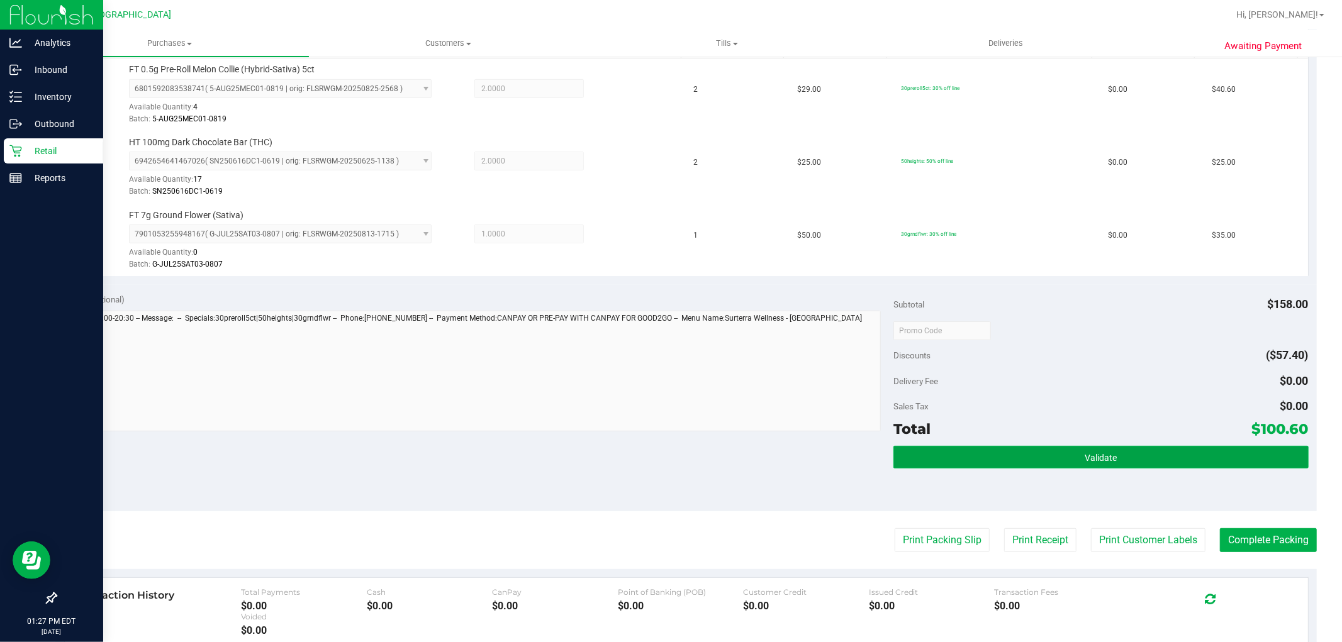
click at [1192, 467] on button "Validate" at bounding box center [1100, 457] width 415 height 23
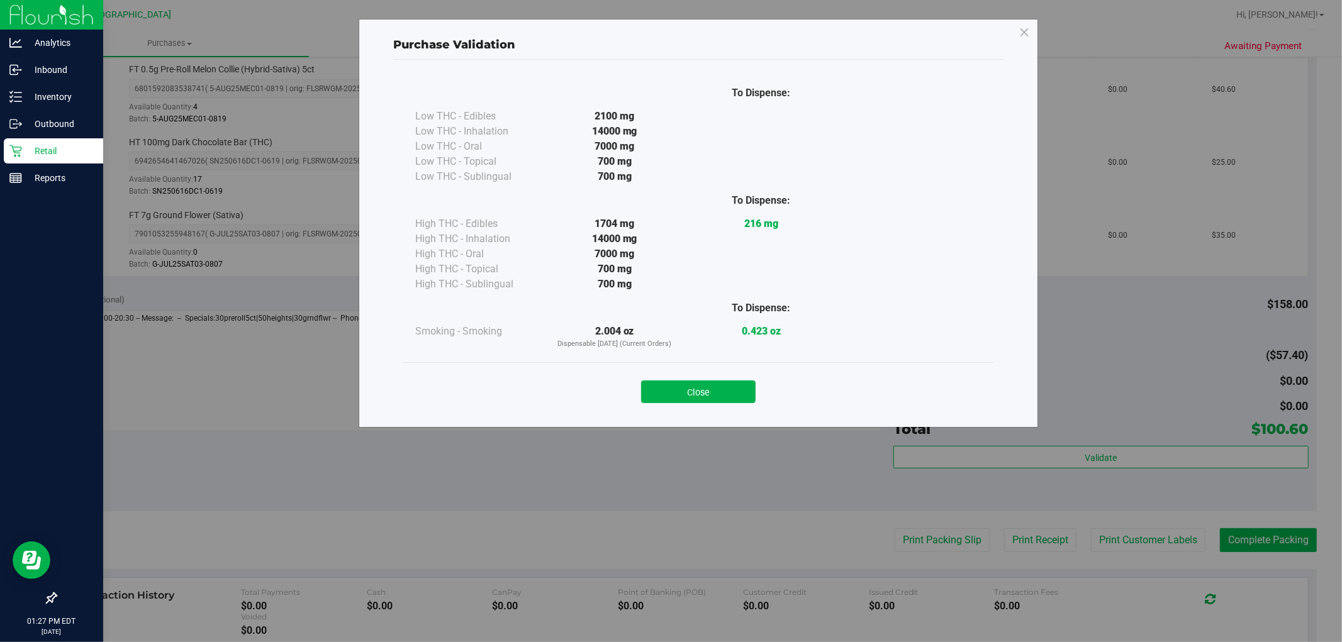
click at [775, 395] on div "Close" at bounding box center [698, 387] width 573 height 31
click at [715, 388] on button "Close" at bounding box center [698, 392] width 115 height 23
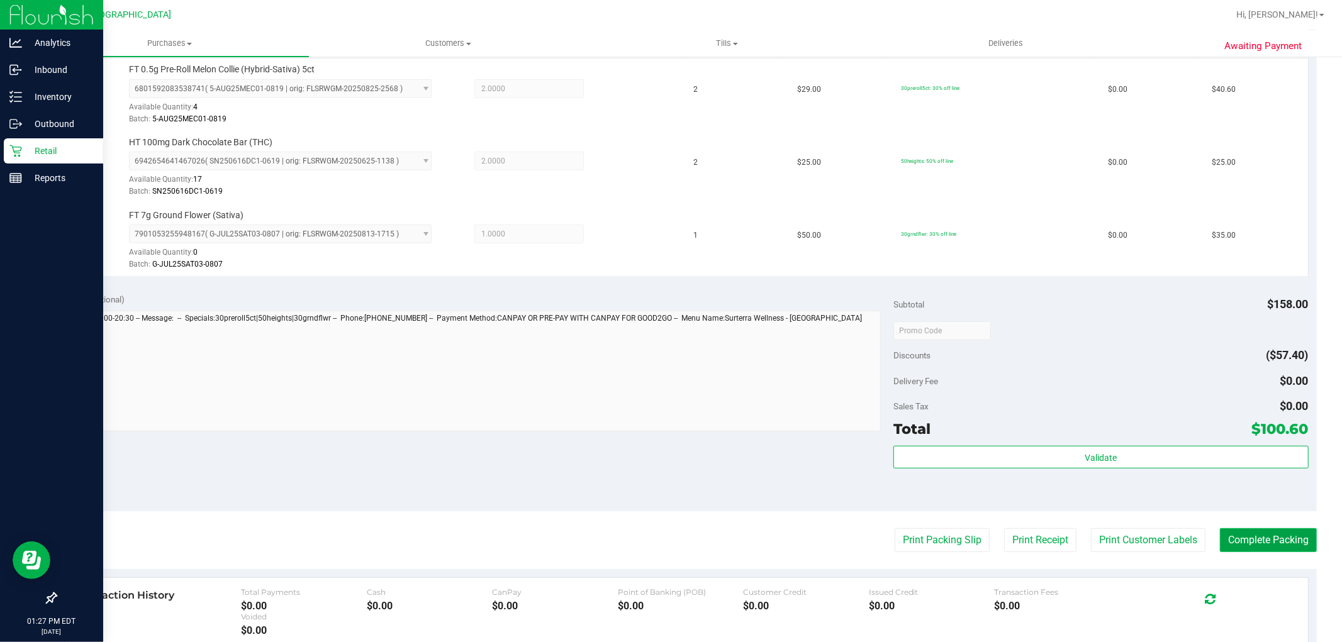
click at [1238, 528] on button "Complete Packing" at bounding box center [1268, 540] width 97 height 24
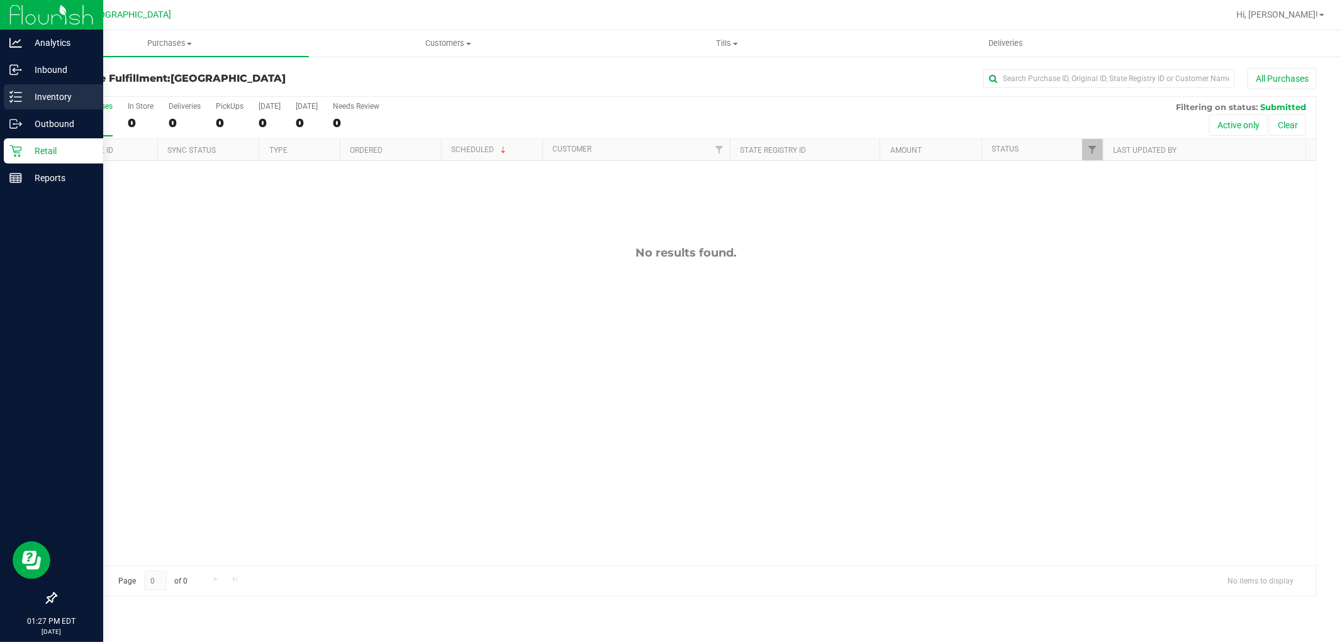
click at [9, 94] on icon at bounding box center [15, 97] width 13 height 13
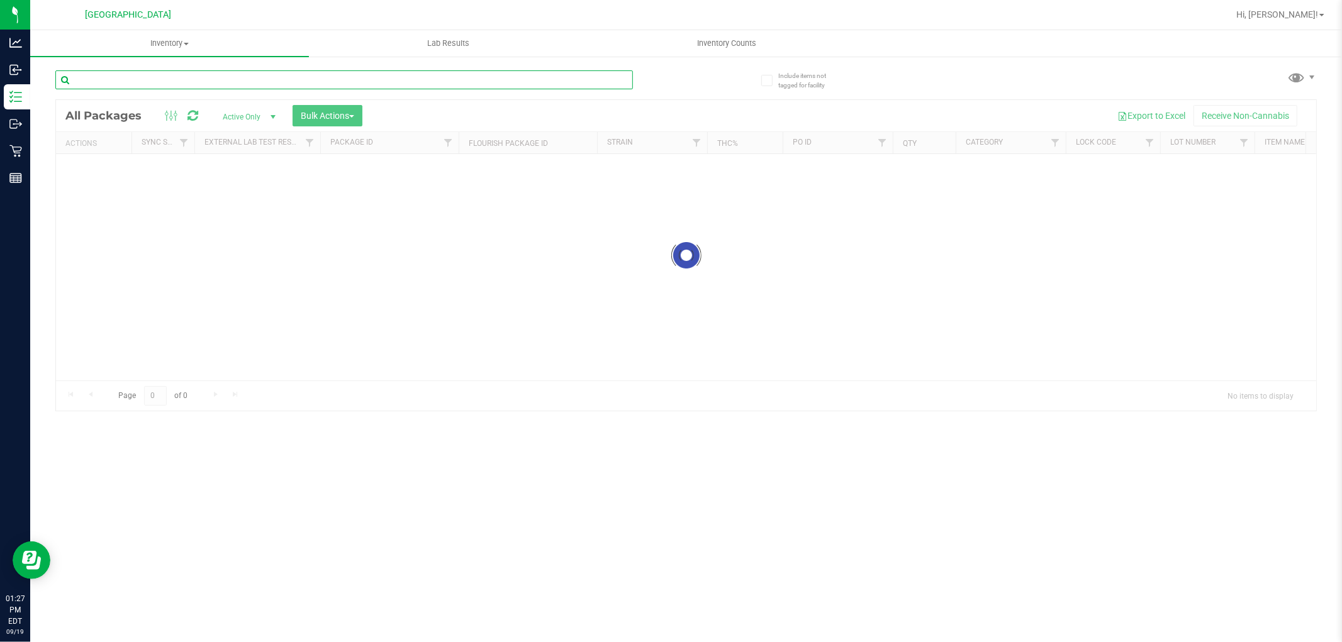
click at [140, 83] on input "text" at bounding box center [344, 79] width 578 height 19
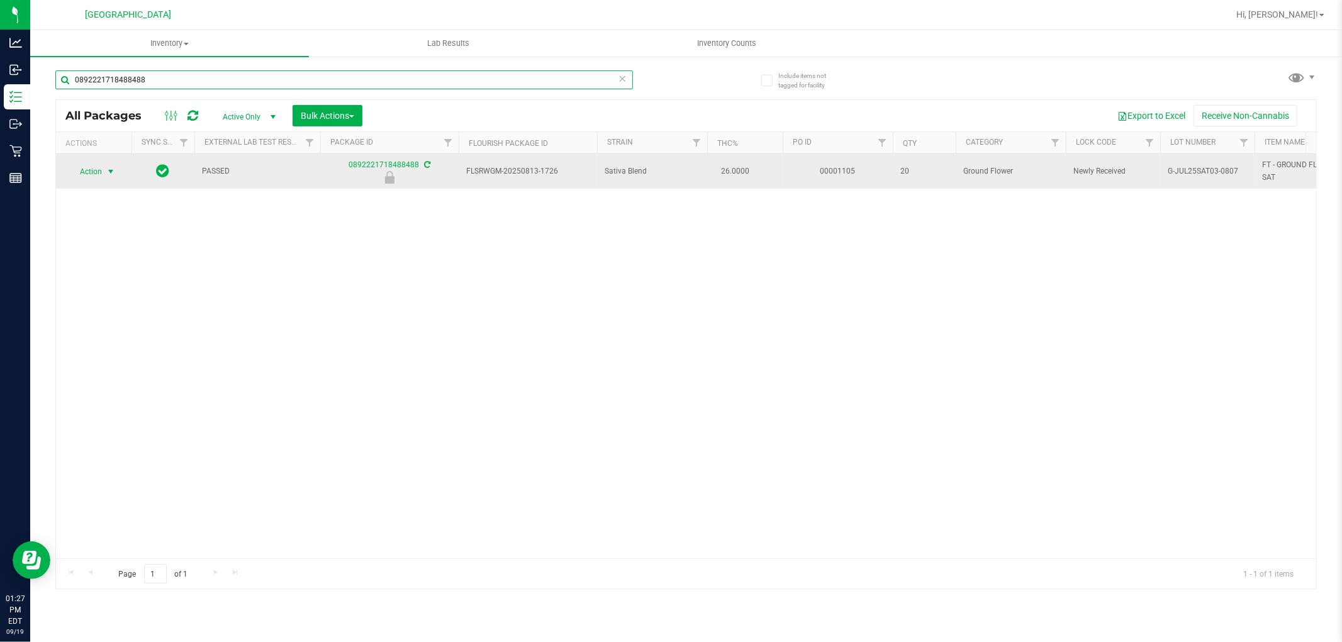
type input "0892221718488488"
click at [106, 171] on span "select" at bounding box center [111, 172] width 10 height 10
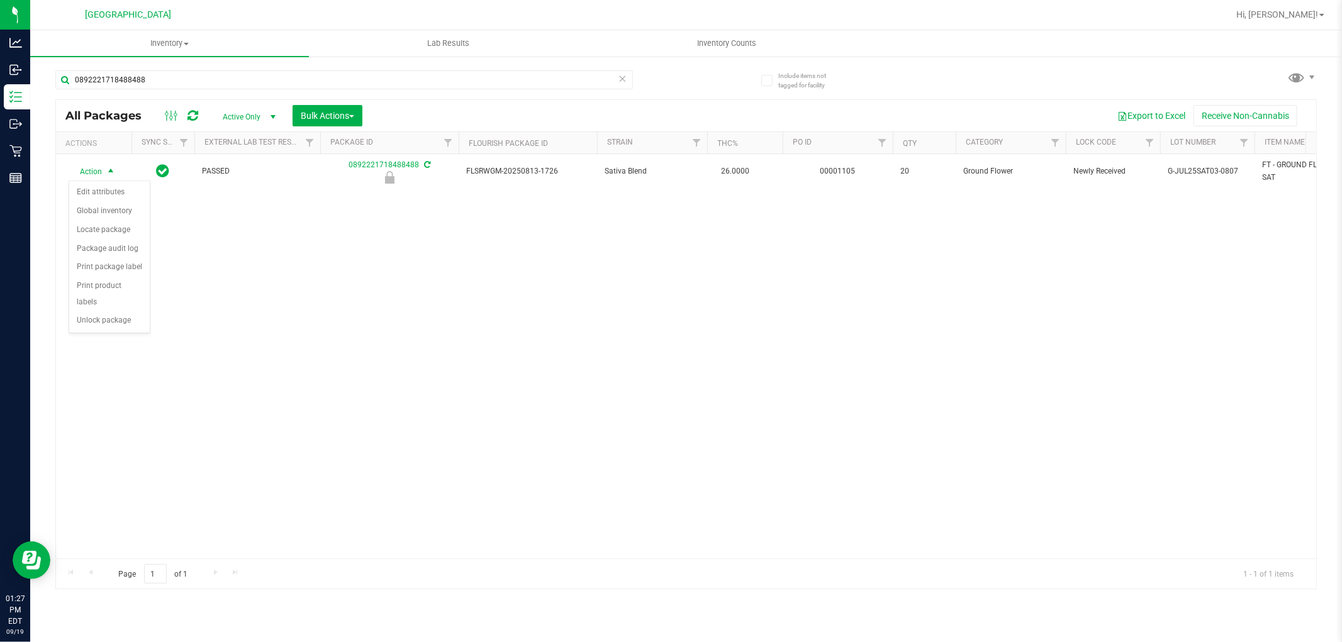
click at [121, 333] on div "Action Edit attributes Global inventory Locate package Package audit log Print …" at bounding box center [110, 257] width 82 height 153
click at [121, 323] on li "Unlock package" at bounding box center [109, 320] width 81 height 19
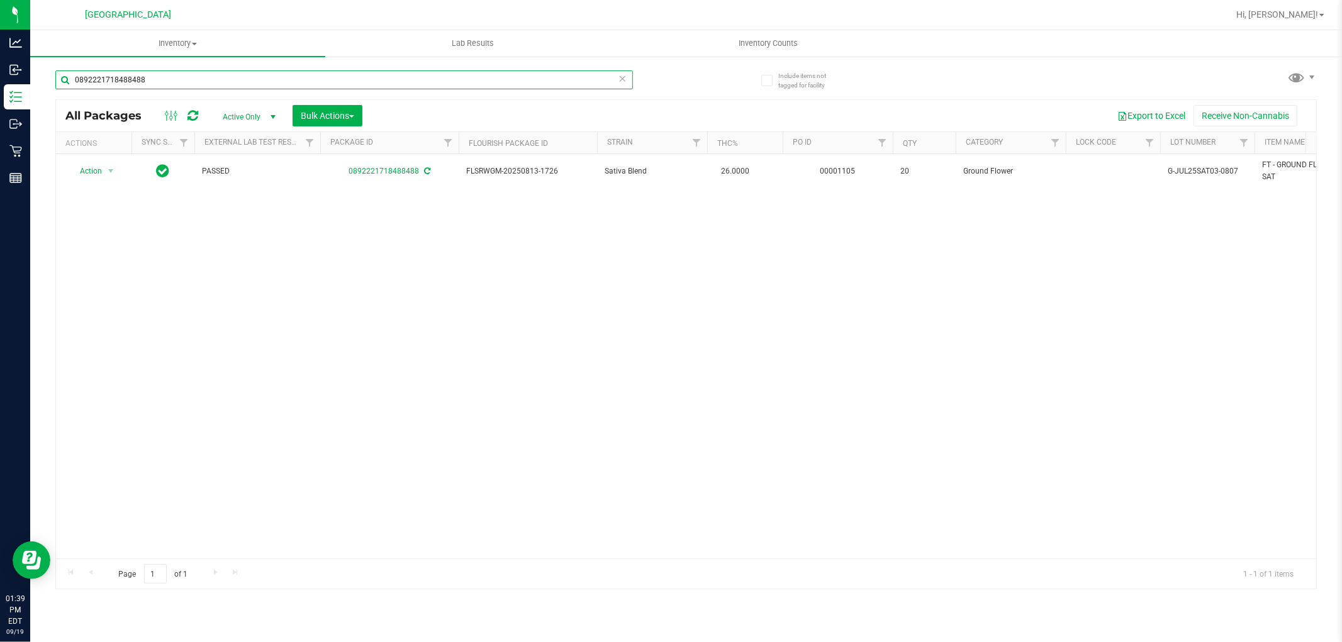
click at [466, 79] on input "0892221718488488" at bounding box center [344, 79] width 578 height 19
type input "0"
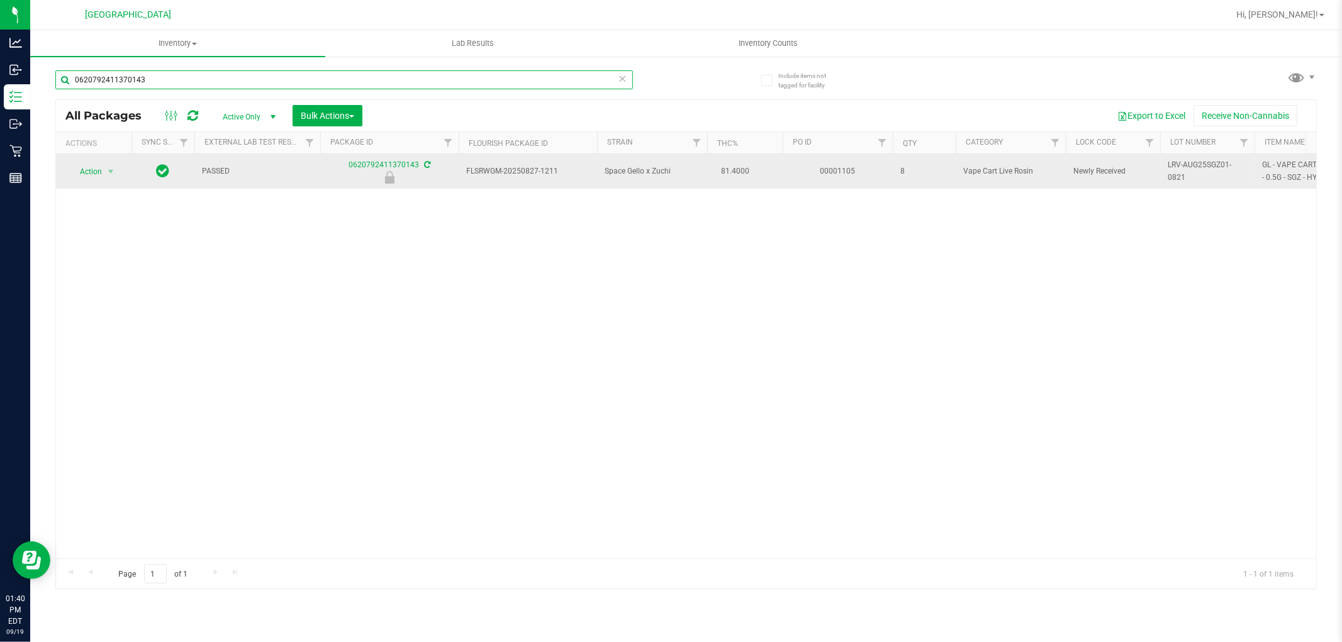
type input "0620792411370143"
click at [93, 163] on span "Action" at bounding box center [86, 172] width 34 height 18
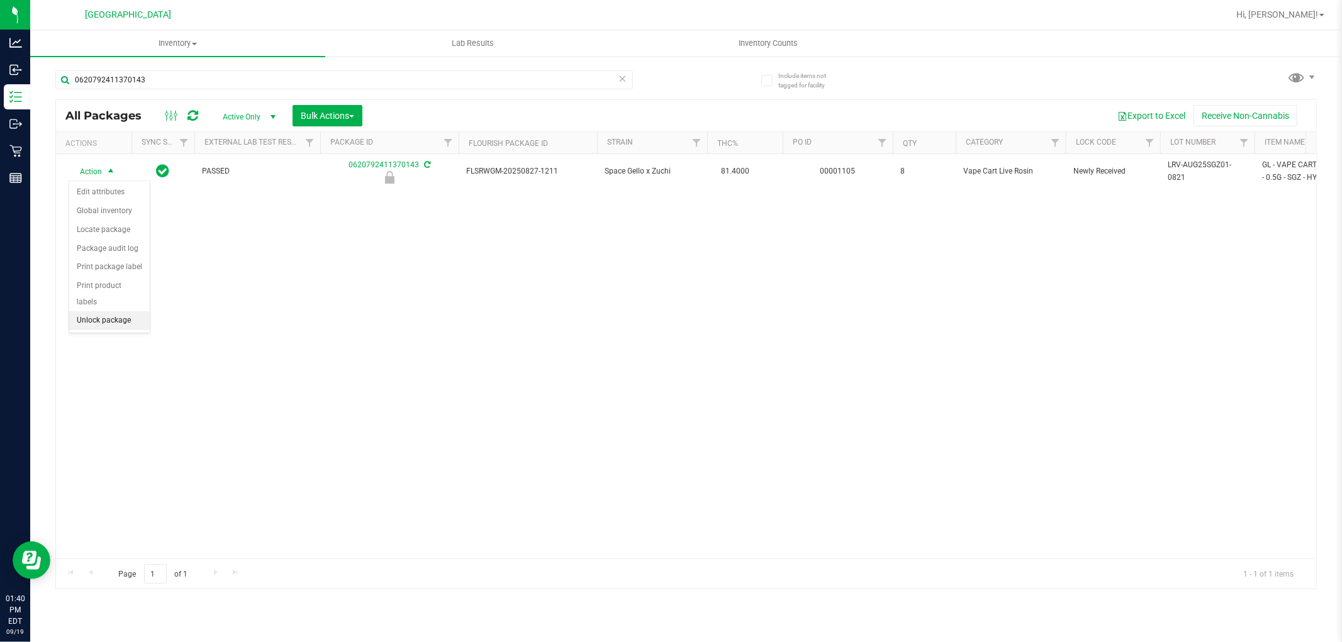
click at [121, 325] on li "Unlock package" at bounding box center [109, 320] width 81 height 19
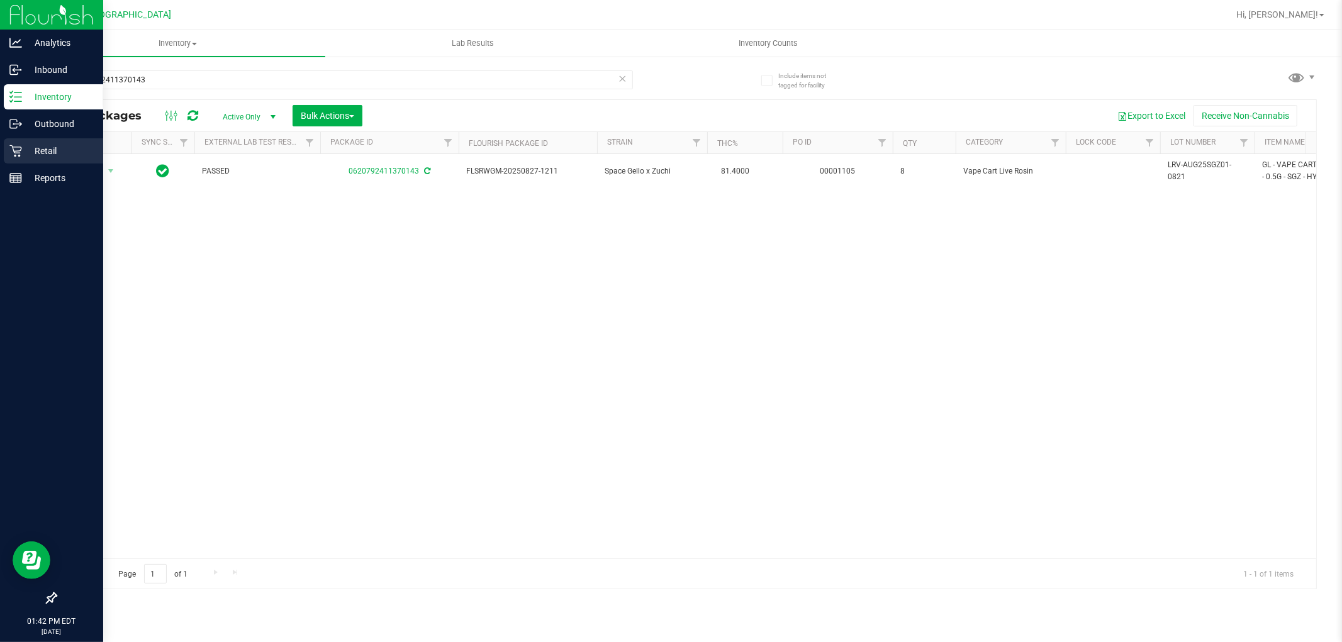
click at [26, 146] on p "Retail" at bounding box center [59, 150] width 75 height 15
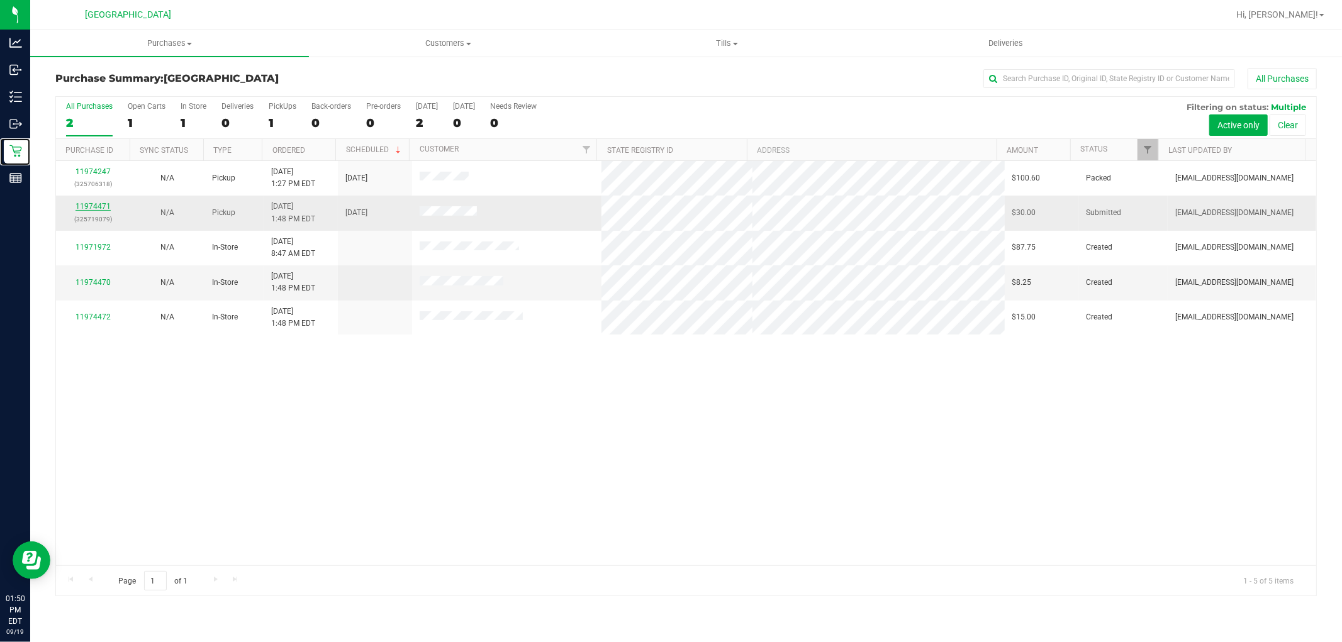
click at [94, 204] on link "11974471" at bounding box center [92, 206] width 35 height 9
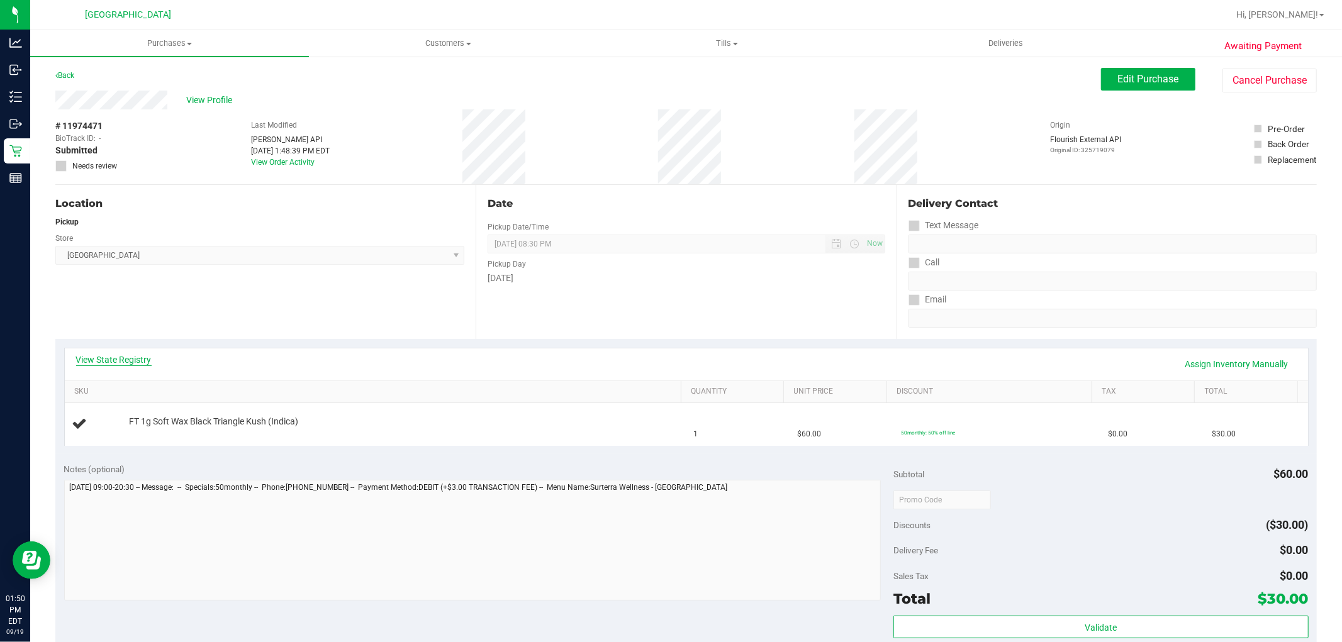
click at [123, 357] on link "View State Registry" at bounding box center [113, 360] width 75 height 13
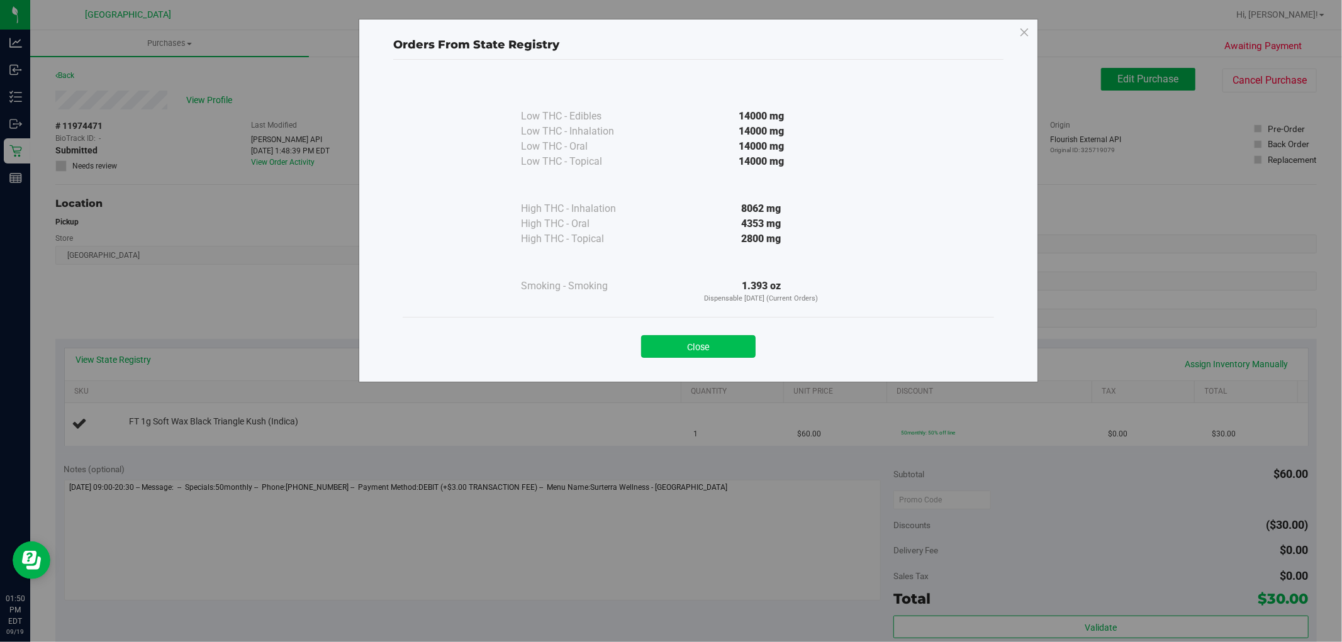
click at [695, 348] on button "Close" at bounding box center [698, 346] width 115 height 23
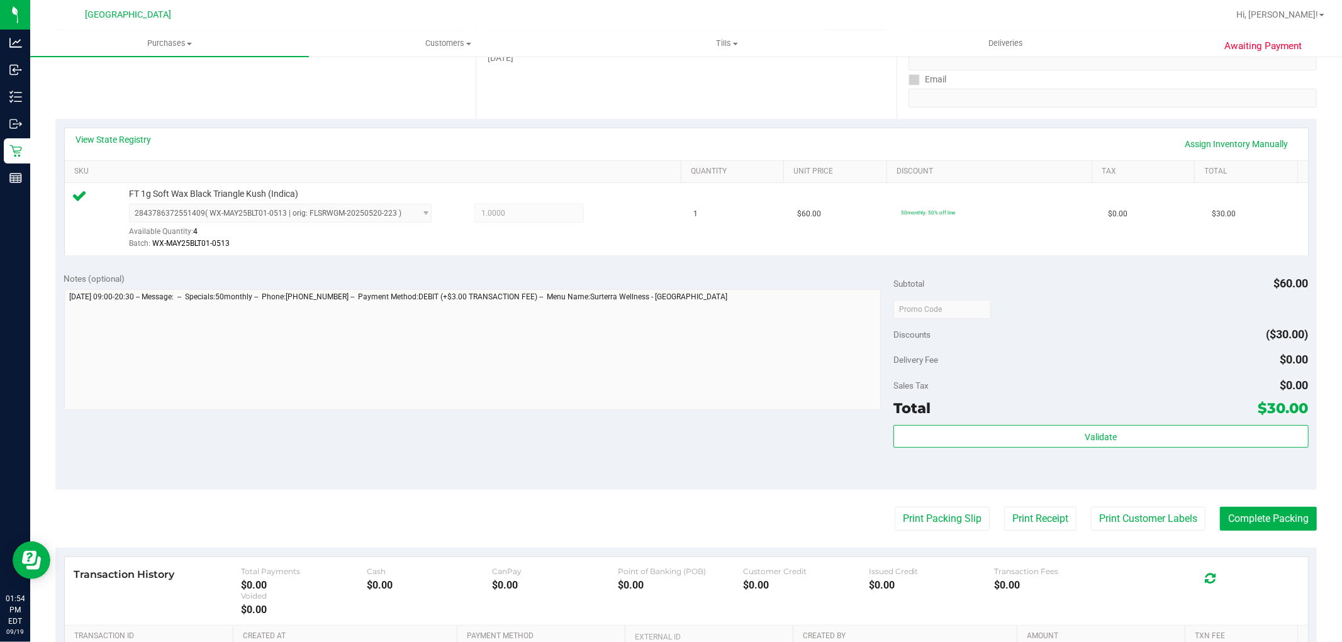
scroll to position [218, 0]
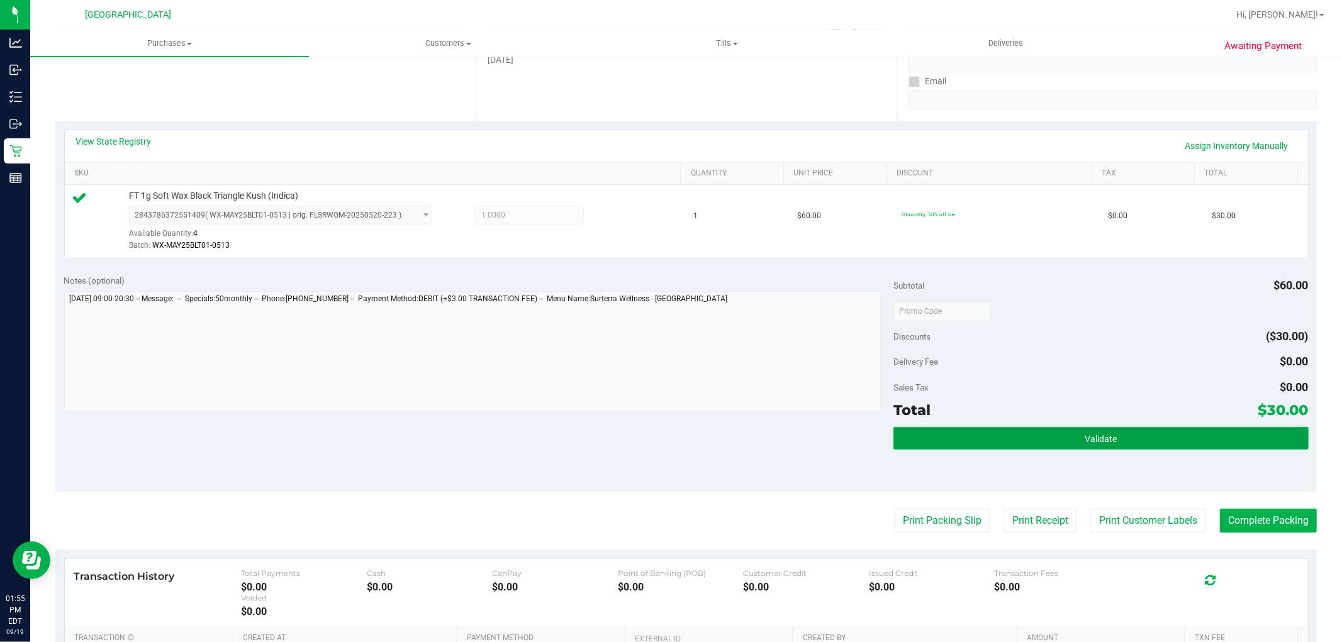
click at [1025, 443] on button "Validate" at bounding box center [1100, 438] width 415 height 23
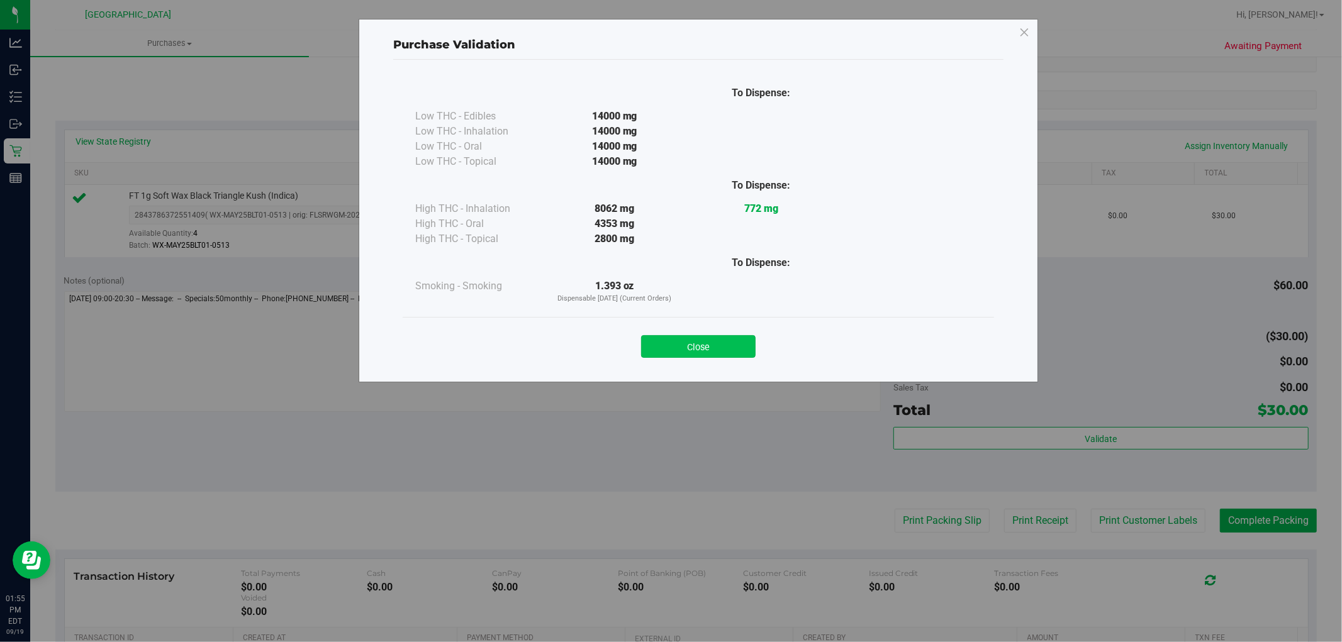
click at [690, 348] on button "Close" at bounding box center [698, 346] width 115 height 23
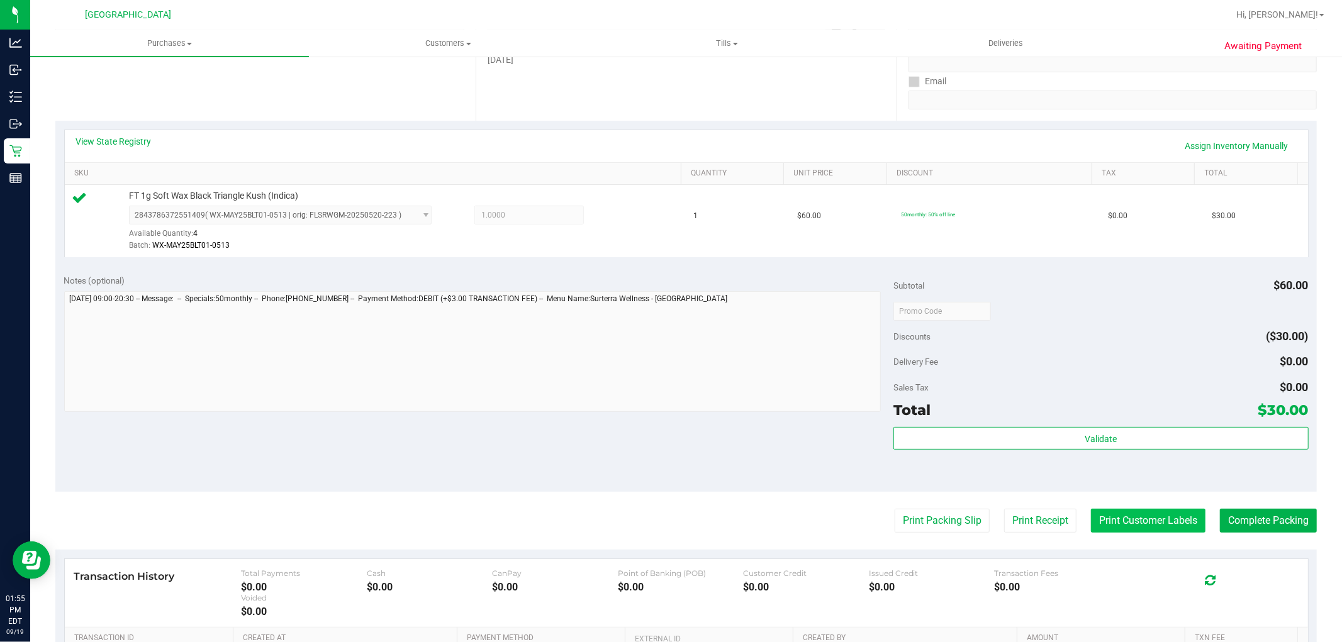
click at [1124, 529] on button "Print Customer Labels" at bounding box center [1148, 521] width 115 height 24
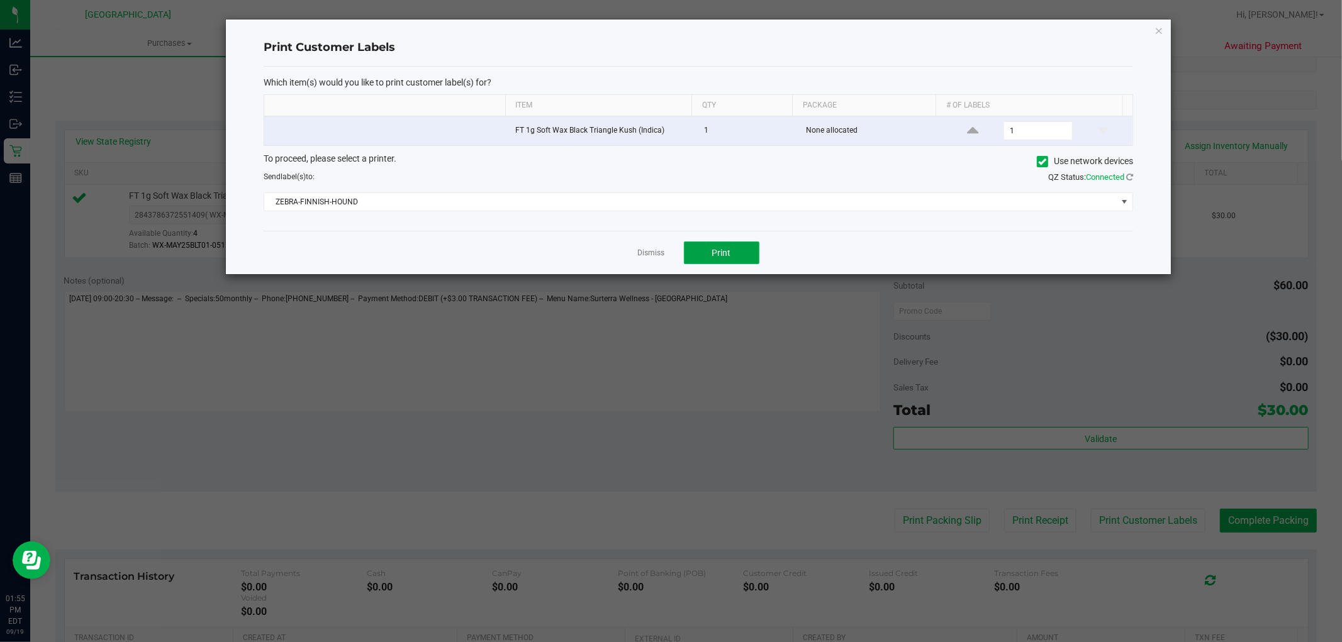
click at [709, 257] on button "Print" at bounding box center [721, 253] width 75 height 23
click at [645, 255] on link "Dismiss" at bounding box center [651, 253] width 27 height 11
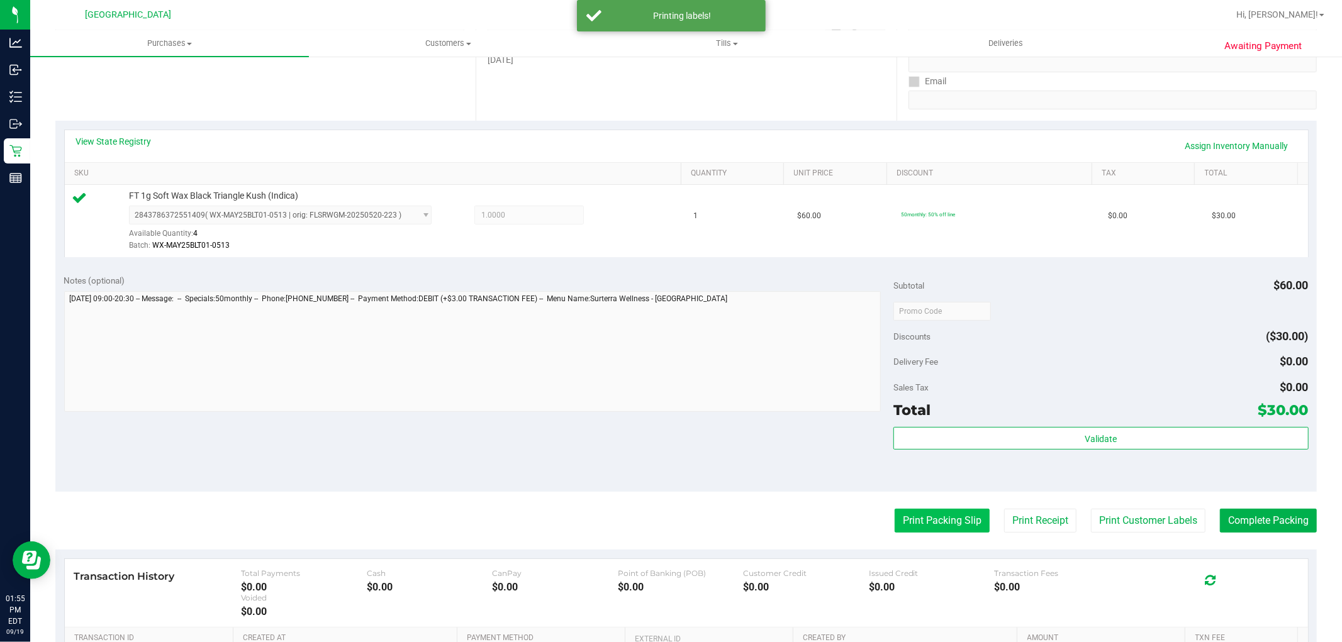
click at [917, 518] on button "Print Packing Slip" at bounding box center [942, 521] width 95 height 24
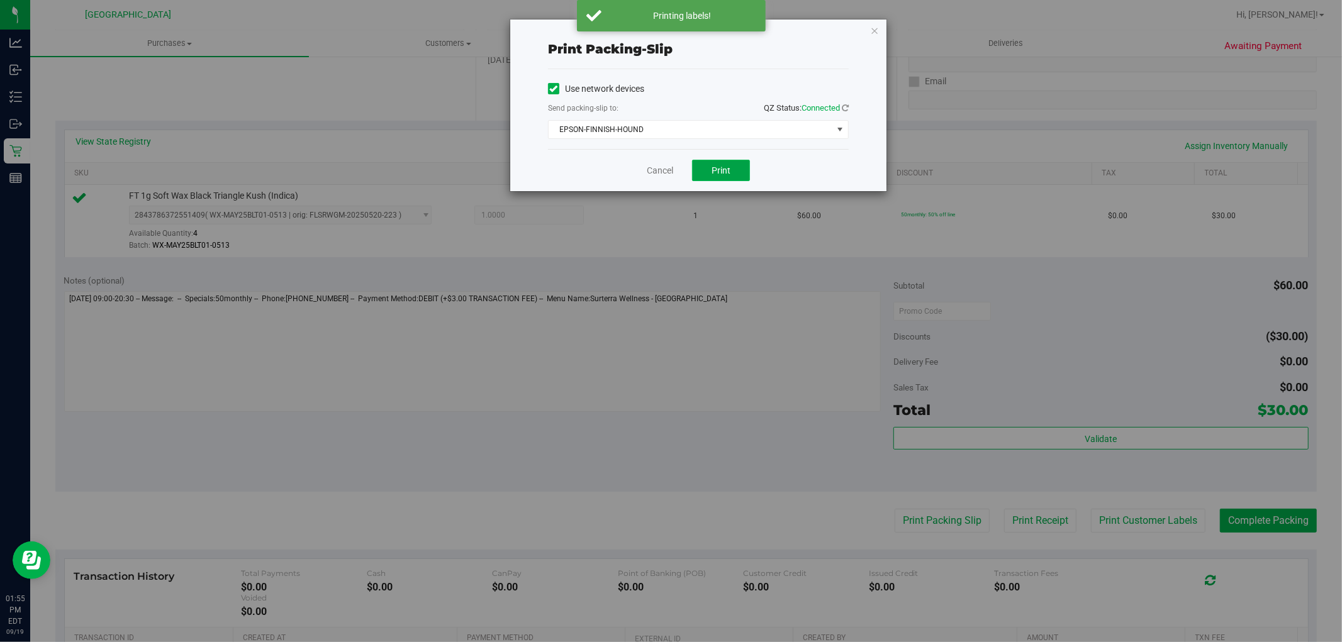
click at [720, 165] on span "Print" at bounding box center [721, 170] width 19 height 10
click at [642, 174] on link "Cancel" at bounding box center [655, 170] width 26 height 13
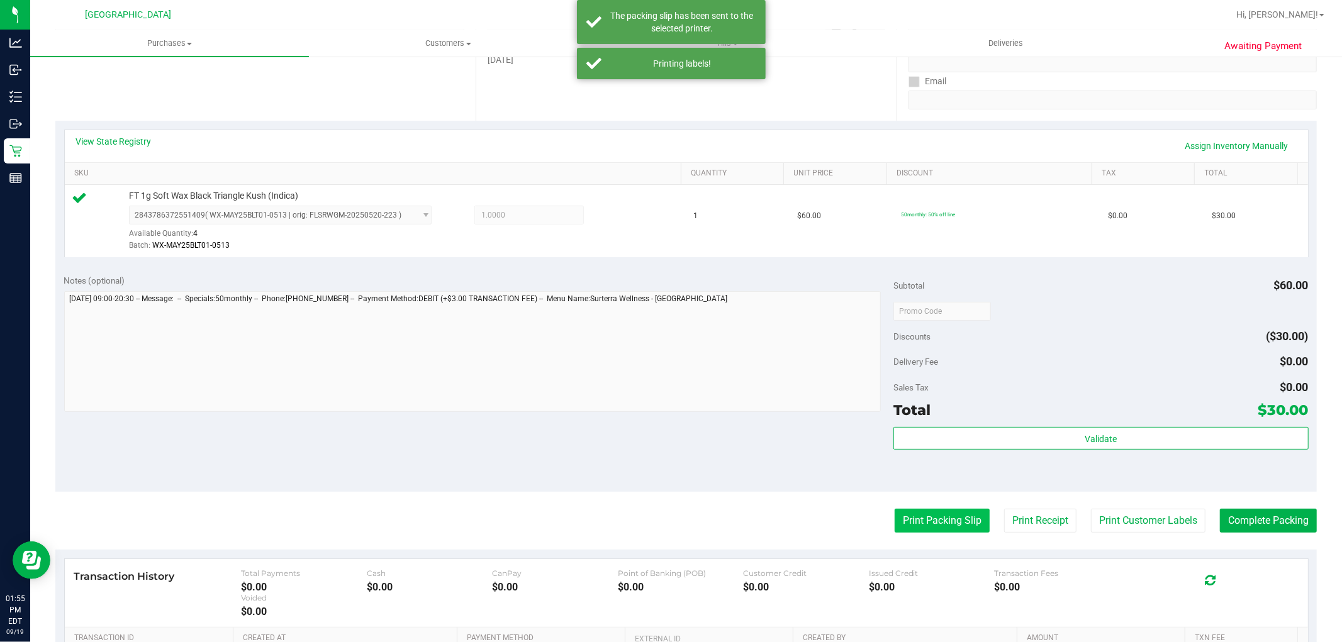
click at [915, 515] on button "Print Packing Slip" at bounding box center [942, 521] width 95 height 24
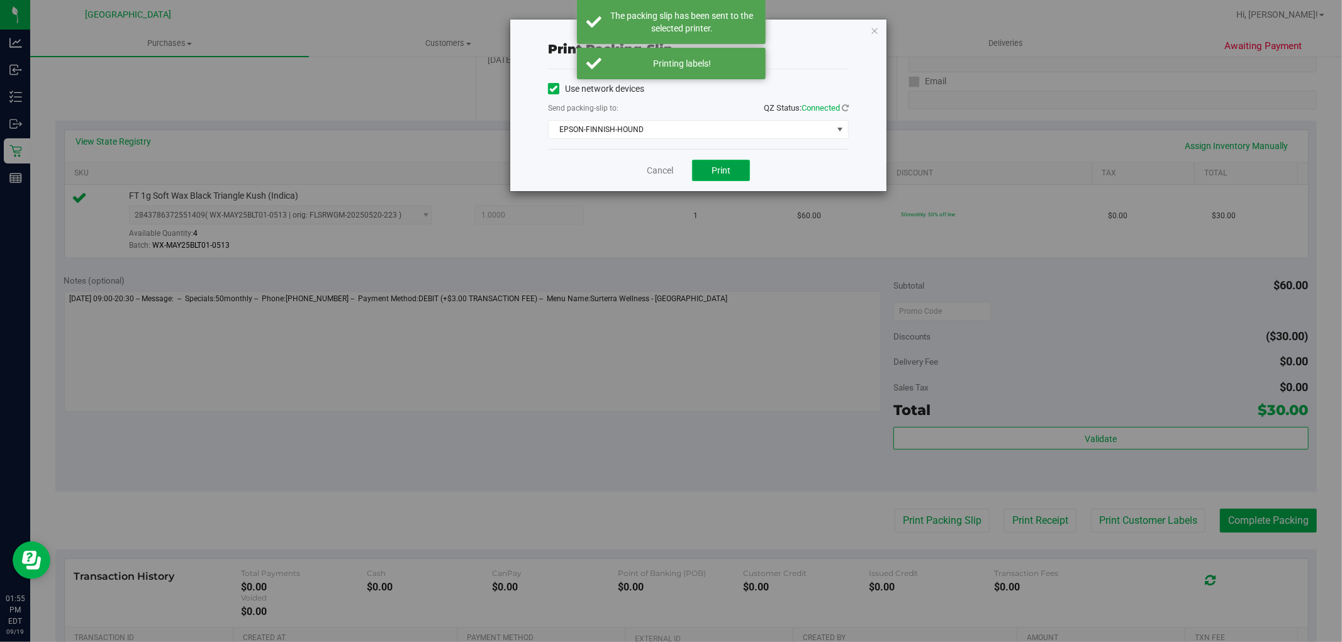
click at [725, 164] on button "Print" at bounding box center [721, 170] width 58 height 21
click at [649, 171] on link "Cancel" at bounding box center [660, 170] width 26 height 13
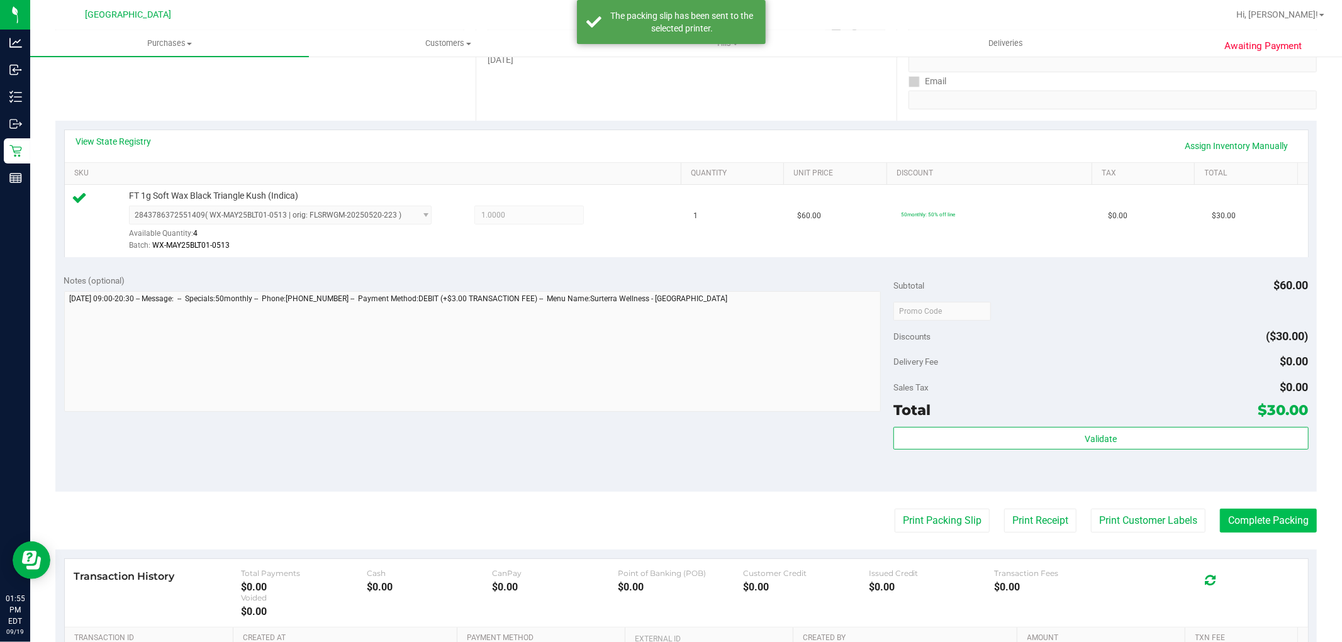
click at [1248, 513] on button "Complete Packing" at bounding box center [1268, 521] width 97 height 24
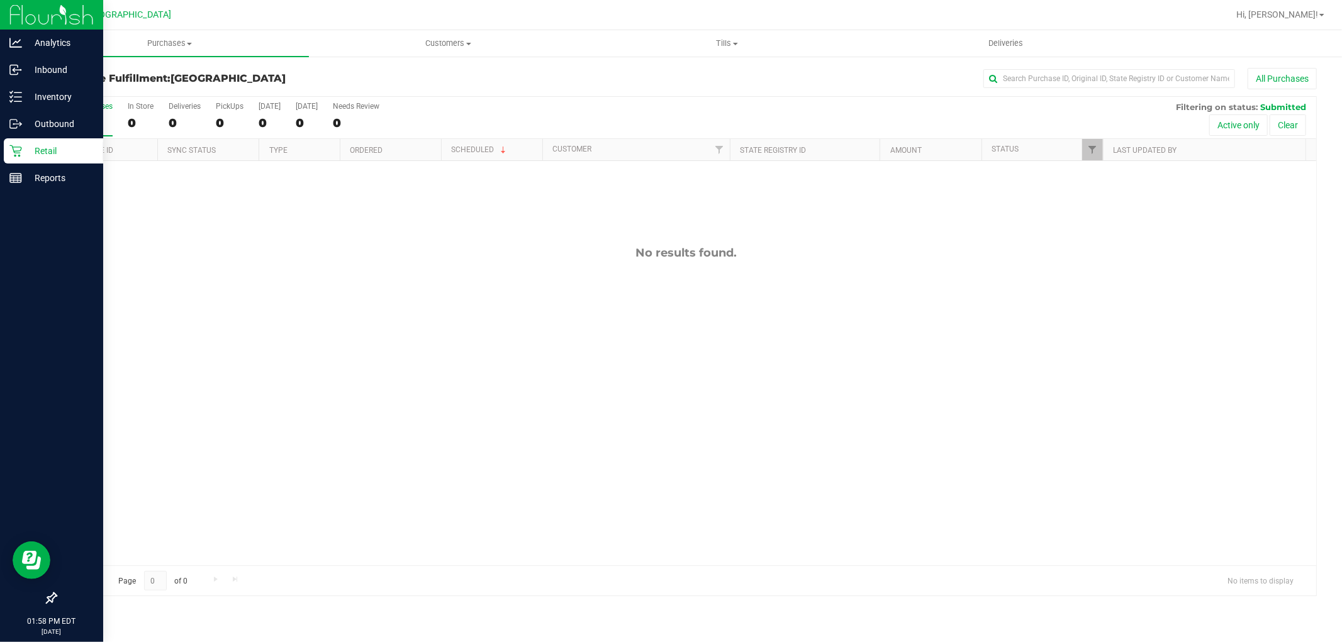
click at [32, 152] on p "Retail" at bounding box center [59, 150] width 75 height 15
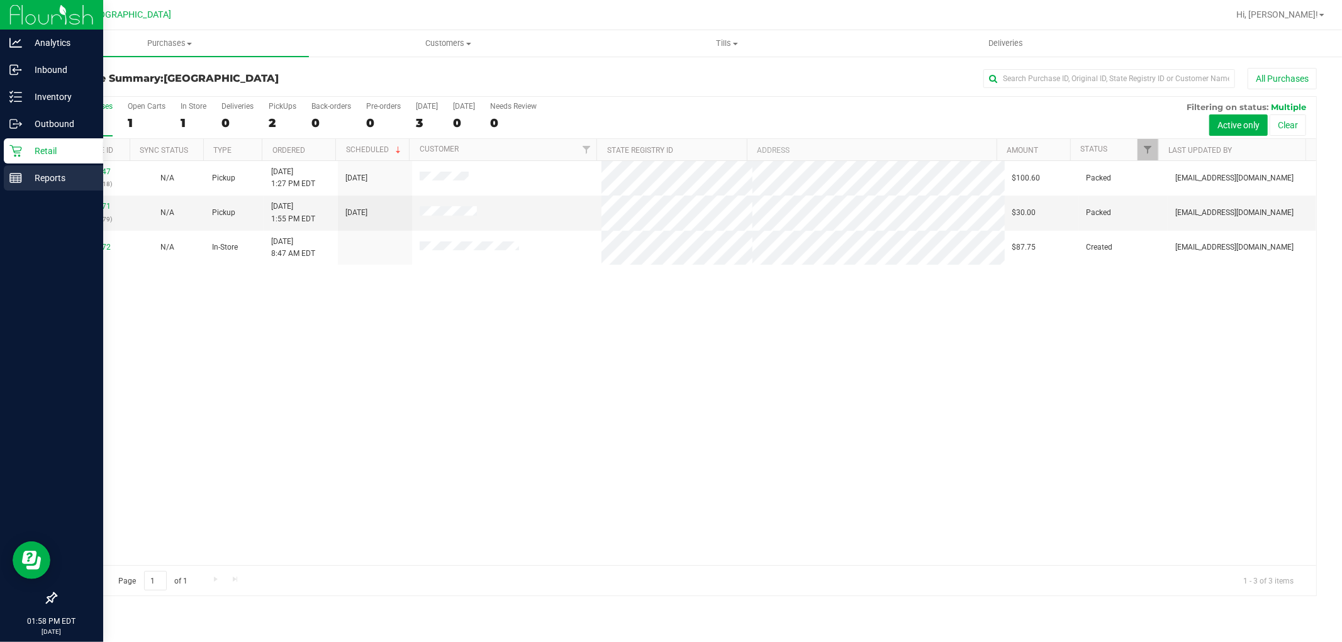
click at [20, 181] on icon at bounding box center [15, 178] width 13 height 13
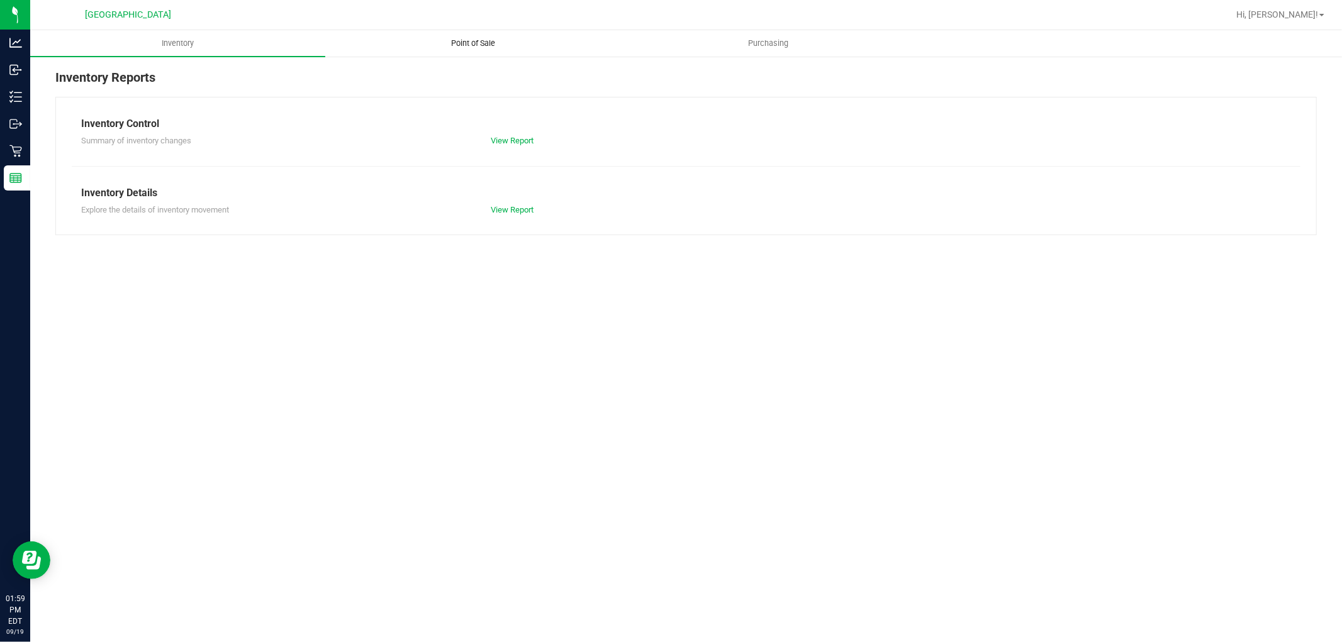
click at [458, 40] on span "Point of Sale" at bounding box center [473, 43] width 78 height 11
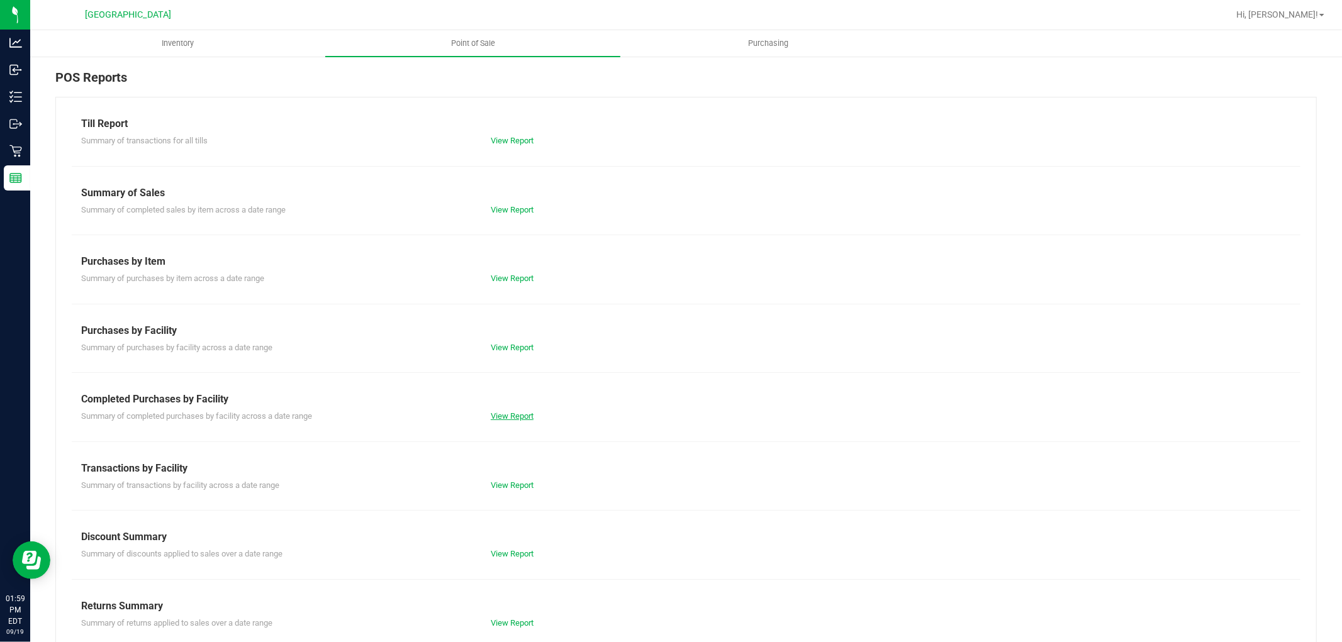
click at [491, 414] on link "View Report" at bounding box center [512, 415] width 43 height 9
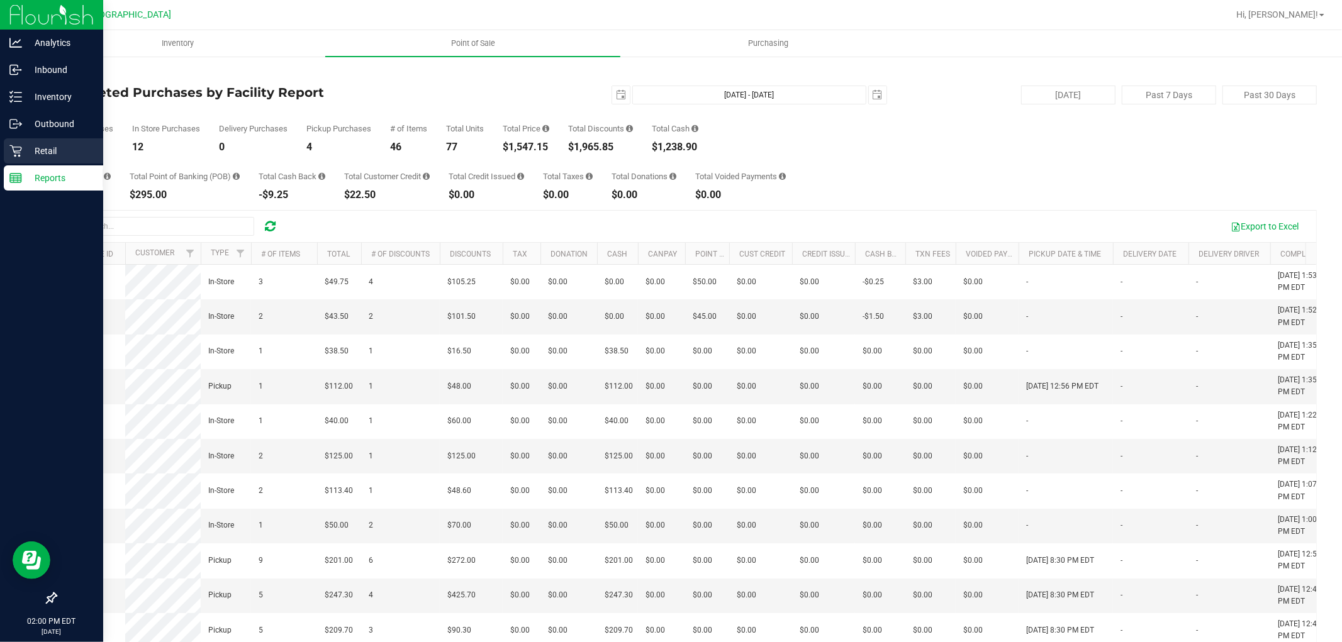
click at [40, 145] on p "Retail" at bounding box center [59, 150] width 75 height 15
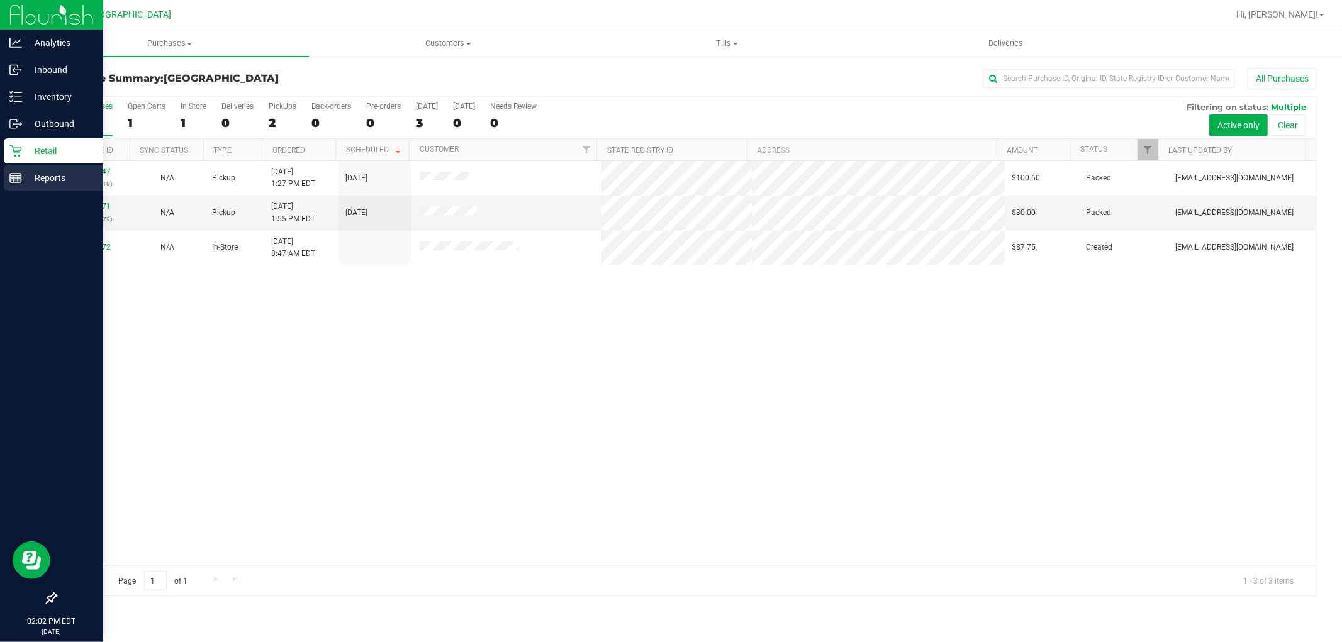
click at [11, 183] on icon at bounding box center [15, 178] width 13 height 13
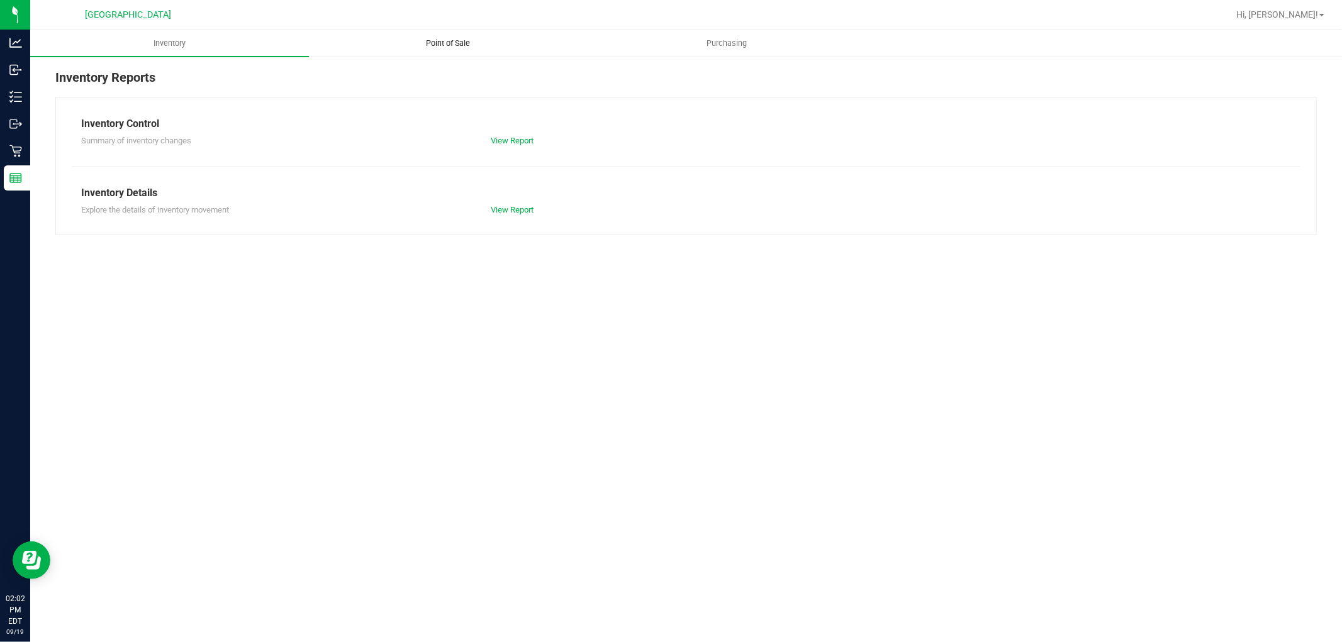
click at [434, 46] on span "Point of Sale" at bounding box center [449, 43] width 78 height 11
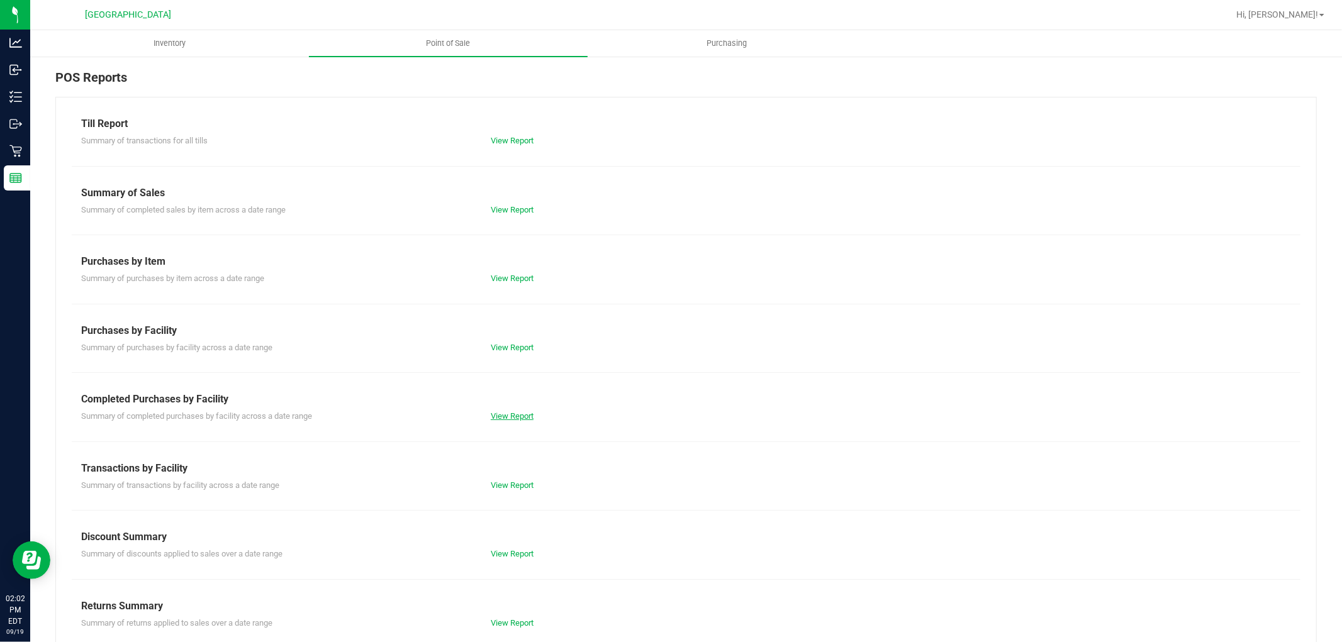
click at [507, 419] on link "View Report" at bounding box center [512, 415] width 43 height 9
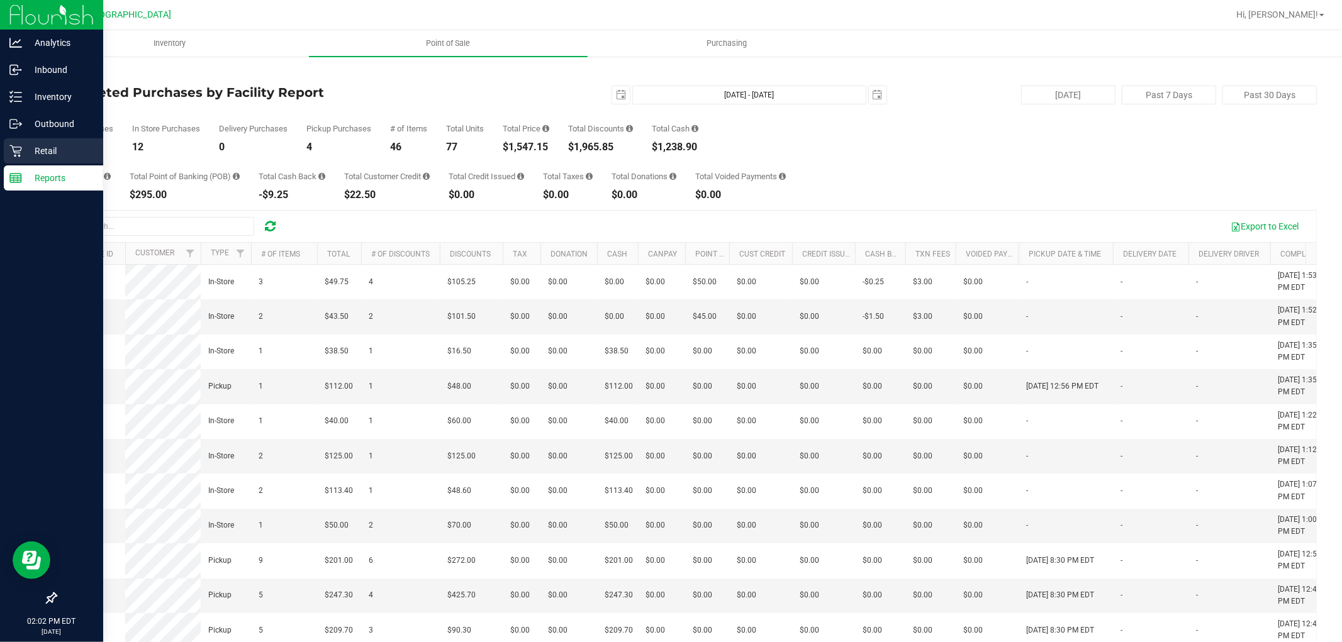
click at [19, 145] on icon at bounding box center [15, 151] width 13 height 13
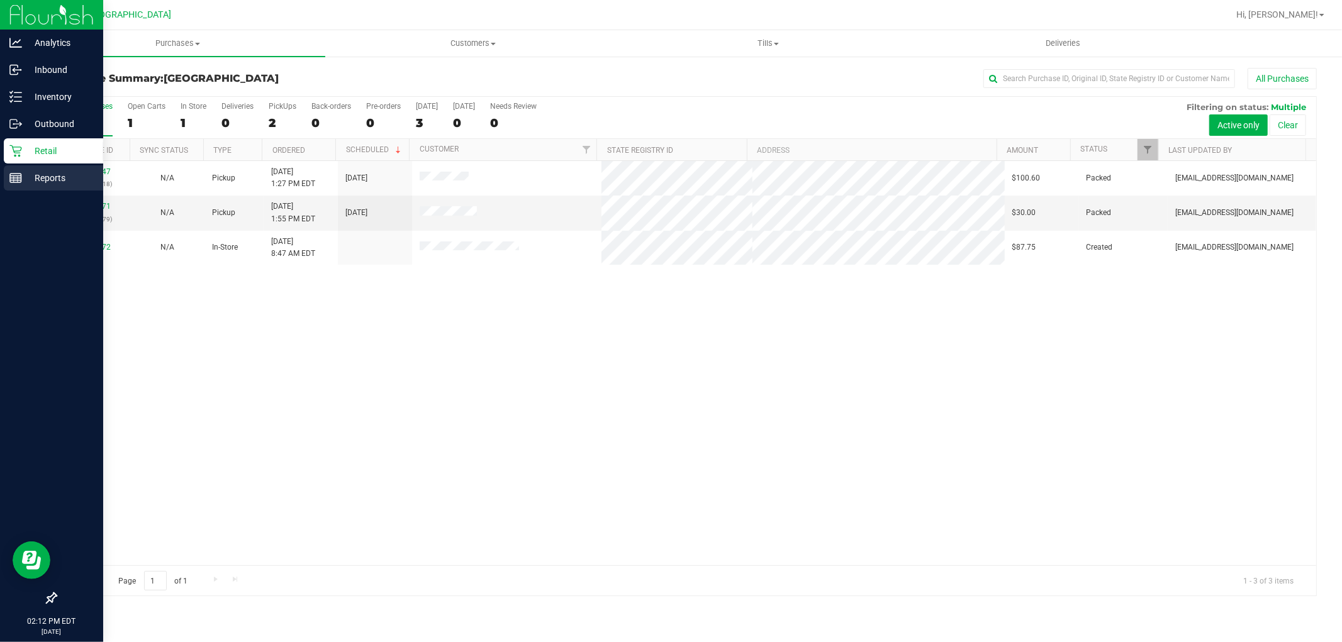
click at [23, 173] on p "Reports" at bounding box center [59, 177] width 75 height 15
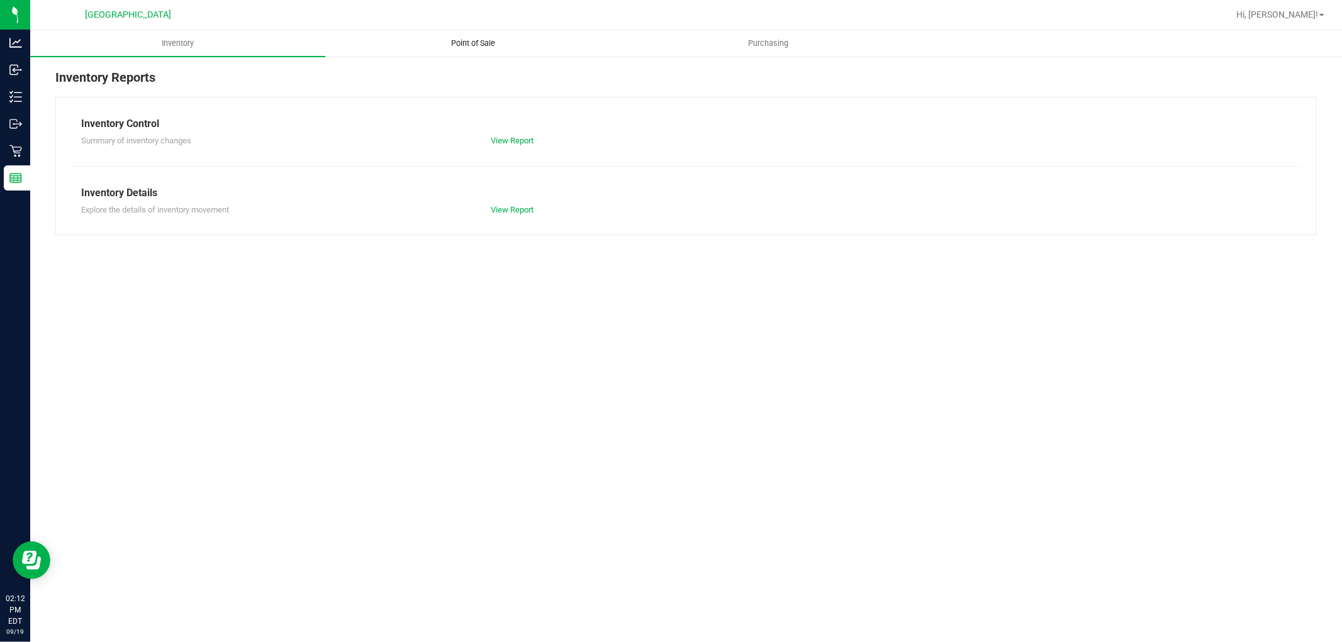
click at [491, 38] on span "Point of Sale" at bounding box center [473, 43] width 78 height 11
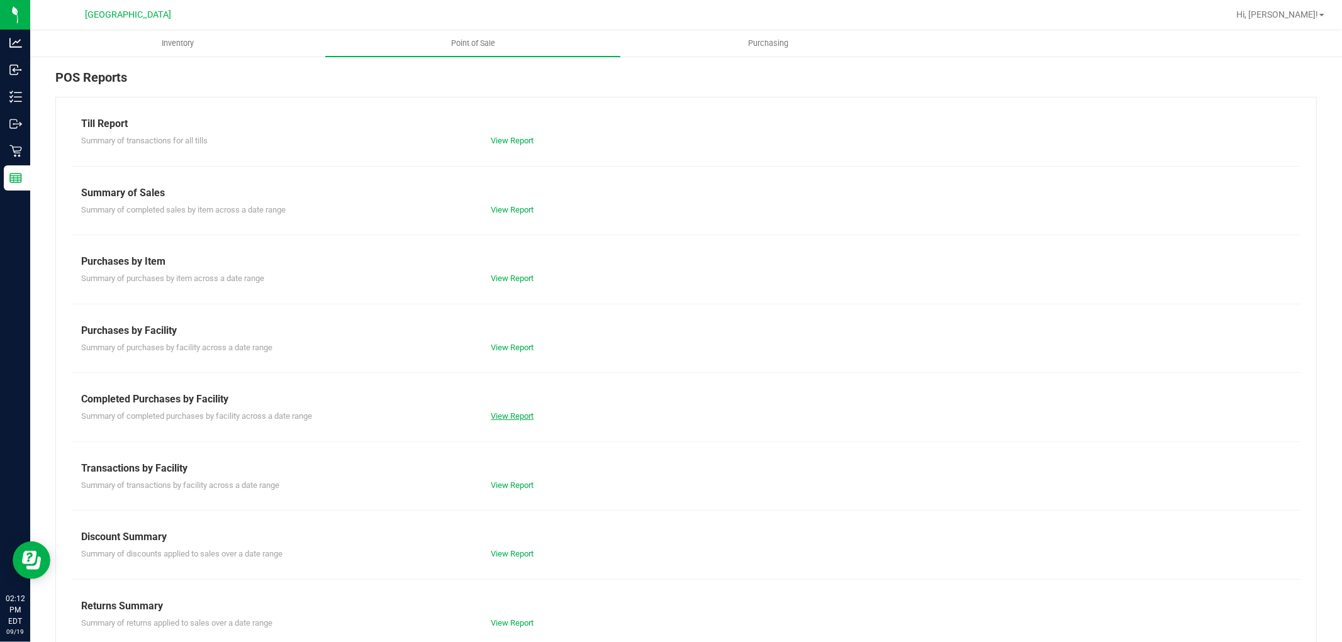
click at [525, 413] on link "View Report" at bounding box center [512, 415] width 43 height 9
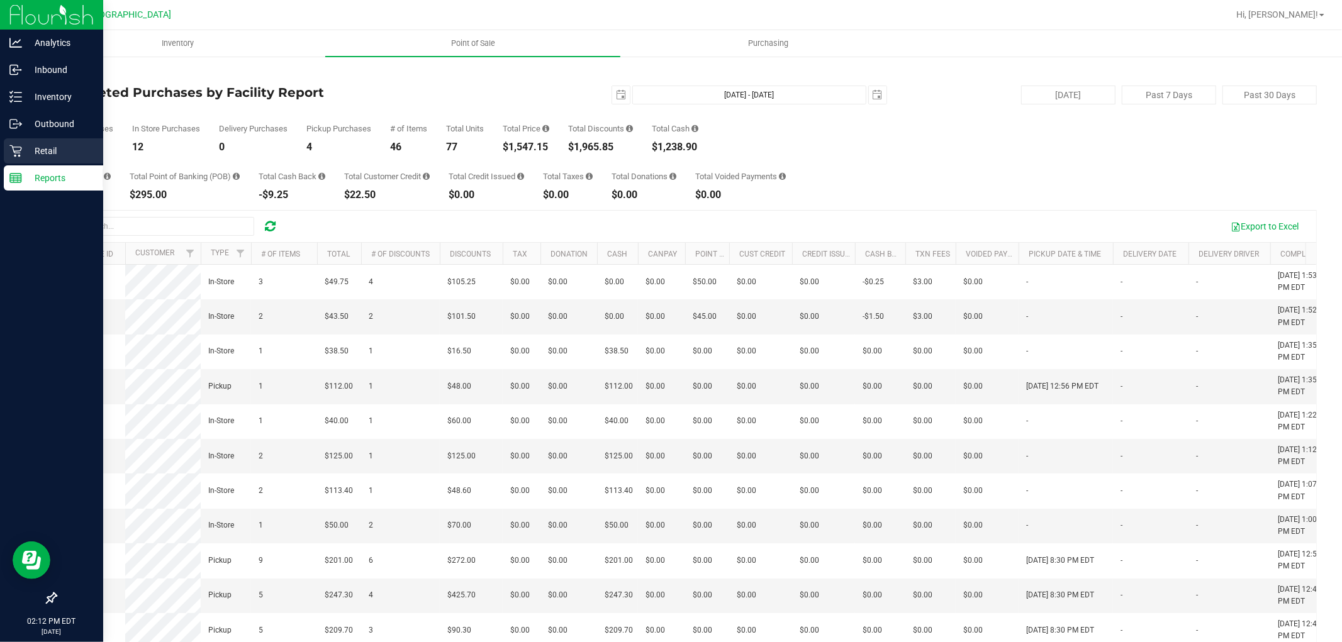
click at [20, 159] on div "Retail" at bounding box center [53, 150] width 99 height 25
